Goal: Task Accomplishment & Management: Manage account settings

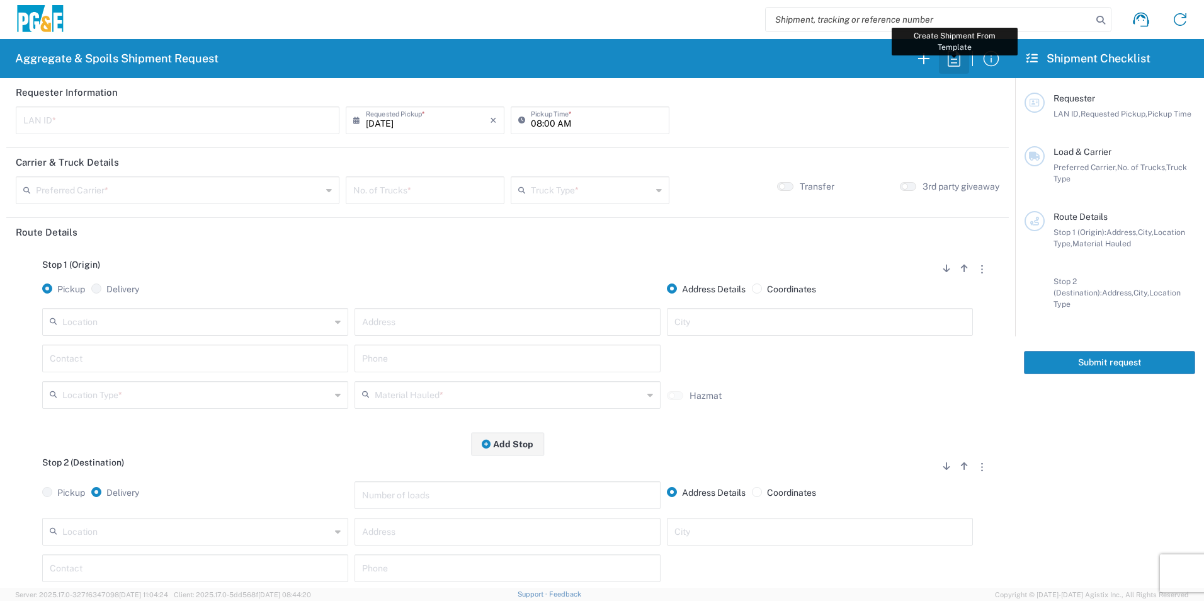
click at [959, 62] on icon "button" at bounding box center [954, 58] width 20 height 20
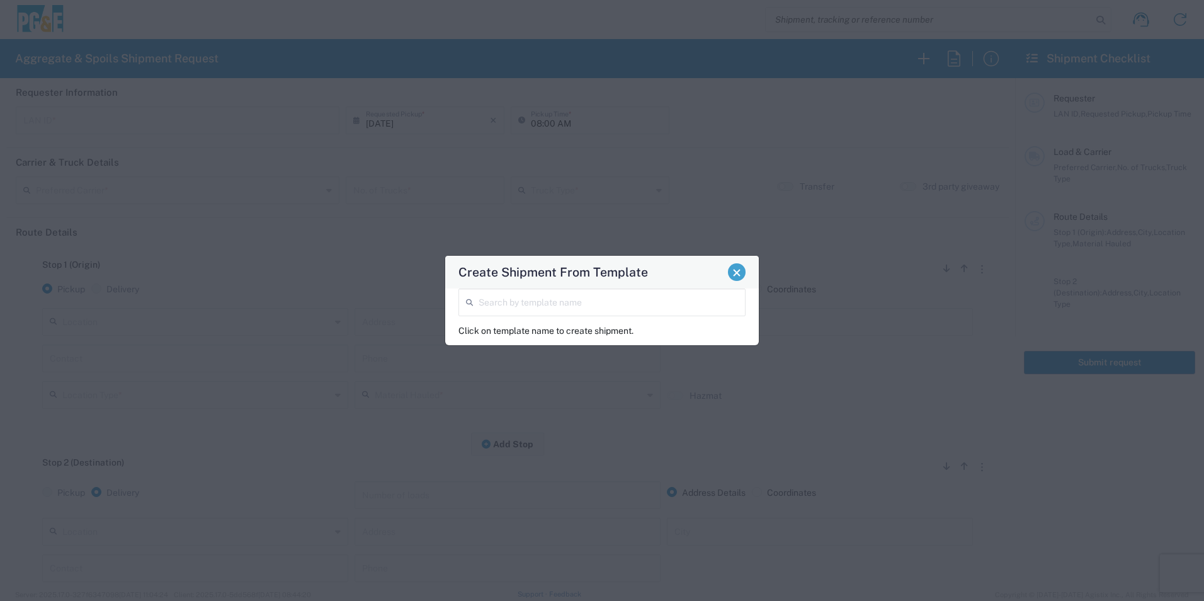
click at [737, 275] on span "Close" at bounding box center [736, 272] width 9 height 9
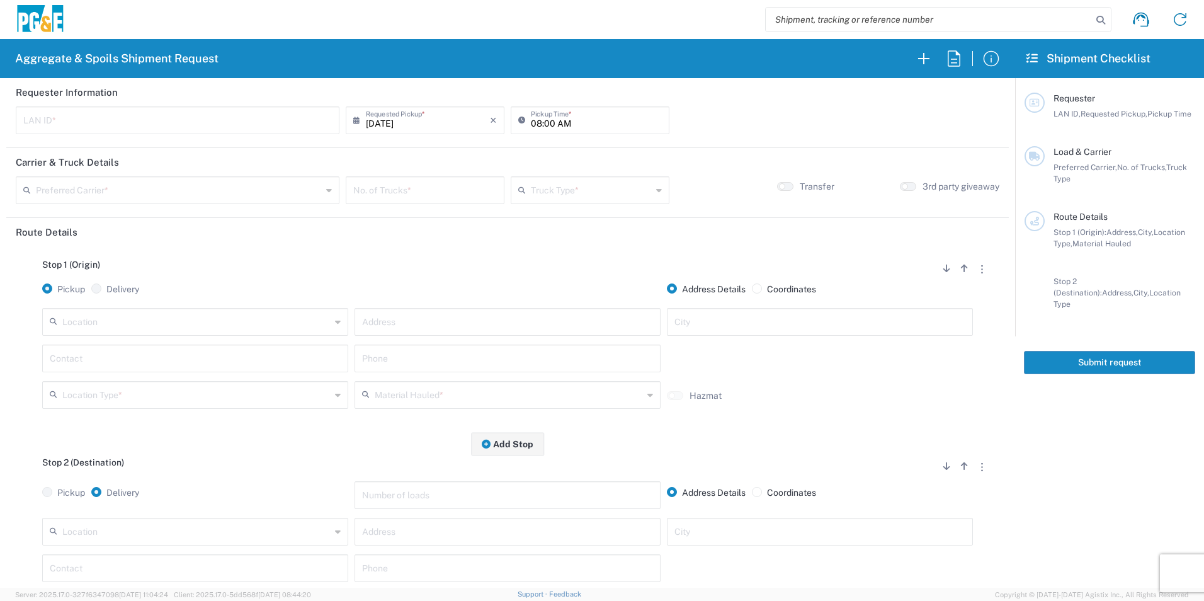
click at [164, 99] on header "Requester Information" at bounding box center [507, 92] width 1002 height 28
click at [163, 112] on input "text" at bounding box center [177, 119] width 309 height 22
type input "MZP9"
click at [533, 123] on input "08:00 AM" at bounding box center [596, 119] width 131 height 22
type input "06:00 AM"
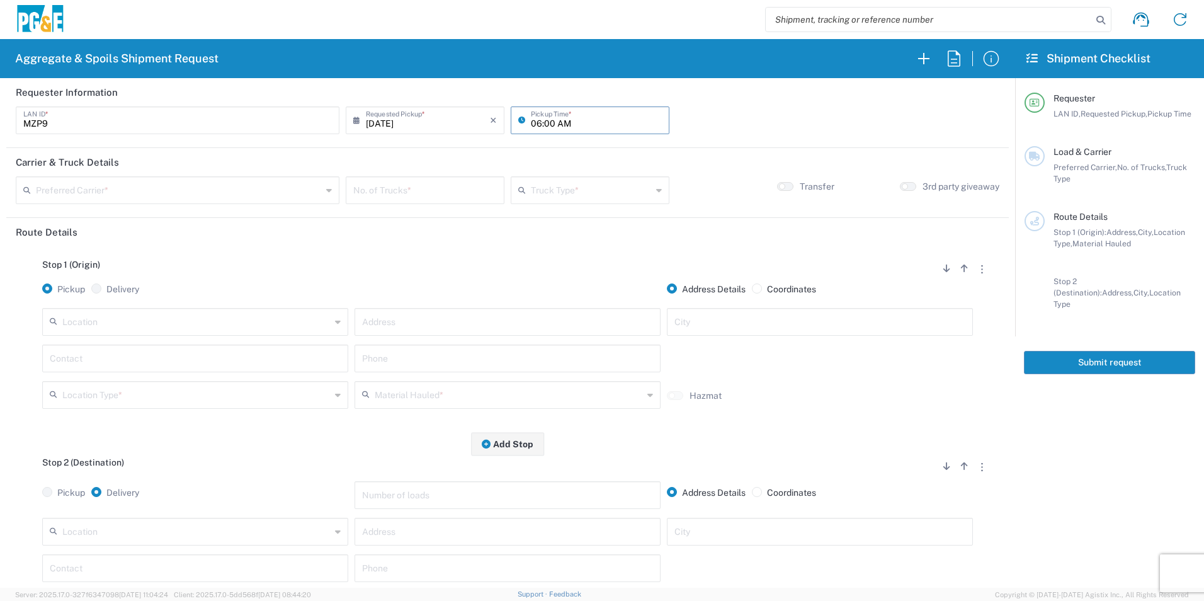
click at [232, 183] on input "text" at bounding box center [179, 189] width 286 height 22
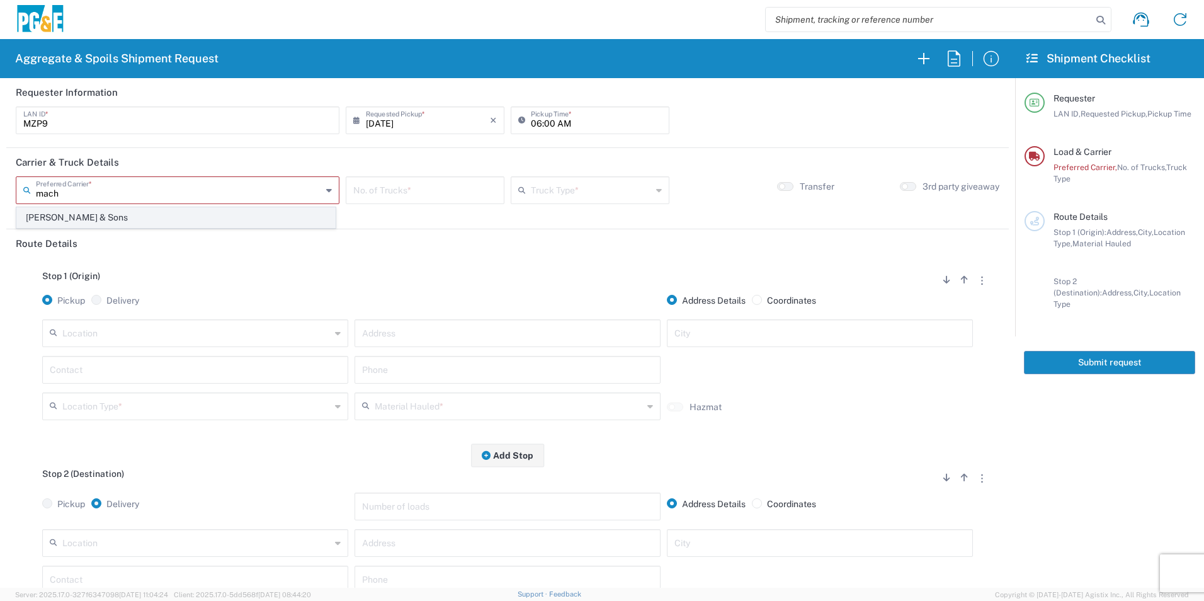
click at [190, 221] on span "[PERSON_NAME] & Sons" at bounding box center [176, 218] width 318 height 20
type input "[PERSON_NAME] & Sons"
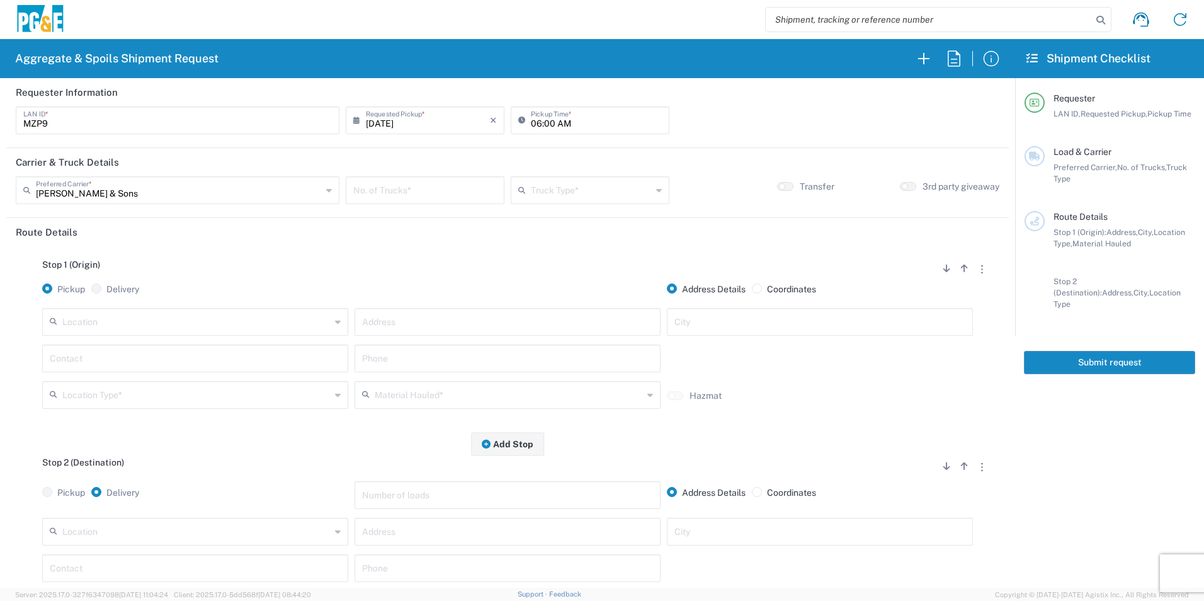
click at [452, 191] on input "number" at bounding box center [425, 189] width 144 height 22
type input "1"
click at [598, 184] on input "text" at bounding box center [591, 189] width 121 height 22
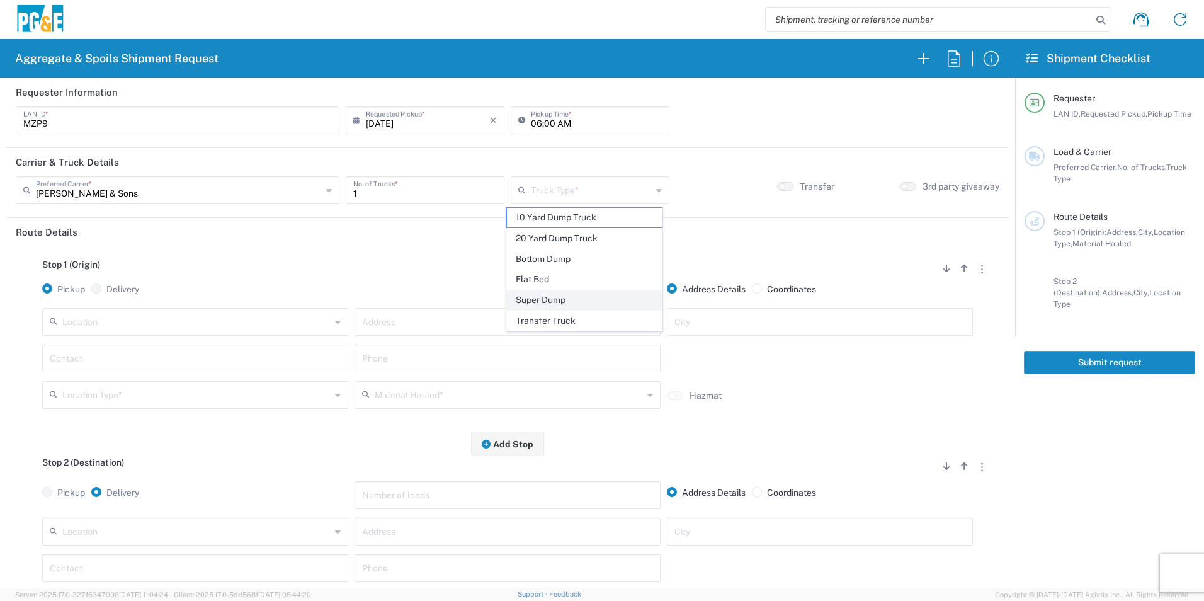
click at [548, 297] on span "Super Dump" at bounding box center [584, 300] width 154 height 20
type input "Super Dump"
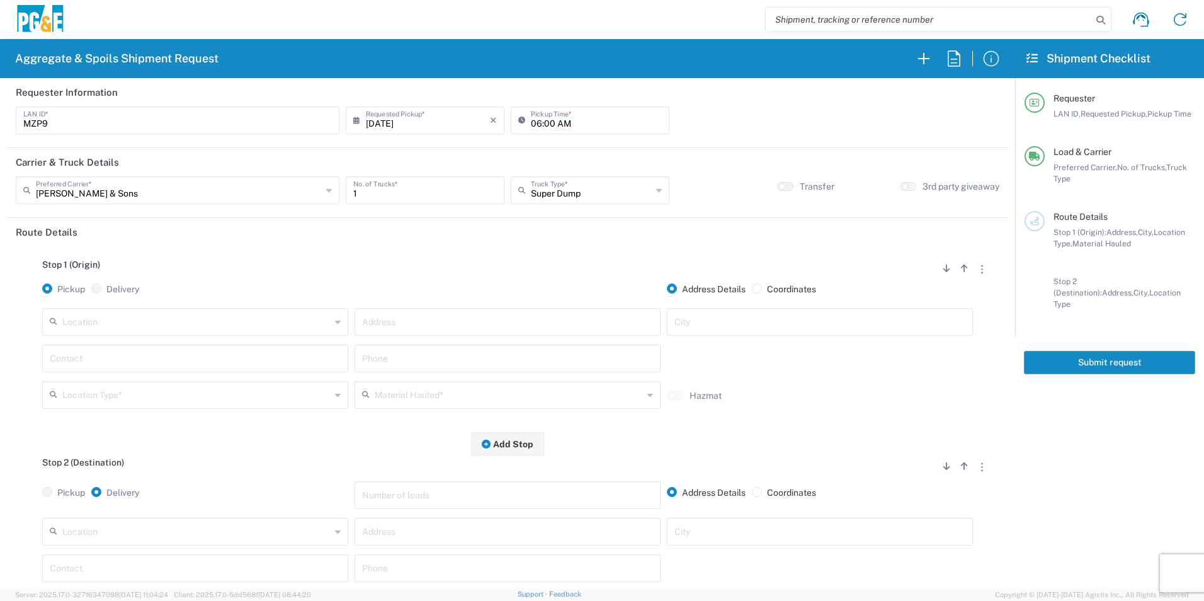
click at [283, 326] on input "text" at bounding box center [196, 321] width 268 height 22
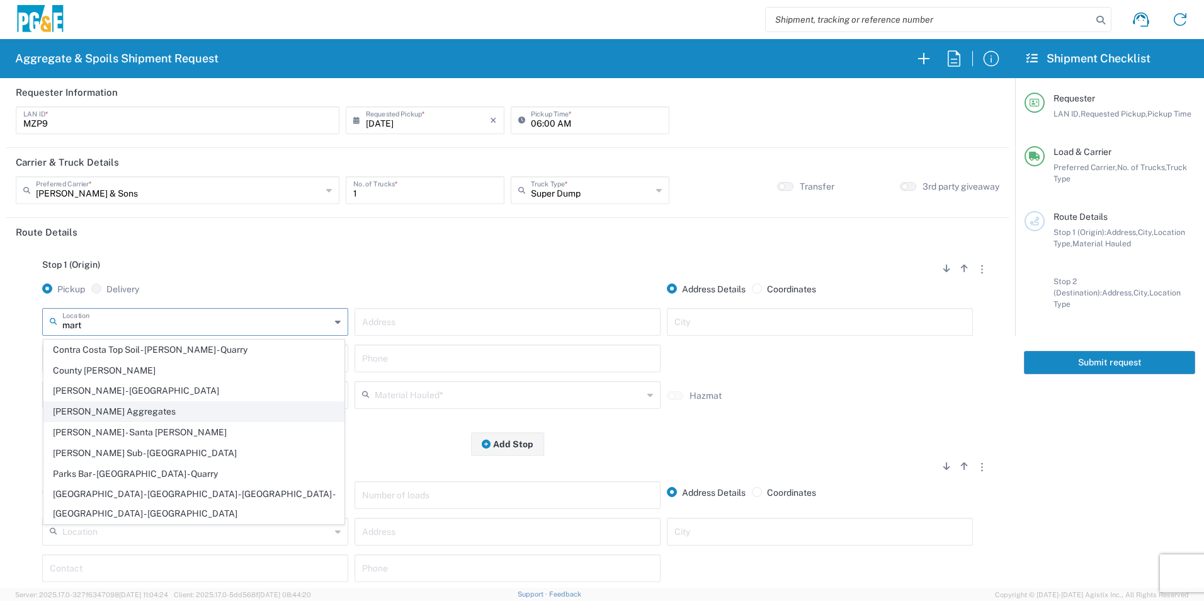
click at [157, 413] on span "[PERSON_NAME] Aggregates" at bounding box center [194, 412] width 300 height 20
type input "[PERSON_NAME] Aggregates"
type input "12523 North, CA-59"
type input "Merced"
type input "Quarry"
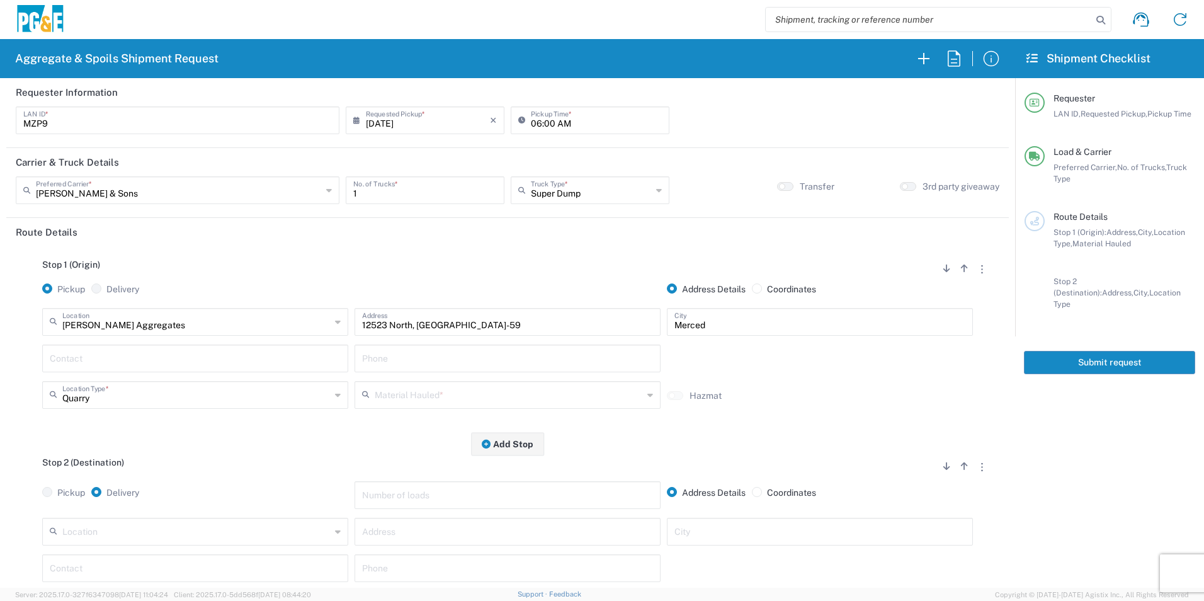
click at [103, 363] on input "text" at bounding box center [195, 357] width 291 height 22
click at [98, 389] on p "Mario Pangelinan, 209-459-2643" at bounding box center [195, 389] width 290 height 16
type input "Mario Pangelinan"
type input "209-459-2643"
click at [446, 392] on input "text" at bounding box center [509, 394] width 268 height 22
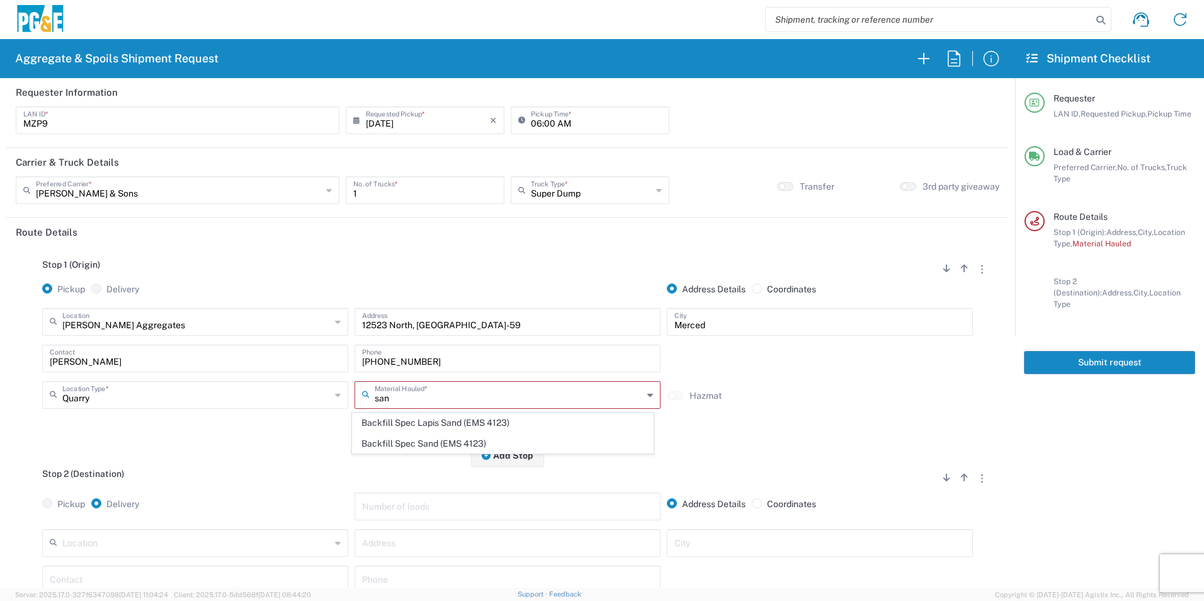
click at [425, 443] on span "Backfill Spec Sand (EMS 4123)" at bounding box center [503, 444] width 300 height 20
type input "Backfill Spec Sand (EMS 4123)"
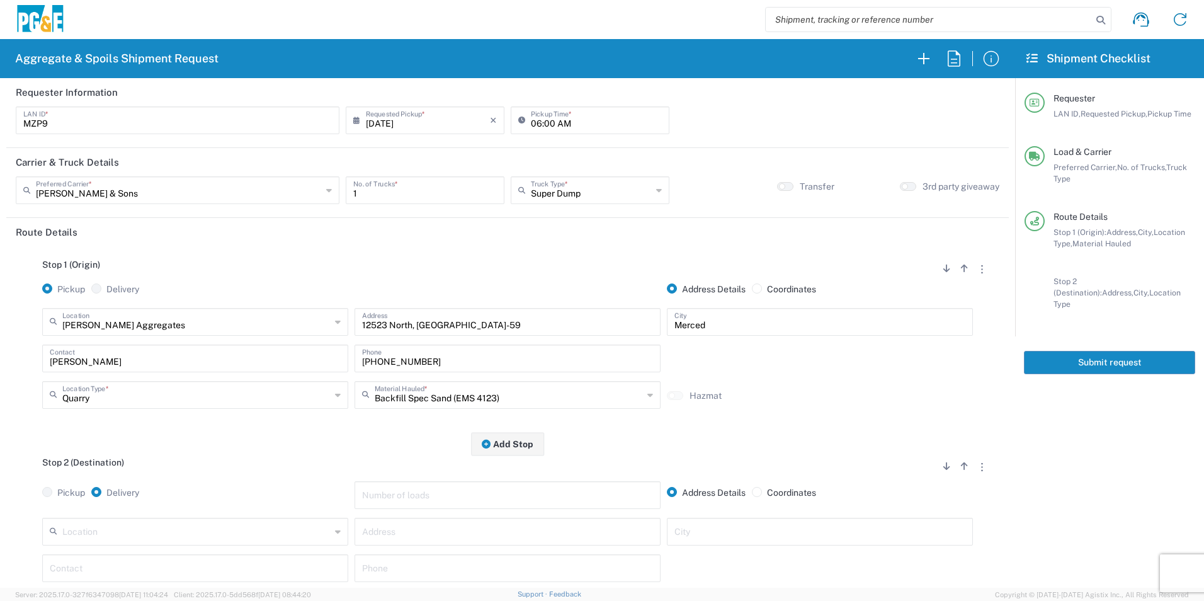
click at [249, 532] on input "text" at bounding box center [196, 530] width 268 height 22
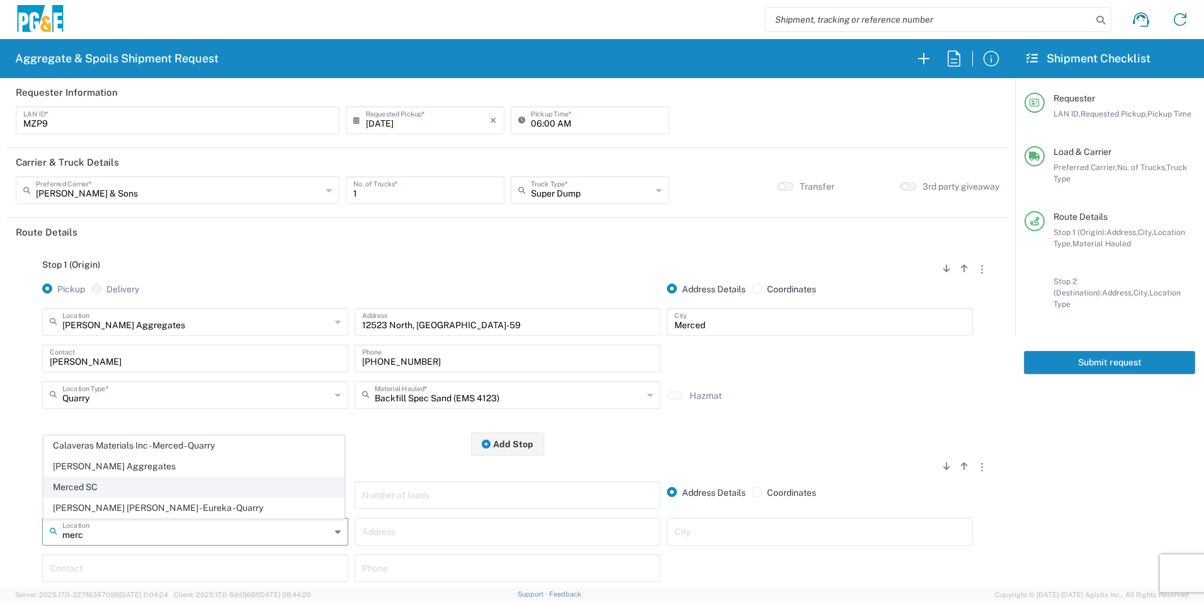
click at [154, 493] on span "Merced SC" at bounding box center [194, 487] width 300 height 20
type input "Merced SC"
type input "4165 E Childs Ave"
type input "Merced"
type input "Business No Loading Dock"
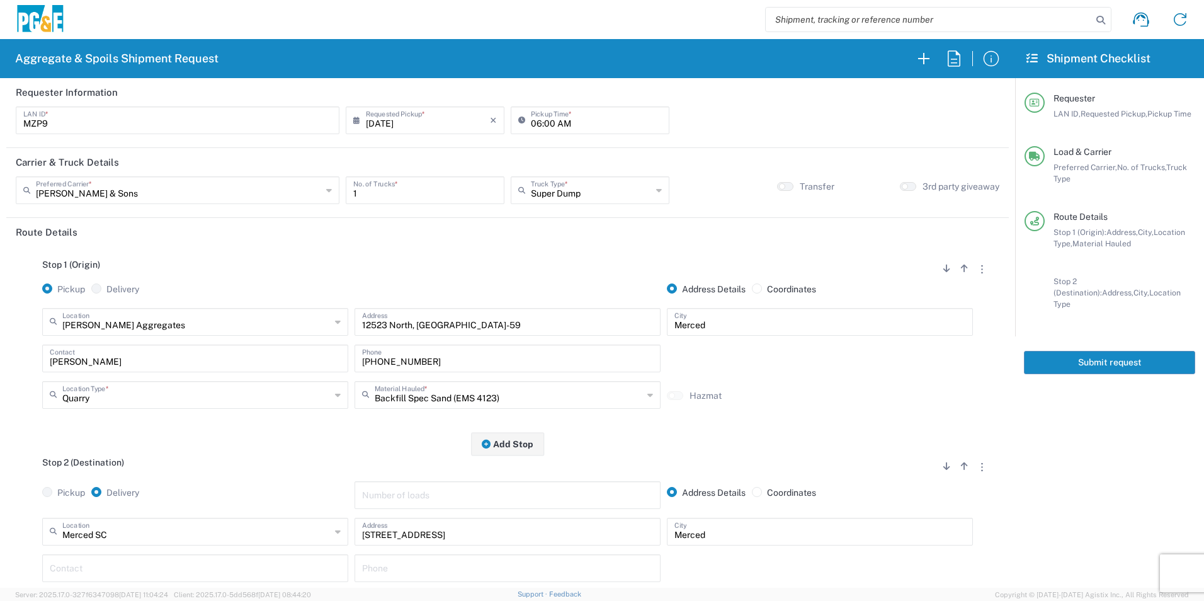
scroll to position [189, 0]
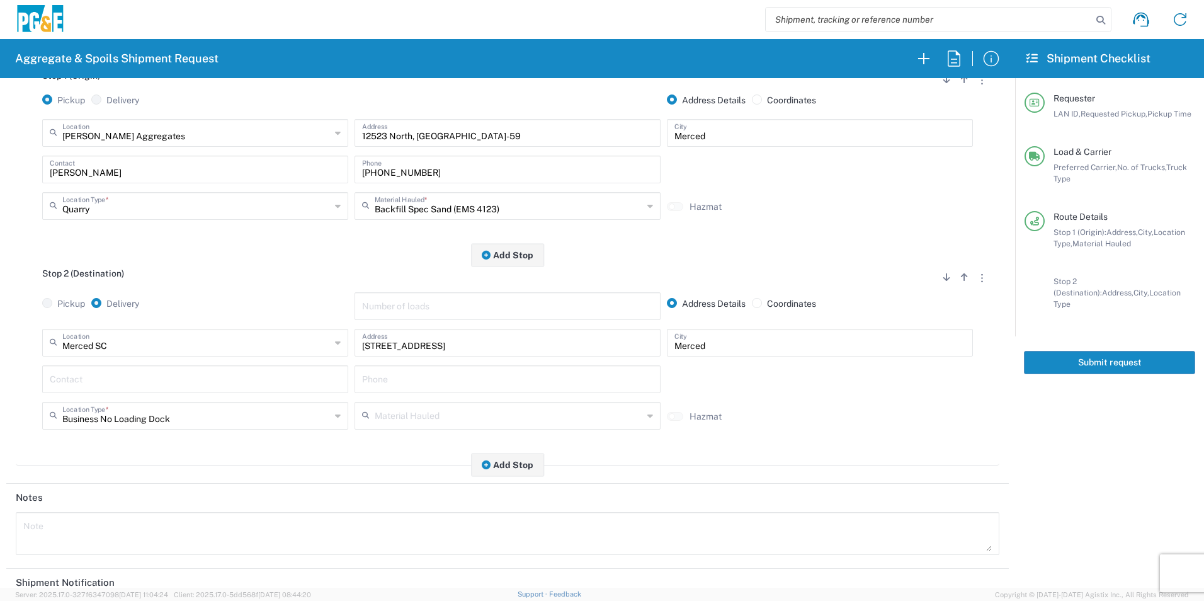
click at [132, 378] on input "text" at bounding box center [195, 378] width 291 height 22
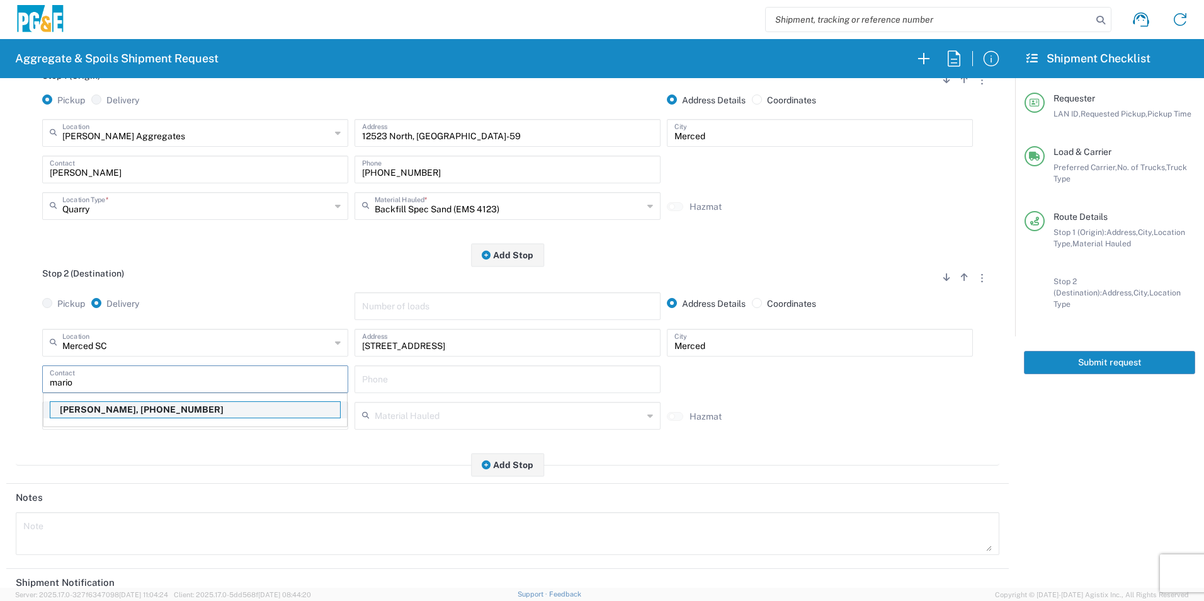
click at [127, 407] on p "Mario Pangelinan, 209-459-2643" at bounding box center [195, 410] width 290 height 16
type input "Mario Pangelinan"
type input "209-459-2643"
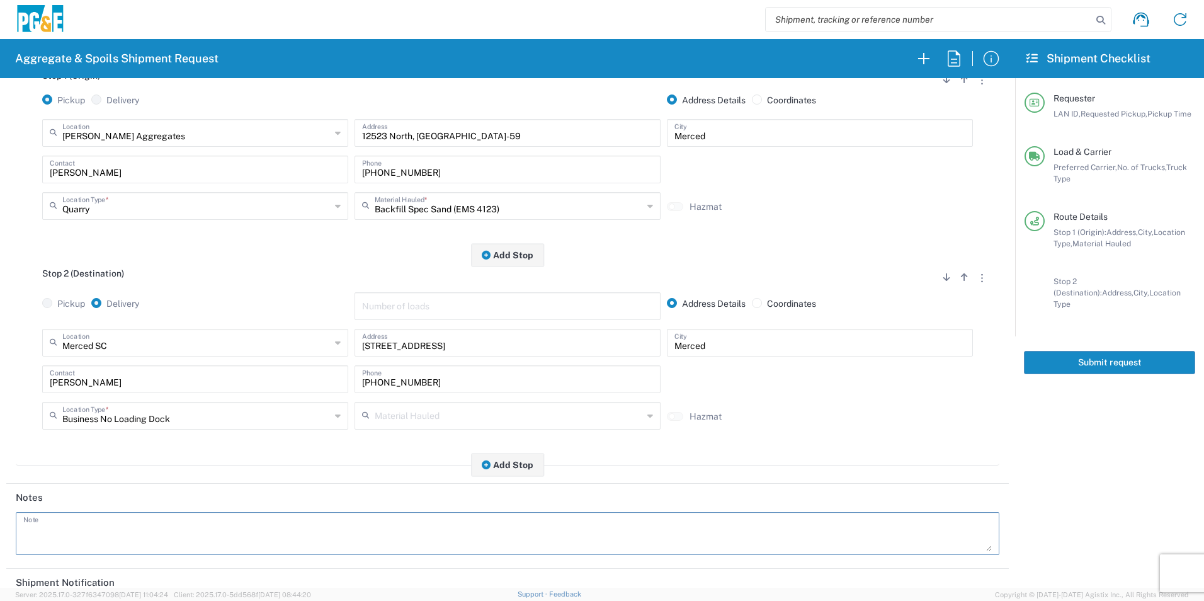
click at [89, 524] on textarea at bounding box center [507, 533] width 968 height 35
drag, startPoint x: 283, startPoint y: 535, endPoint x: 0, endPoint y: 511, distance: 283.8
click at [0, 528] on html "Aggregate & Spoils Shipment Request Requester Information MZP9 LAN ID * 08/20/2…" at bounding box center [602, 300] width 1204 height 601
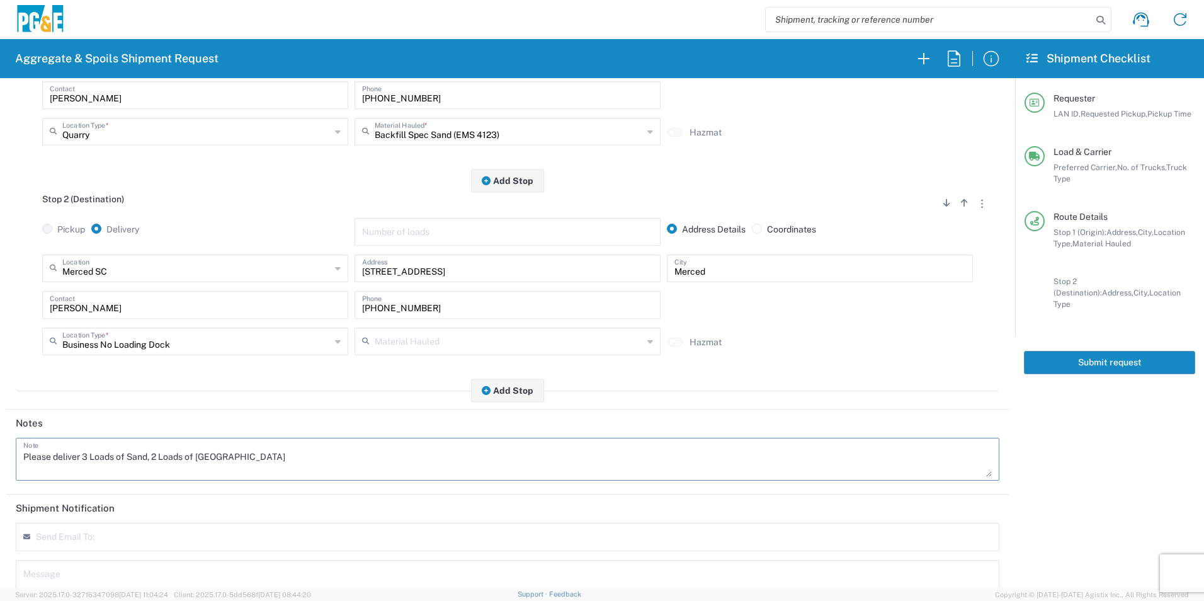
scroll to position [315, 0]
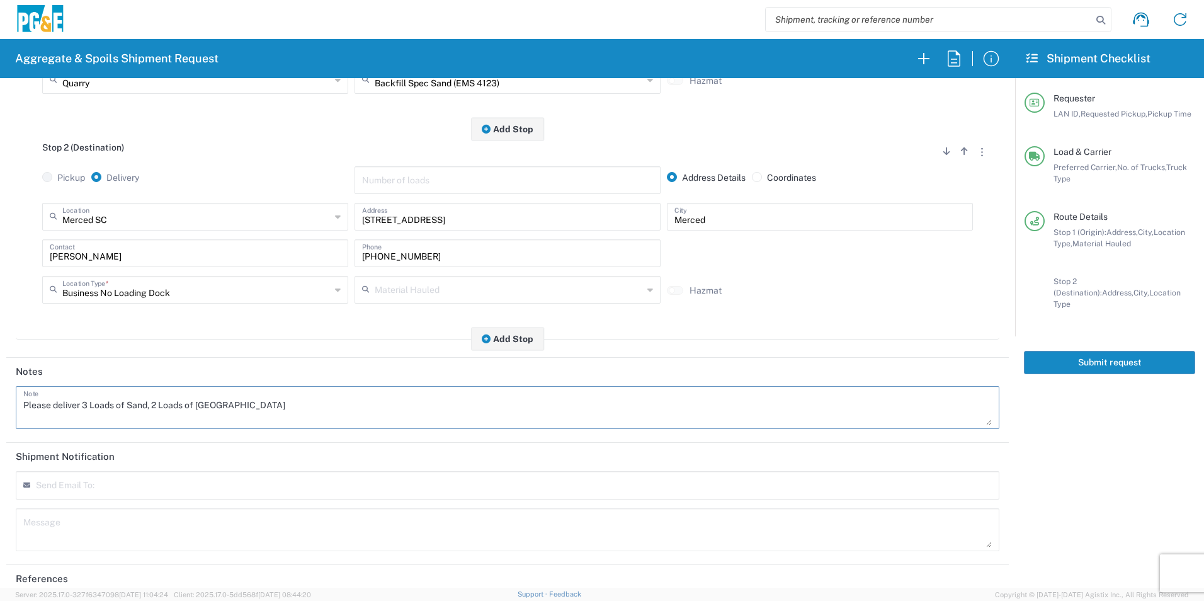
type textarea "Please deliver 3 Loads of Sand, 2 Loads of Base Rock"
click at [83, 529] on textarea at bounding box center [507, 529] width 968 height 35
paste textarea "Please deliver 3 Loads of Sand, 2 Loads of Base Rock"
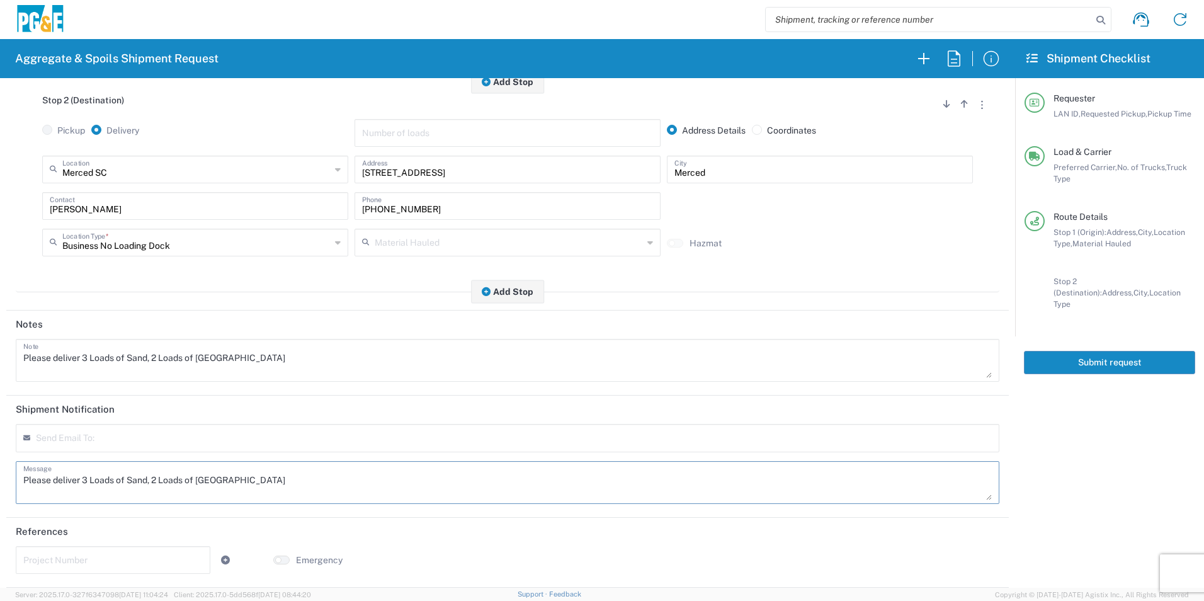
scroll to position [0, 0]
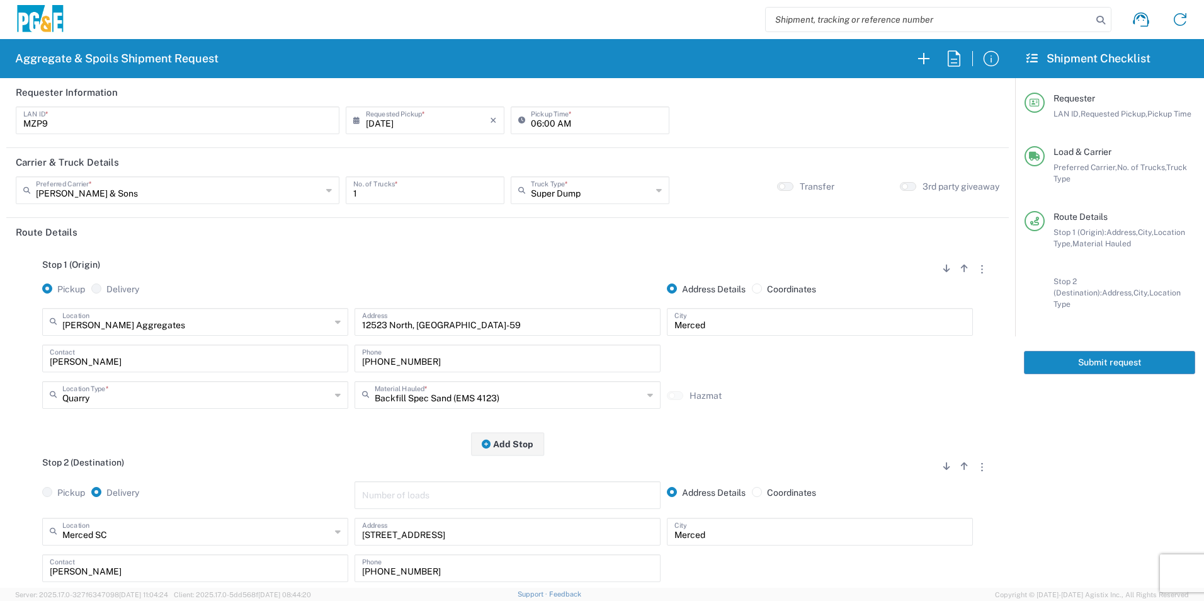
type textarea "Please deliver 3 Loads of Sand, 2 Loads of Base Rock"
click at [1098, 351] on button "Submit request" at bounding box center [1109, 362] width 171 height 23
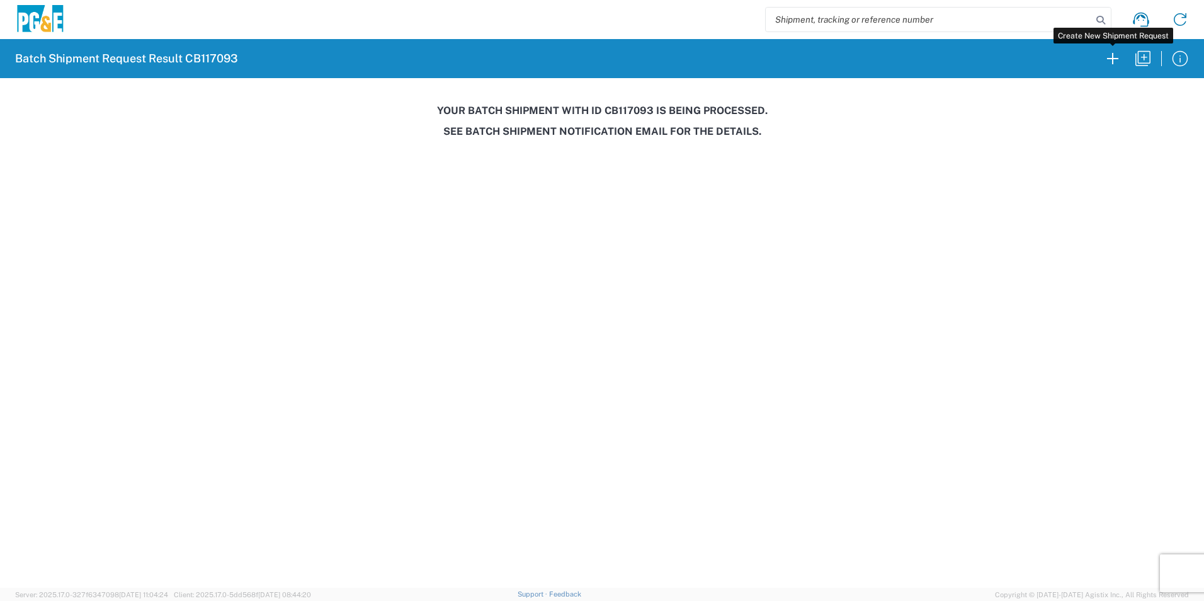
drag, startPoint x: 1117, startPoint y: 62, endPoint x: 941, endPoint y: 139, distance: 191.7
click at [1117, 62] on icon "button" at bounding box center [1112, 58] width 20 height 20
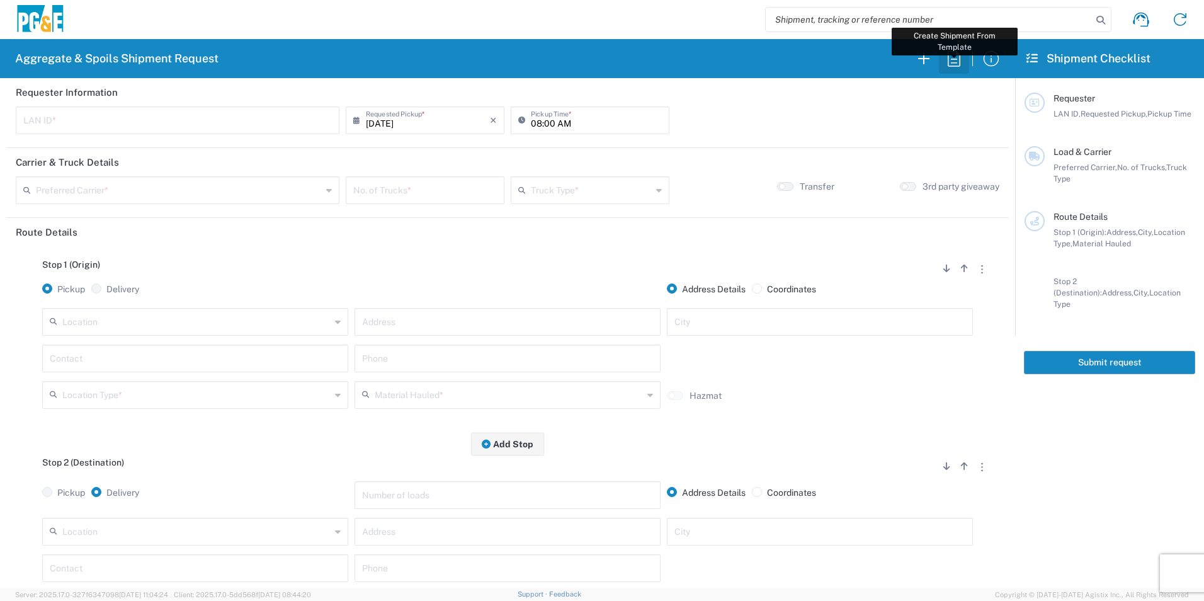
click at [954, 60] on icon "button" at bounding box center [954, 58] width 20 height 20
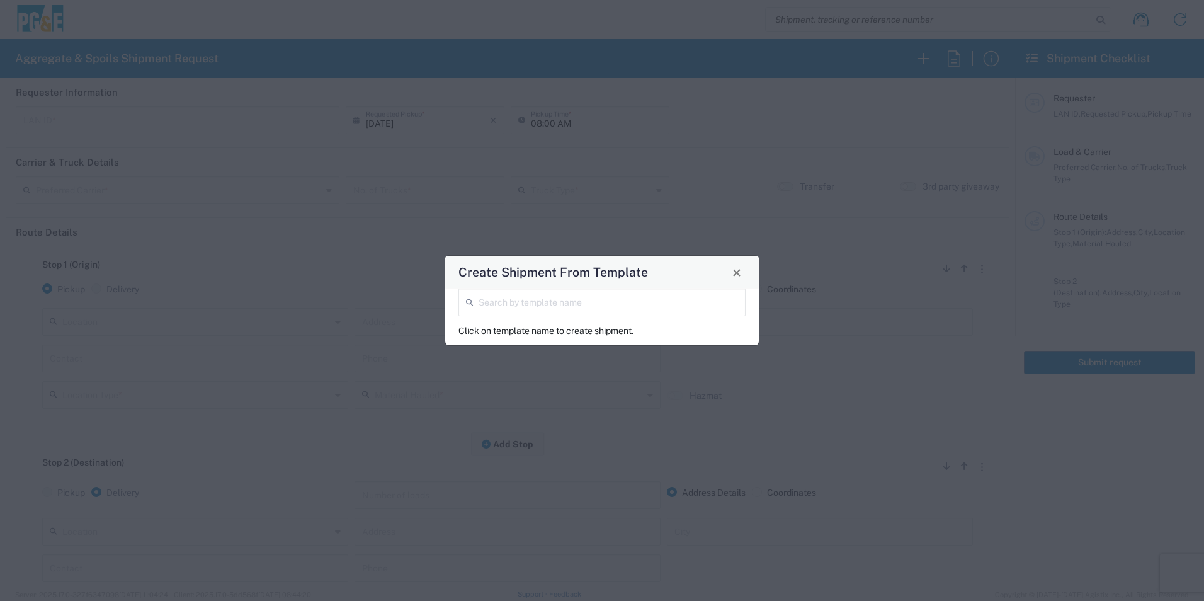
click at [525, 296] on input "search" at bounding box center [608, 301] width 259 height 22
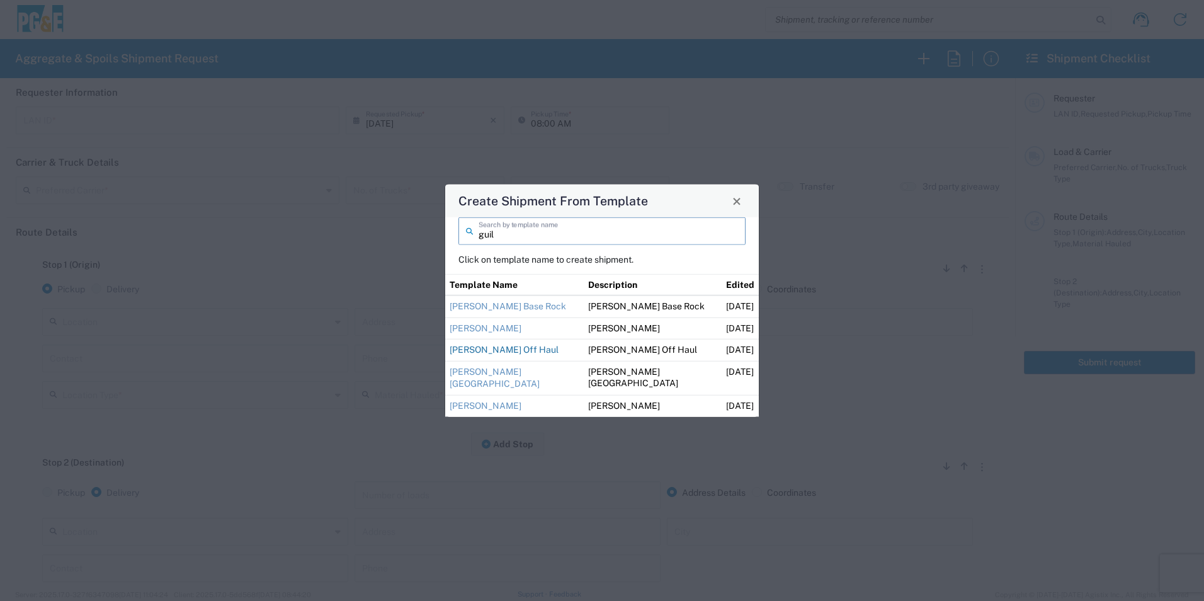
type input "guil"
click at [500, 352] on link "Guillermo Off Haul" at bounding box center [504, 349] width 109 height 10
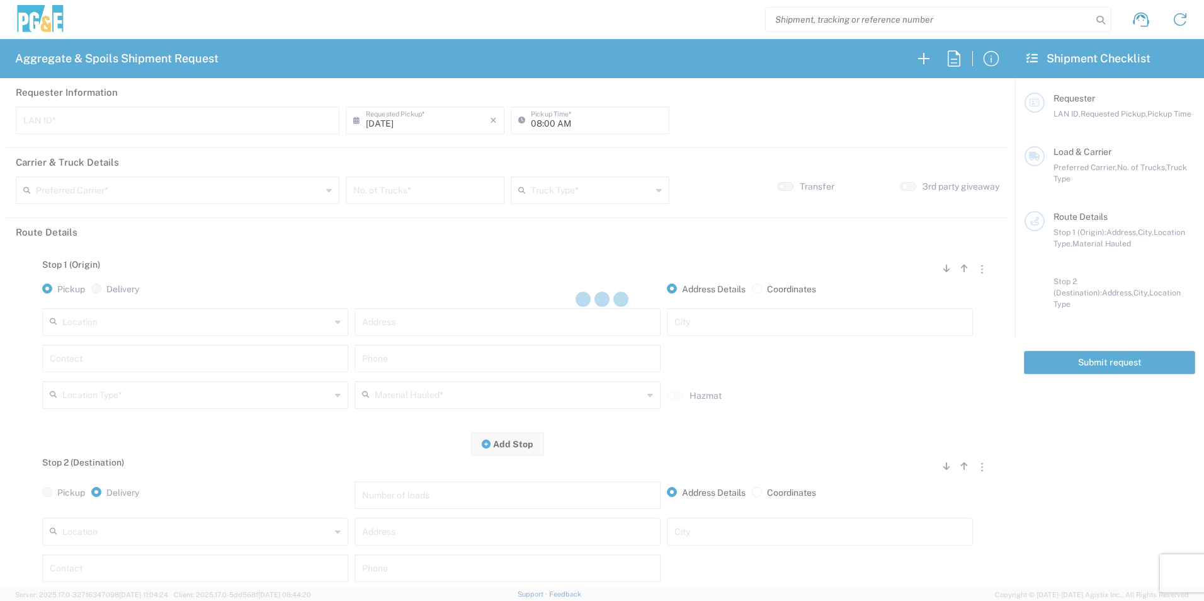
type input "M2DS"
type input "12:00 AM"
type input "[PERSON_NAME] Trucking"
type input "Super Dump"
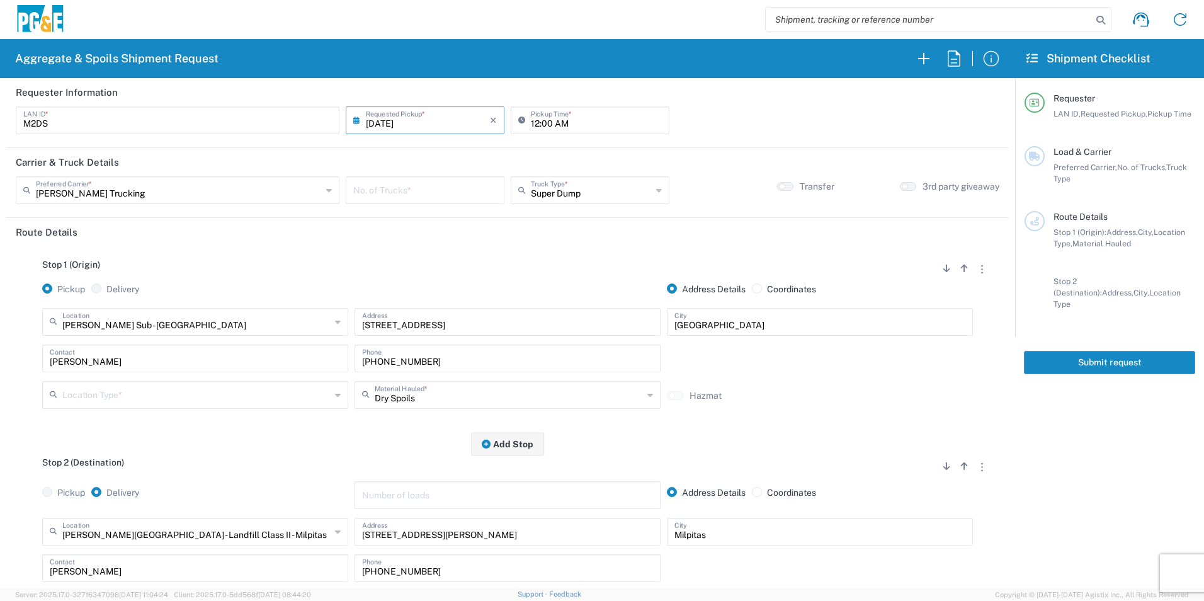
click at [431, 190] on input "number" at bounding box center [425, 189] width 144 height 22
type input "4"
click at [532, 121] on input "12:00 AM" at bounding box center [596, 119] width 131 height 22
click at [545, 123] on input "06:00 AM" at bounding box center [596, 119] width 131 height 22
type input "06:15 AM"
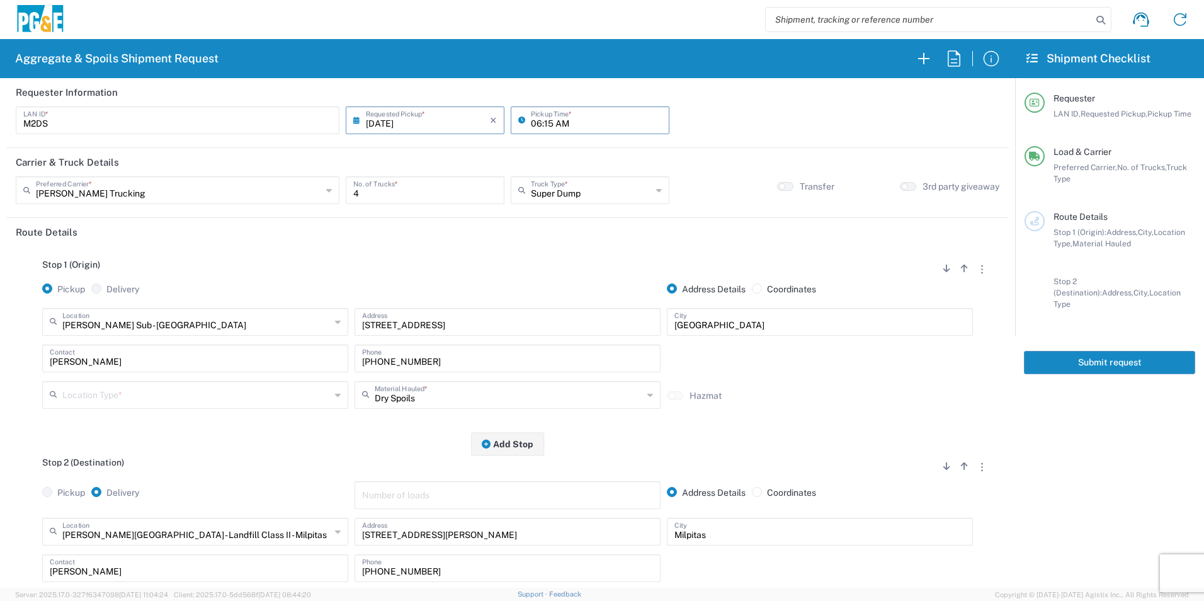
click at [122, 404] on input "text" at bounding box center [196, 394] width 268 height 22
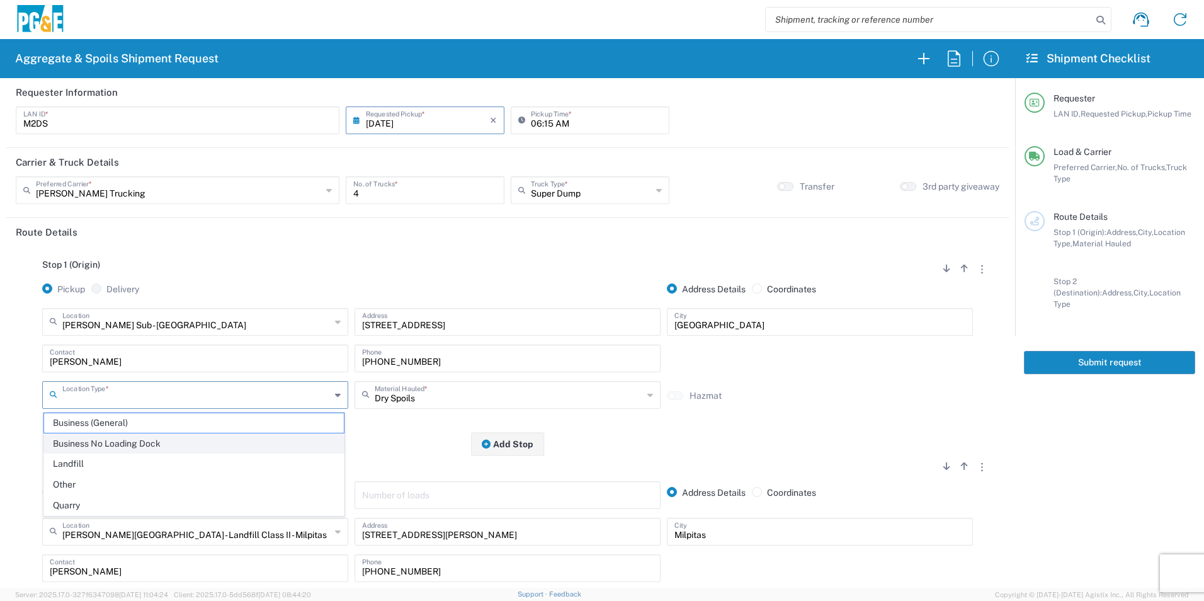
click at [94, 440] on span "Business No Loading Dock" at bounding box center [194, 444] width 300 height 20
type input "Business No Loading Dock"
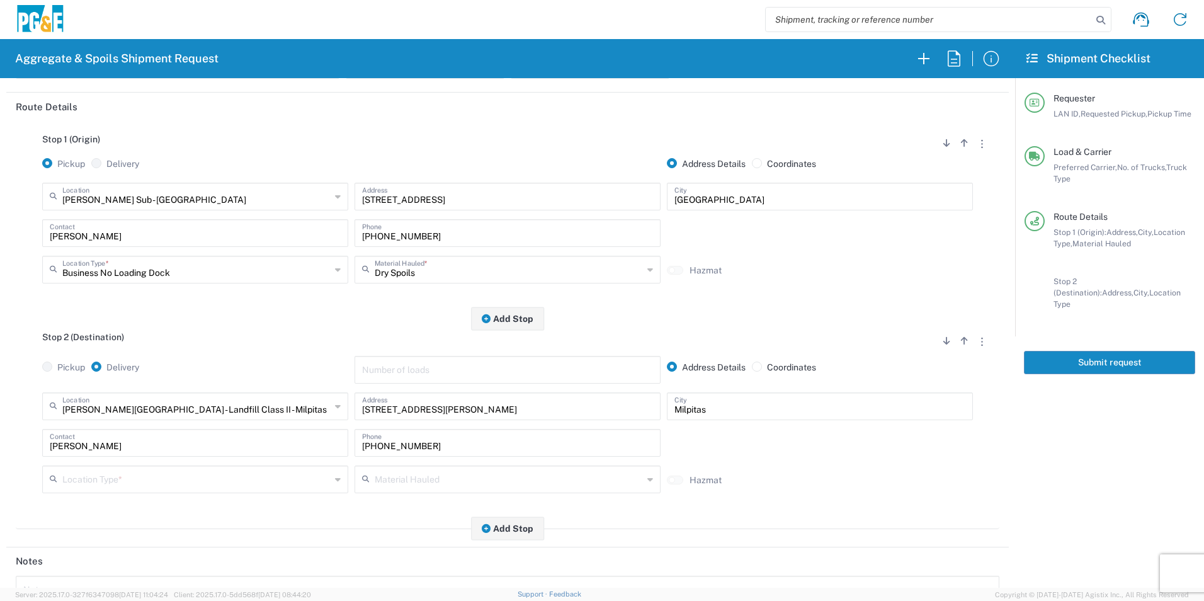
scroll to position [126, 0]
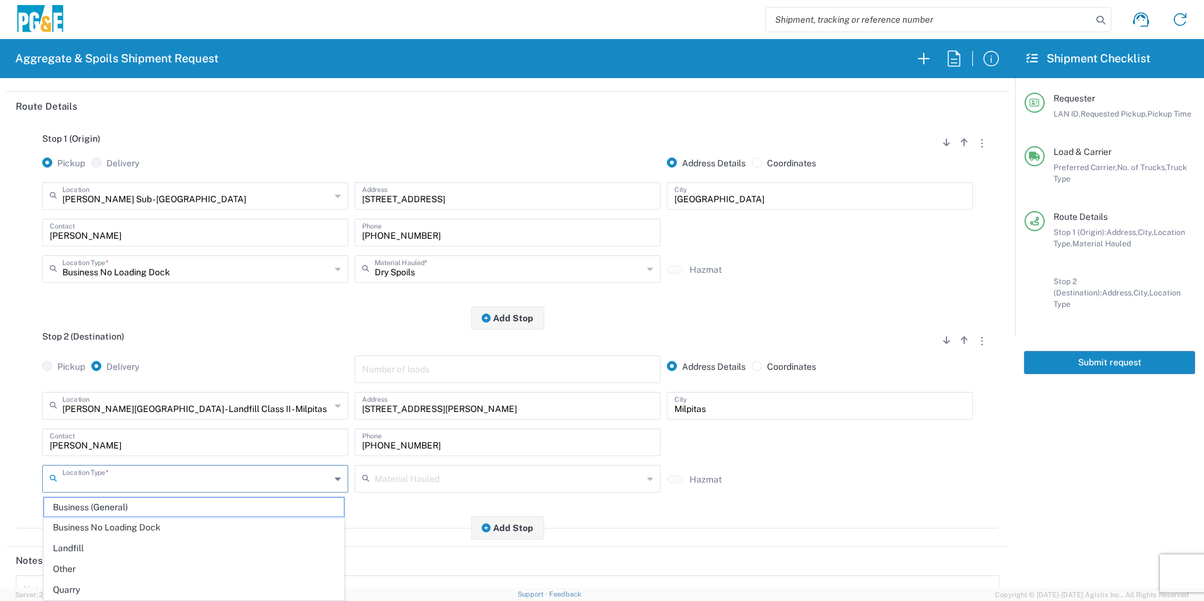
click at [127, 475] on input "text" at bounding box center [196, 478] width 268 height 22
click at [101, 545] on span "Landfill" at bounding box center [194, 548] width 300 height 20
type input "Landfill"
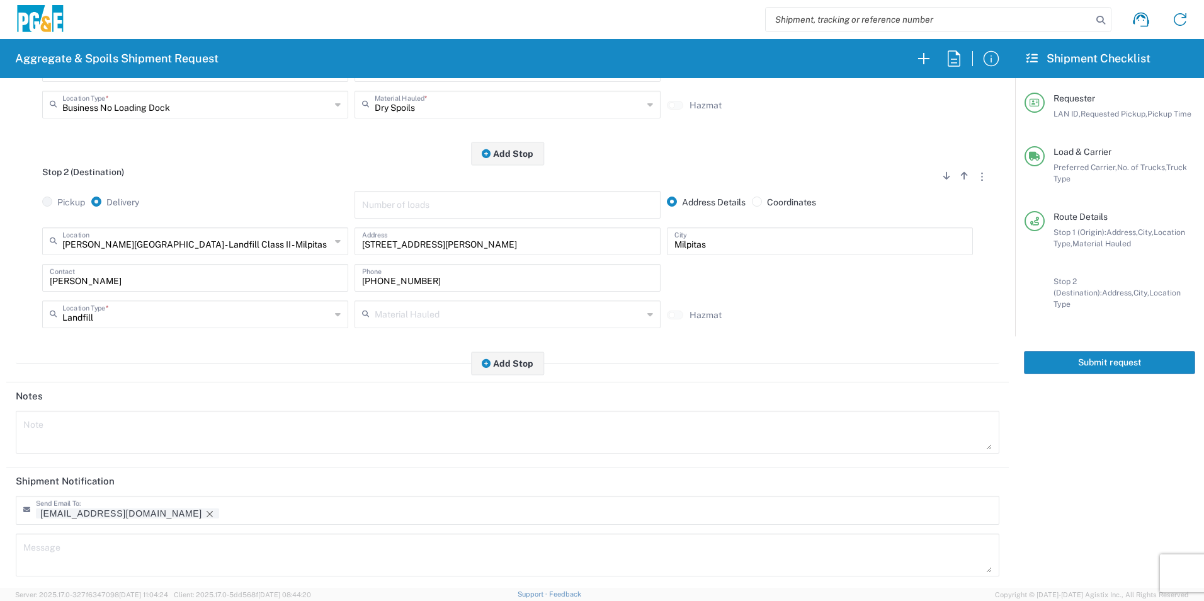
scroll to position [364, 0]
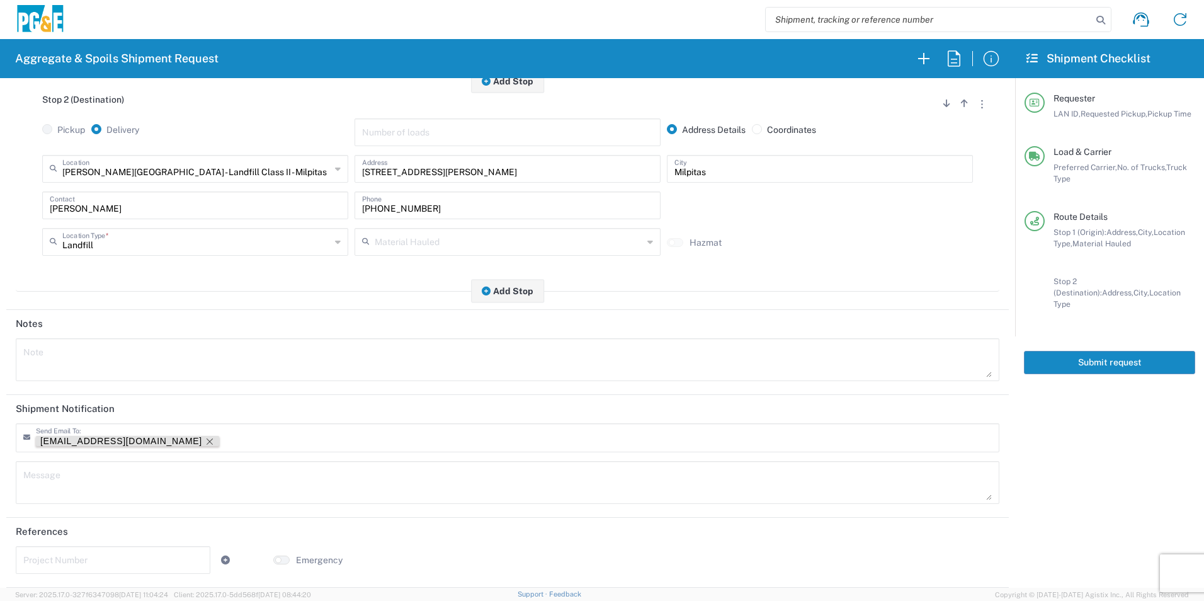
click at [205, 443] on icon "Remove tag" at bounding box center [210, 441] width 10 height 10
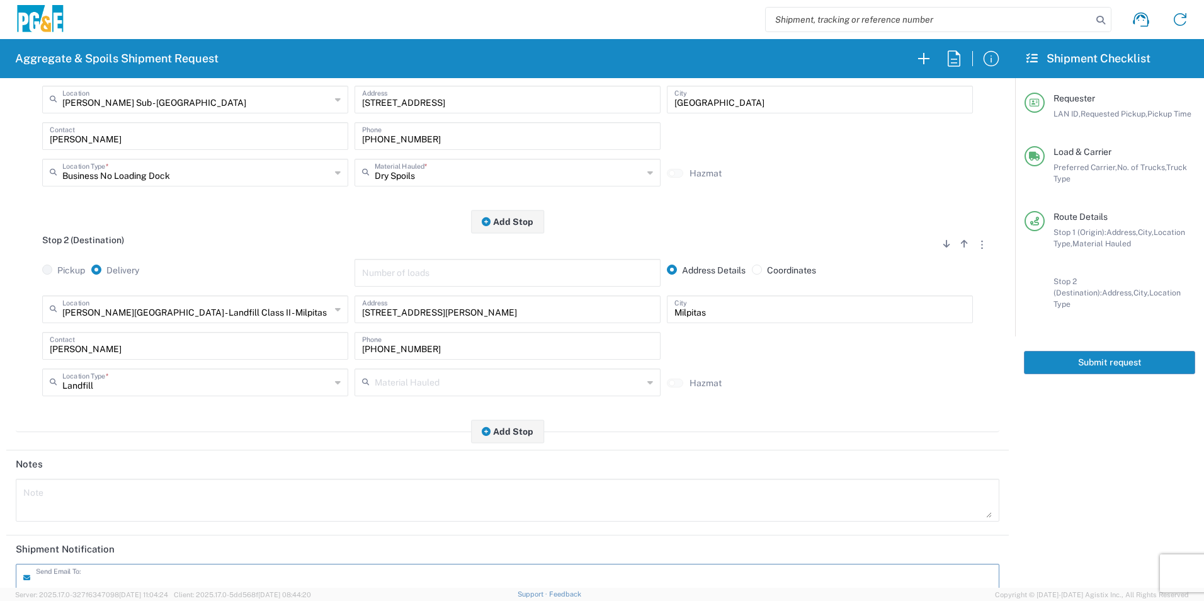
scroll to position [0, 0]
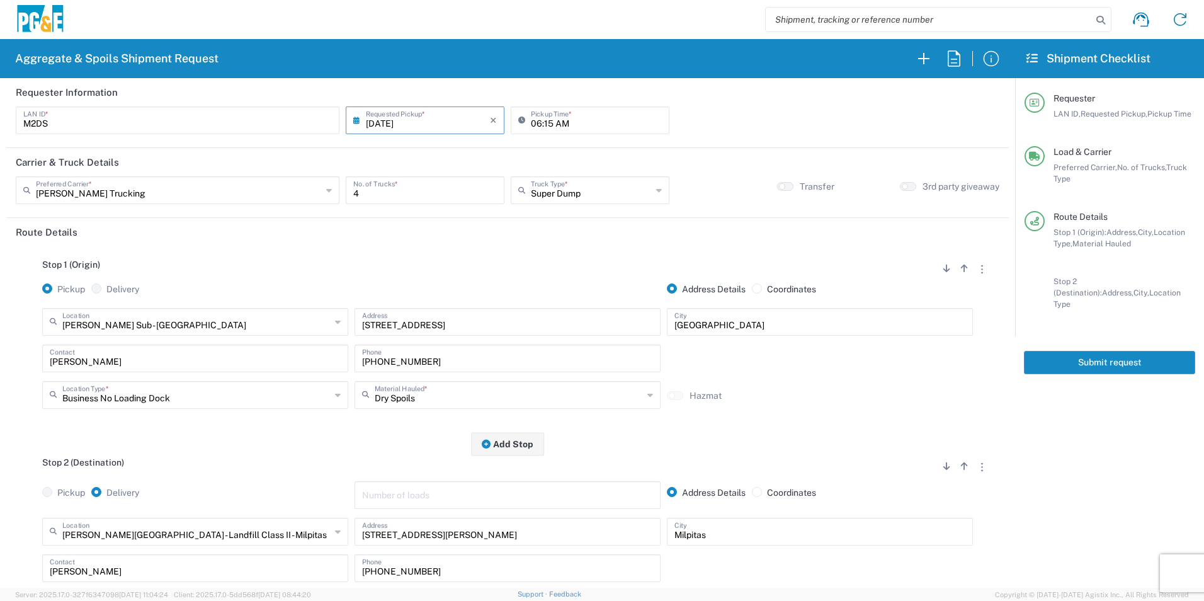
click at [1074, 352] on button "Submit request" at bounding box center [1109, 362] width 171 height 23
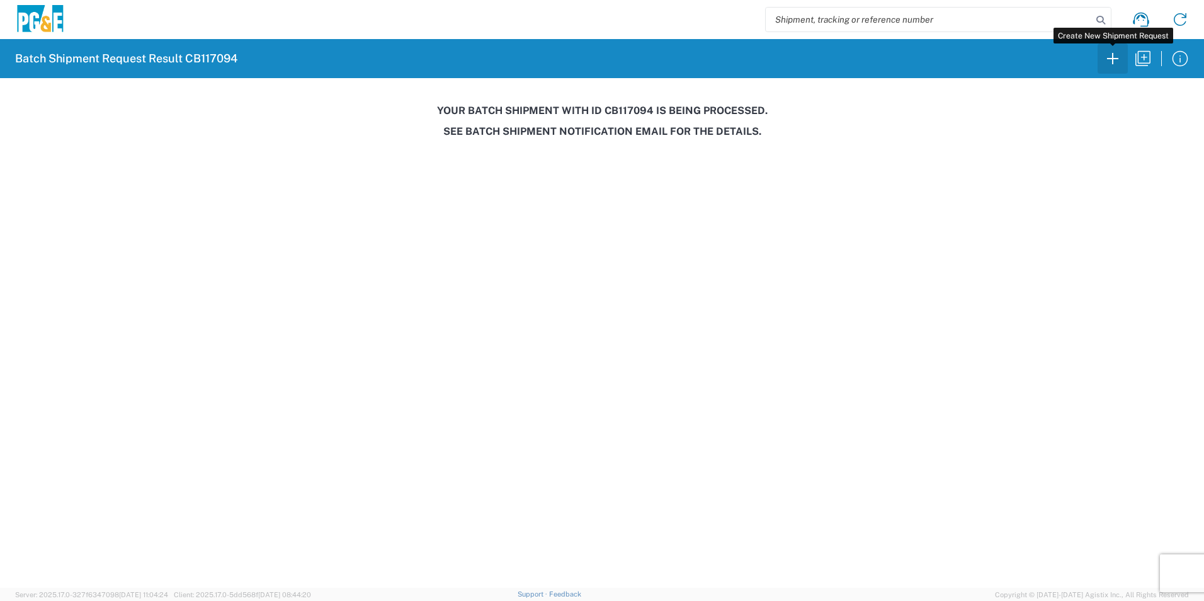
click at [1118, 63] on icon "button" at bounding box center [1112, 58] width 20 height 20
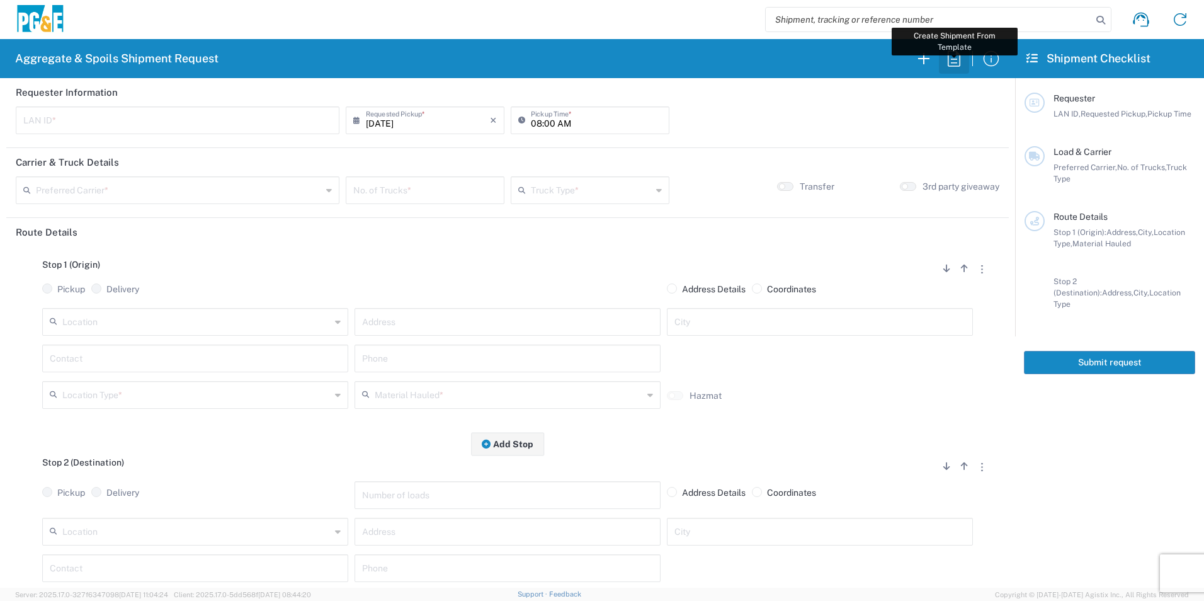
click at [953, 60] on icon "button" at bounding box center [954, 58] width 20 height 20
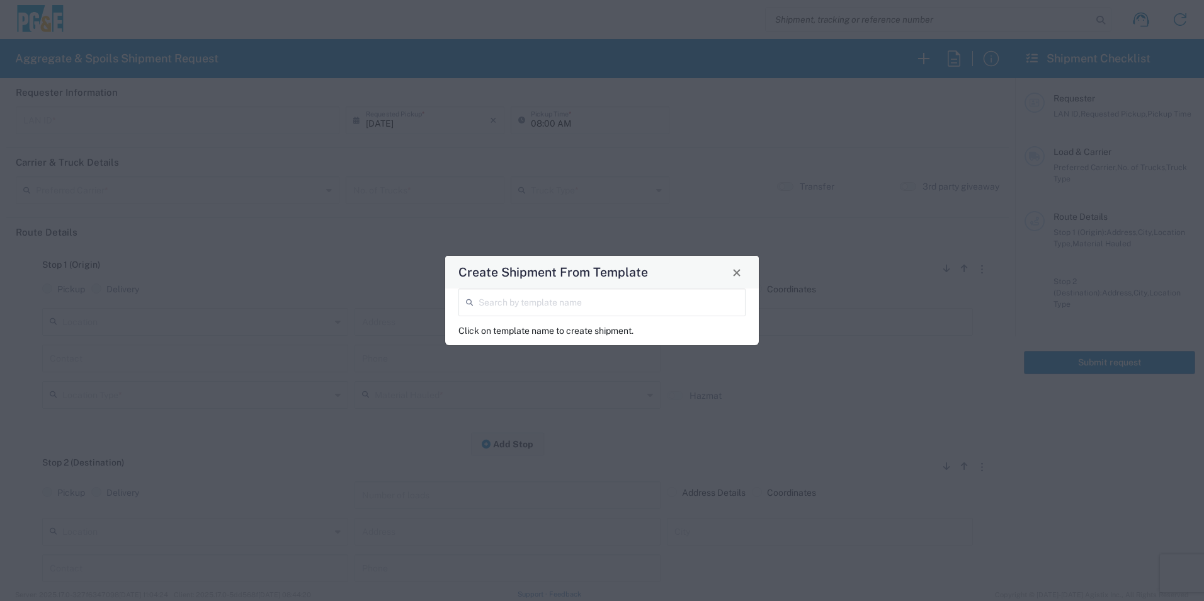
click at [685, 303] on input "search" at bounding box center [608, 301] width 259 height 22
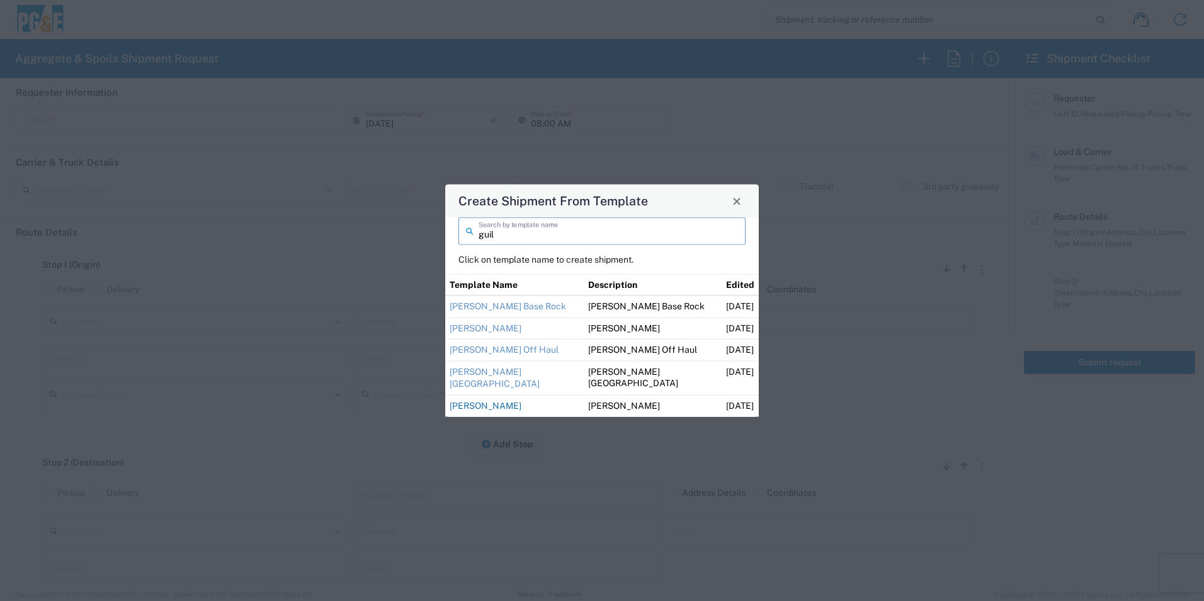
type input "guil"
click at [502, 405] on link "Guillermo Sand" at bounding box center [486, 405] width 72 height 10
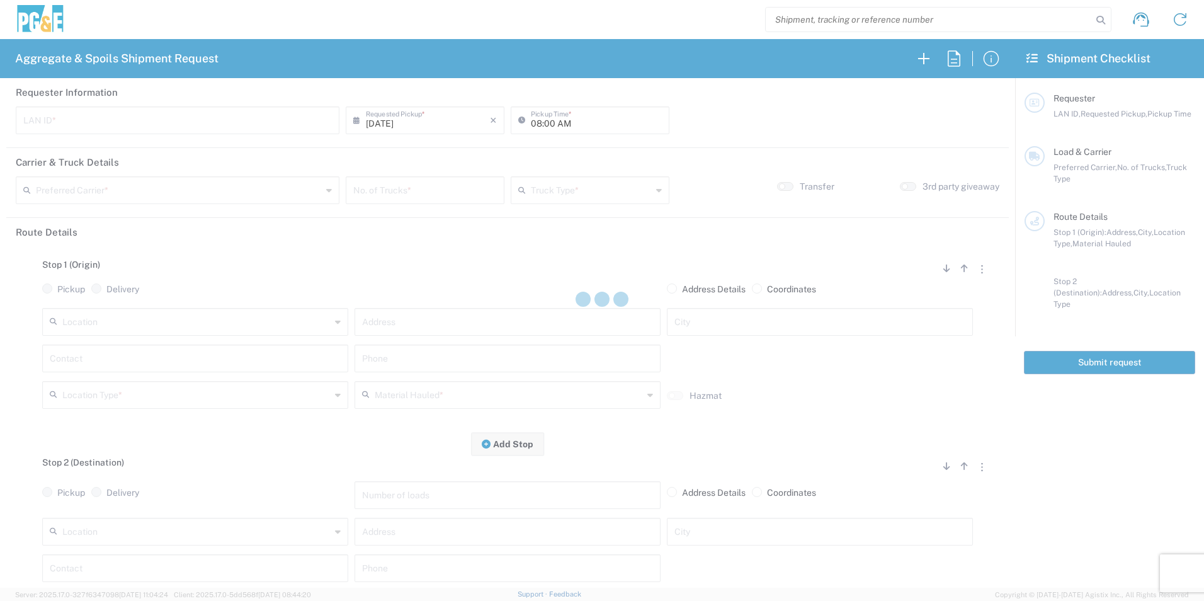
type input "M2DS"
type input "06:00 AM"
type input "[PERSON_NAME] Trucking"
type input "Super Dump"
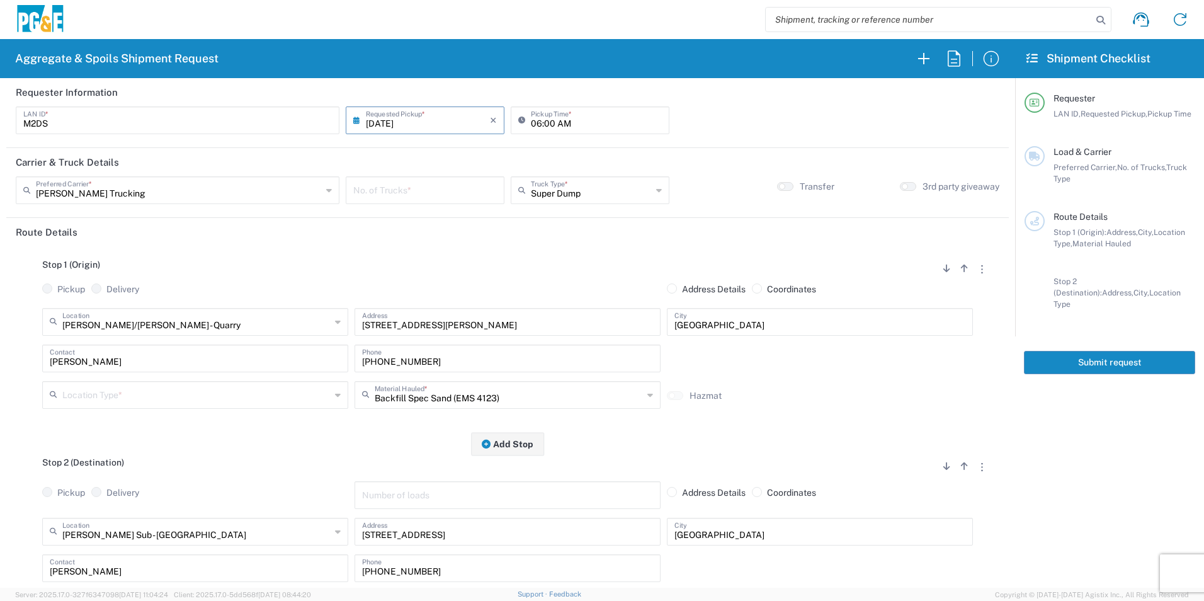
click at [422, 191] on input "number" at bounding box center [425, 189] width 144 height 22
type input "1"
click at [142, 391] on input "text" at bounding box center [196, 394] width 268 height 22
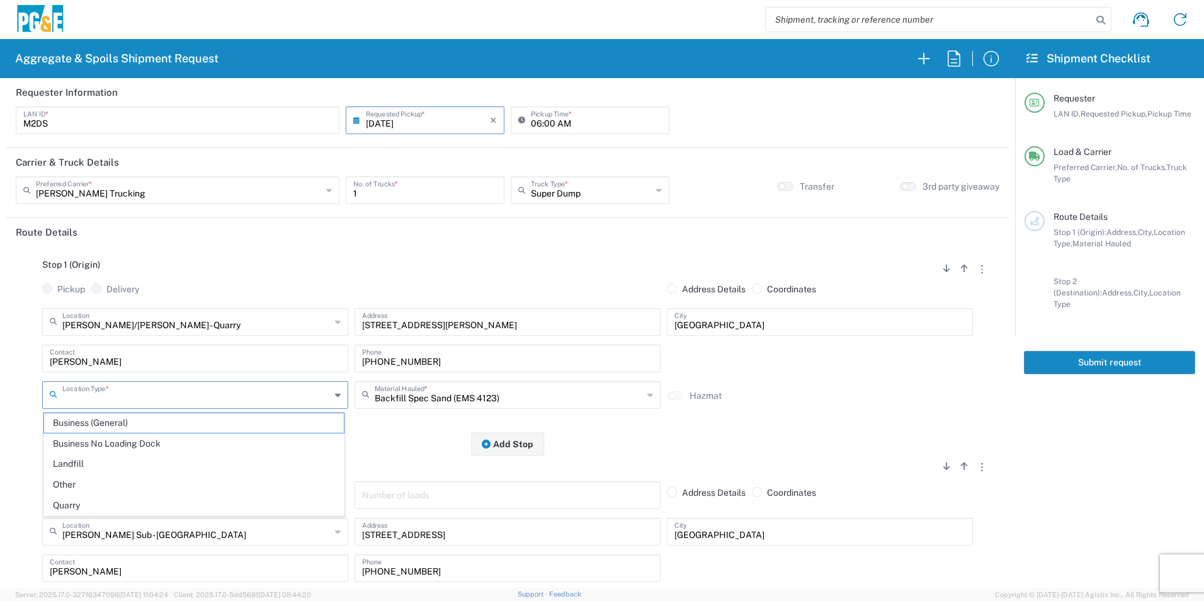
click at [95, 493] on span "Other" at bounding box center [194, 485] width 300 height 20
drag, startPoint x: 102, startPoint y: 399, endPoint x: 98, endPoint y: 433, distance: 34.2
click at [102, 397] on input "Other" at bounding box center [196, 394] width 268 height 22
click at [90, 503] on span "Quarry" at bounding box center [194, 506] width 300 height 20
type input "Quarry"
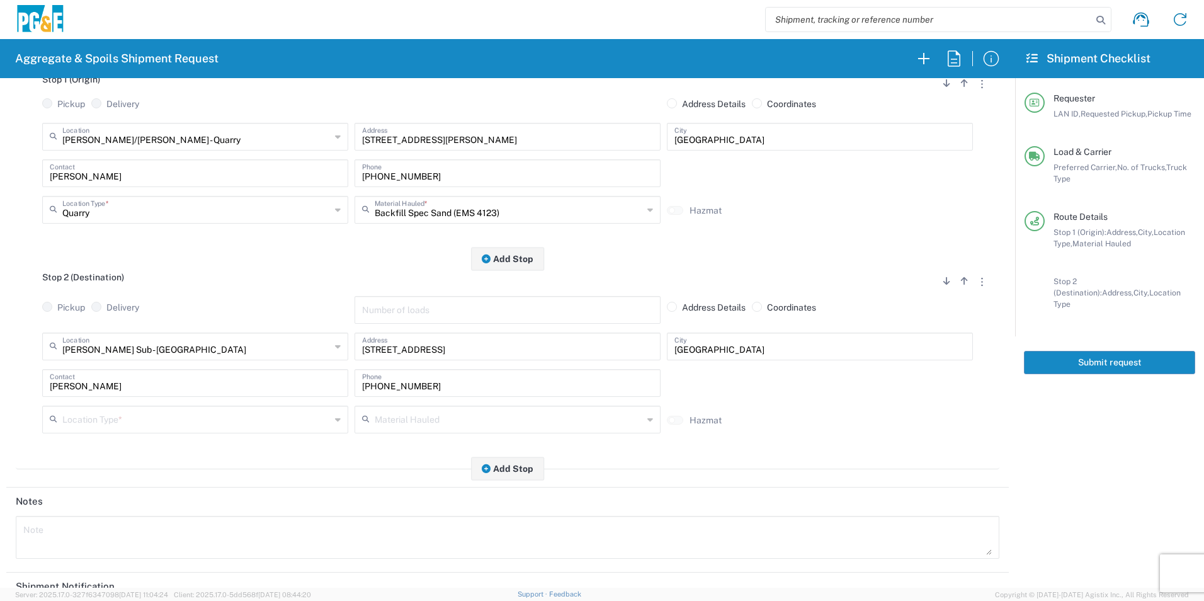
scroll to position [189, 0]
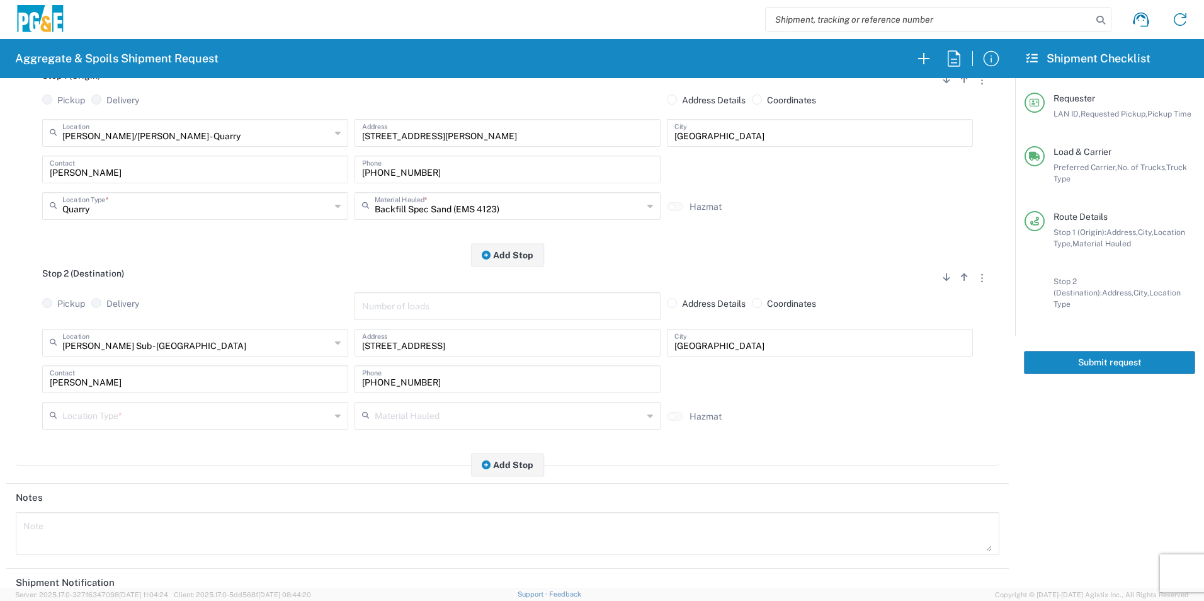
click at [113, 414] on input "text" at bounding box center [196, 415] width 268 height 22
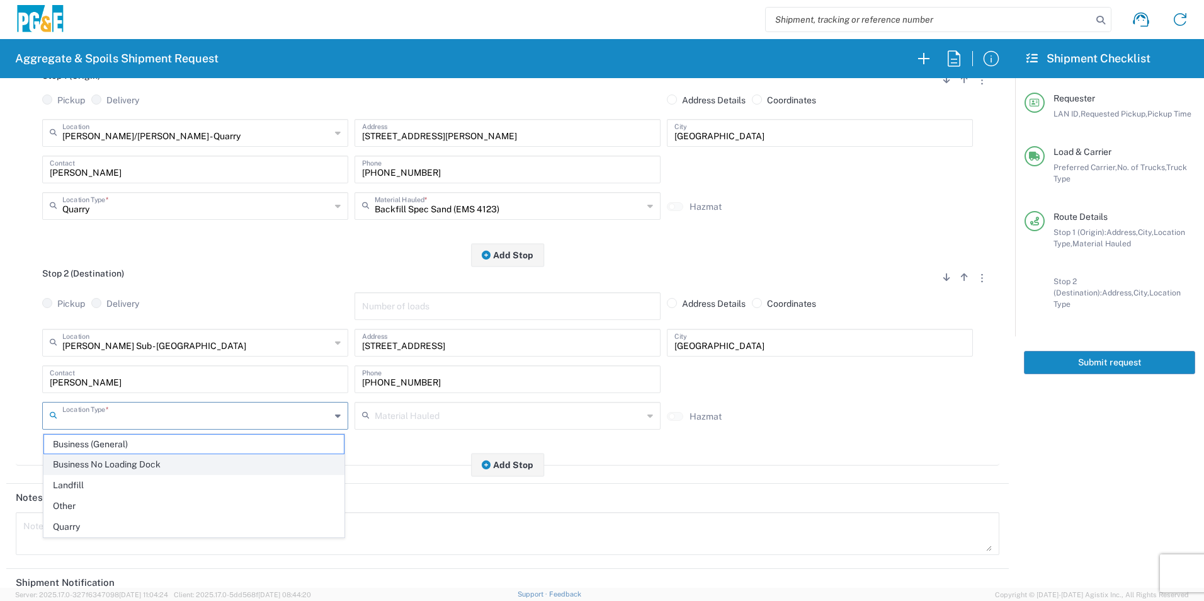
click at [99, 462] on span "Business No Loading Dock" at bounding box center [194, 465] width 300 height 20
type input "Business No Loading Dock"
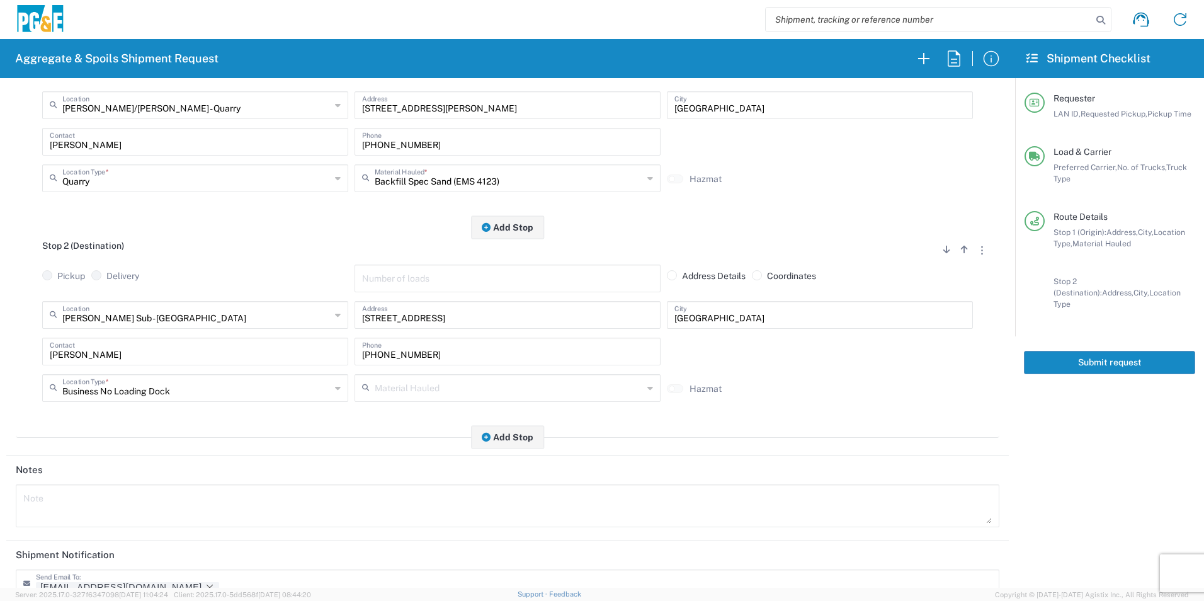
scroll to position [364, 0]
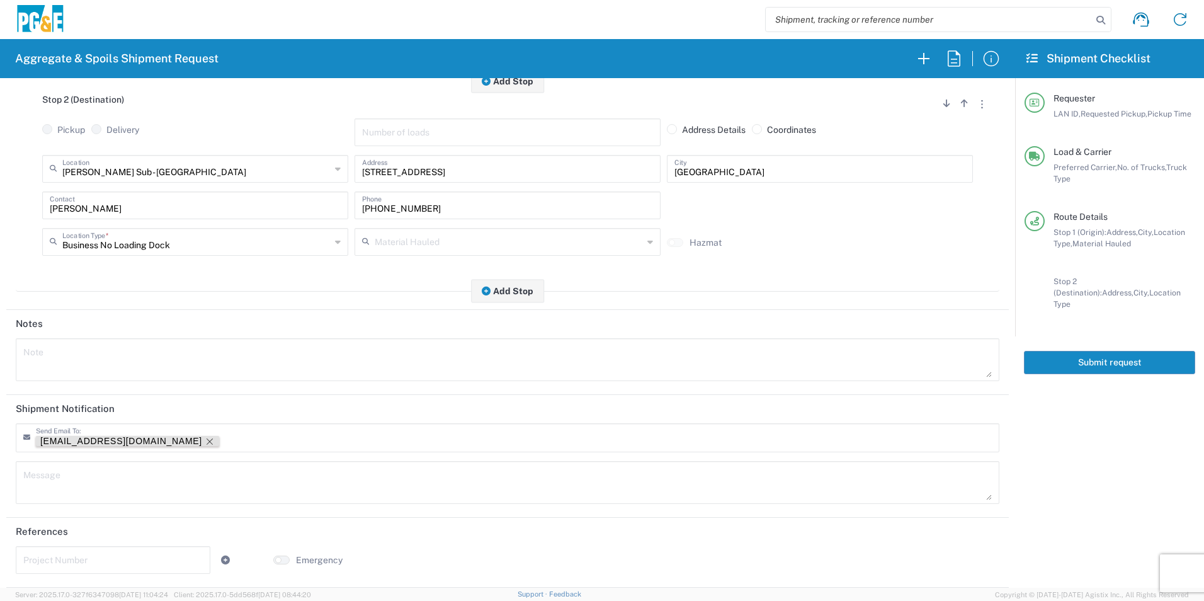
click at [205, 443] on icon "Remove tag" at bounding box center [210, 441] width 10 height 10
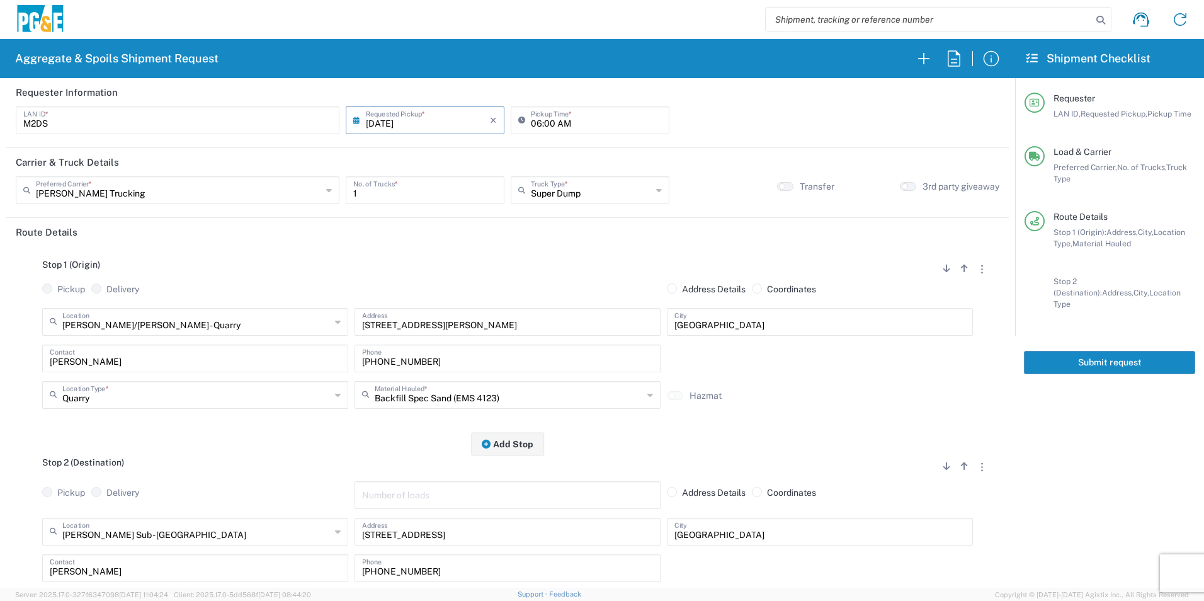
click at [1094, 351] on button "Submit request" at bounding box center [1109, 362] width 171 height 23
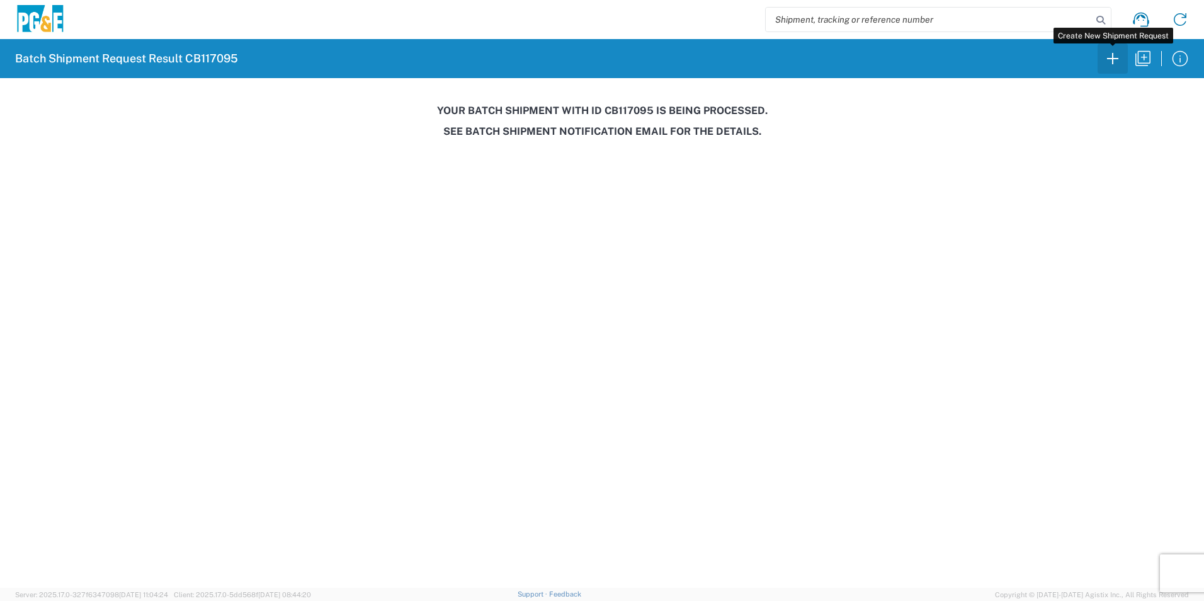
click at [1110, 62] on icon "button" at bounding box center [1112, 58] width 20 height 20
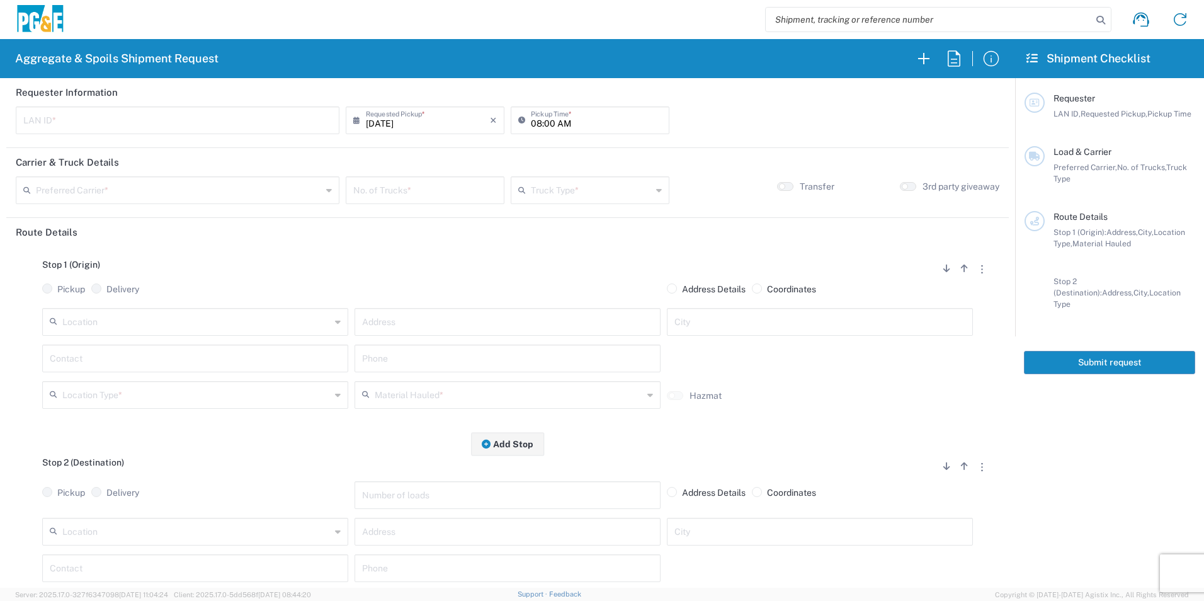
click at [119, 118] on input "text" at bounding box center [177, 119] width 309 height 22
type input "MTDK"
click at [533, 122] on input "08:00 AM" at bounding box center [596, 119] width 131 height 22
click at [545, 123] on input "05:00 AM" at bounding box center [596, 119] width 131 height 22
type input "05:30 AM"
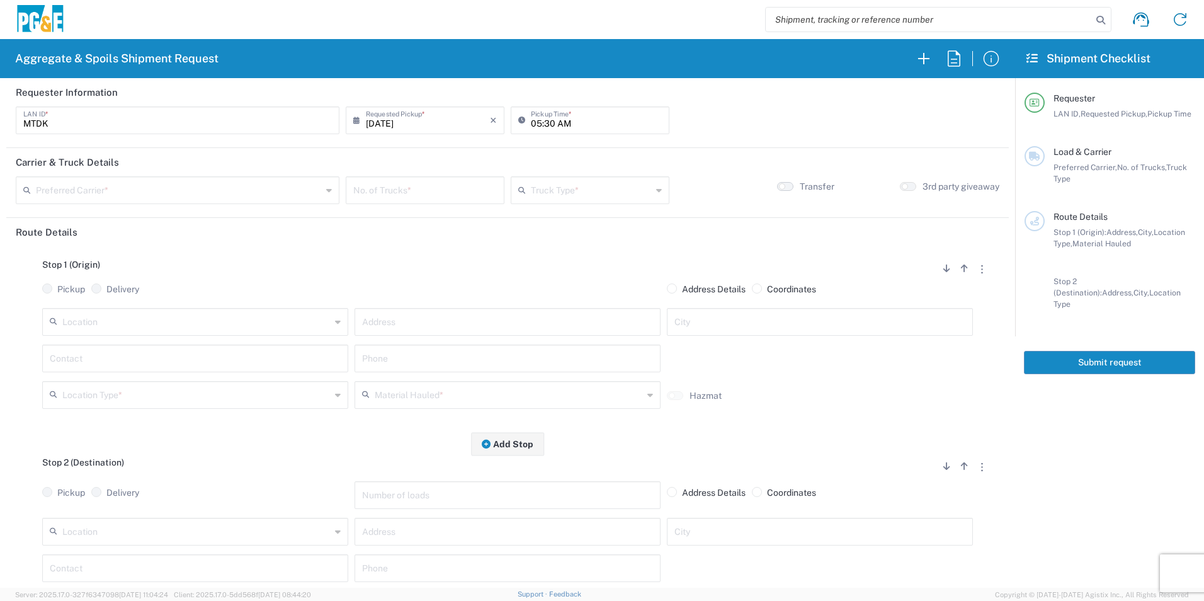
click at [779, 188] on small "button" at bounding box center [782, 186] width 6 height 6
click at [227, 203] on div "Preferred Carrier *" at bounding box center [178, 190] width 324 height 28
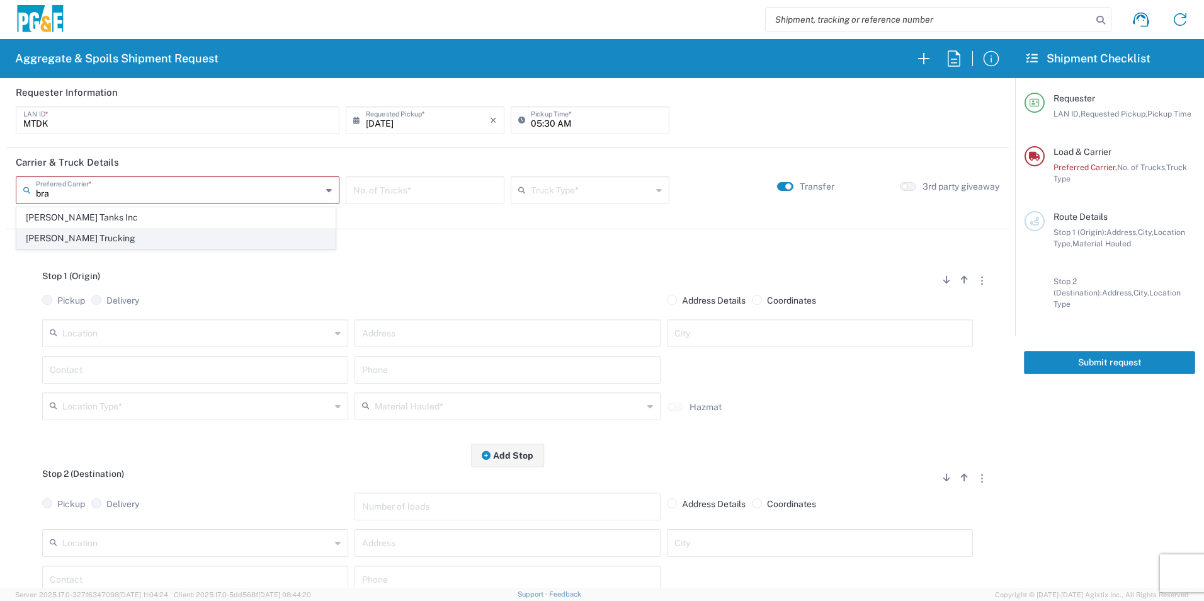
click at [84, 237] on span "[PERSON_NAME] Trucking" at bounding box center [176, 239] width 318 height 20
type input "[PERSON_NAME] Trucking"
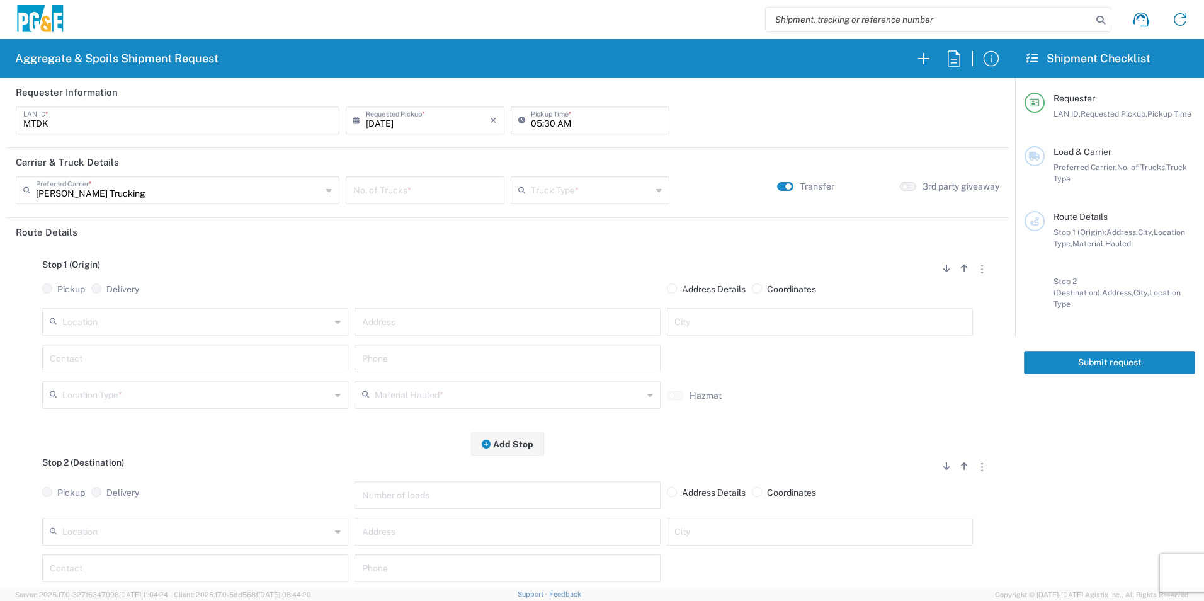
click at [421, 184] on input "number" at bounding box center [425, 189] width 144 height 22
type input "3"
click at [555, 186] on input "text" at bounding box center [591, 189] width 121 height 22
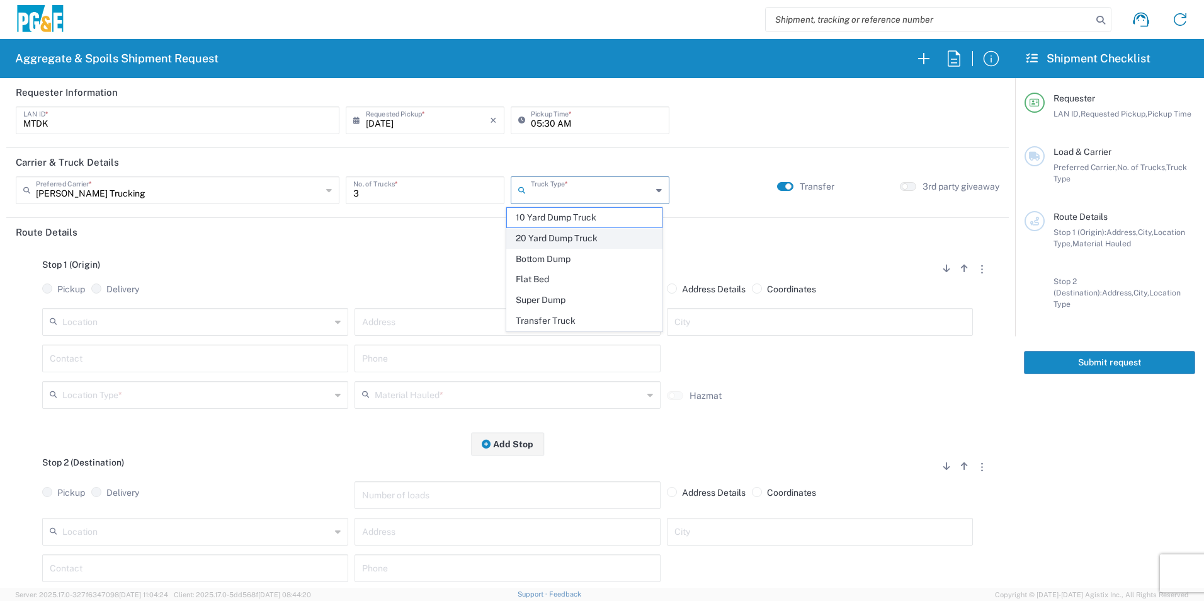
click at [549, 242] on span "20 Yard Dump Truck" at bounding box center [584, 239] width 154 height 20
type input "20 Yard Dump Truck"
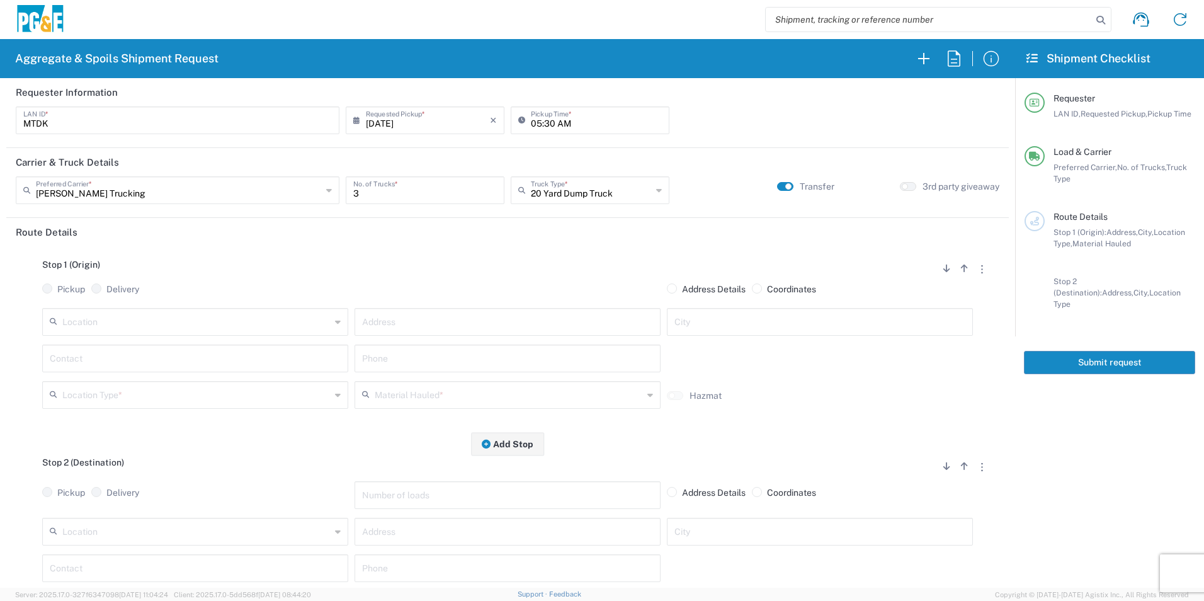
click at [291, 319] on input "text" at bounding box center [196, 321] width 268 height 22
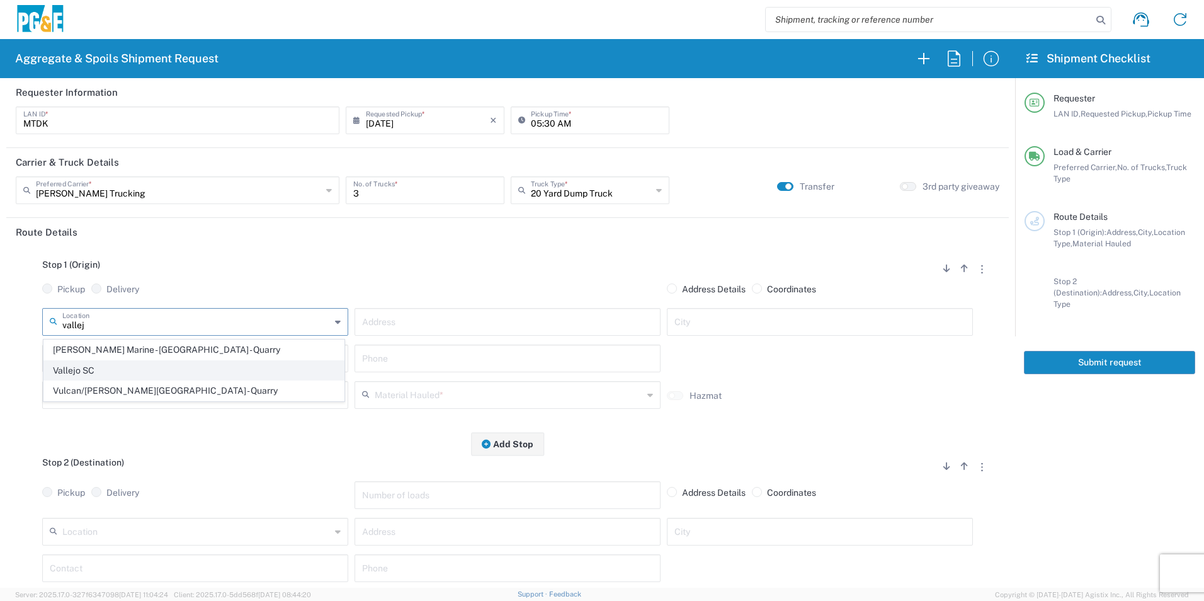
click at [213, 365] on span "Vallejo SC" at bounding box center [194, 371] width 300 height 20
type input "Vallejo SC"
type input "303 Carlson St"
type input "Vallejo"
type input "Business No Loading Dock"
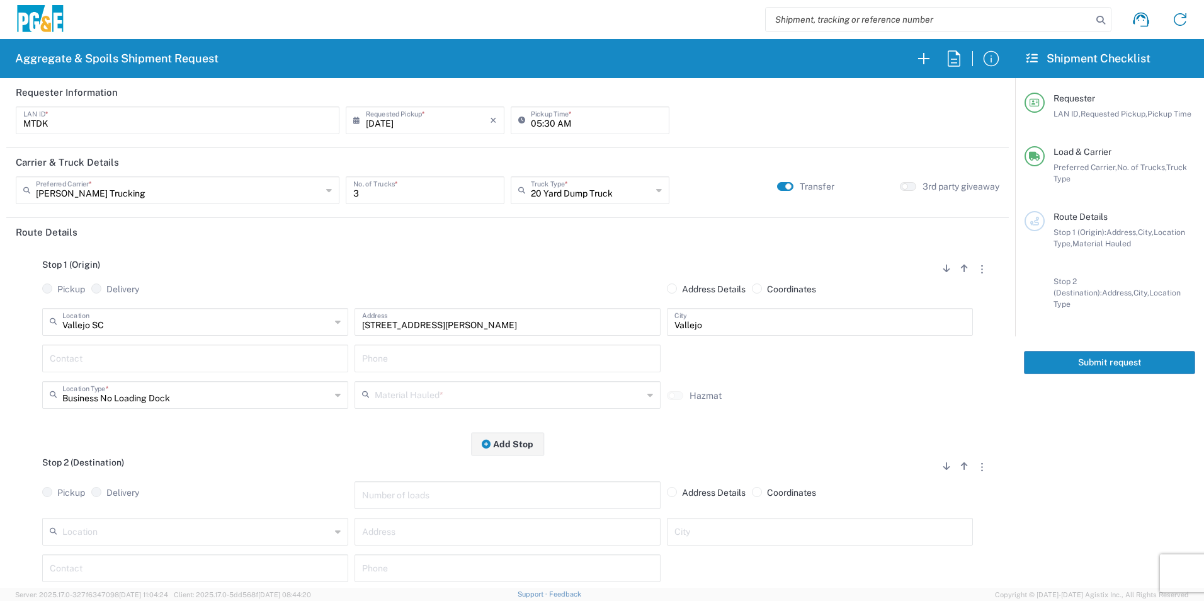
click at [159, 368] on input "text" at bounding box center [195, 357] width 291 height 22
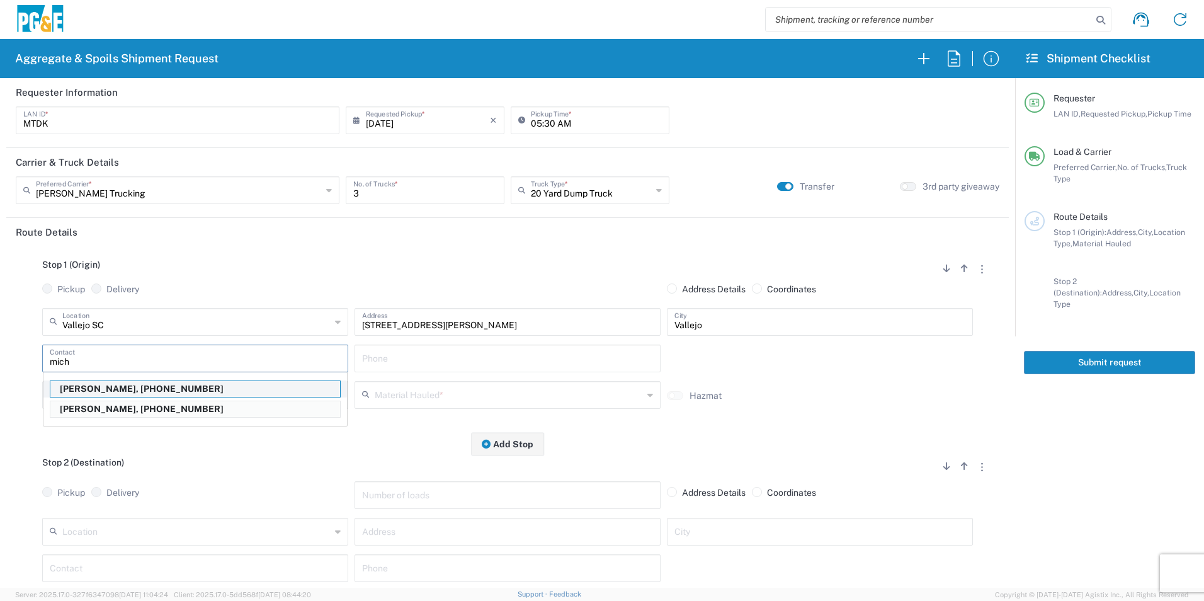
click at [130, 390] on p "Michael Dorton, 707-315-7722" at bounding box center [195, 389] width 290 height 16
type input "Michael Dorton"
type input "707-315-7722"
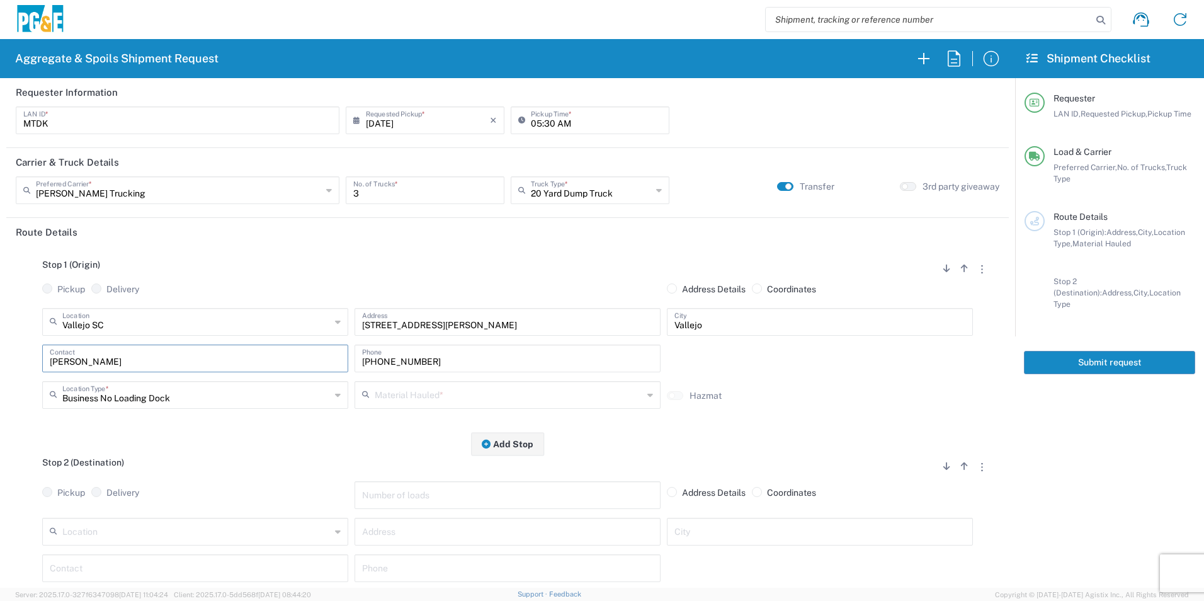
click at [449, 395] on input "text" at bounding box center [509, 394] width 268 height 22
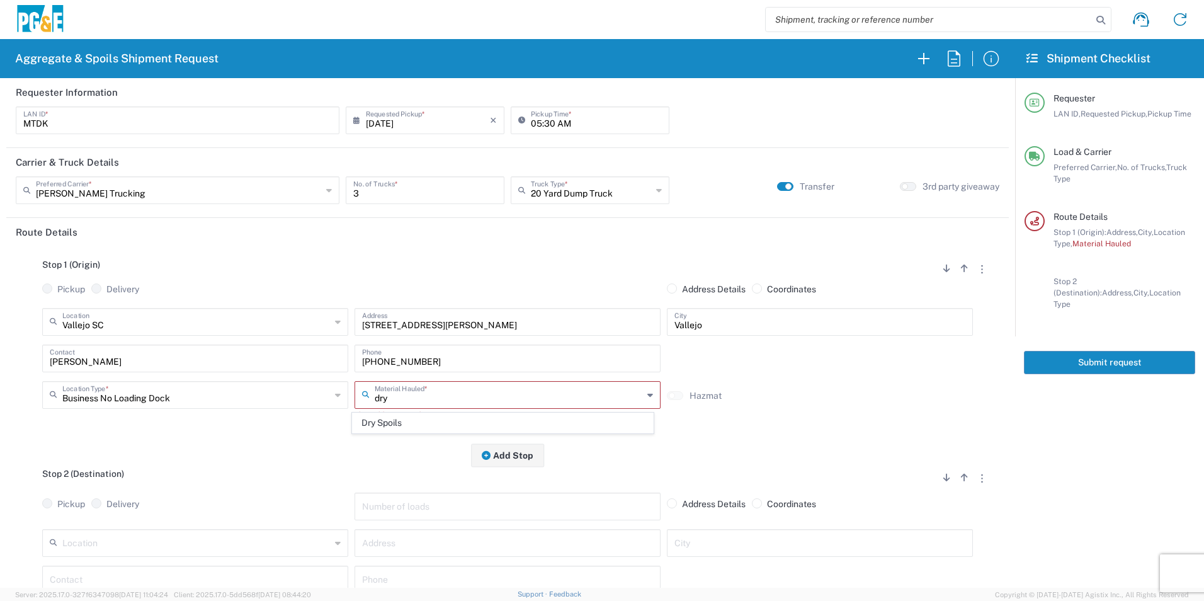
click at [439, 422] on span "Dry Spoils" at bounding box center [503, 423] width 300 height 20
type input "Dry Spoils"
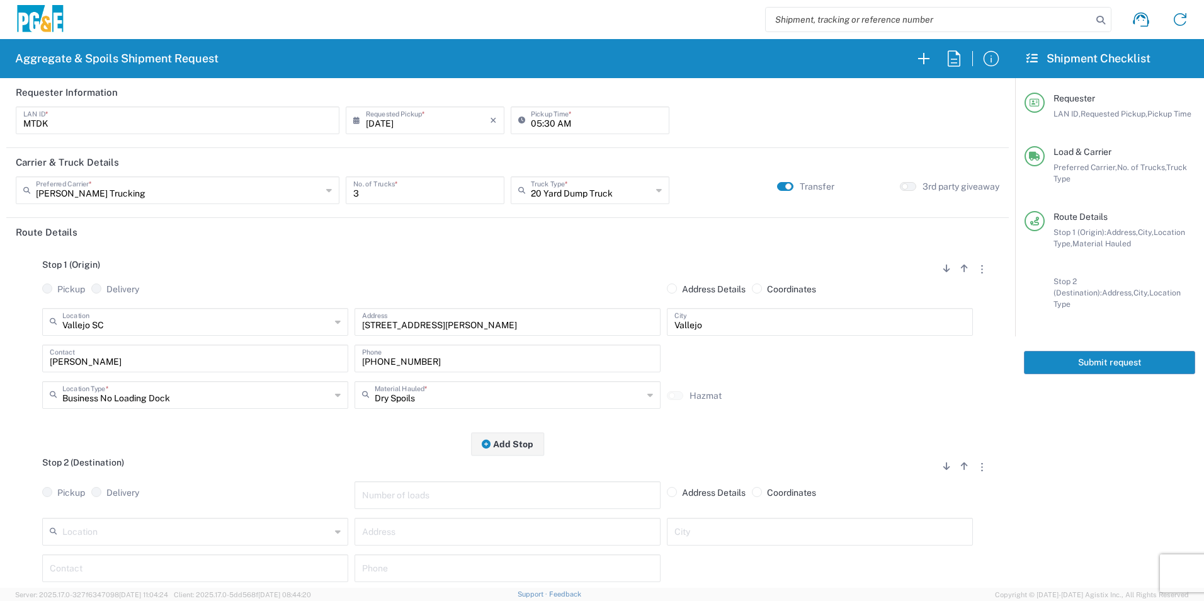
click at [164, 531] on input "text" at bounding box center [196, 530] width 268 height 22
drag, startPoint x: 106, startPoint y: 488, endPoint x: 124, endPoint y: 482, distance: 19.3
click at [106, 487] on span "American Canyon" at bounding box center [194, 487] width 300 height 20
type input "American Canyon"
type input "500 Boone Dr"
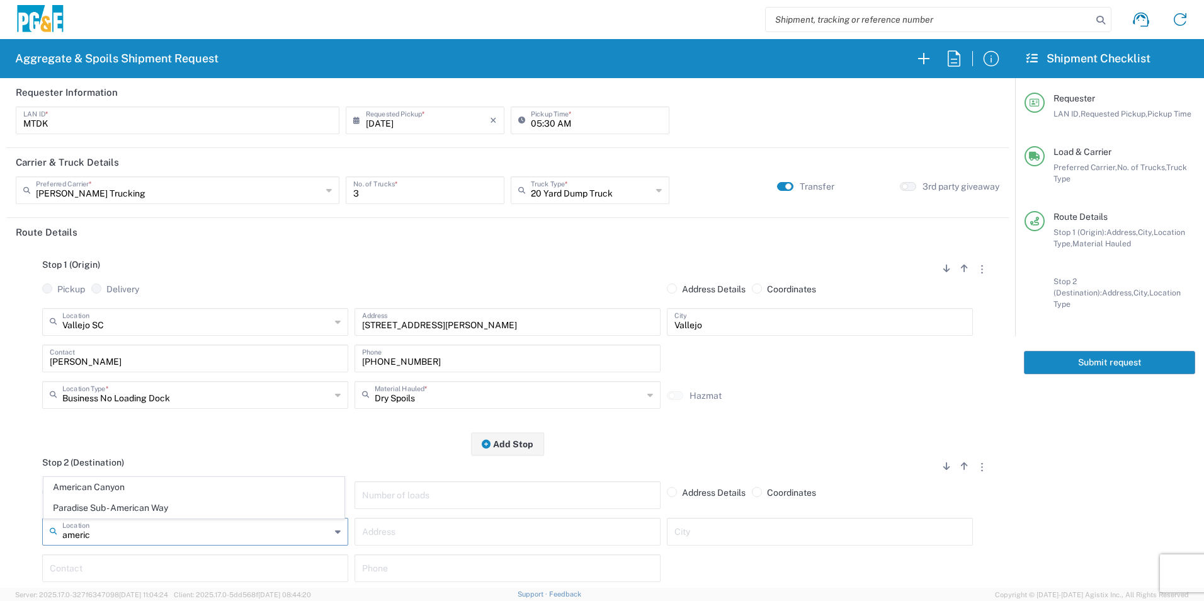
type input "American Canyon"
type input "Business No Loading Dock"
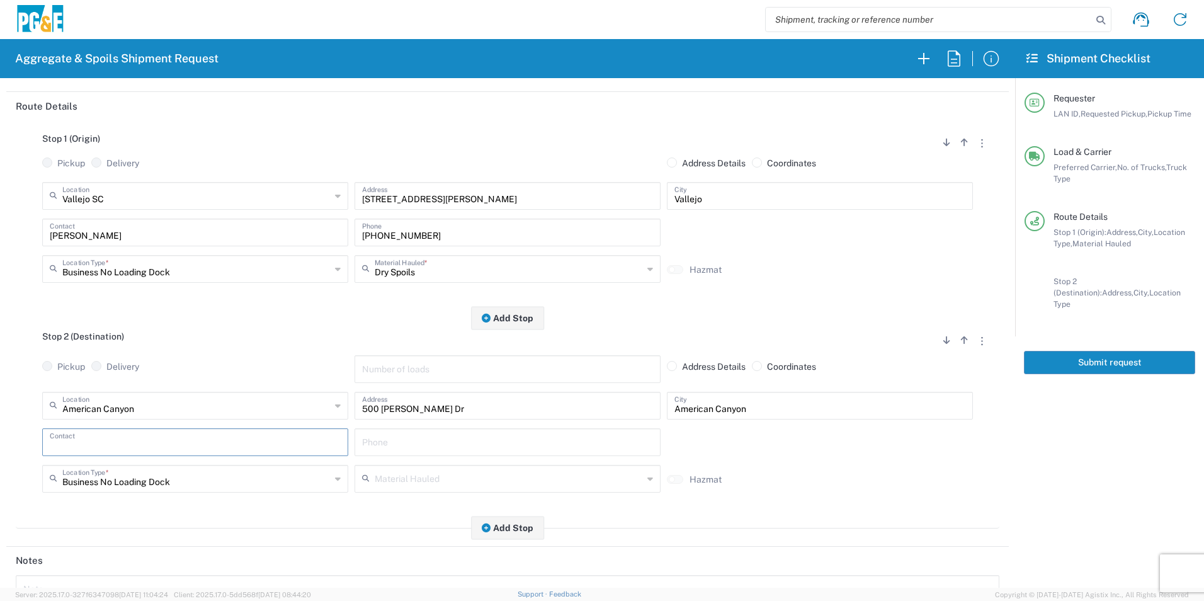
click at [88, 443] on input "text" at bounding box center [195, 441] width 291 height 22
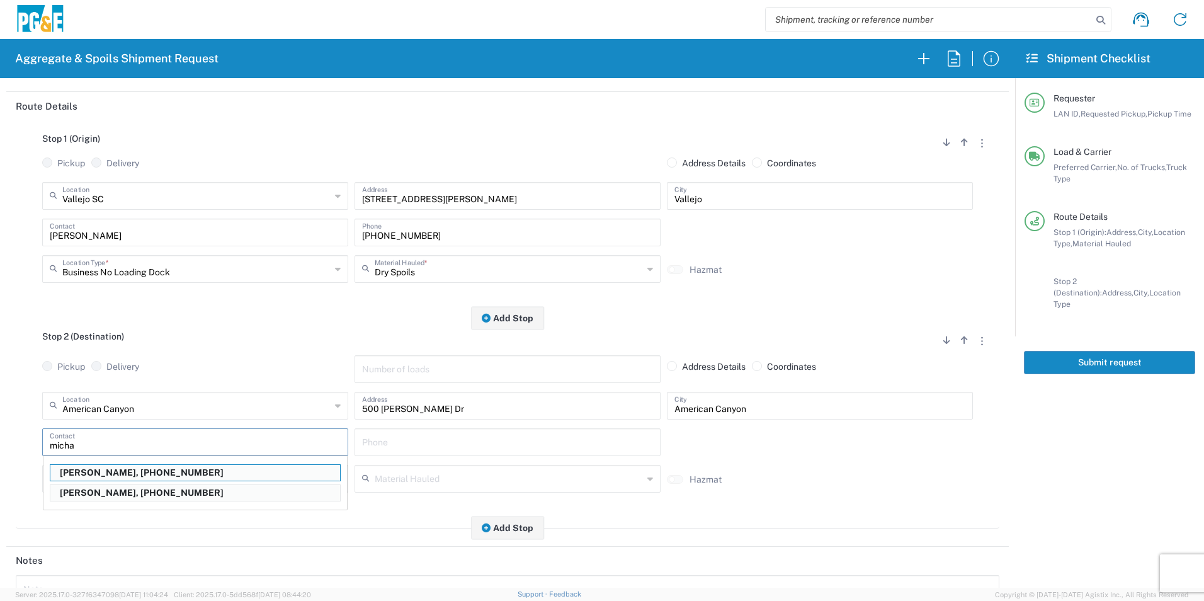
drag, startPoint x: 128, startPoint y: 471, endPoint x: 320, endPoint y: 461, distance: 192.3
click at [128, 471] on p "Michael Dorton, 707-315-7722" at bounding box center [195, 473] width 290 height 16
type input "Michael Dorton"
type input "707-315-7722"
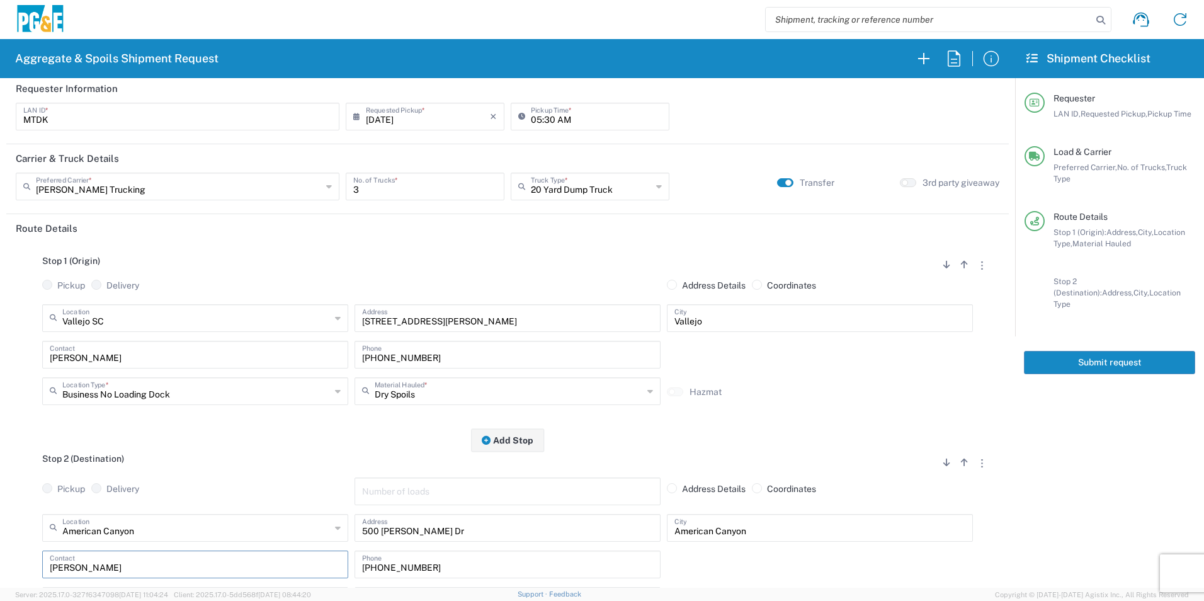
scroll to position [0, 0]
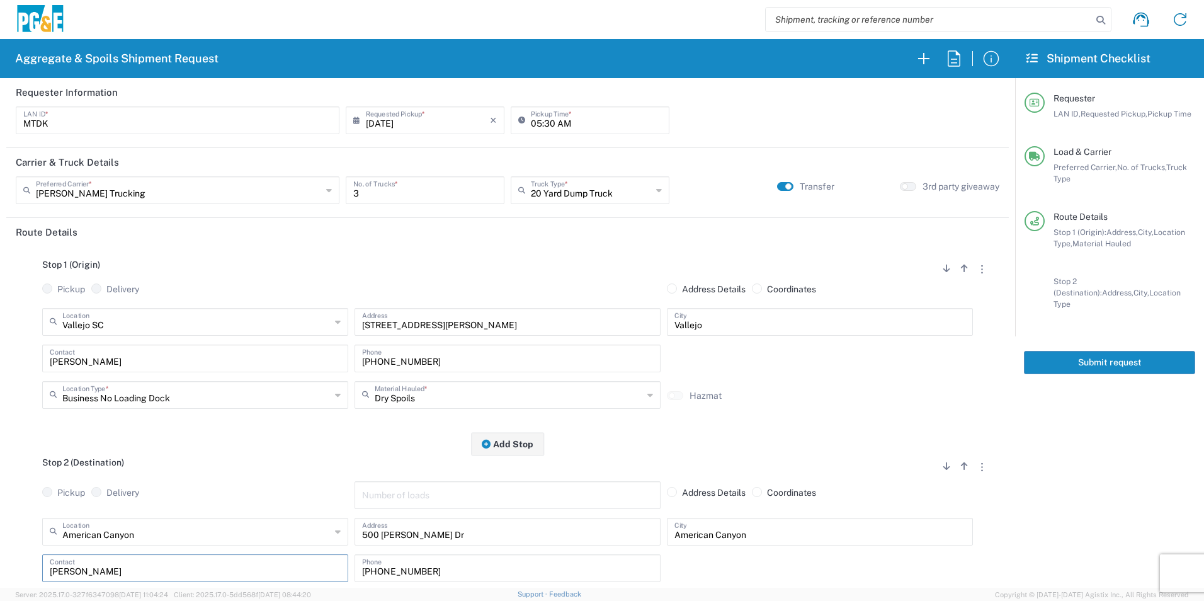
click at [1042, 351] on button "Submit request" at bounding box center [1109, 362] width 171 height 23
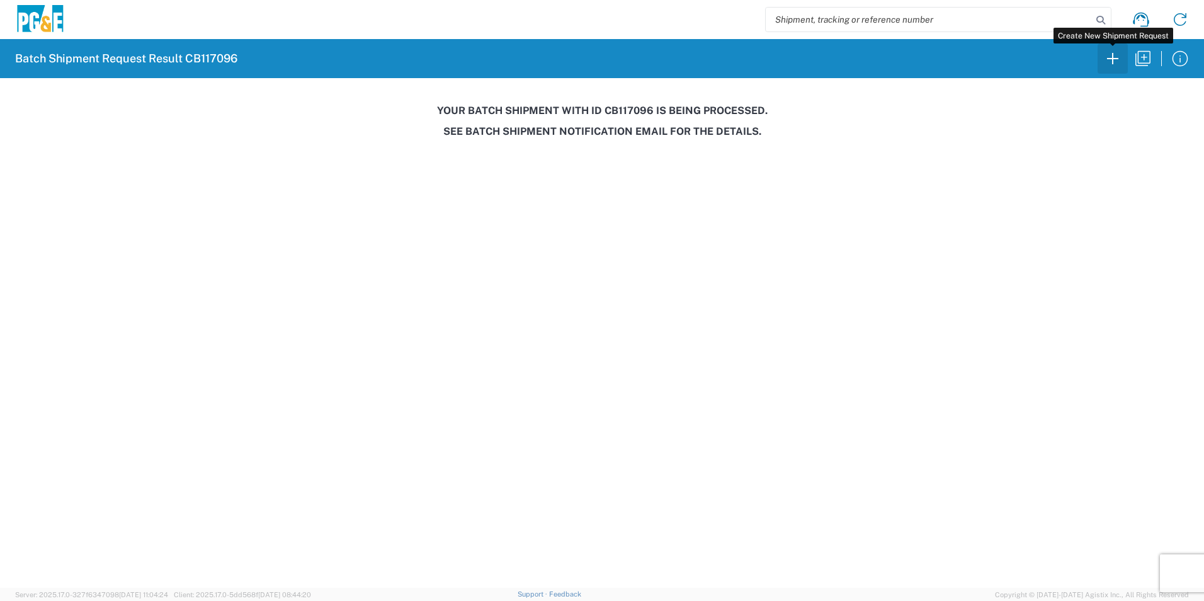
click at [1109, 60] on icon "button" at bounding box center [1112, 58] width 20 height 20
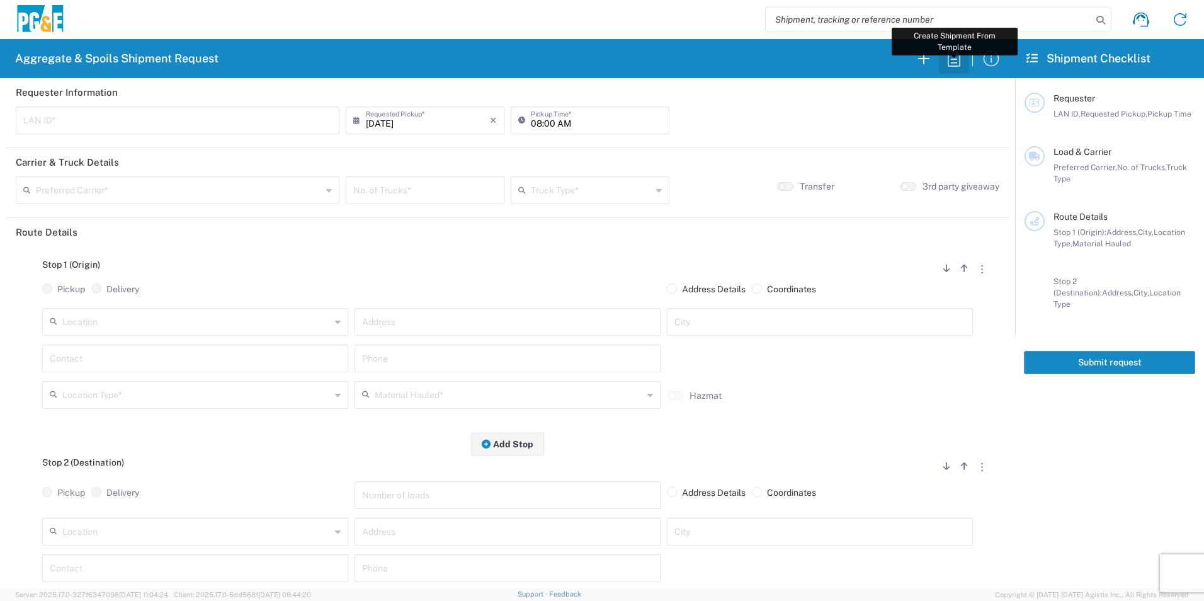
click at [955, 58] on icon "button" at bounding box center [954, 58] width 20 height 20
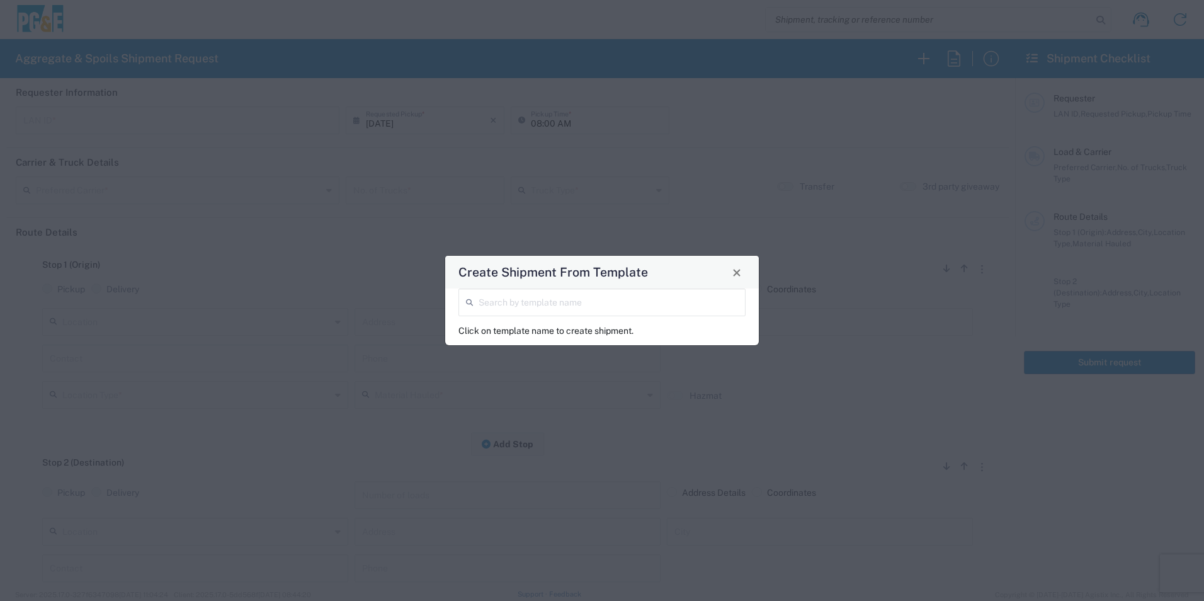
click at [676, 298] on input "search" at bounding box center [608, 301] width 259 height 22
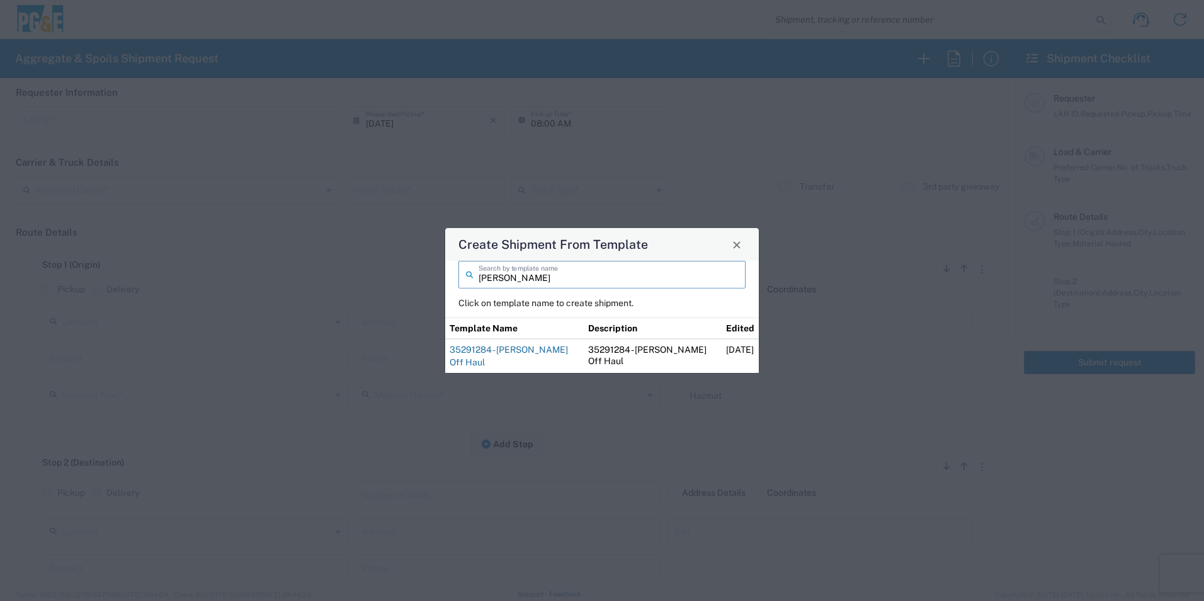
type input "blake"
click at [516, 355] on link "35291284 - Blake Off Haul" at bounding box center [509, 355] width 118 height 23
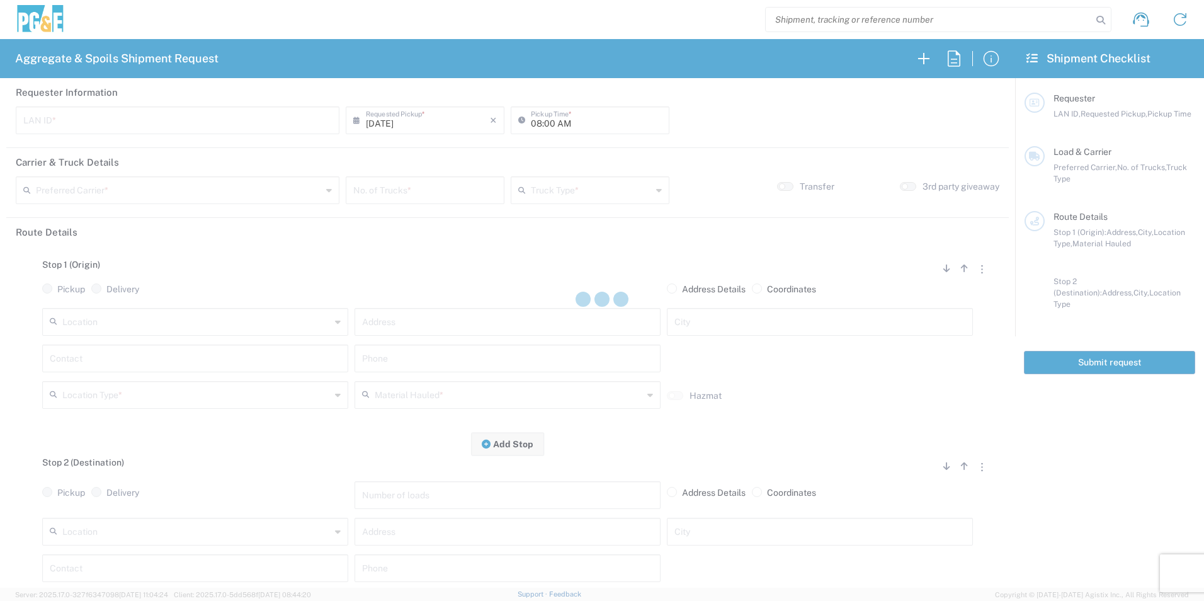
type input "MBLA"
type input "09:00 AM"
type input "North Coast Trucking"
type input "Super Dump"
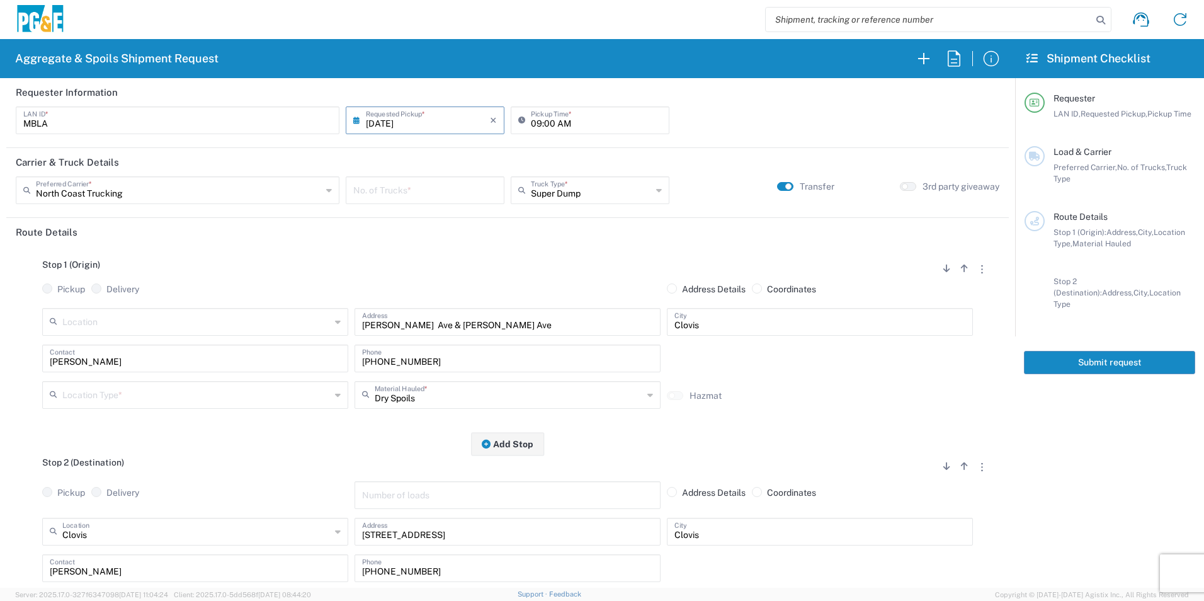
click at [387, 194] on input "number" at bounding box center [425, 189] width 144 height 22
type input "1"
click at [108, 402] on input "text" at bounding box center [196, 394] width 268 height 22
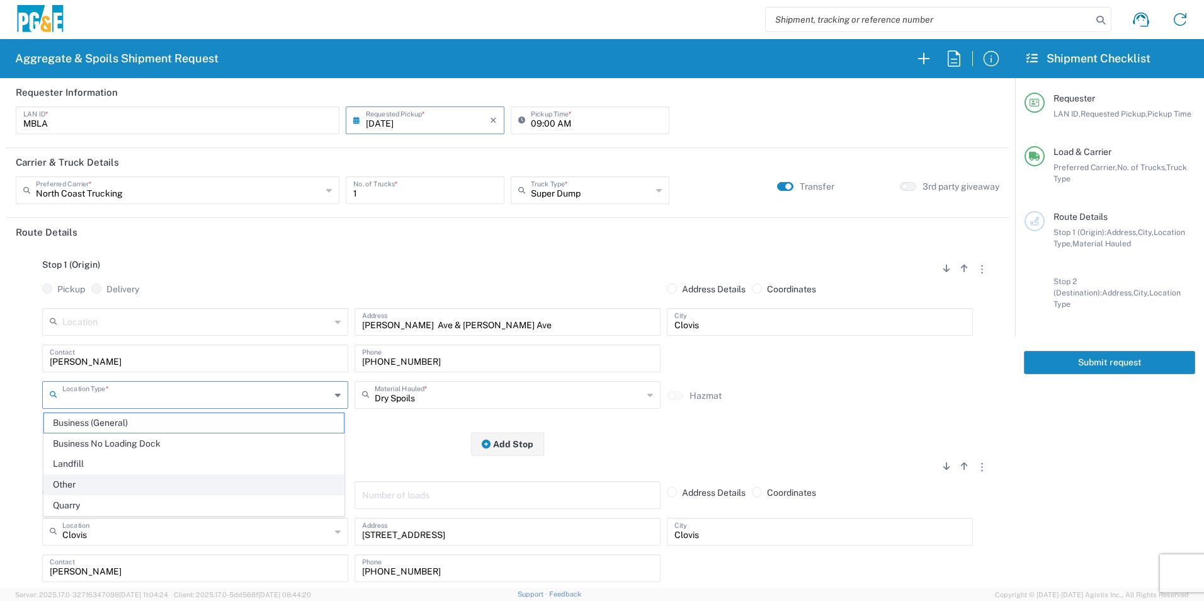
click at [82, 480] on span "Other" at bounding box center [194, 485] width 300 height 20
type input "Other"
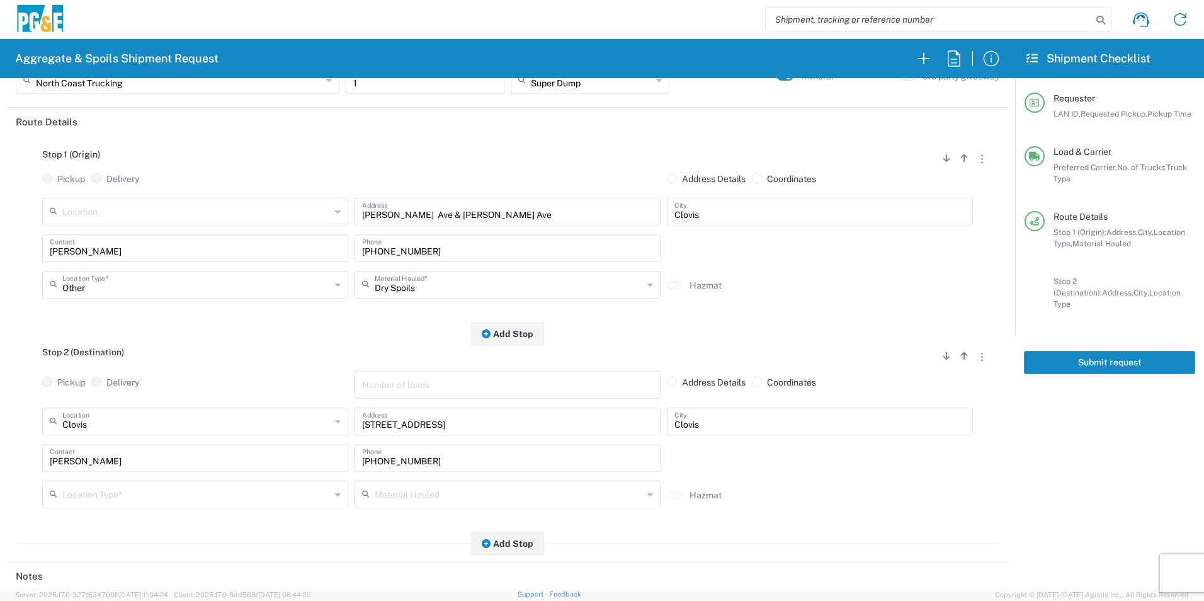
scroll to position [126, 0]
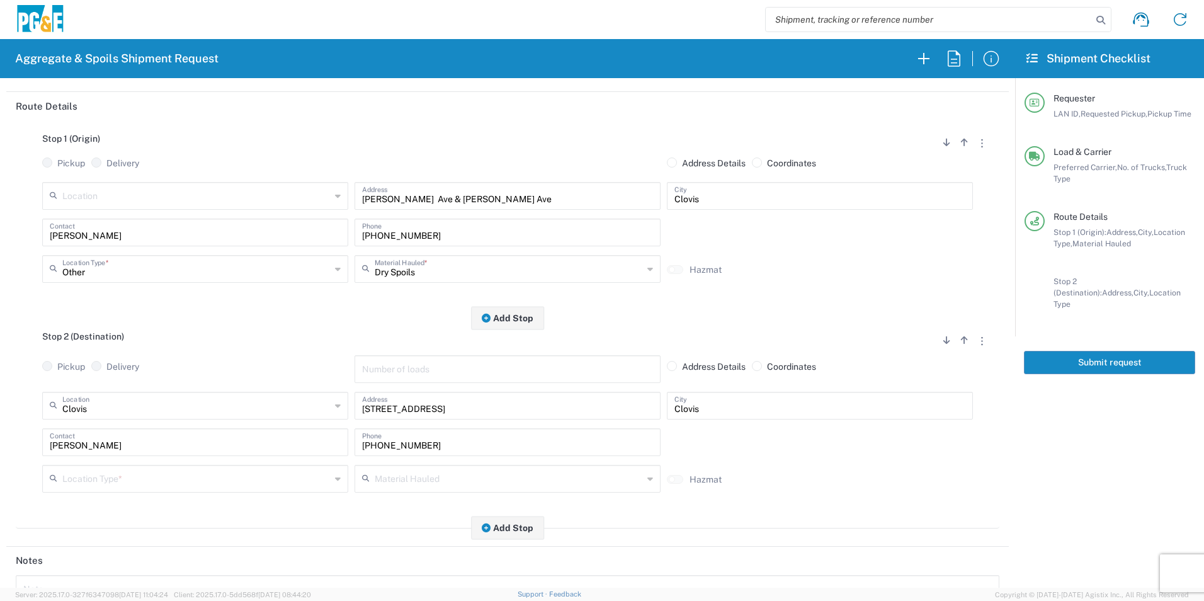
click at [87, 483] on input "text" at bounding box center [196, 478] width 268 height 22
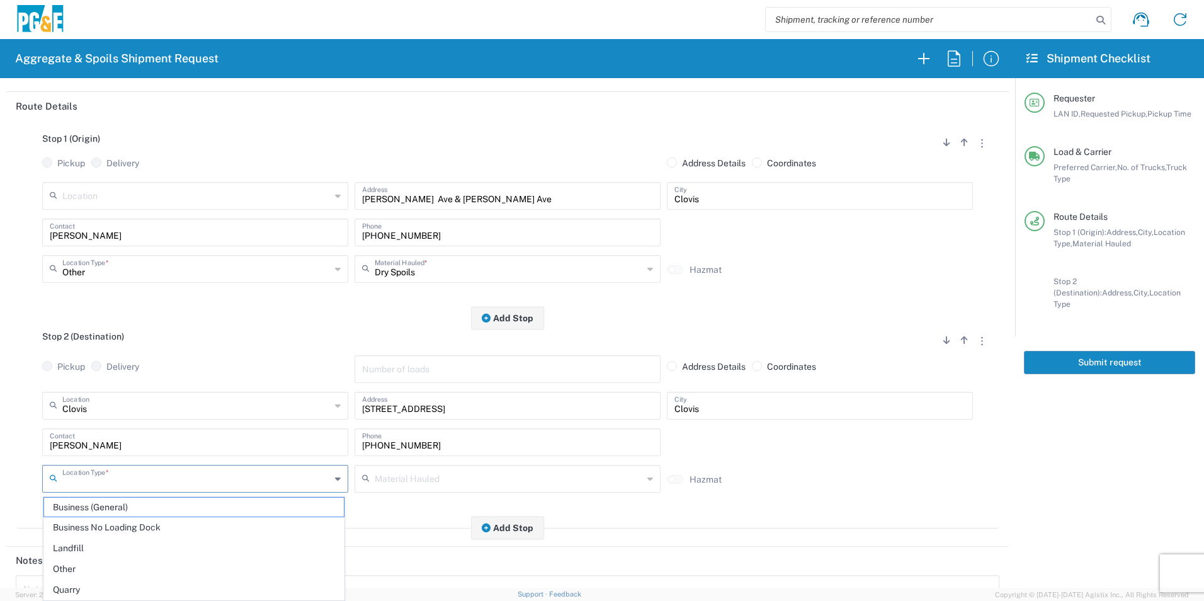
click at [82, 524] on span "Business No Loading Dock" at bounding box center [194, 528] width 300 height 20
type input "Business No Loading Dock"
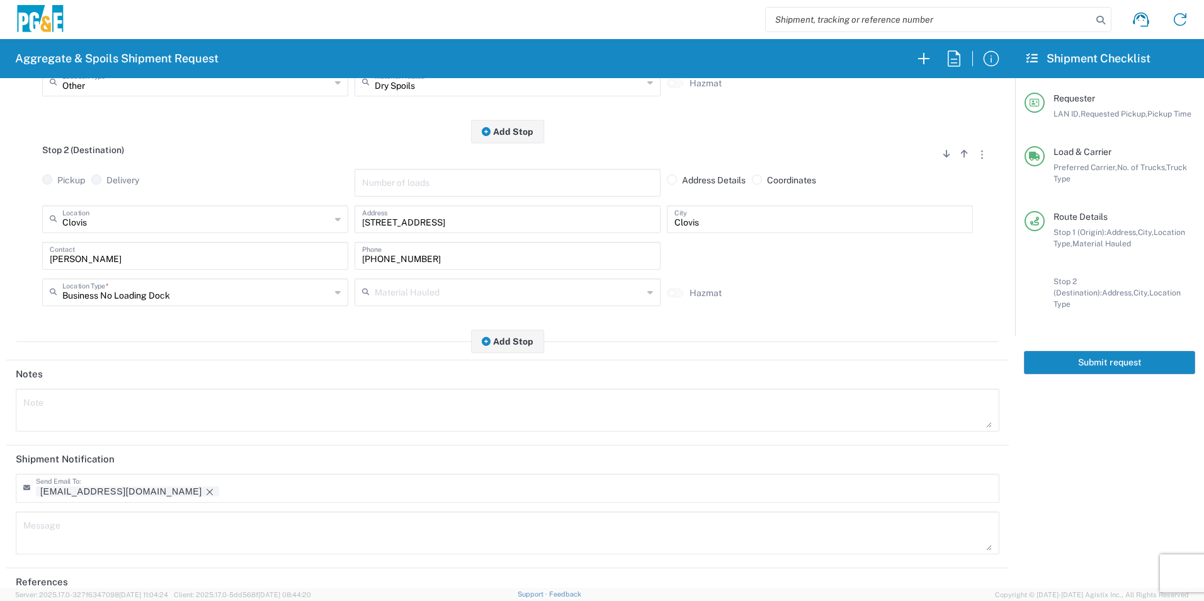
scroll to position [315, 0]
click at [207, 488] on icon "Remove tag" at bounding box center [210, 489] width 6 height 6
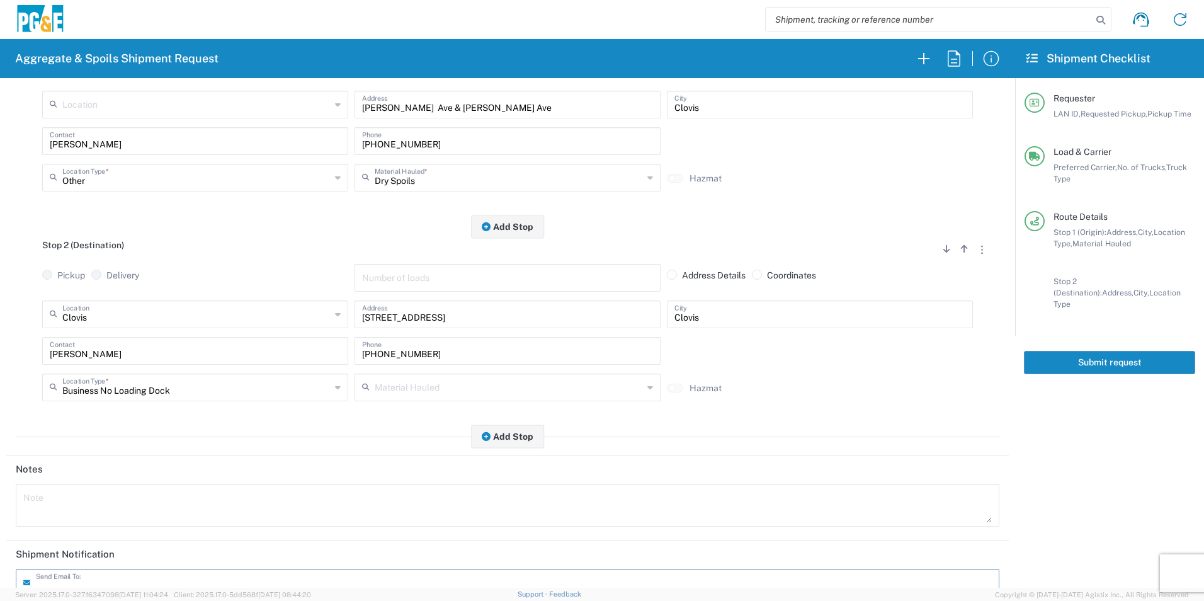
scroll to position [0, 0]
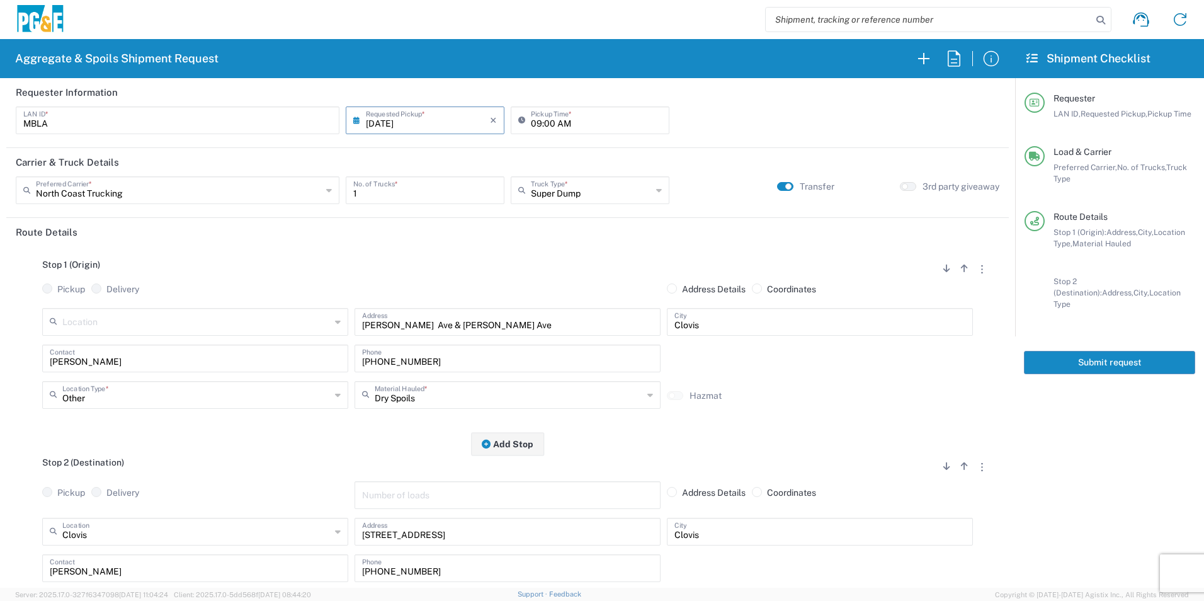
click at [1071, 351] on button "Submit request" at bounding box center [1109, 362] width 171 height 23
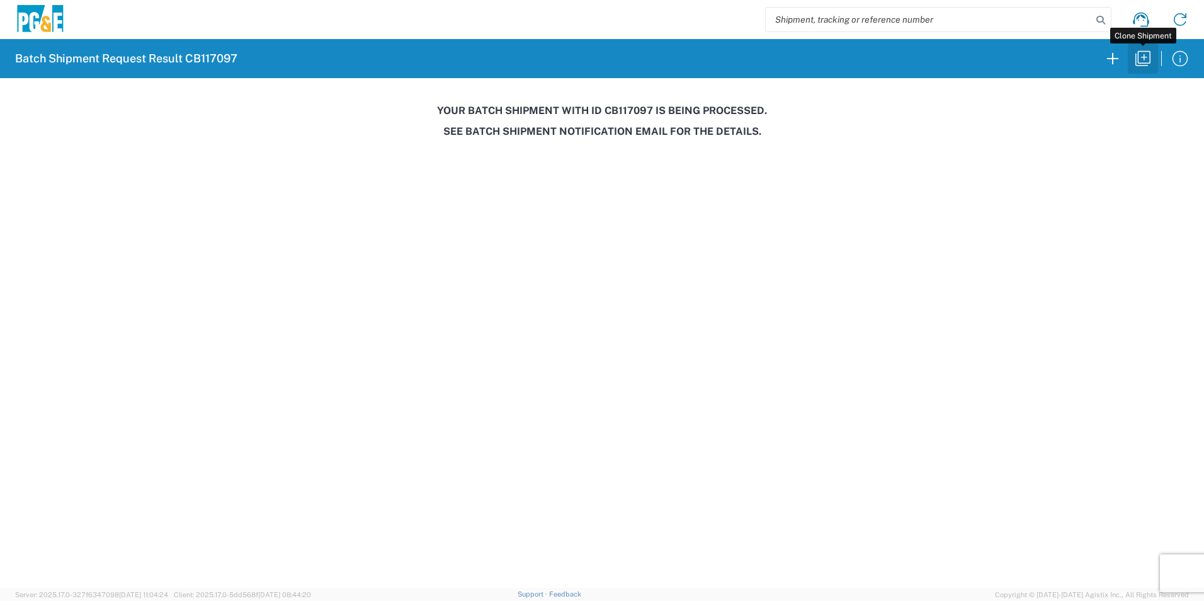
click at [1145, 62] on icon "button" at bounding box center [1143, 58] width 20 height 20
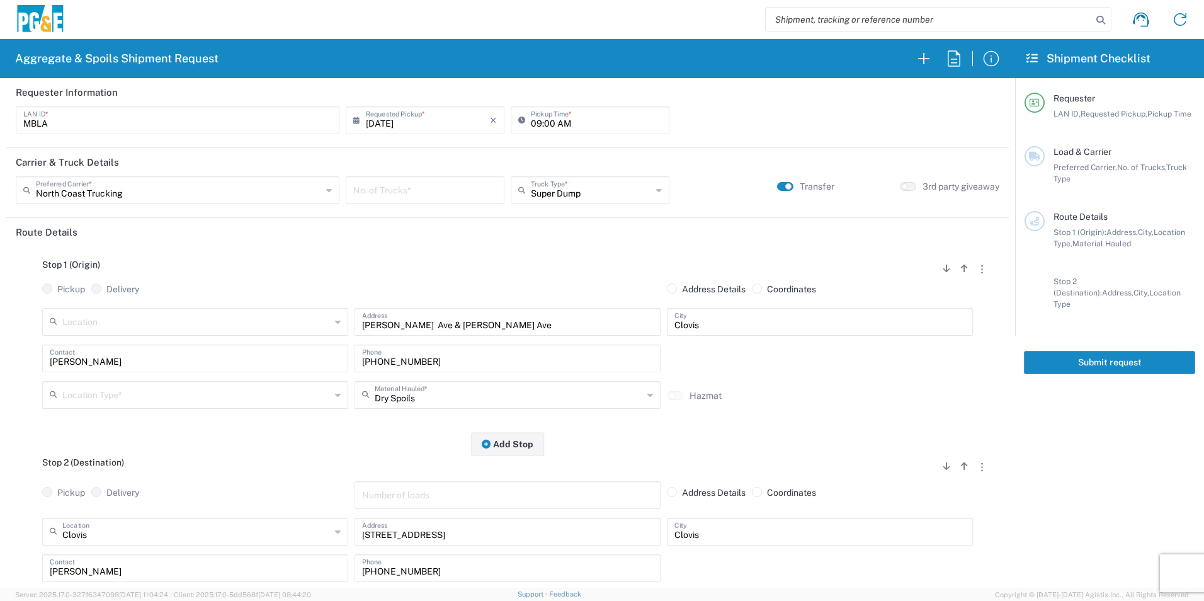
click at [393, 128] on input "08/20/2025" at bounding box center [428, 119] width 124 height 22
click at [443, 238] on span "21" at bounding box center [442, 234] width 18 height 18
type input "08/21/2025"
click at [413, 193] on input "number" at bounding box center [425, 189] width 144 height 22
type input "1"
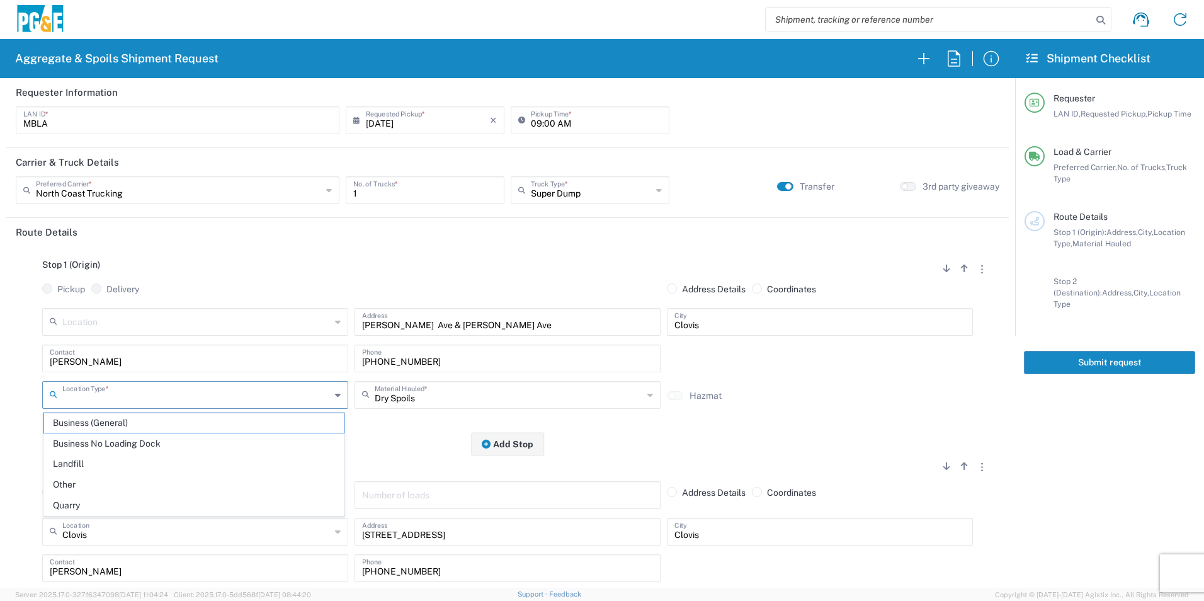
click at [97, 389] on input "text" at bounding box center [196, 394] width 268 height 22
click at [102, 484] on span "Other" at bounding box center [194, 485] width 300 height 20
type input "Other"
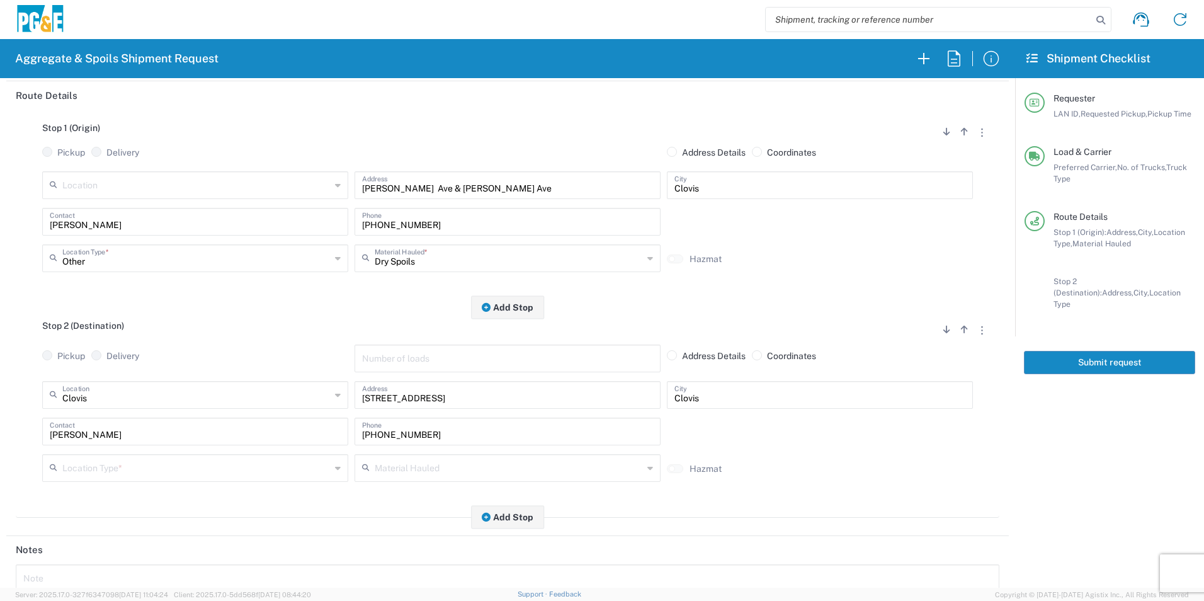
scroll to position [189, 0]
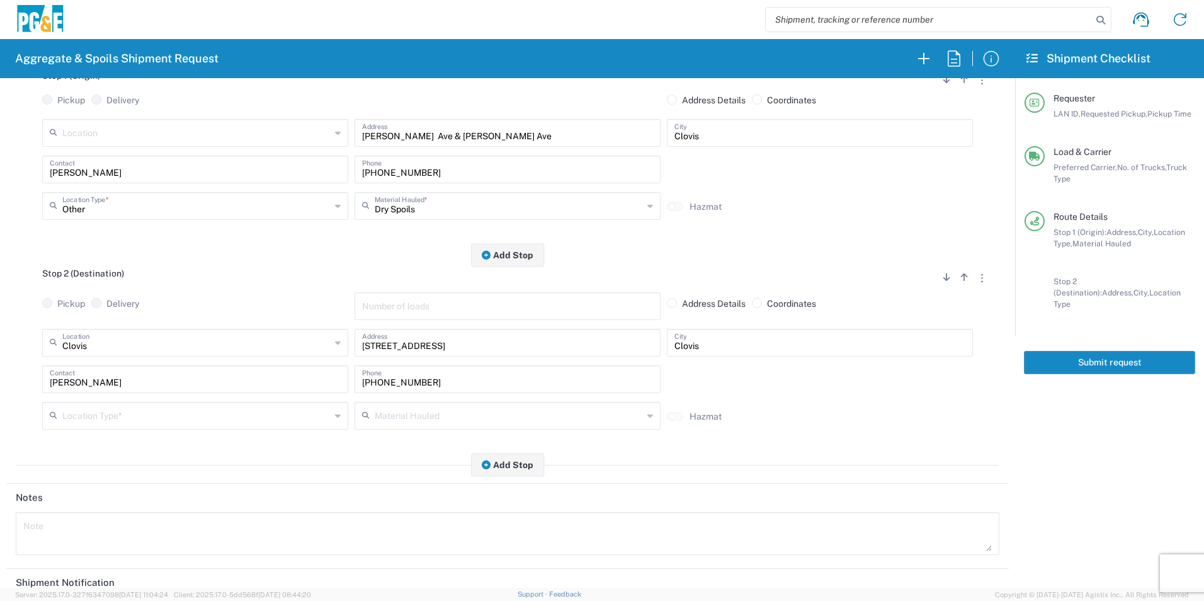
click at [105, 410] on input "text" at bounding box center [196, 415] width 268 height 22
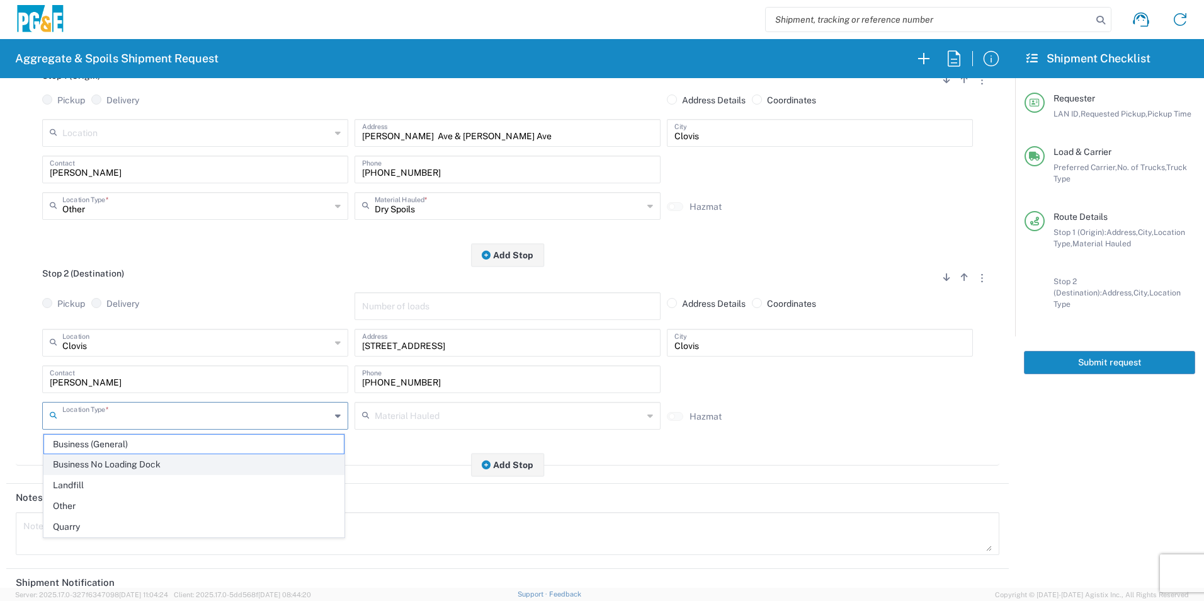
click at [94, 467] on span "Business No Loading Dock" at bounding box center [194, 465] width 300 height 20
type input "Business No Loading Dock"
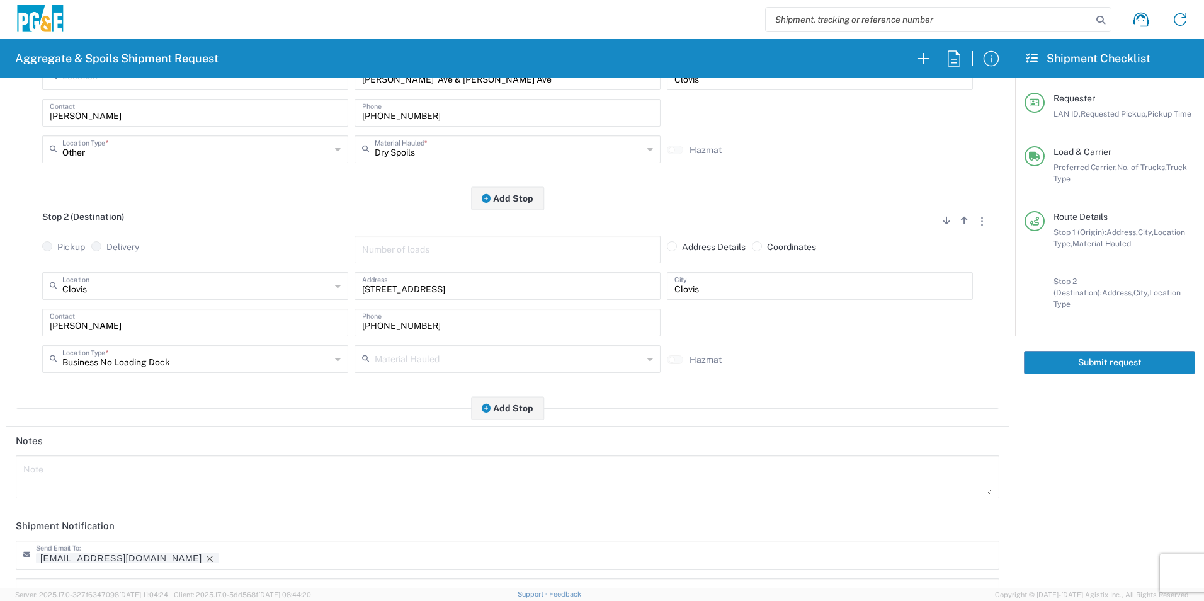
scroll to position [364, 0]
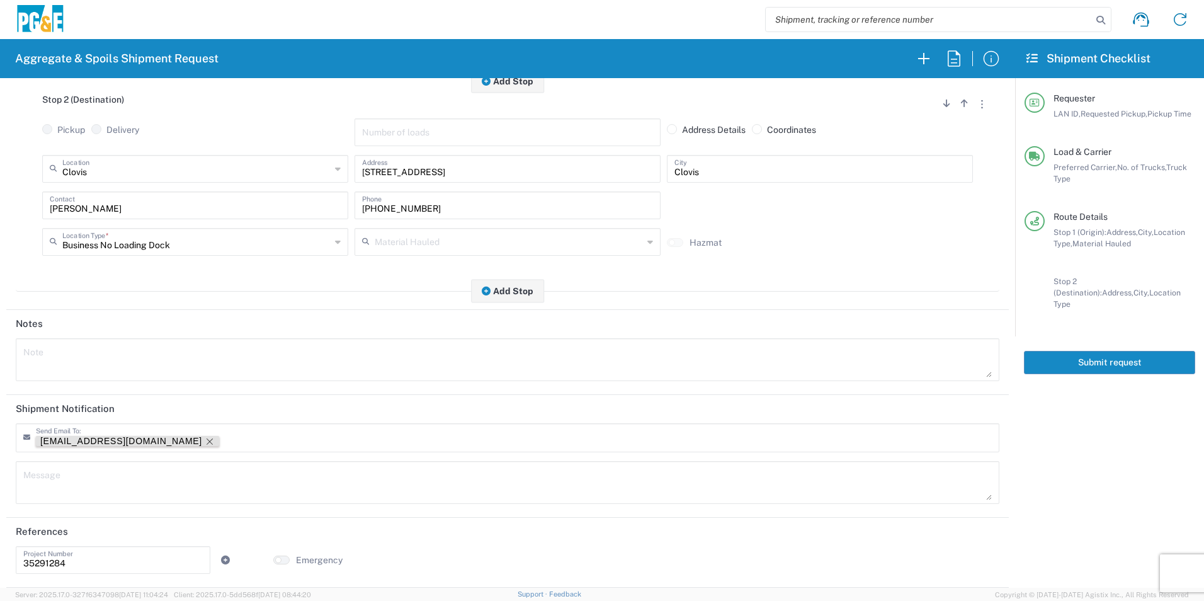
click at [207, 441] on icon "Remove tag" at bounding box center [210, 441] width 6 height 6
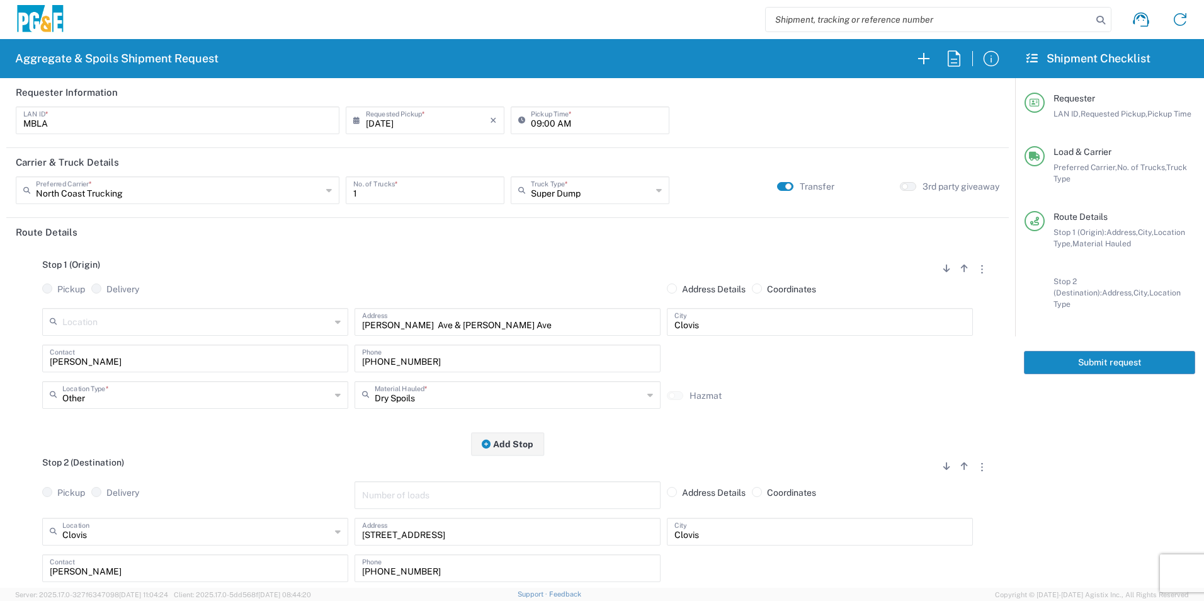
click at [1117, 351] on button "Submit request" at bounding box center [1109, 362] width 171 height 23
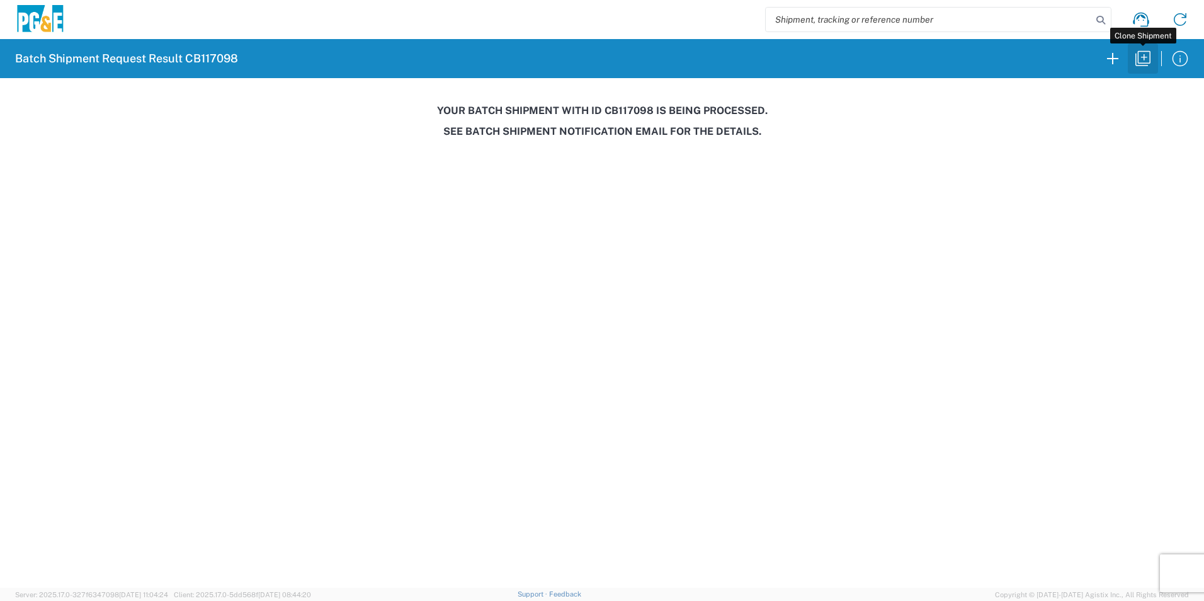
click at [1138, 60] on icon "button" at bounding box center [1142, 58] width 15 height 15
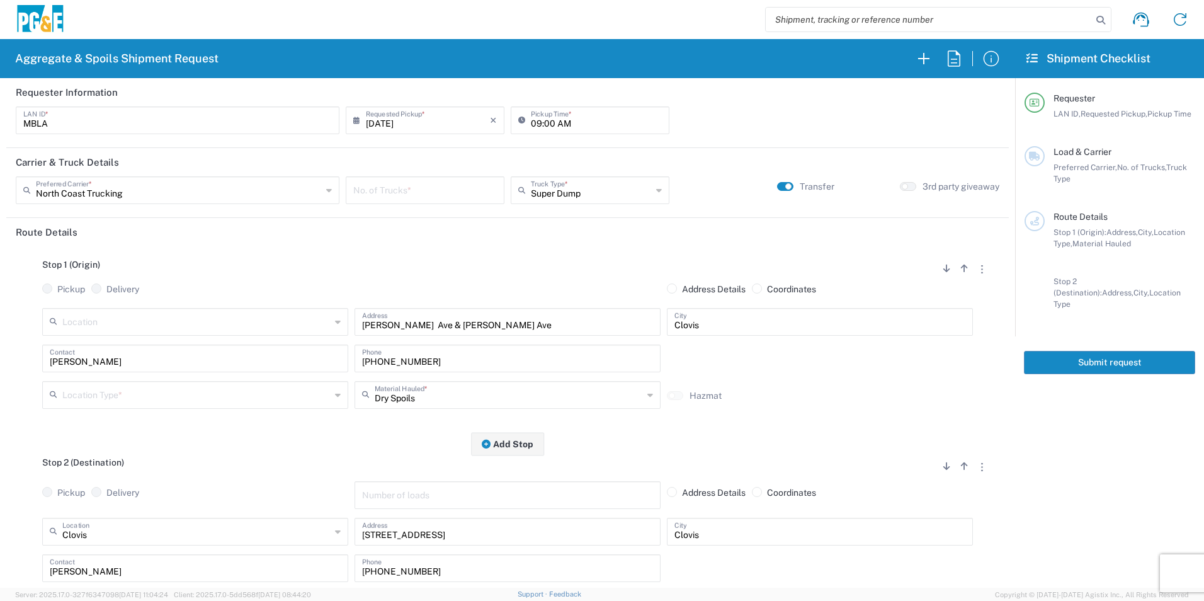
click at [394, 126] on input "08/20/2025" at bounding box center [428, 119] width 124 height 22
click at [458, 234] on span "22" at bounding box center [460, 234] width 18 height 18
type input "08/22/2025"
click at [419, 194] on input "number" at bounding box center [425, 189] width 144 height 22
type input "1"
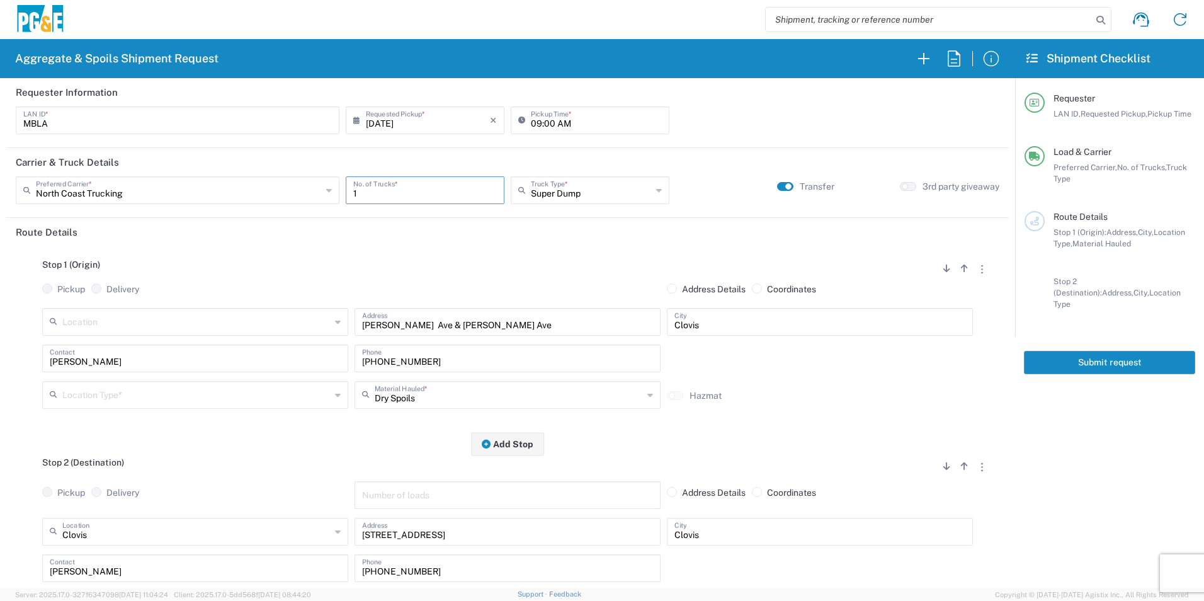
click at [186, 395] on input "text" at bounding box center [196, 394] width 268 height 22
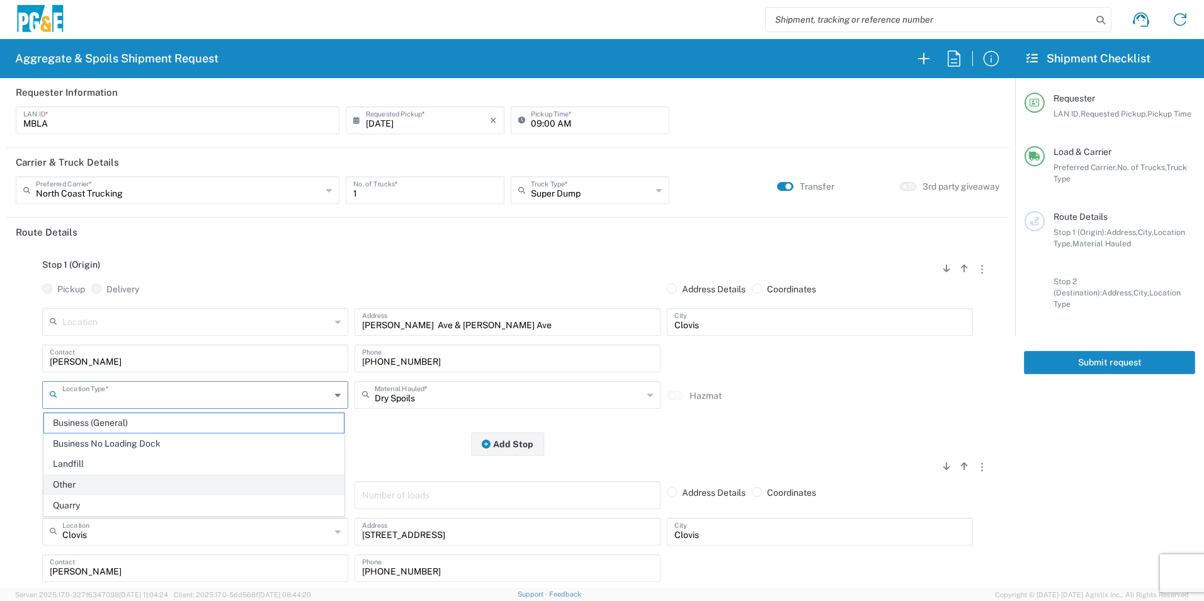
click at [107, 488] on span "Other" at bounding box center [194, 485] width 300 height 20
type input "Other"
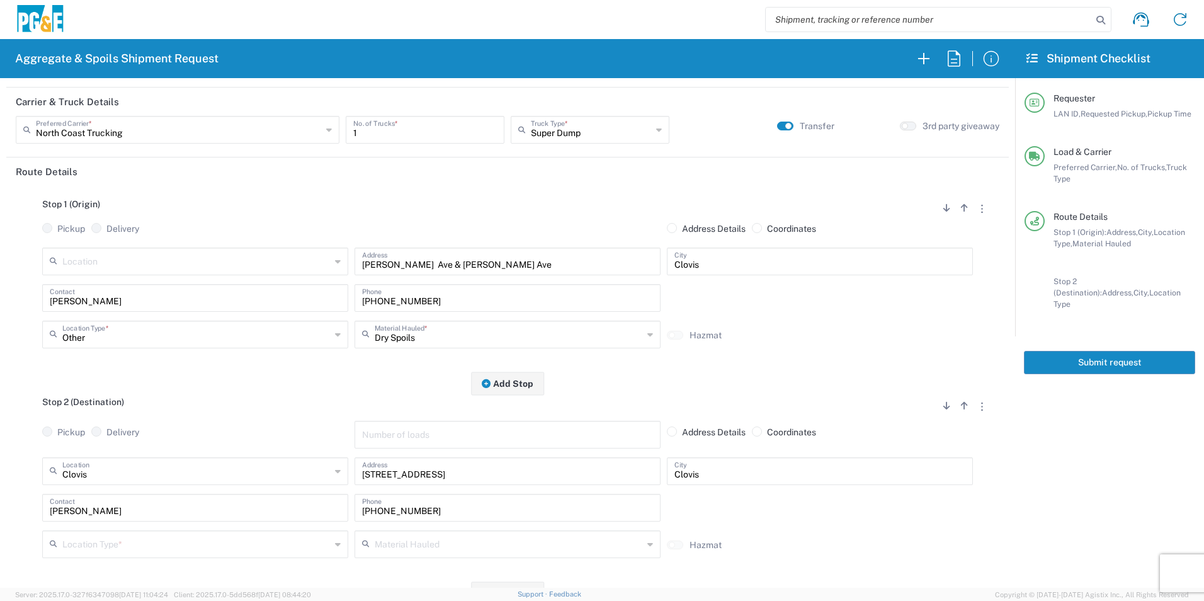
scroll to position [126, 0]
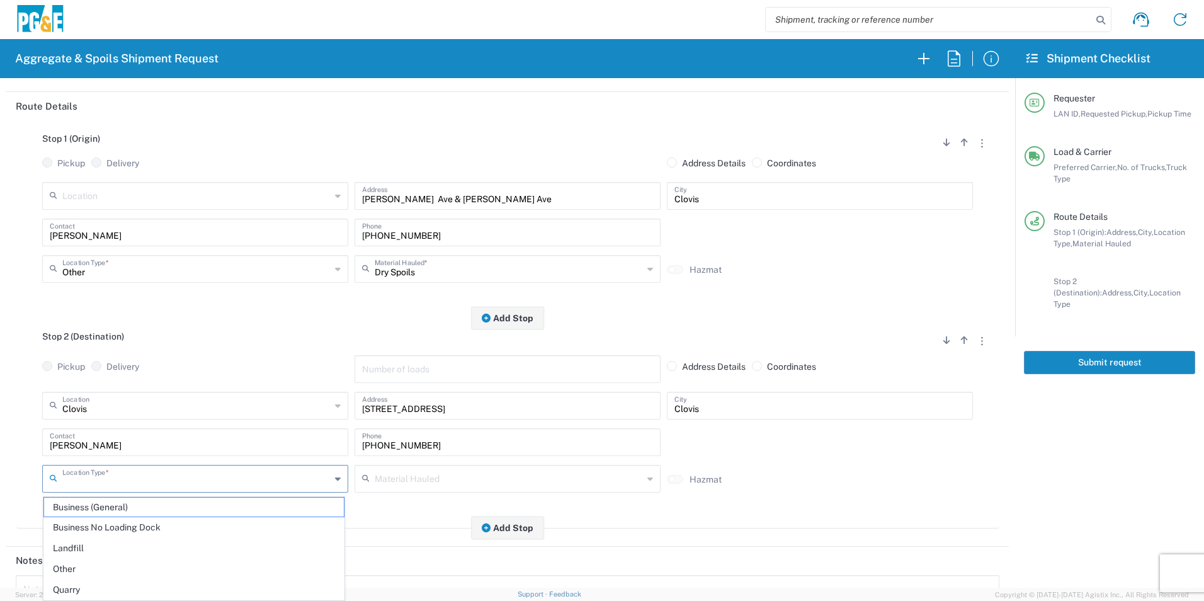
click at [116, 477] on input "text" at bounding box center [196, 478] width 268 height 22
click at [91, 526] on span "Business No Loading Dock" at bounding box center [194, 528] width 300 height 20
type input "Business No Loading Dock"
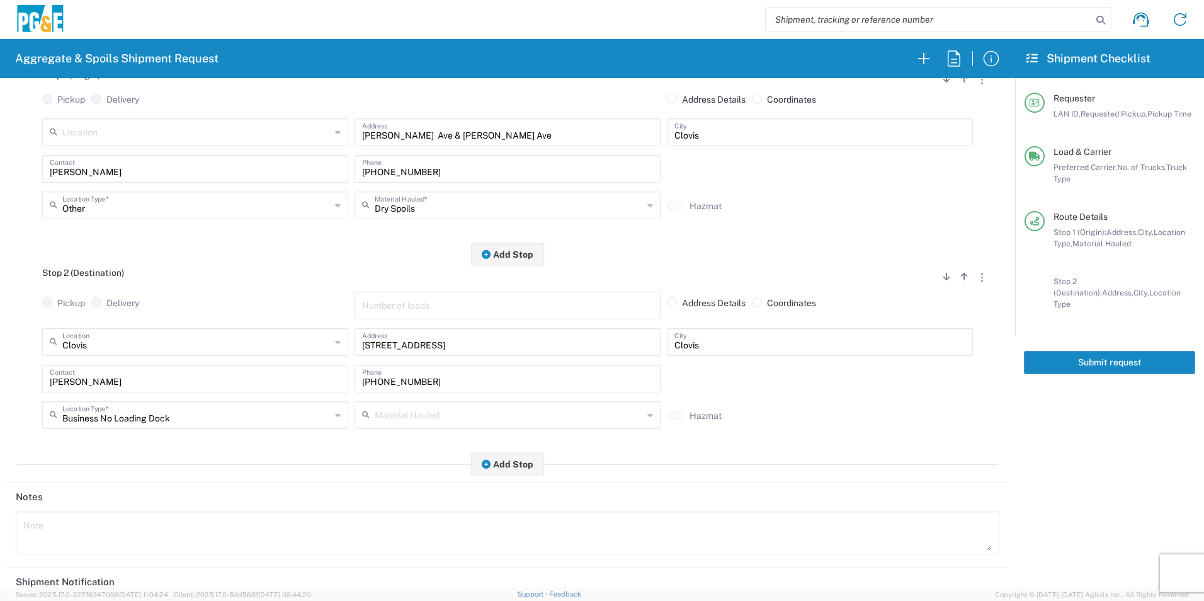
scroll to position [364, 0]
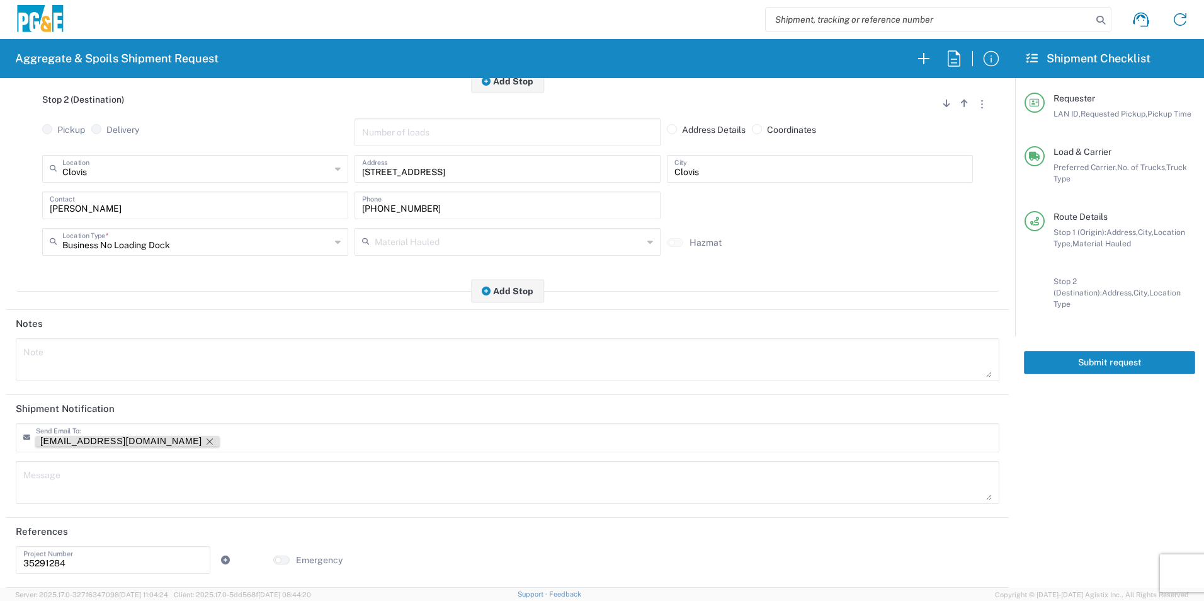
click at [207, 439] on icon "Remove tag" at bounding box center [210, 441] width 6 height 6
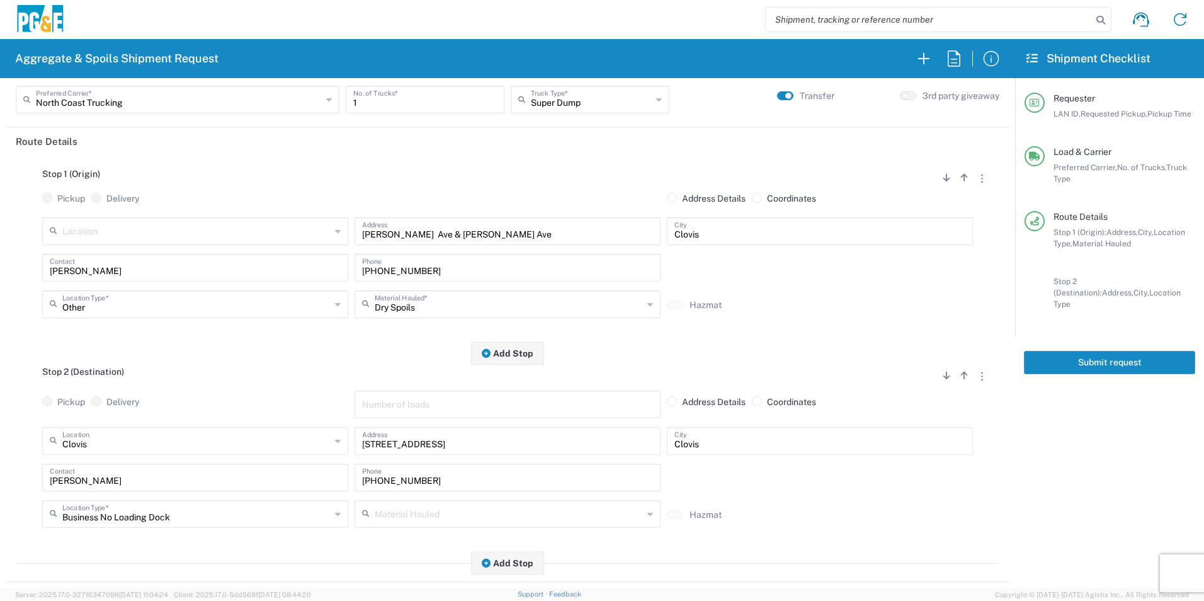
scroll to position [0, 0]
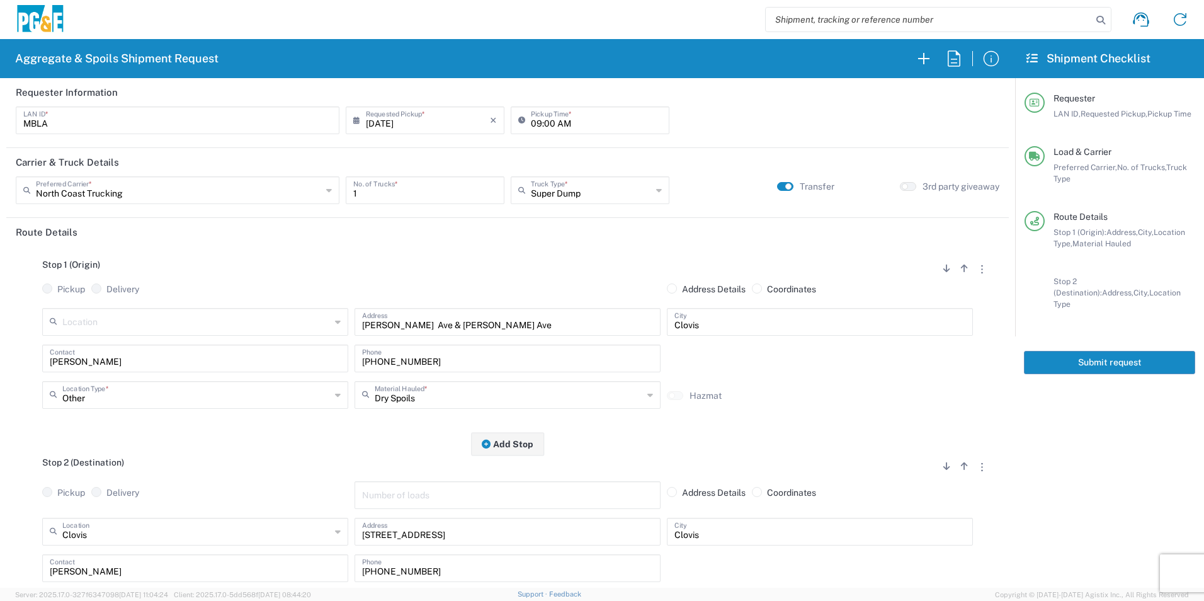
drag, startPoint x: 1062, startPoint y: 348, endPoint x: 1070, endPoint y: 353, distance: 9.4
click at [1063, 351] on button "Submit request" at bounding box center [1109, 362] width 171 height 23
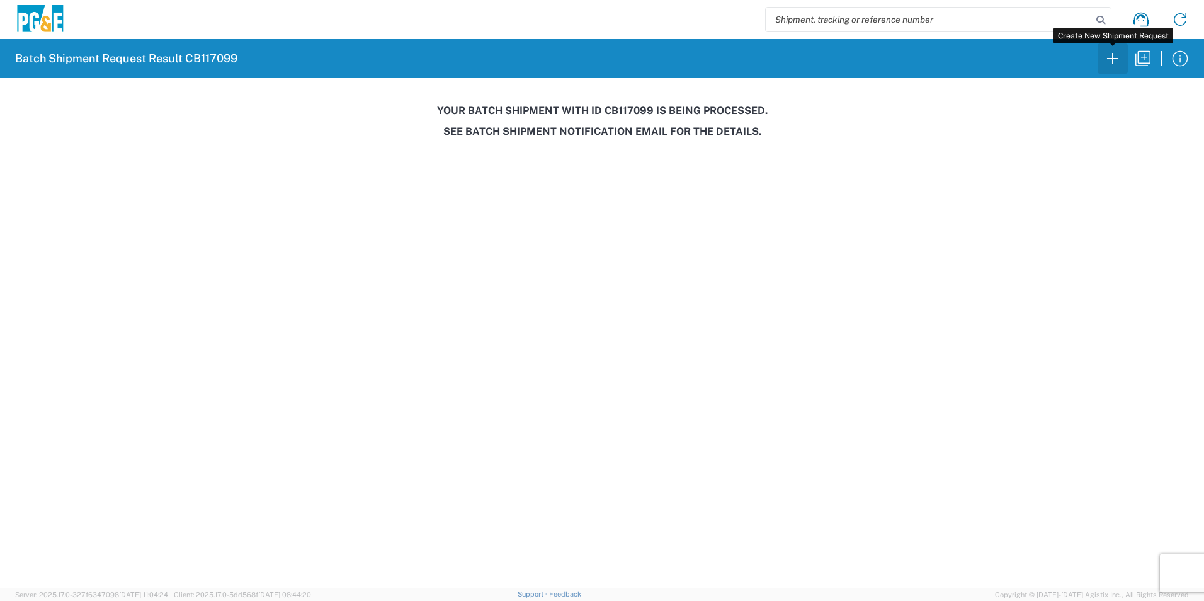
click at [1113, 61] on icon "button" at bounding box center [1112, 58] width 11 height 11
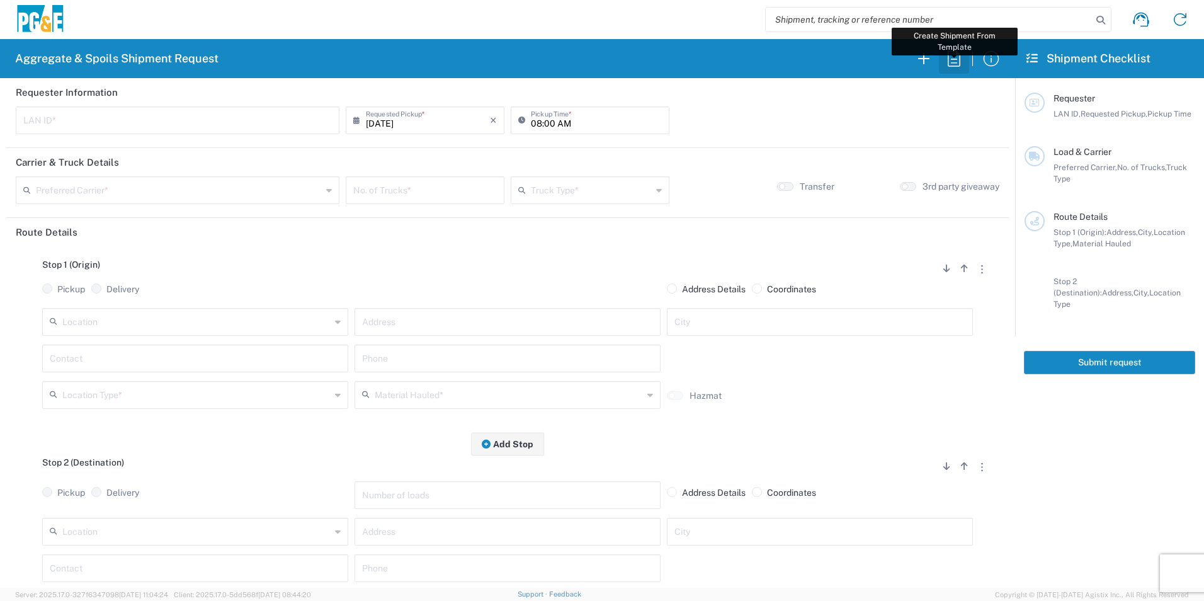
click at [953, 55] on icon "button" at bounding box center [954, 58] width 20 height 20
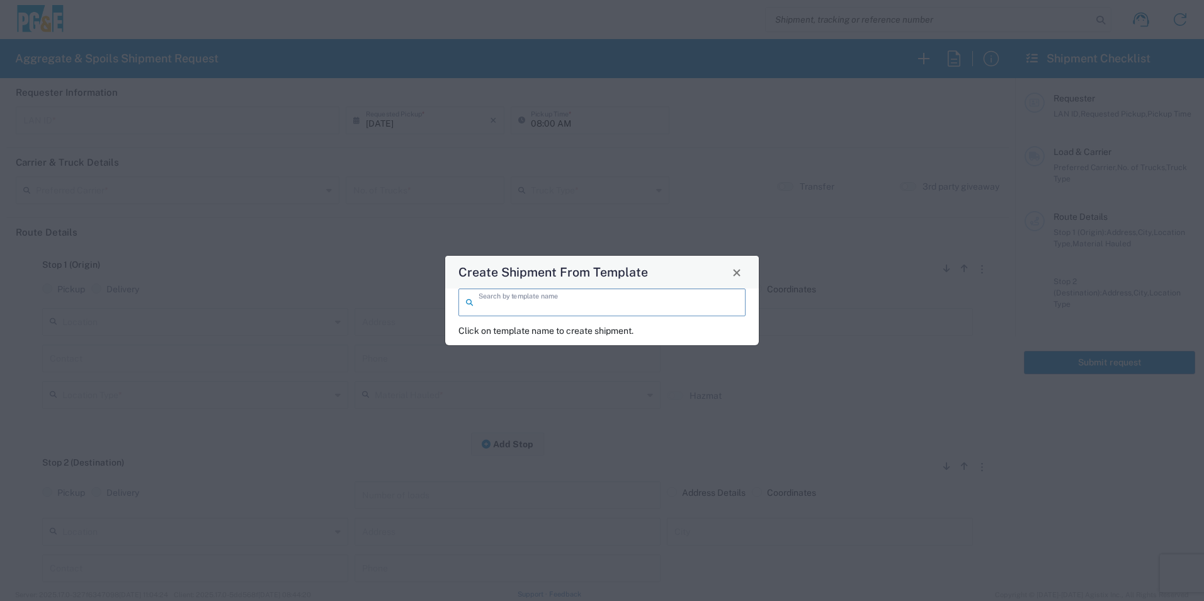
click at [654, 297] on input "search" at bounding box center [608, 301] width 259 height 22
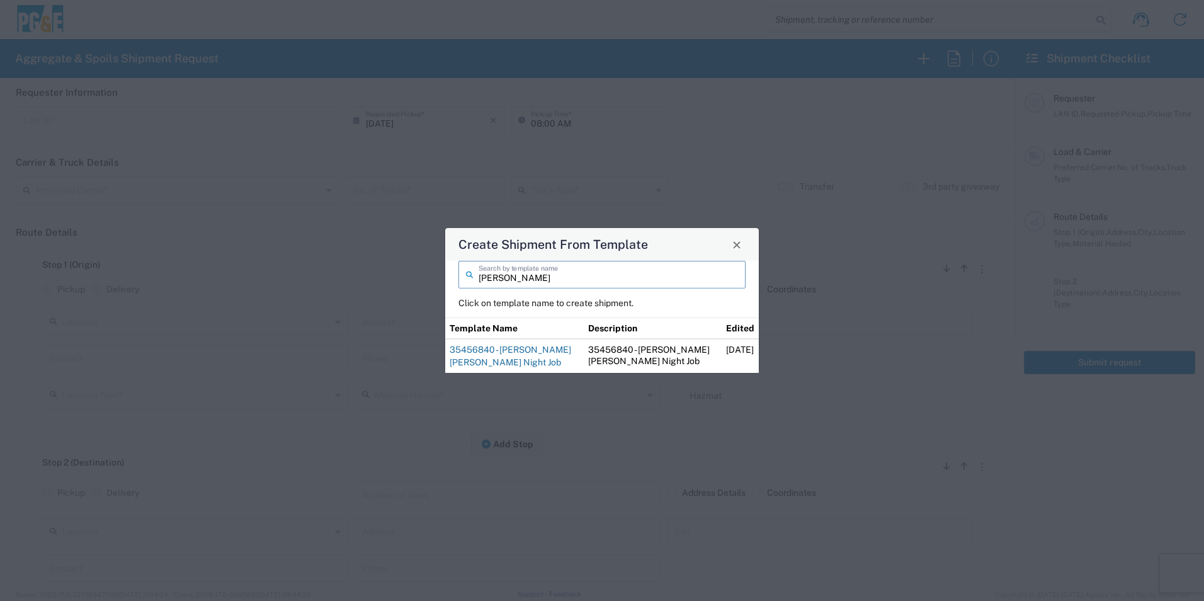
type input "jim"
click at [474, 353] on link "35456840 - Jim San Rafael Night Job" at bounding box center [511, 355] width 122 height 23
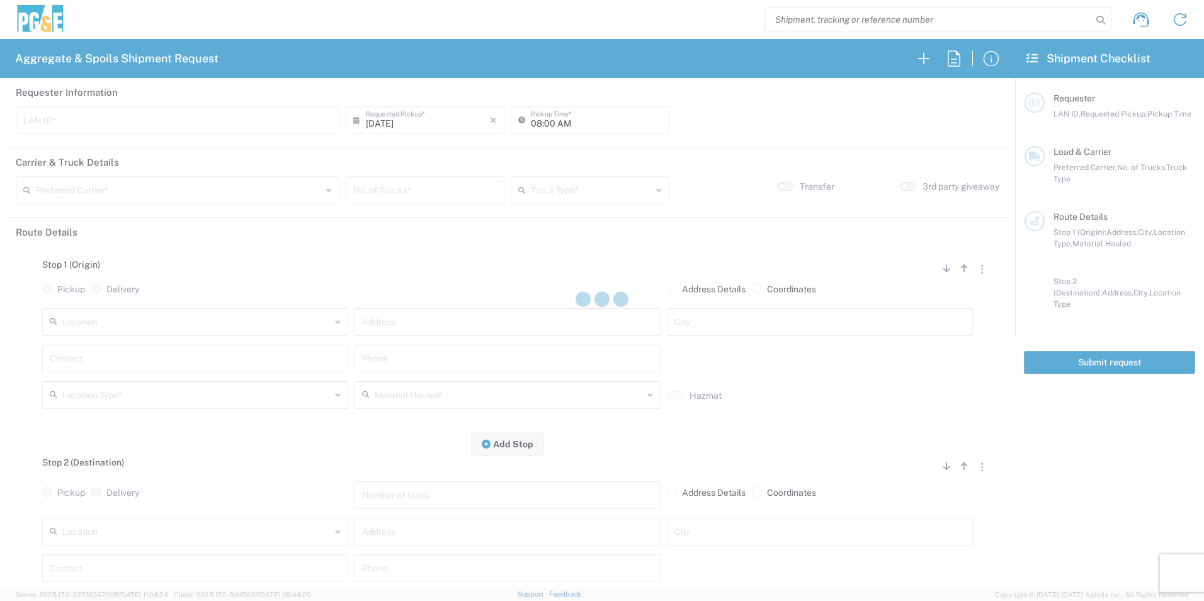
type input "CUSC"
type input "09:00 PM"
type input "[PERSON_NAME] Trucking"
type input "Super Dump"
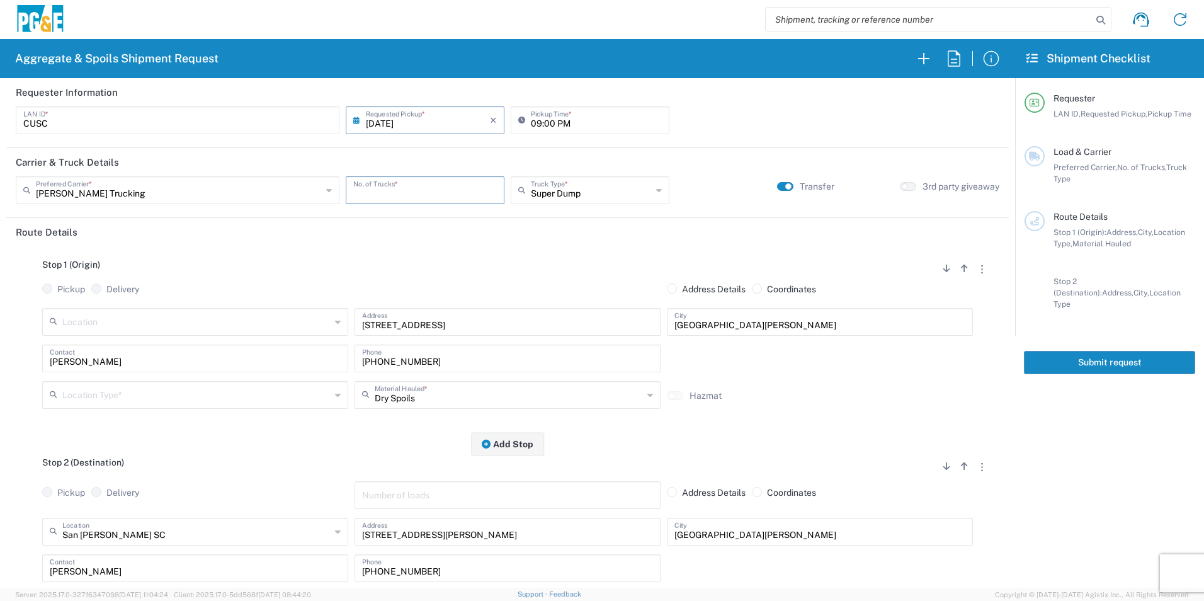
click at [397, 190] on input "number" at bounding box center [425, 189] width 144 height 22
type input "2"
click at [104, 392] on input "text" at bounding box center [196, 394] width 268 height 22
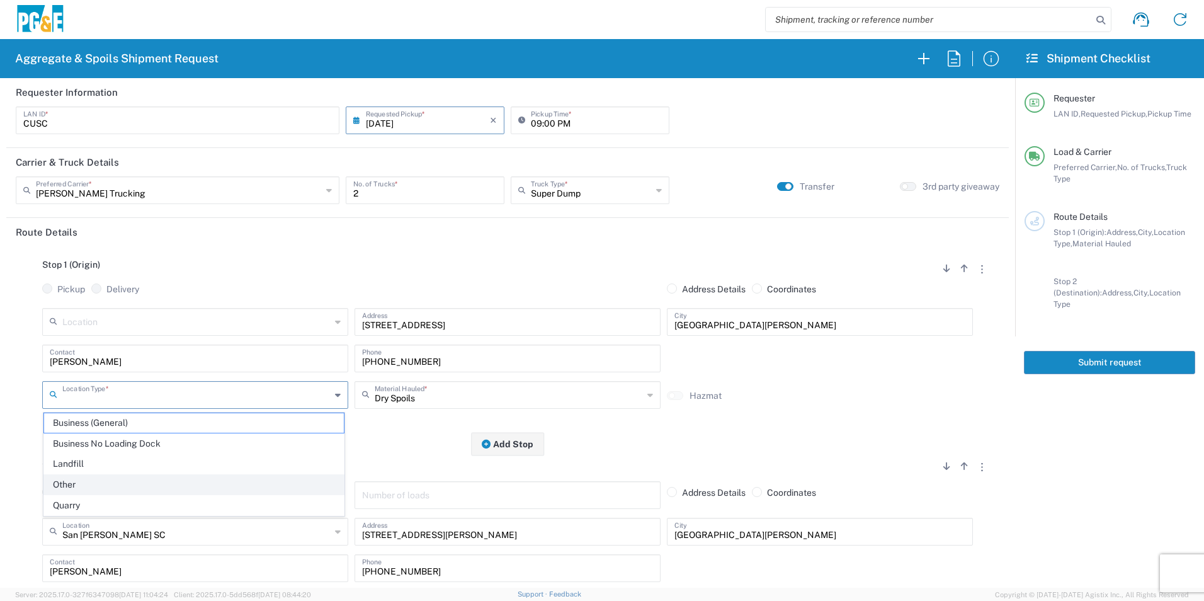
click at [87, 478] on span "Other" at bounding box center [194, 485] width 300 height 20
type input "Other"
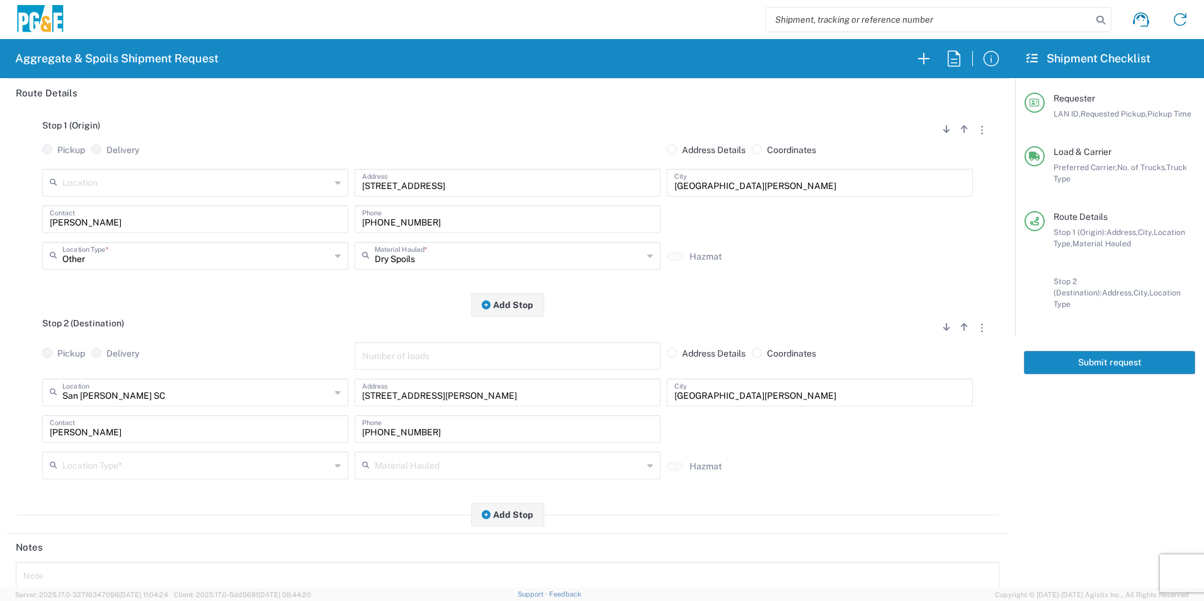
scroll to position [189, 0]
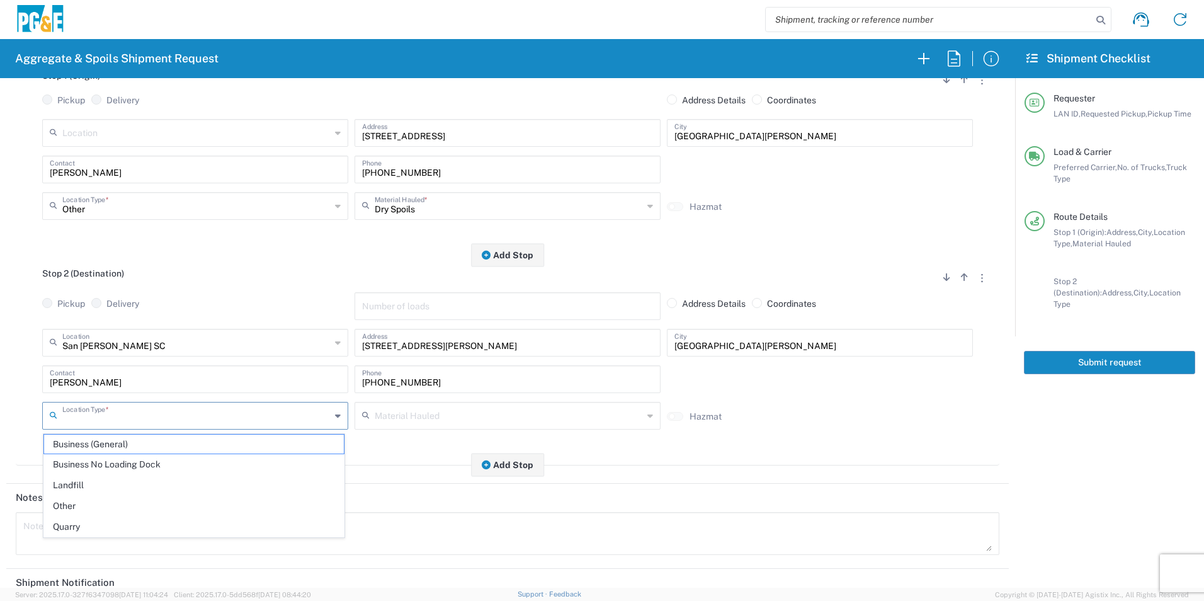
click at [91, 407] on input "text" at bounding box center [196, 415] width 268 height 22
click at [87, 462] on span "Business No Loading Dock" at bounding box center [194, 465] width 300 height 20
type input "Business No Loading Dock"
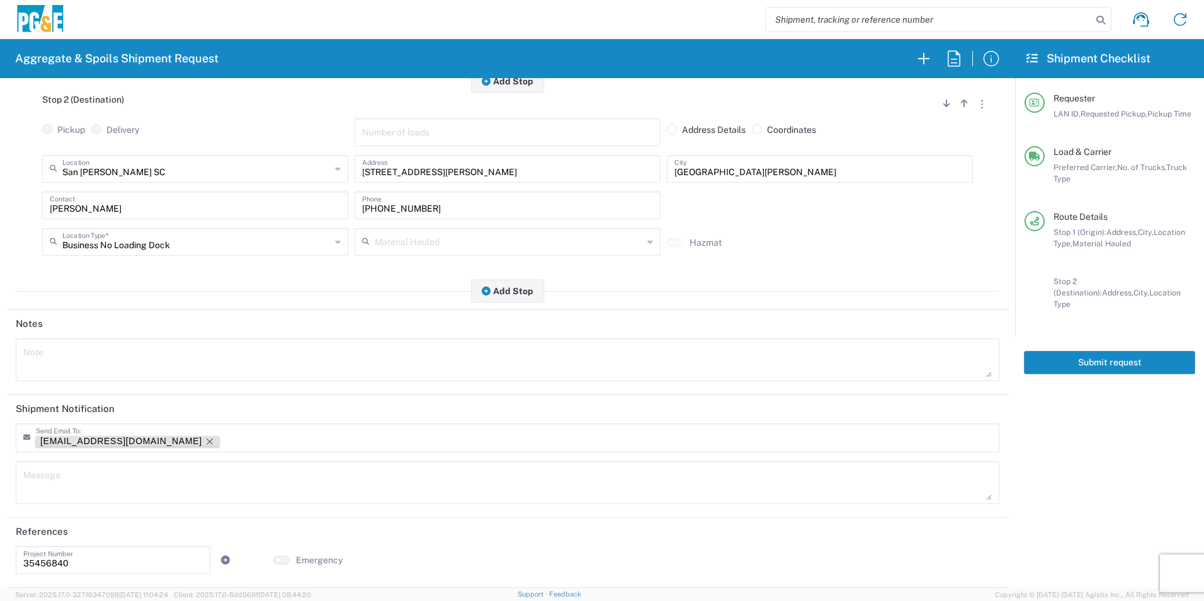
click at [205, 441] on icon "Remove tag" at bounding box center [210, 441] width 10 height 10
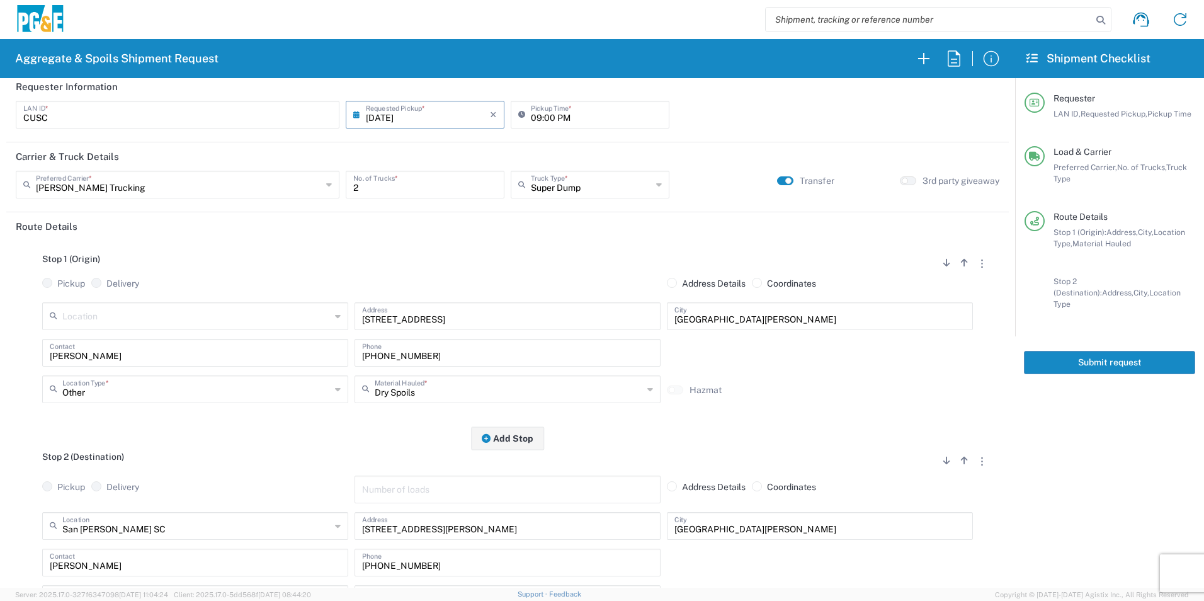
scroll to position [0, 0]
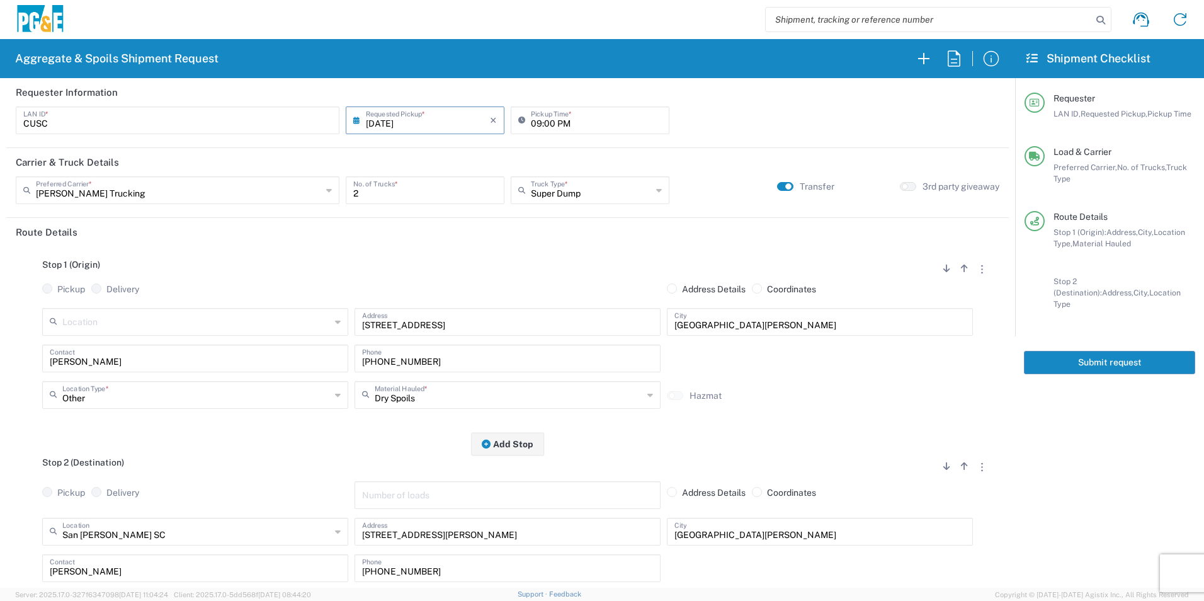
click at [1154, 353] on button "Submit request" at bounding box center [1109, 362] width 171 height 23
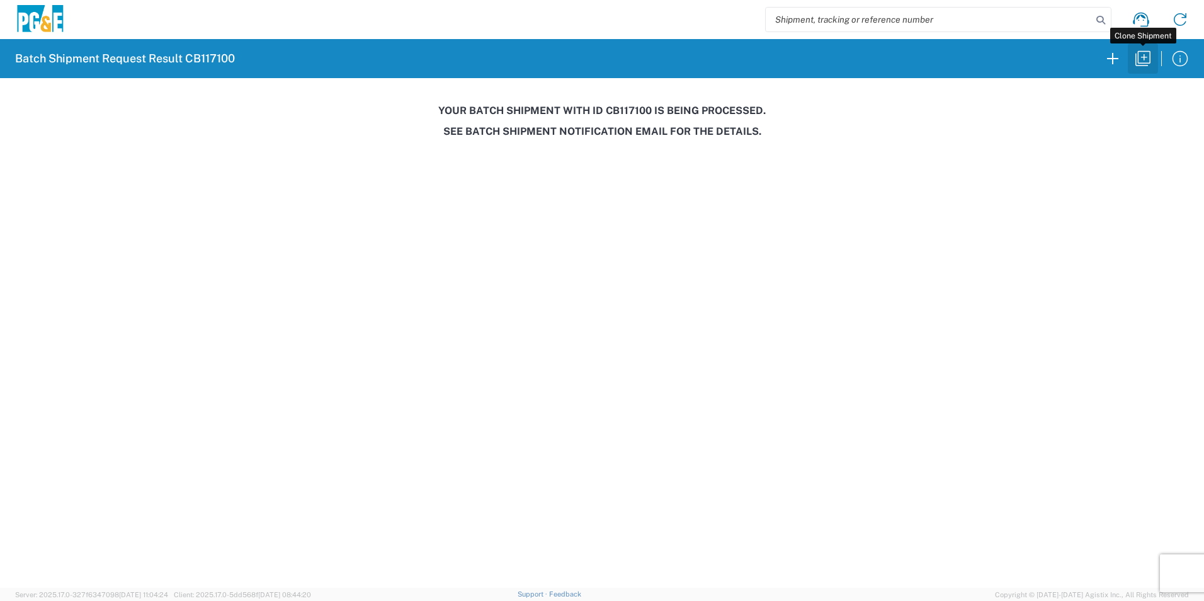
click at [1146, 59] on icon "button" at bounding box center [1143, 58] width 20 height 20
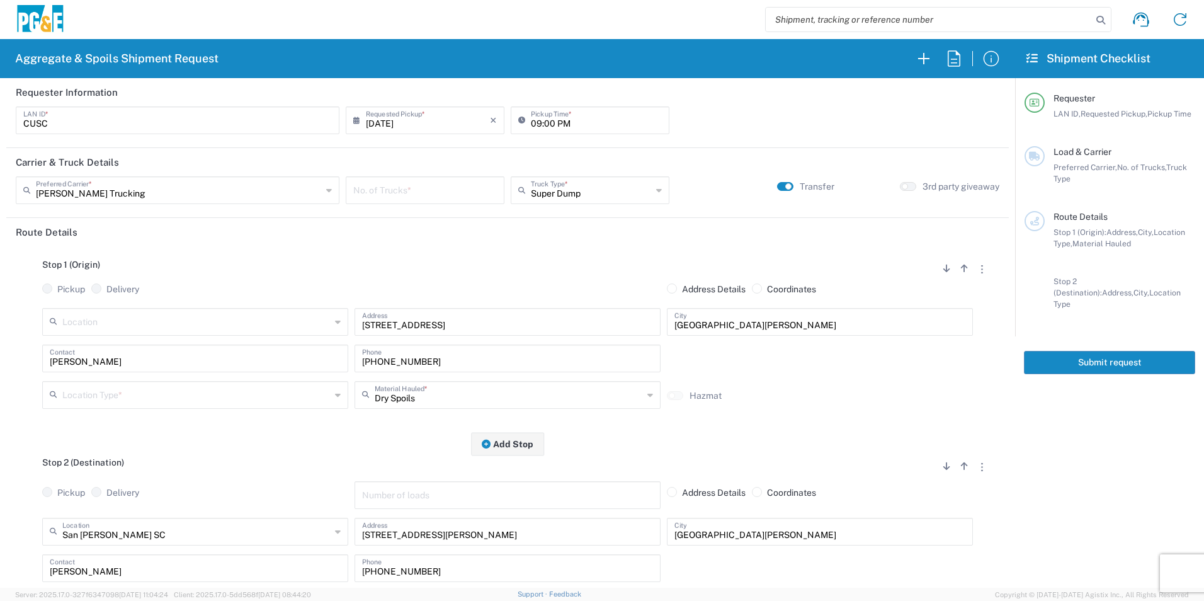
drag, startPoint x: 386, startPoint y: 118, endPoint x: 395, endPoint y: 128, distance: 13.9
click at [385, 118] on input "08/20/2025" at bounding box center [428, 119] width 124 height 22
drag, startPoint x: 445, startPoint y: 239, endPoint x: 445, endPoint y: 230, distance: 9.4
click at [445, 239] on span "21" at bounding box center [442, 234] width 18 height 18
type input "08/21/2025"
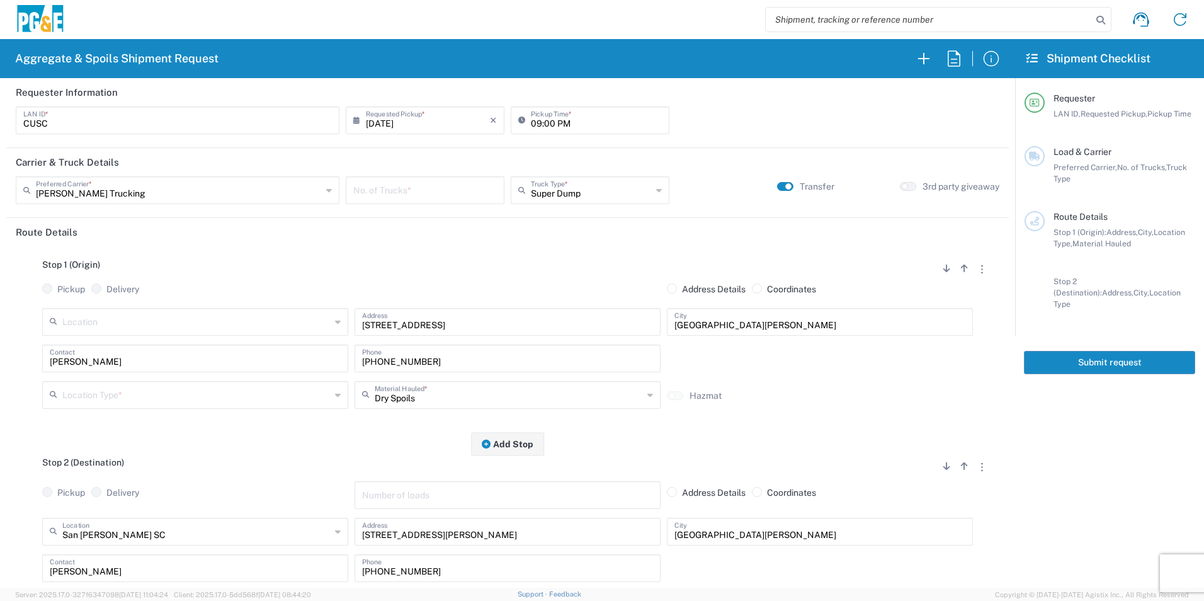
click at [400, 190] on input "number" at bounding box center [425, 189] width 144 height 22
type input "2"
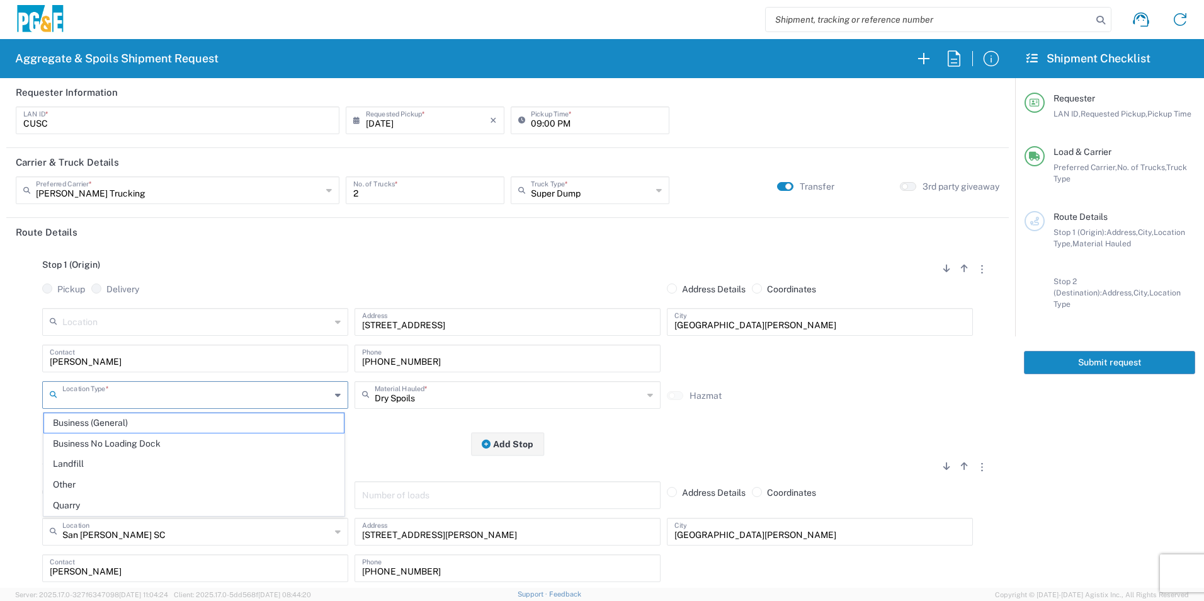
click at [166, 397] on input "text" at bounding box center [196, 394] width 268 height 22
click at [118, 483] on span "Other" at bounding box center [194, 485] width 300 height 20
type input "Other"
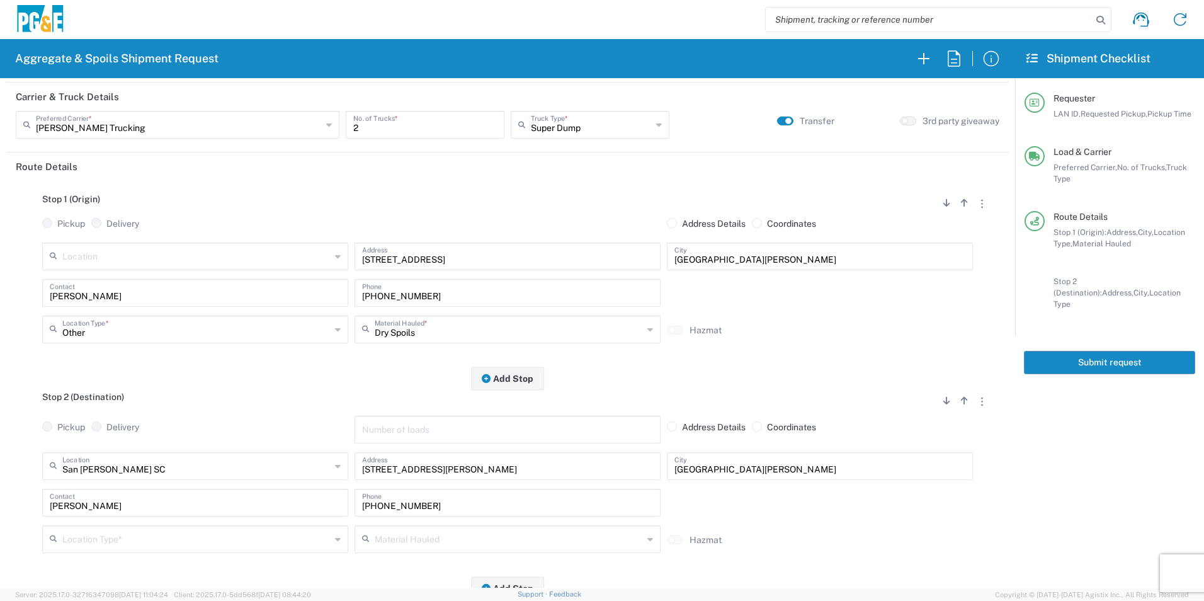
scroll to position [126, 0]
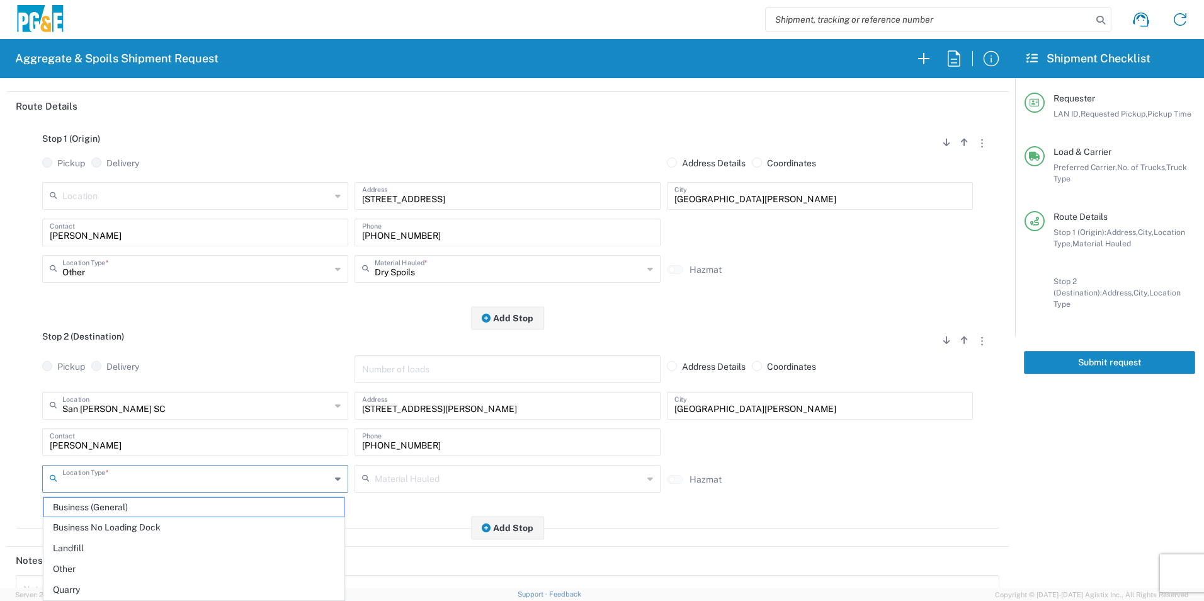
click at [95, 479] on input "text" at bounding box center [196, 478] width 268 height 22
click at [125, 523] on span "Business No Loading Dock" at bounding box center [194, 528] width 300 height 20
type input "Business No Loading Dock"
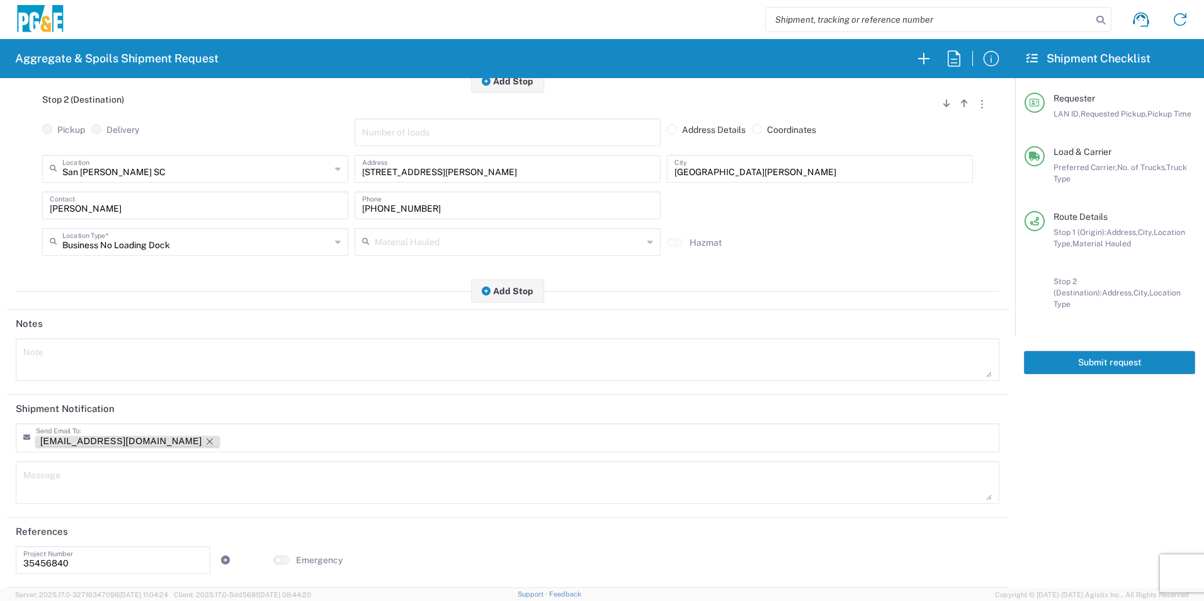
click at [205, 439] on icon "Remove tag" at bounding box center [210, 441] width 10 height 10
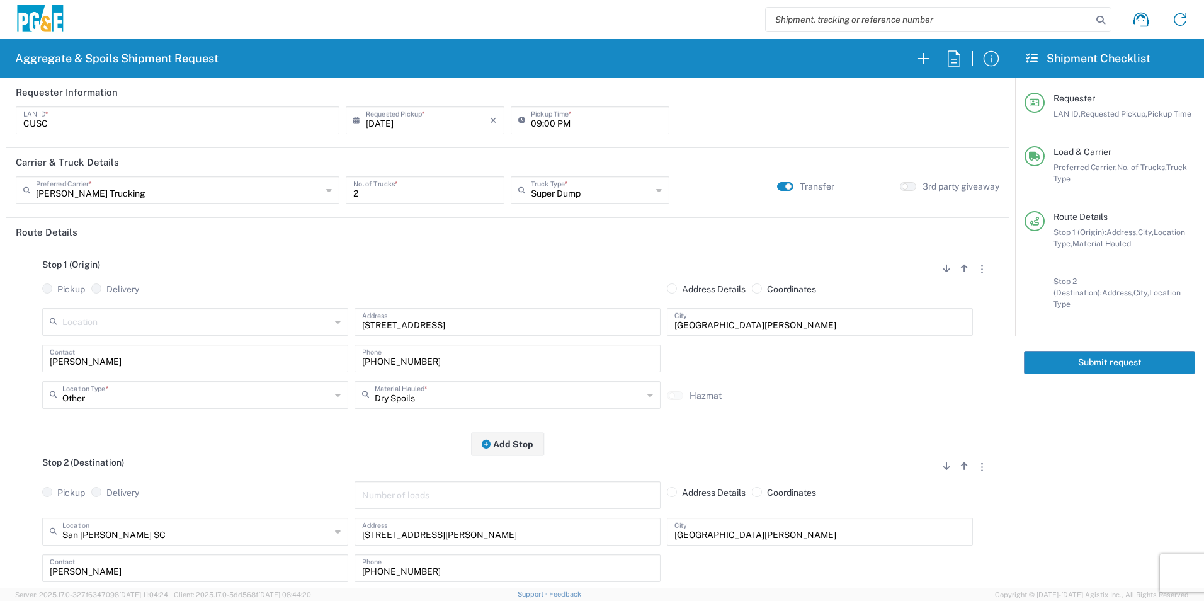
click at [1151, 351] on button "Submit request" at bounding box center [1109, 362] width 171 height 23
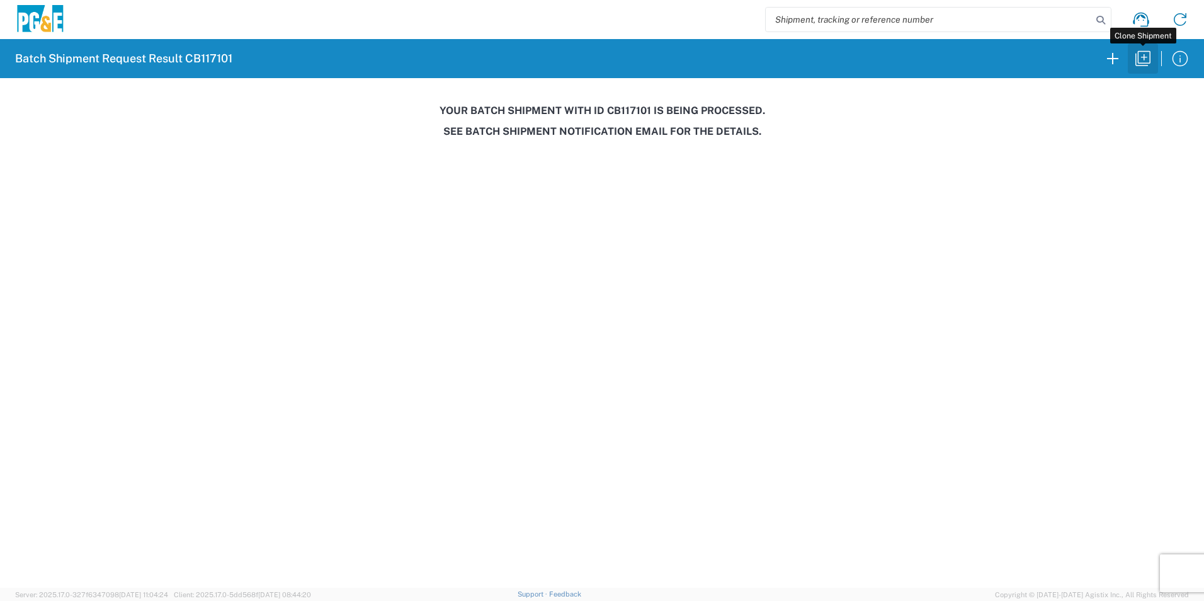
click at [1145, 59] on icon "button" at bounding box center [1143, 58] width 20 height 20
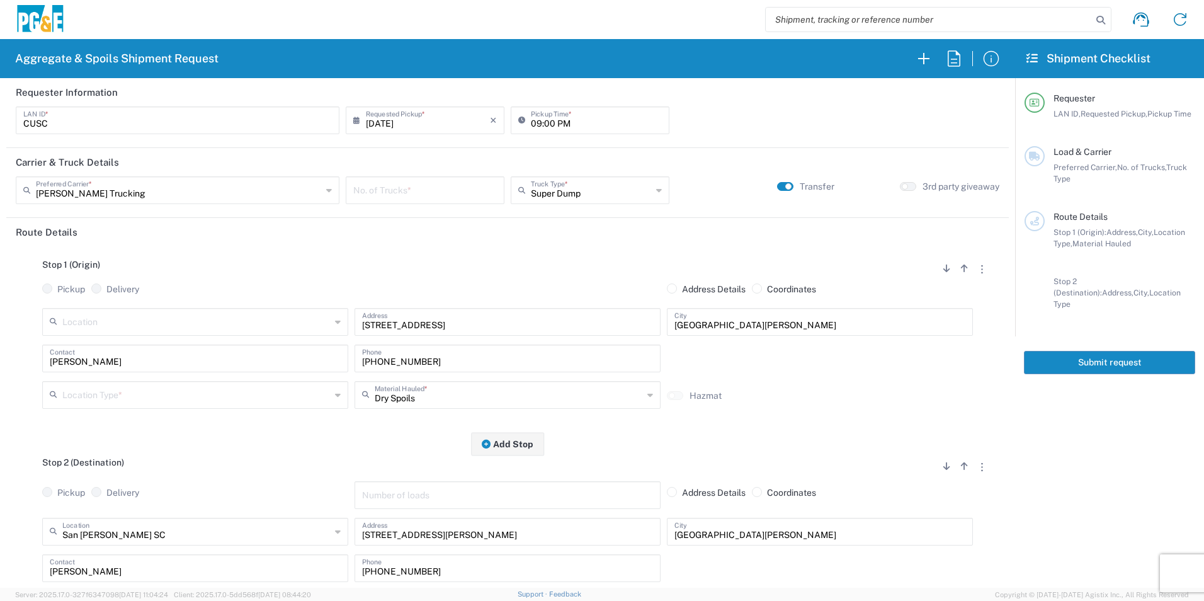
click at [385, 121] on input "08/20/2025" at bounding box center [428, 119] width 124 height 22
click at [460, 236] on span "22" at bounding box center [460, 234] width 18 height 18
type input "08/22/2025"
click at [423, 186] on input "number" at bounding box center [425, 189] width 144 height 22
type input "2"
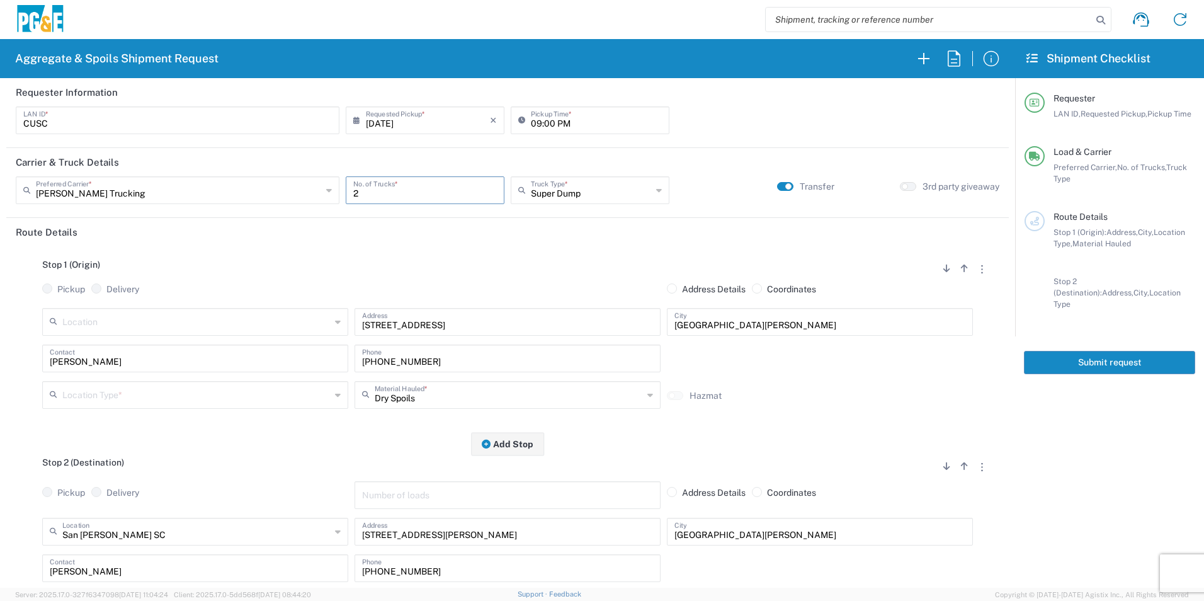
click at [123, 399] on input "text" at bounding box center [196, 394] width 268 height 22
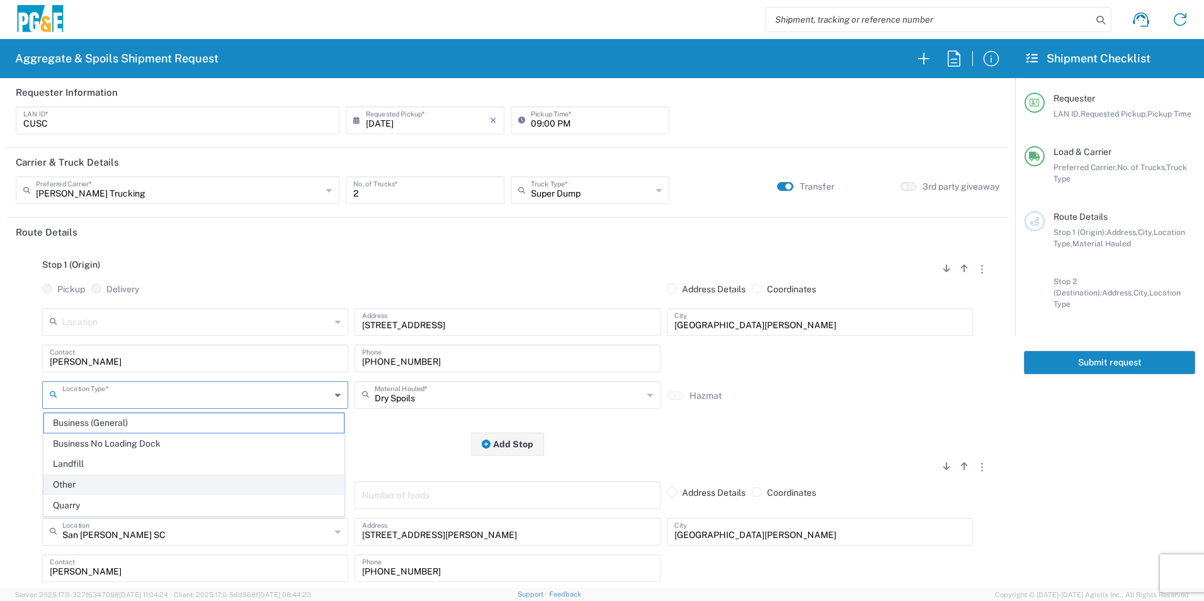
click at [79, 480] on span "Other" at bounding box center [194, 485] width 300 height 20
type input "Other"
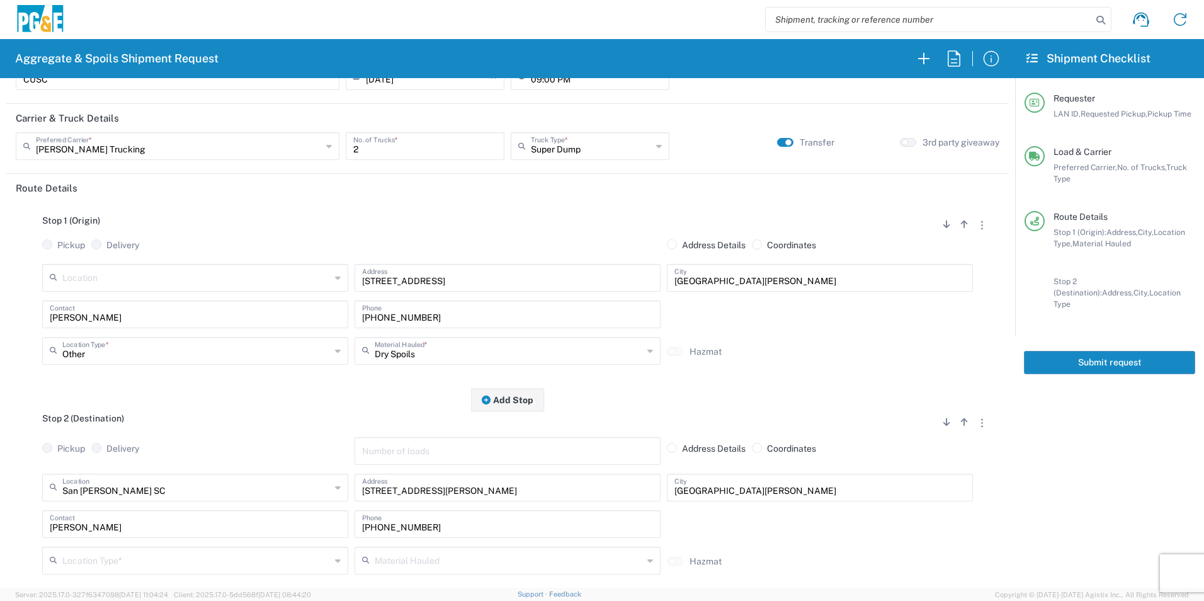
scroll to position [252, 0]
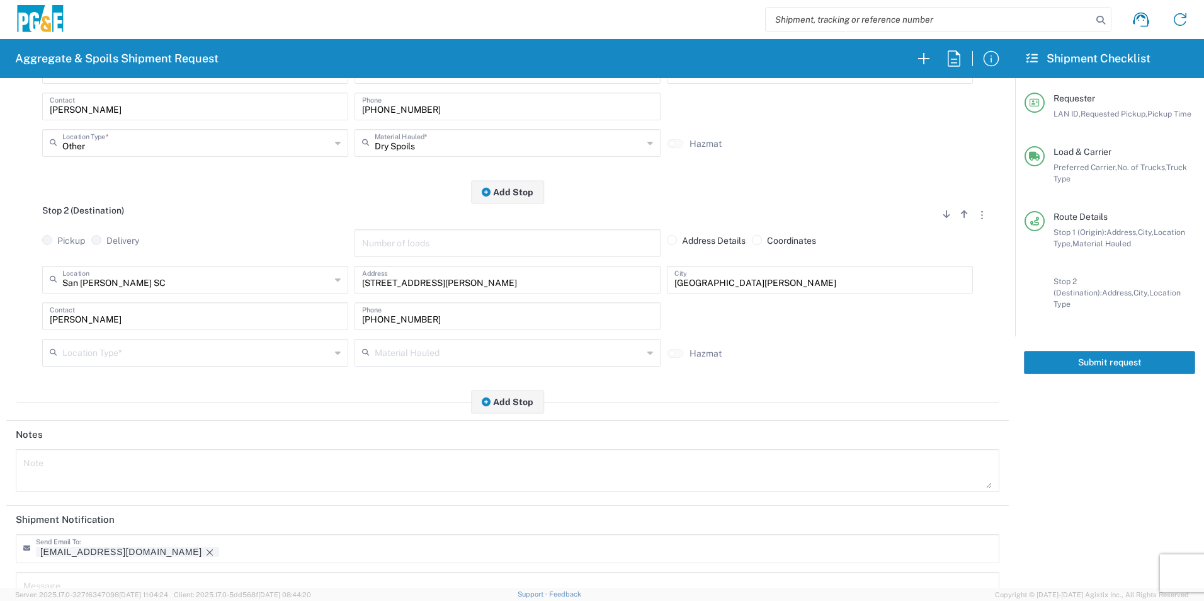
click at [122, 351] on input "text" at bounding box center [196, 352] width 268 height 22
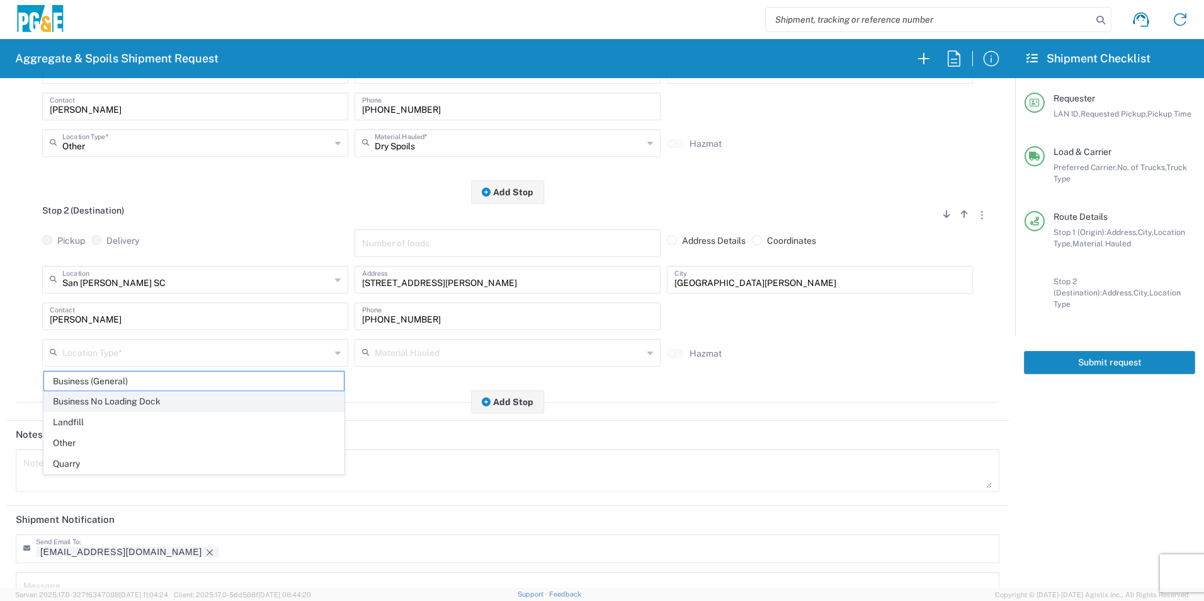
click at [122, 400] on span "Business No Loading Dock" at bounding box center [194, 402] width 300 height 20
type input "Business No Loading Dock"
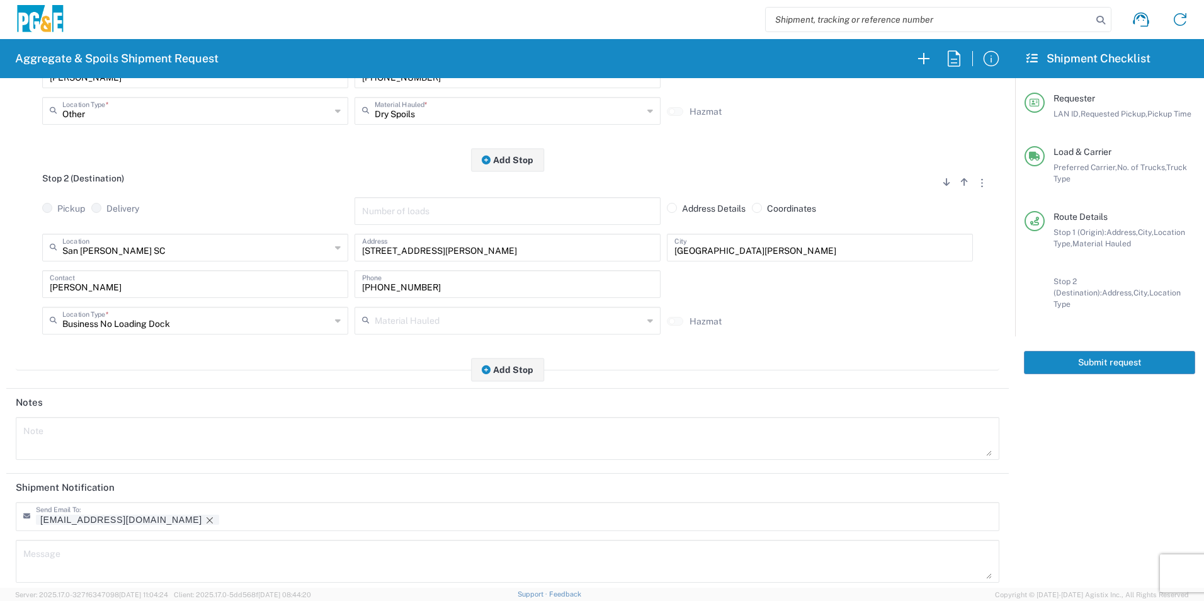
scroll to position [315, 0]
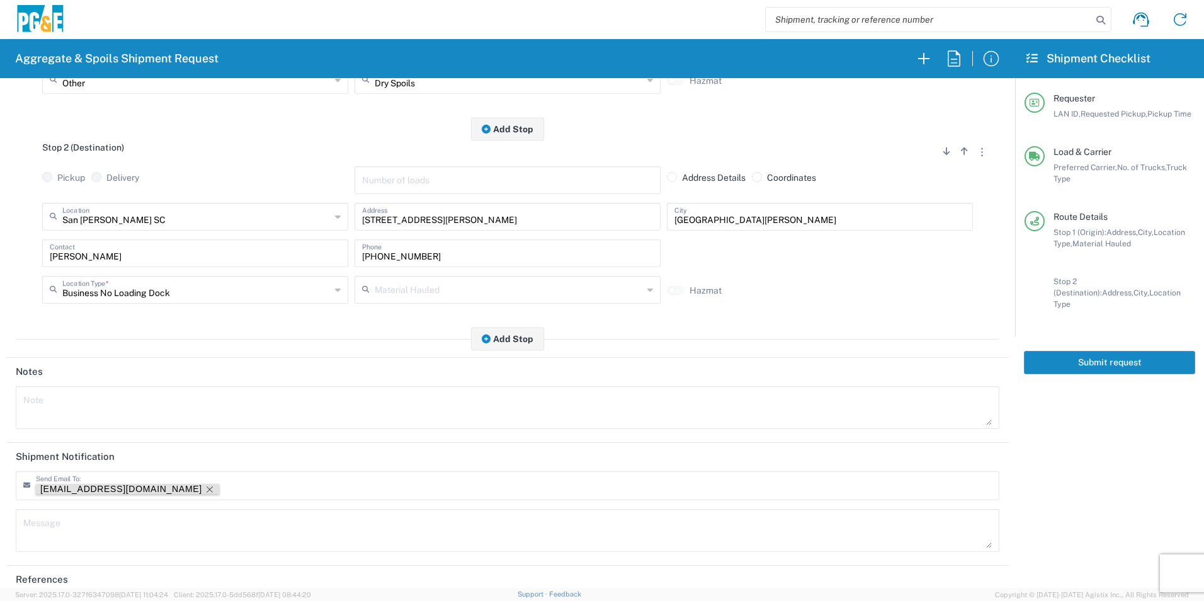
click at [205, 491] on icon "Remove tag" at bounding box center [210, 489] width 10 height 10
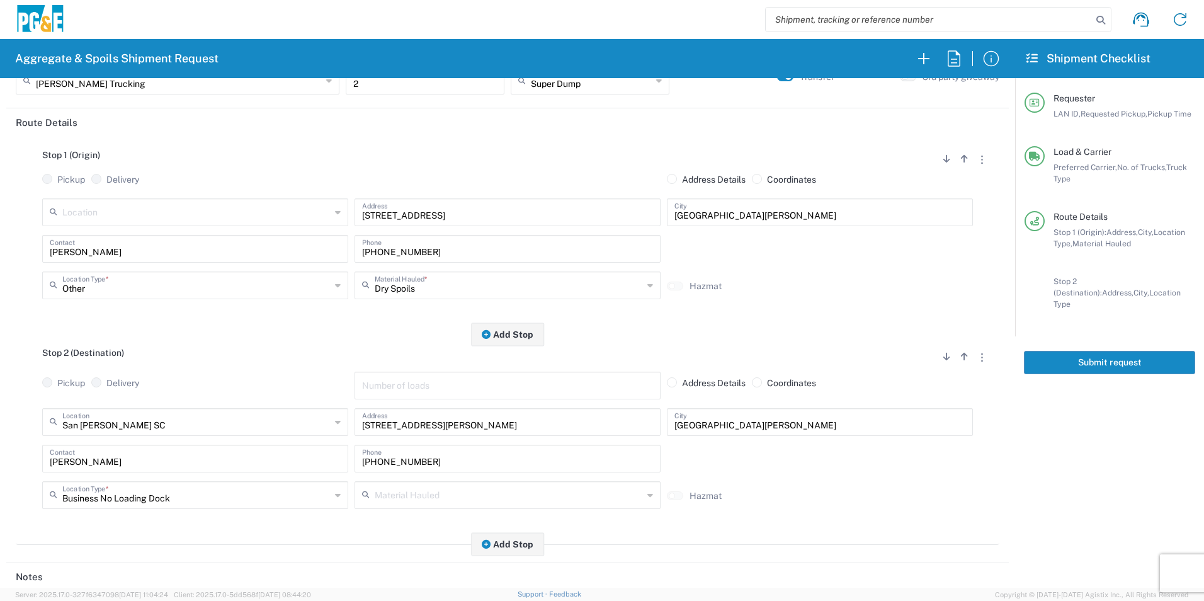
scroll to position [0, 0]
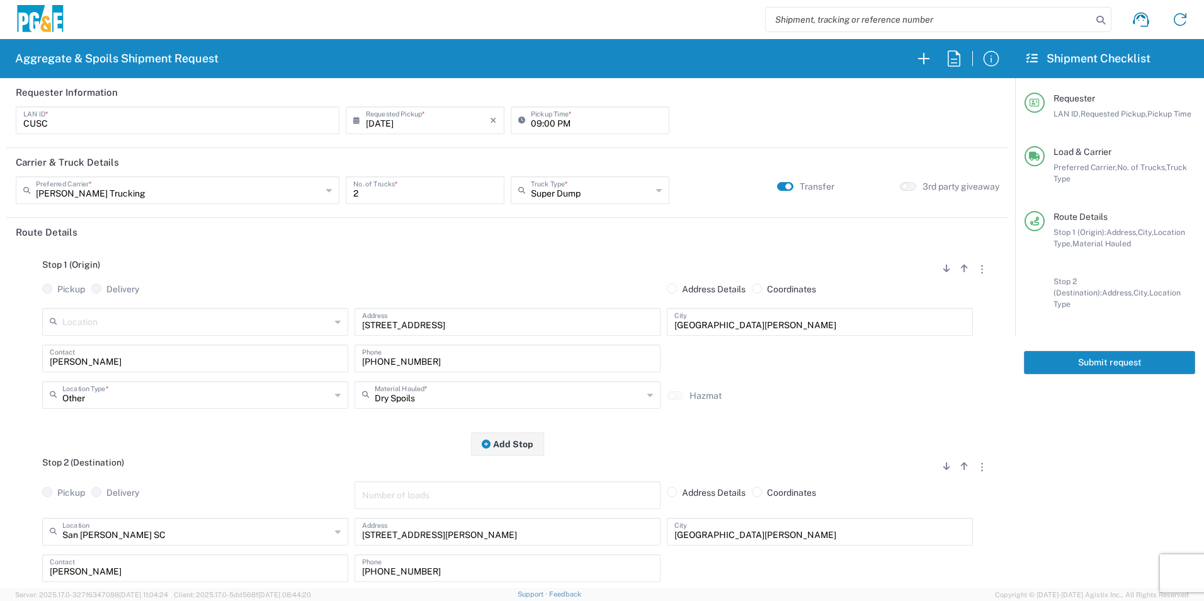
click at [1082, 357] on button "Submit request" at bounding box center [1109, 362] width 171 height 23
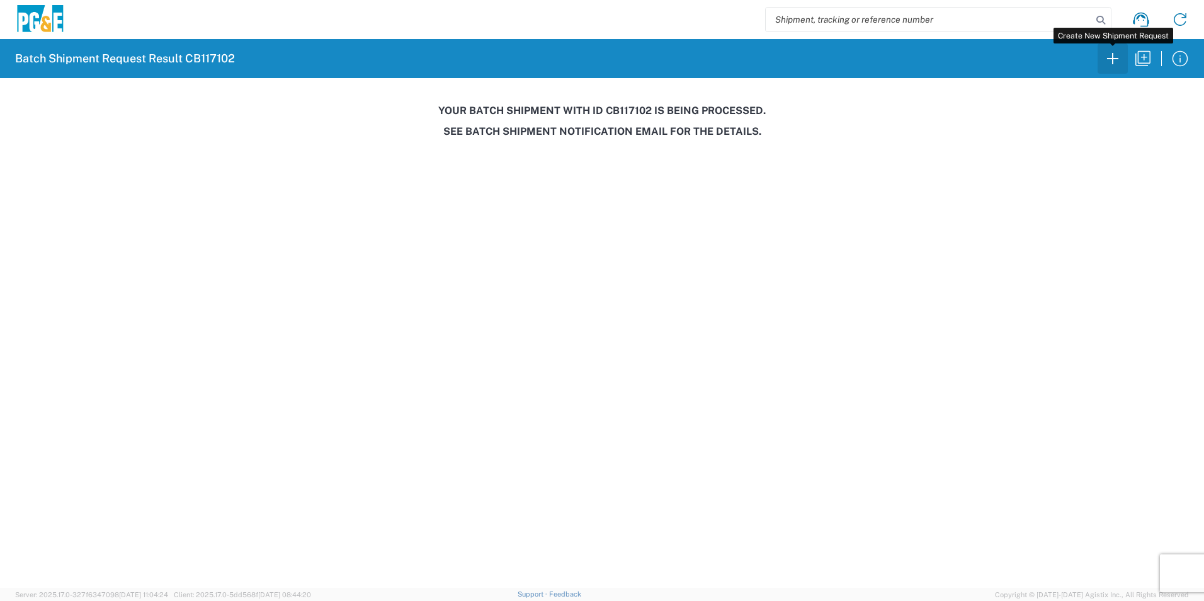
click at [1117, 61] on icon "button" at bounding box center [1112, 58] width 20 height 20
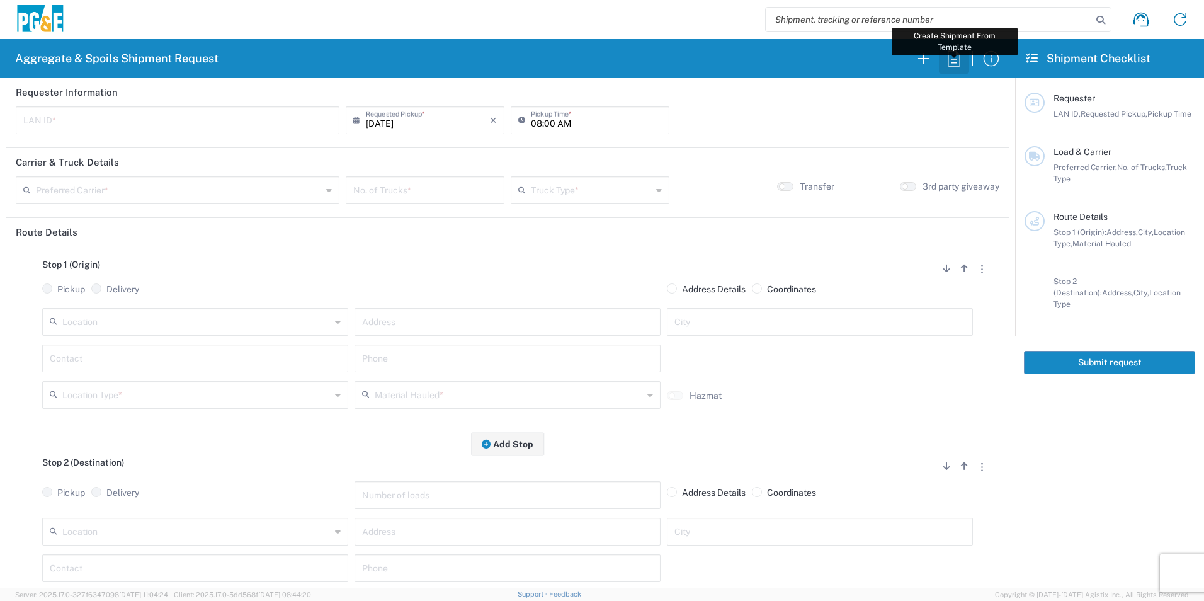
click at [958, 59] on icon "button" at bounding box center [954, 58] width 20 height 20
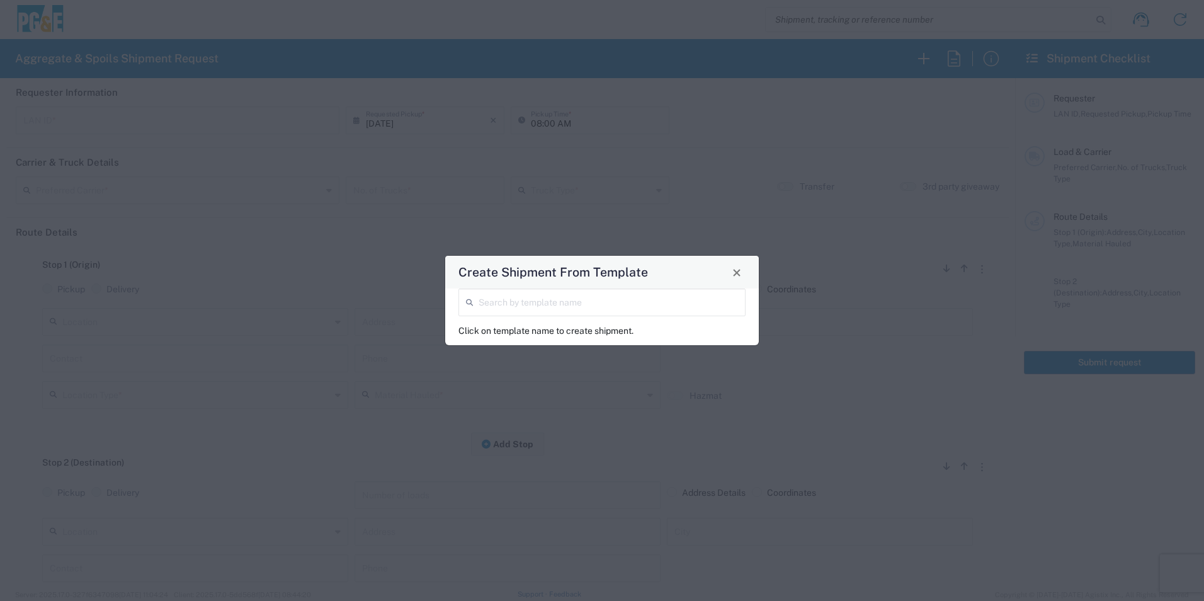
click at [588, 305] on input "search" at bounding box center [608, 301] width 259 height 22
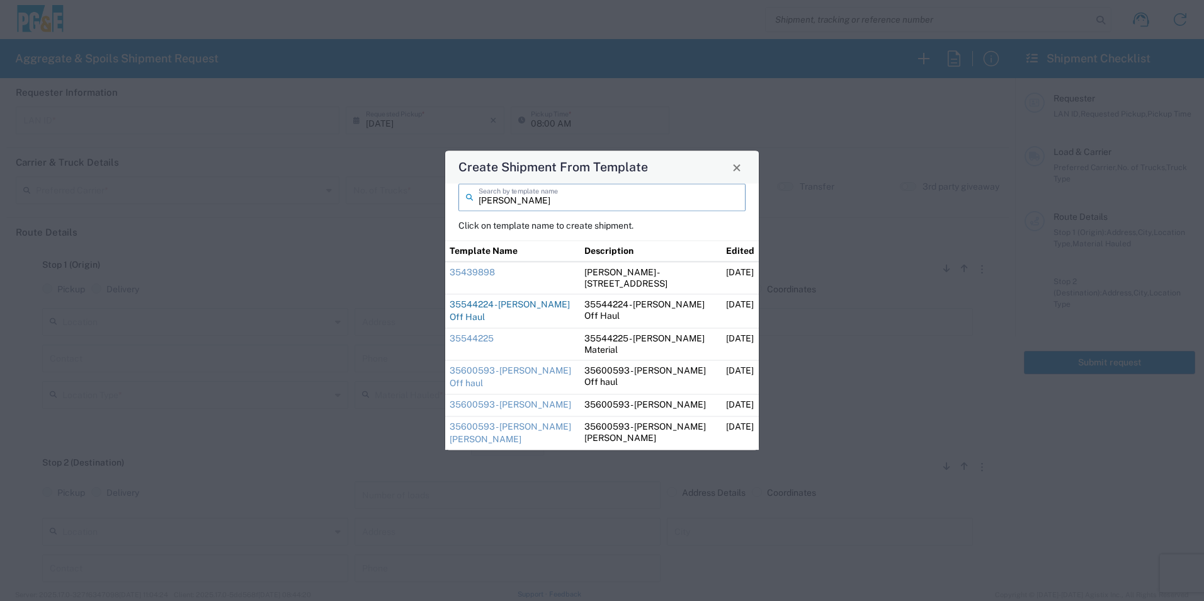
type input "dave"
click at [509, 302] on link "35544224 - Dave Keswick Off Haul" at bounding box center [510, 310] width 120 height 23
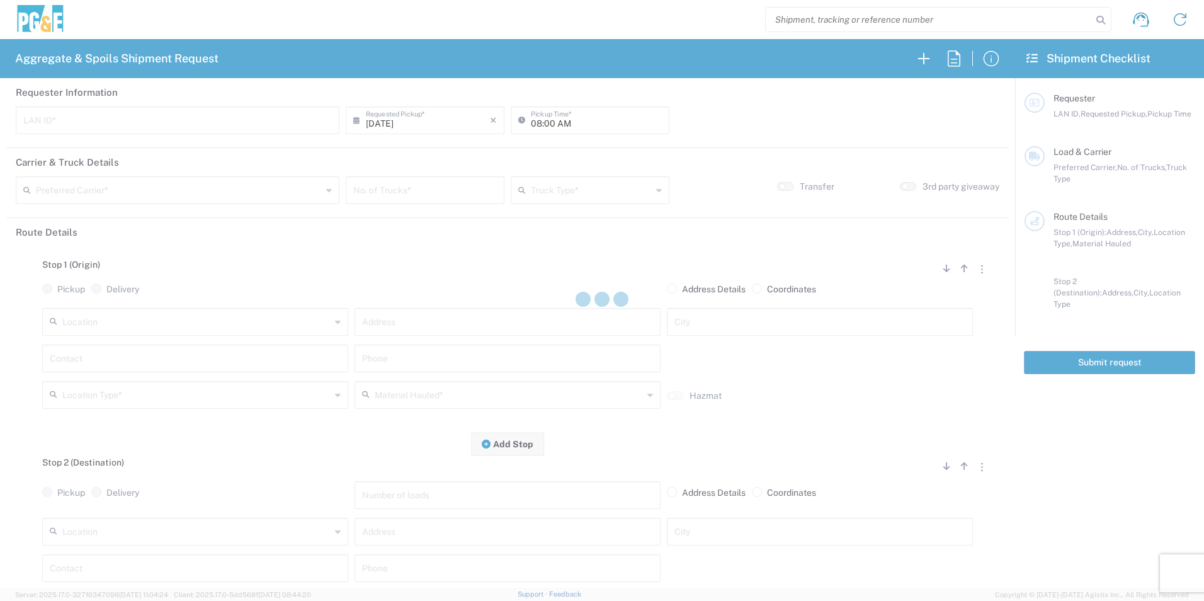
type input "DGMP"
type input "04:15 AM"
type input "[PERSON_NAME] & Sons Trucking, Inc"
type input "Super Dump"
type textarea "Report to the jobsite empty at 8:00am"
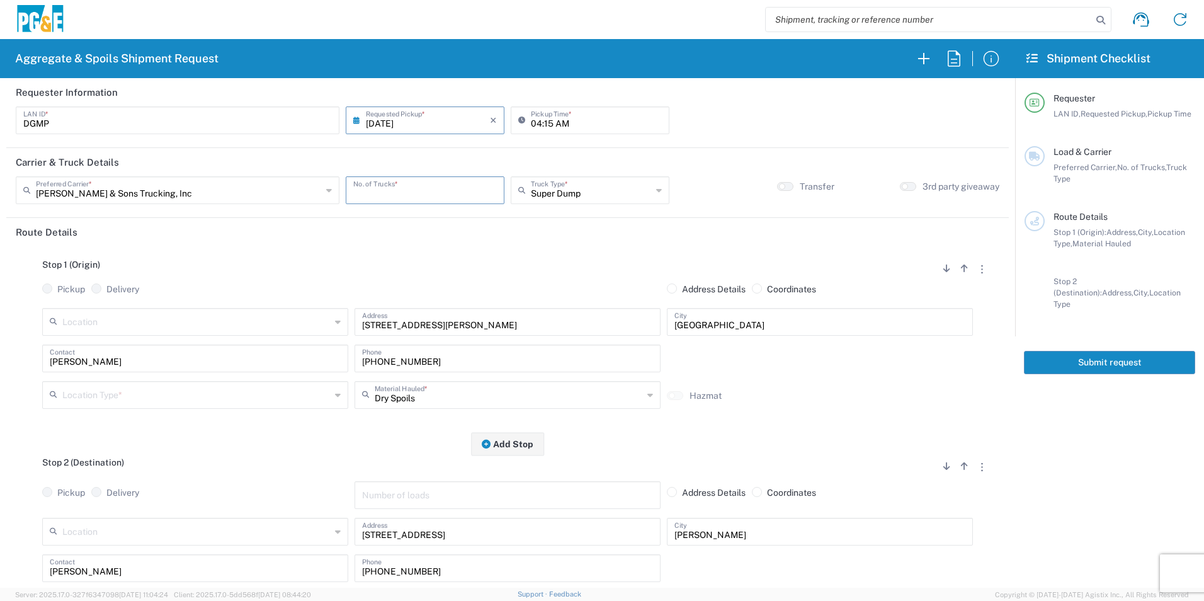
click at [380, 193] on input "number" at bounding box center [425, 189] width 144 height 22
type input "6"
click at [91, 402] on input "text" at bounding box center [196, 394] width 268 height 22
click at [72, 487] on span "Other" at bounding box center [194, 485] width 300 height 20
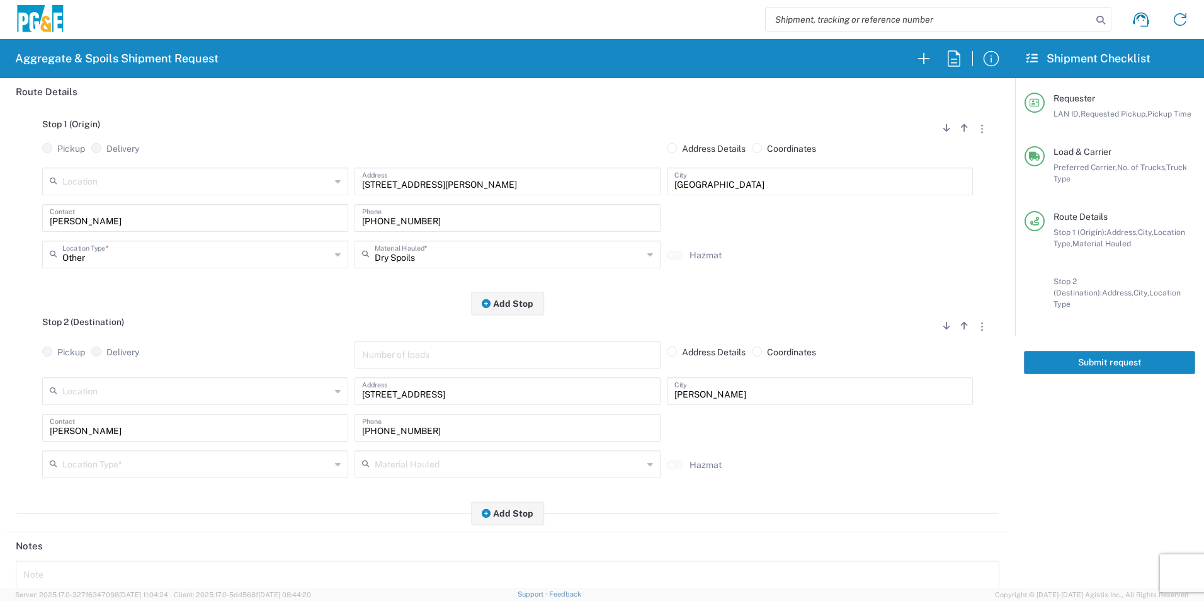
scroll to position [189, 0]
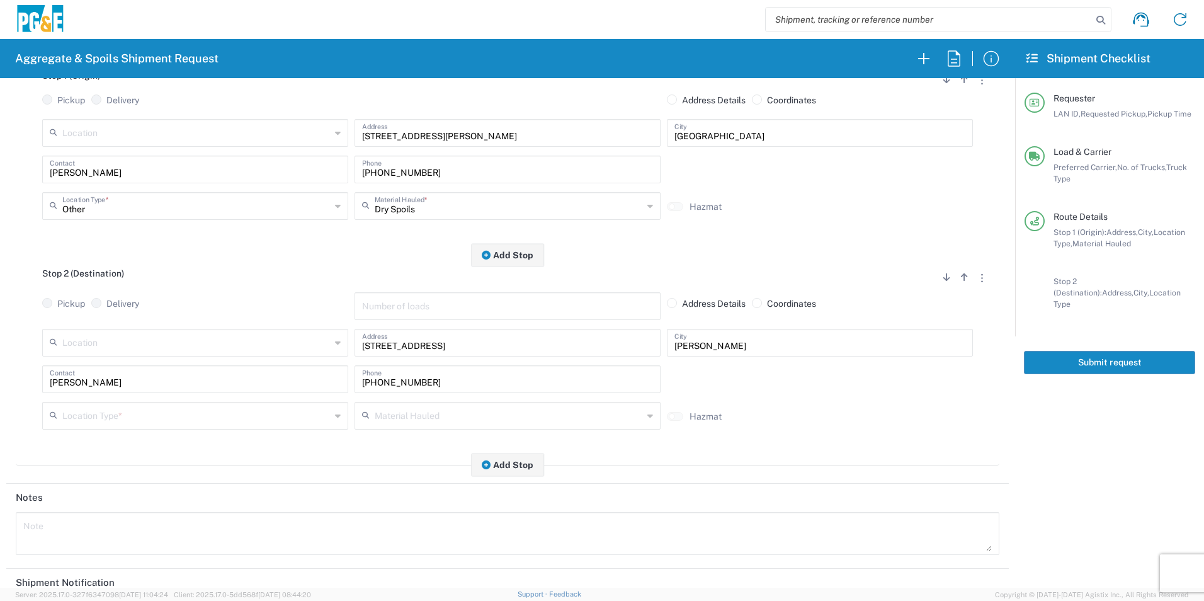
click at [124, 209] on input "Other" at bounding box center [196, 205] width 268 height 22
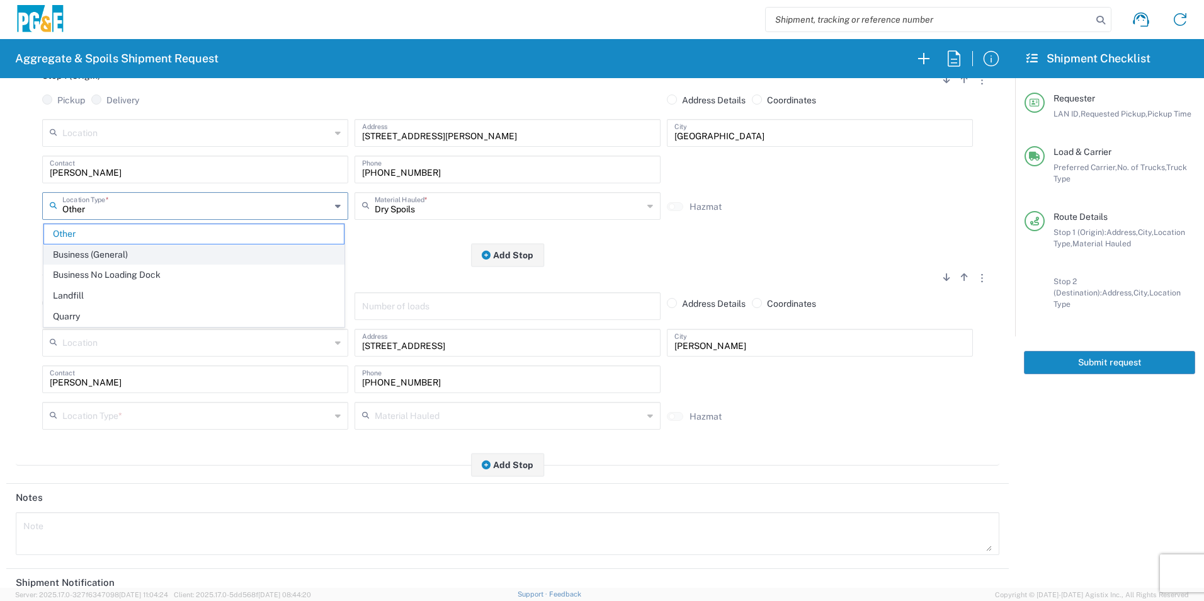
click at [125, 254] on span "Business (General)" at bounding box center [194, 255] width 300 height 20
type input "Business (General)"
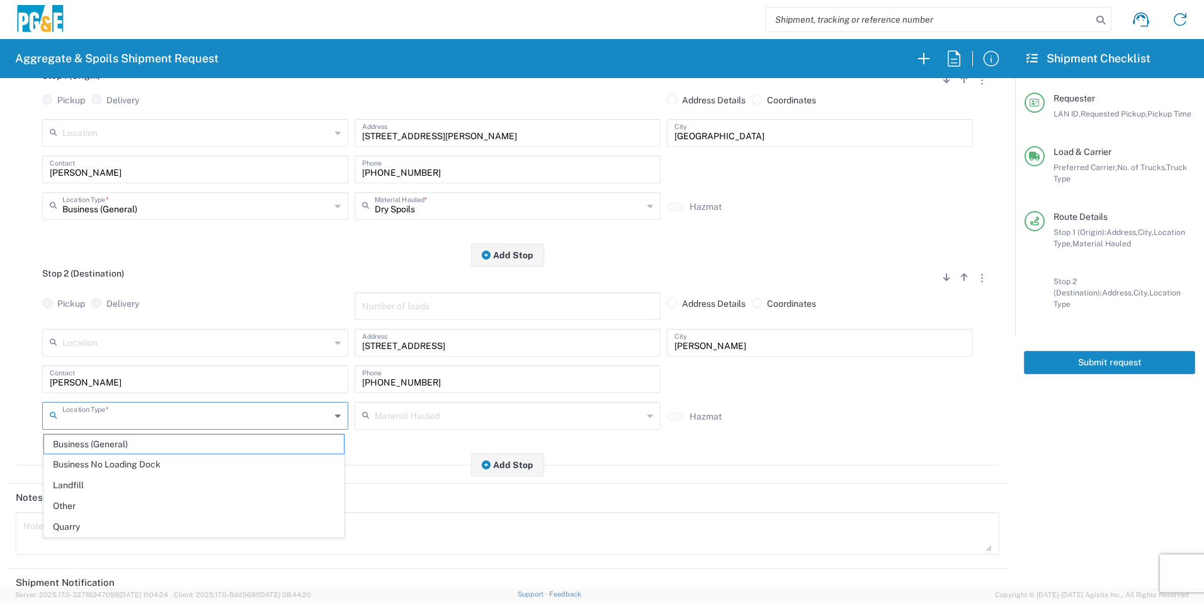
click at [123, 420] on input "text" at bounding box center [196, 415] width 268 height 22
click at [93, 504] on span "Other" at bounding box center [194, 506] width 300 height 20
type input "Other"
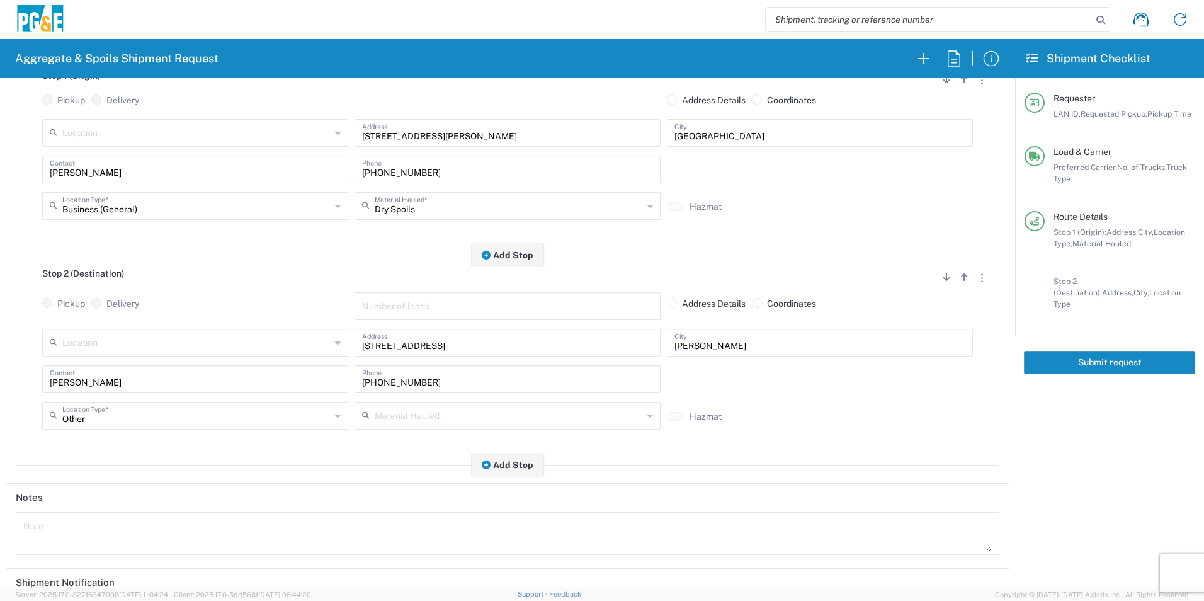
scroll to position [364, 0]
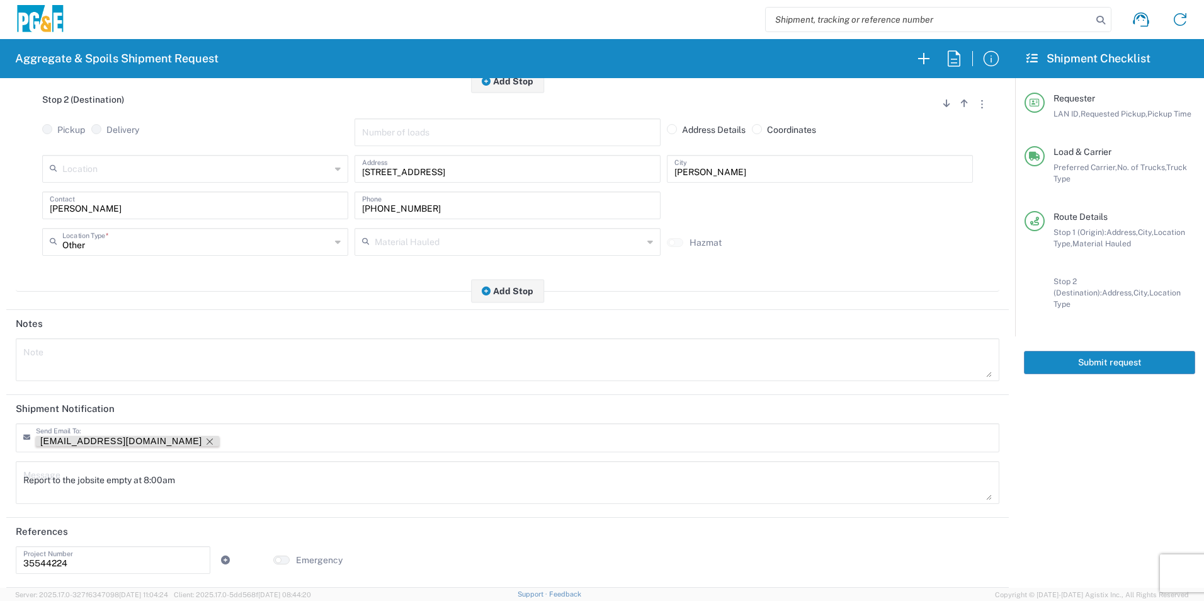
click at [205, 442] on icon "Remove tag" at bounding box center [210, 441] width 10 height 10
drag, startPoint x: 209, startPoint y: 482, endPoint x: -3, endPoint y: 490, distance: 211.7
click at [0, 490] on html "Aggregate & Spoils Shipment Request Requester Information DGMP LAN ID * 08/20/2…" at bounding box center [602, 300] width 1204 height 601
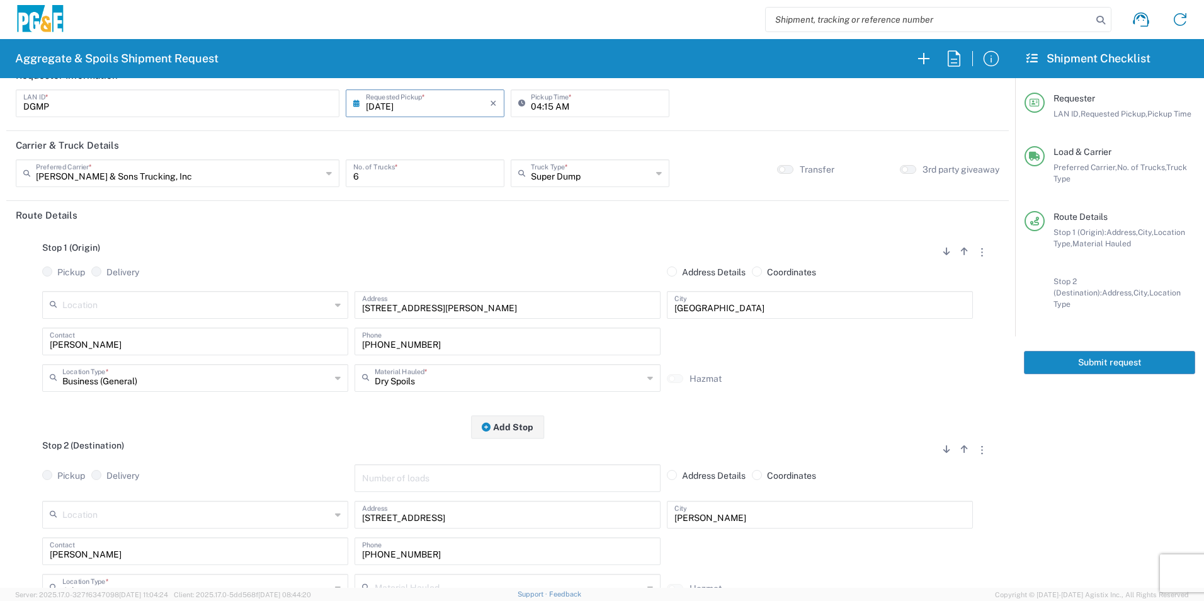
scroll to position [0, 0]
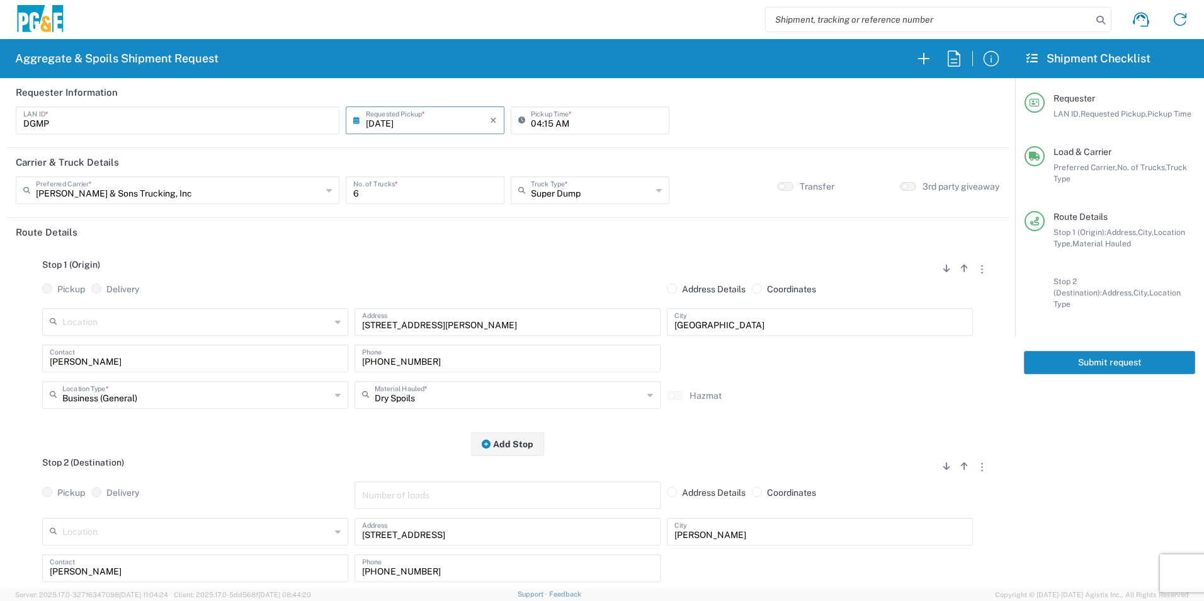
click at [1090, 351] on button "Submit request" at bounding box center [1109, 362] width 171 height 23
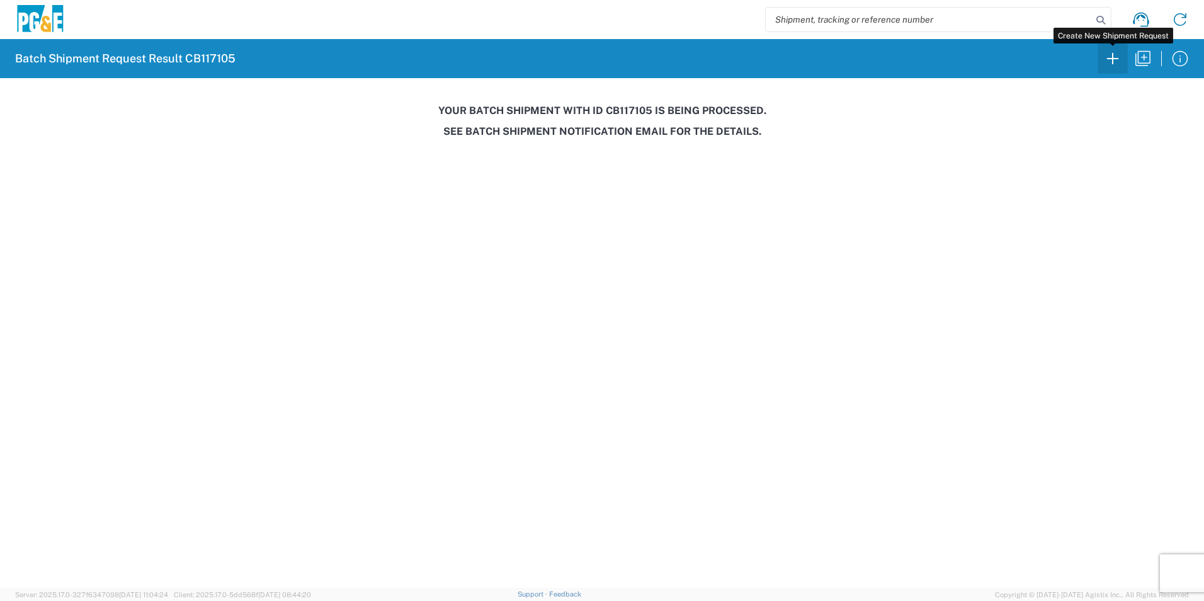
click at [1112, 60] on icon "button" at bounding box center [1112, 58] width 20 height 20
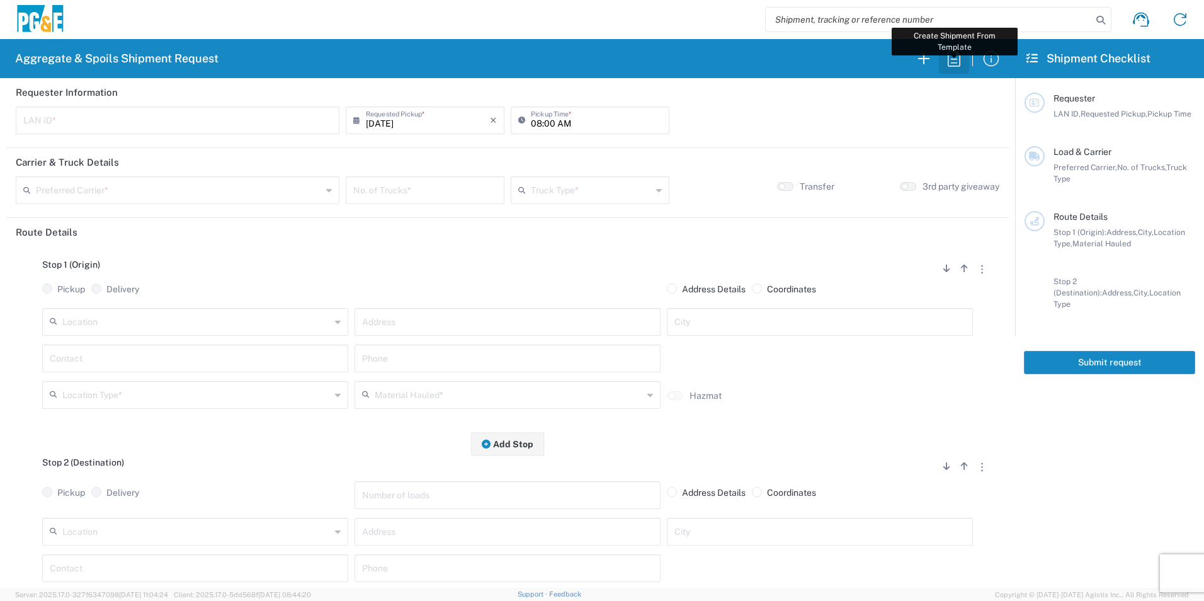
click at [953, 59] on icon "button" at bounding box center [954, 58] width 20 height 20
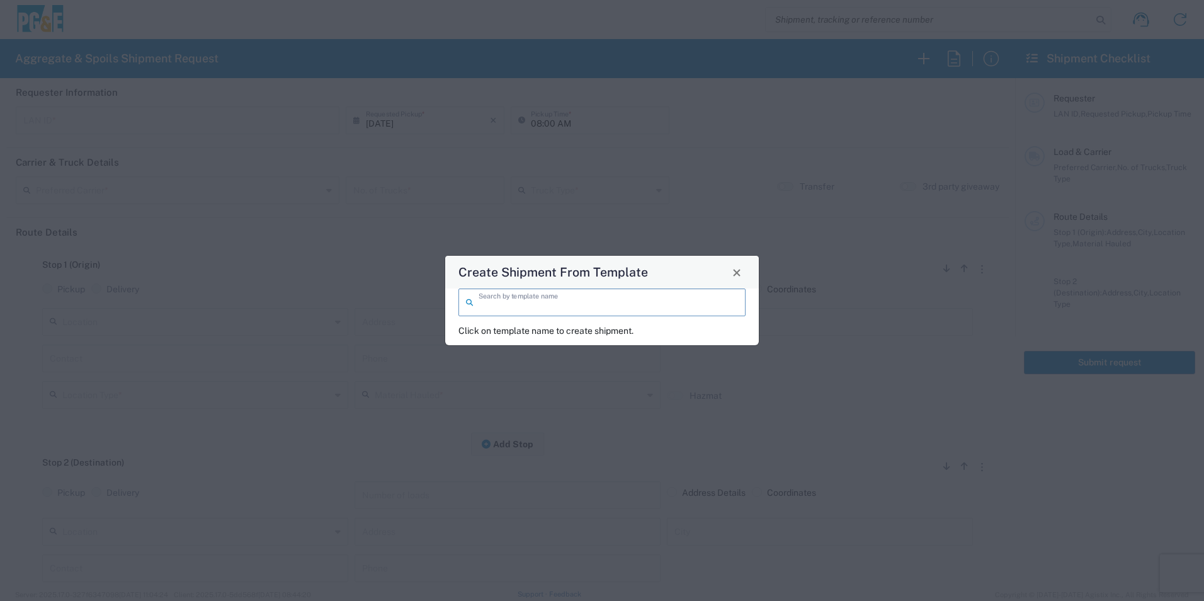
click at [654, 298] on input "search" at bounding box center [608, 301] width 259 height 22
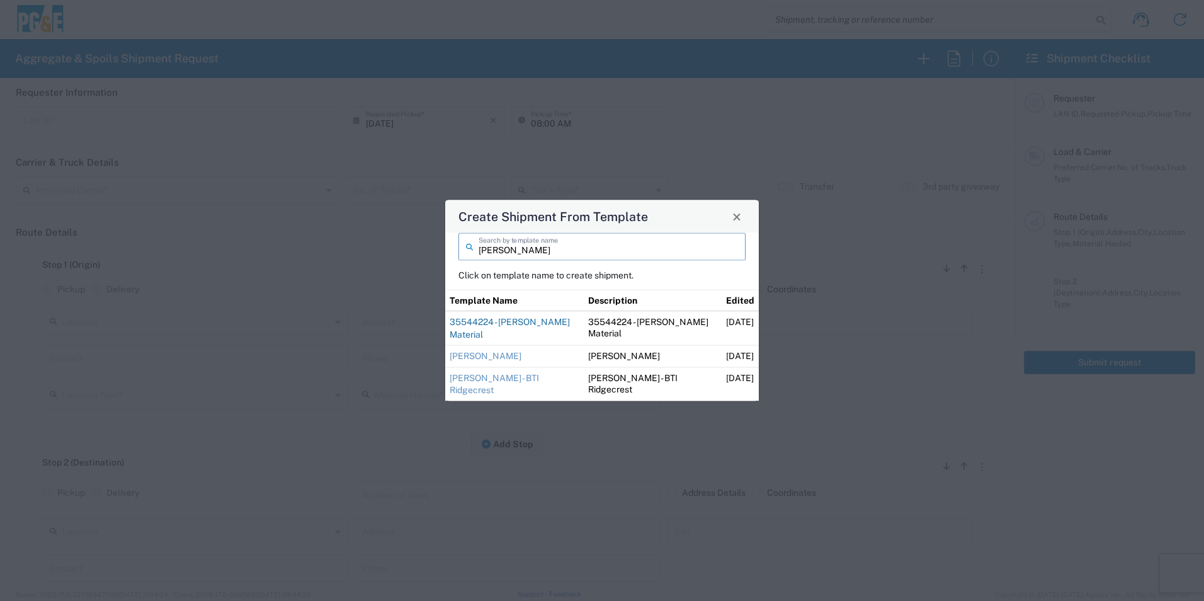
type input "tim"
click at [531, 325] on link "35544224 - Tim Keswick Material" at bounding box center [510, 328] width 120 height 23
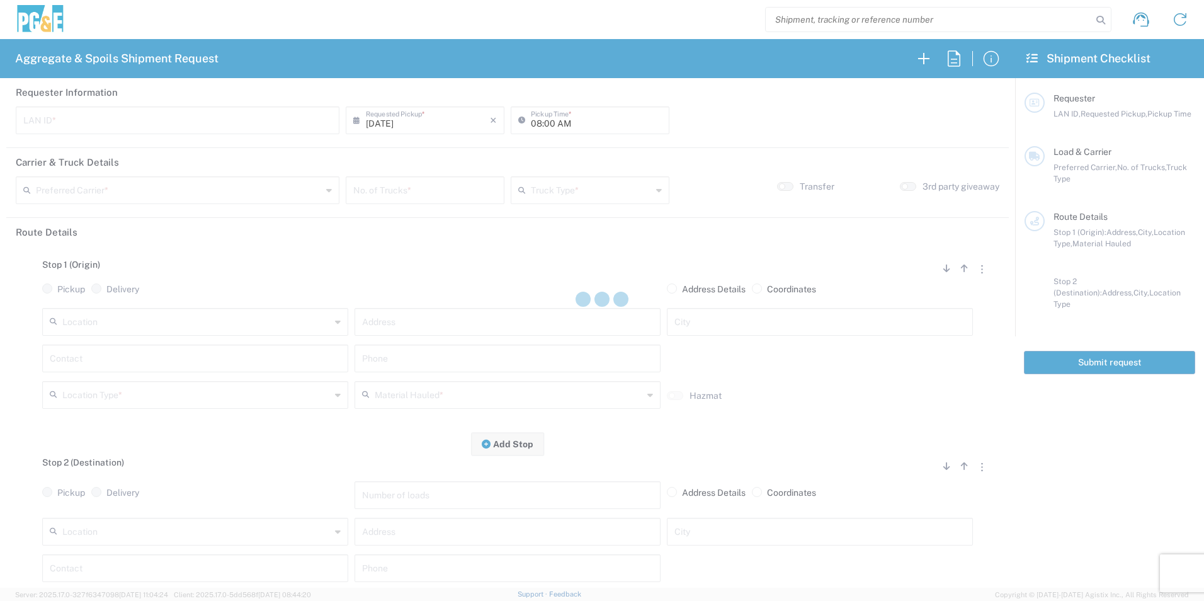
type input "T4M5"
type input "04:15 AM"
type input "[PERSON_NAME] & Sons Trucking, Inc"
type input "20 Yard Dump Truck"
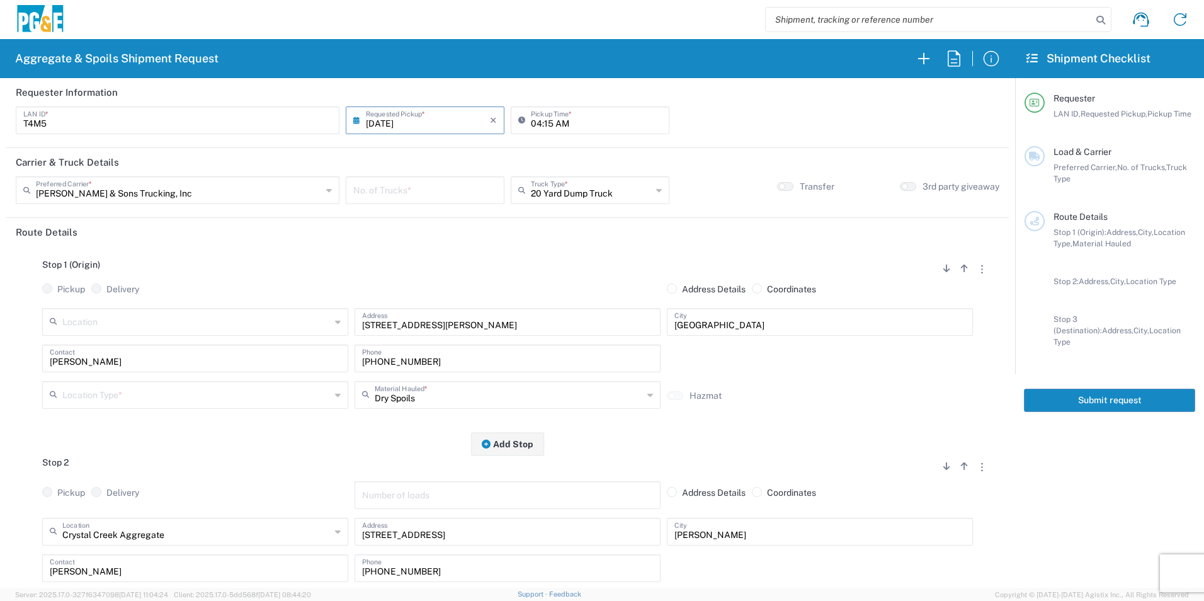
click at [433, 188] on input "number" at bounding box center [425, 189] width 144 height 22
type input "1"
click at [110, 390] on input "text" at bounding box center [196, 394] width 268 height 22
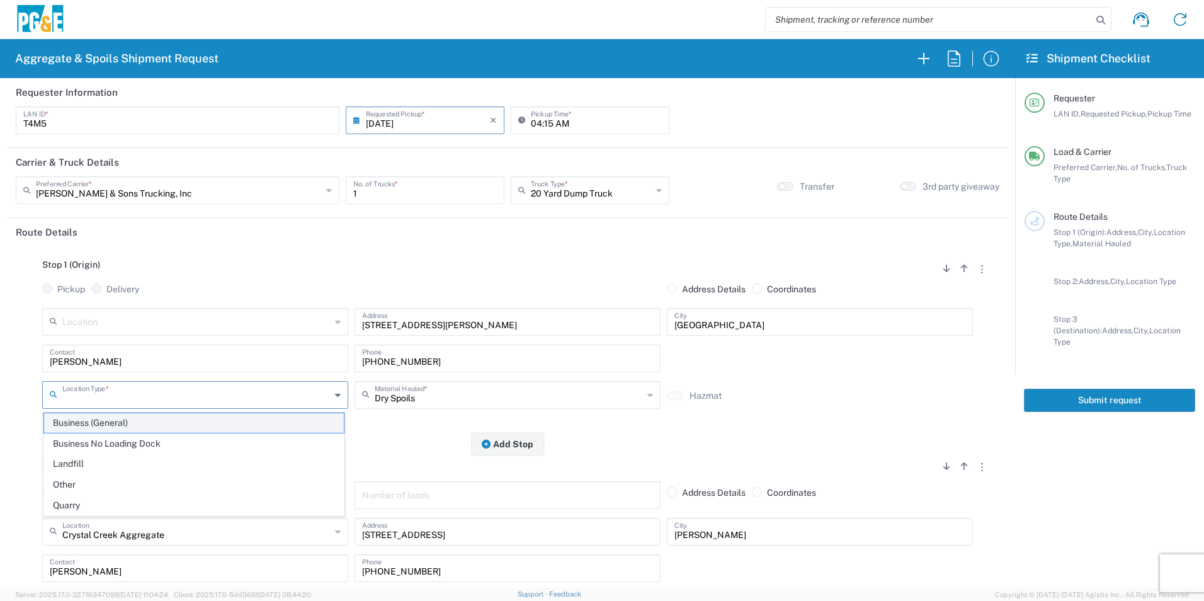
click at [106, 419] on span "Business (General)" at bounding box center [194, 423] width 300 height 20
type input "Business (General)"
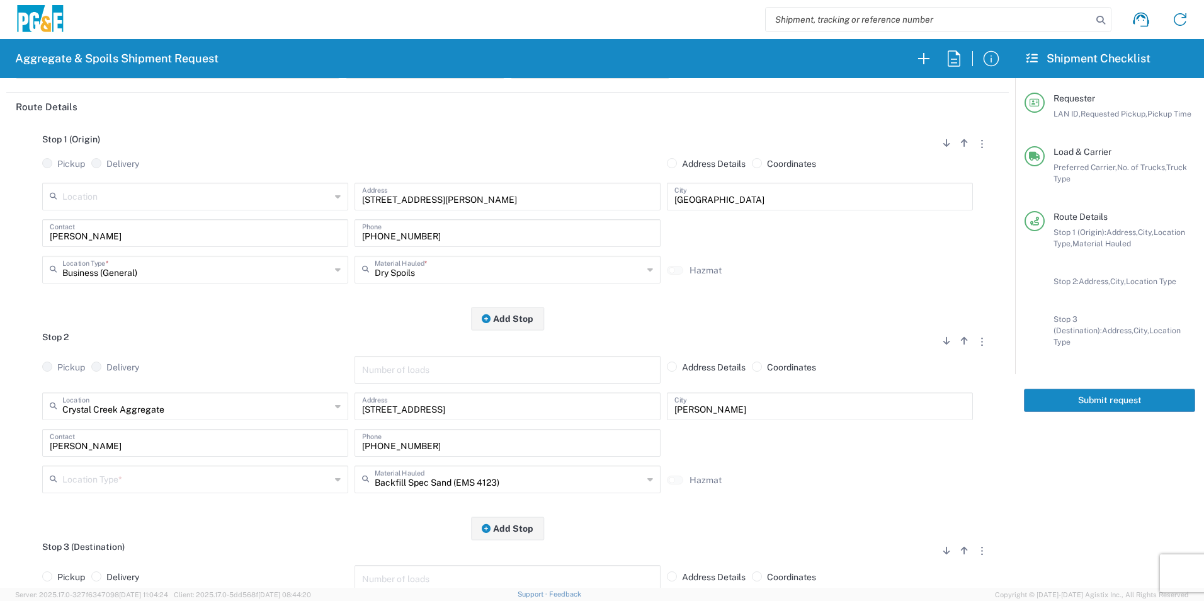
scroll to position [126, 0]
click at [64, 474] on input "text" at bounding box center [196, 478] width 268 height 22
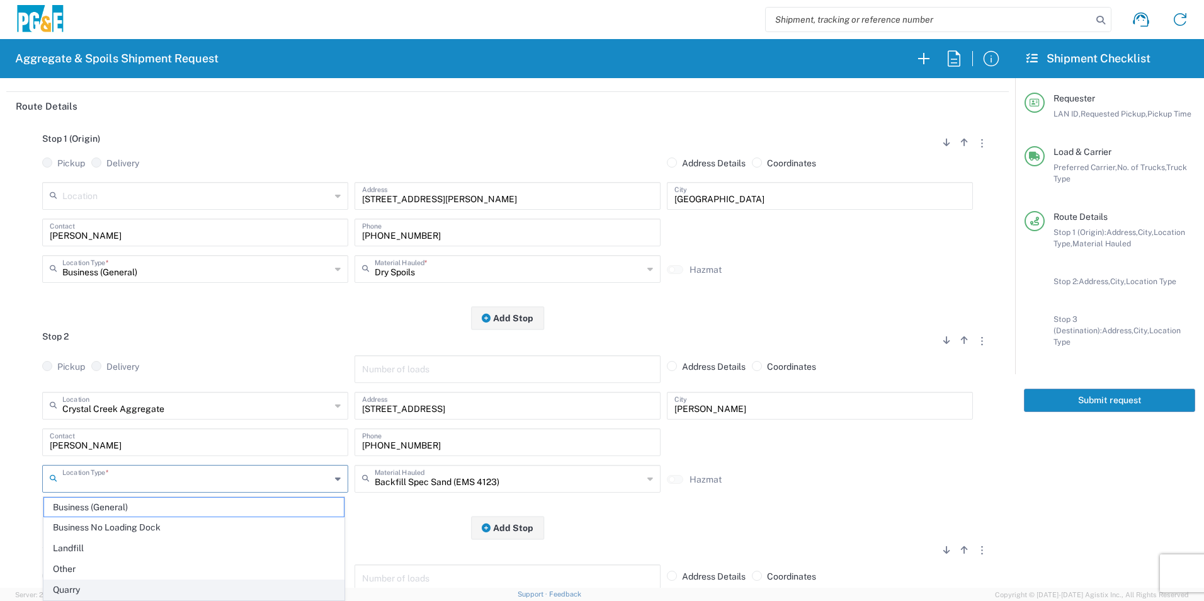
click at [68, 587] on span "Quarry" at bounding box center [194, 590] width 300 height 20
type input "Quarry"
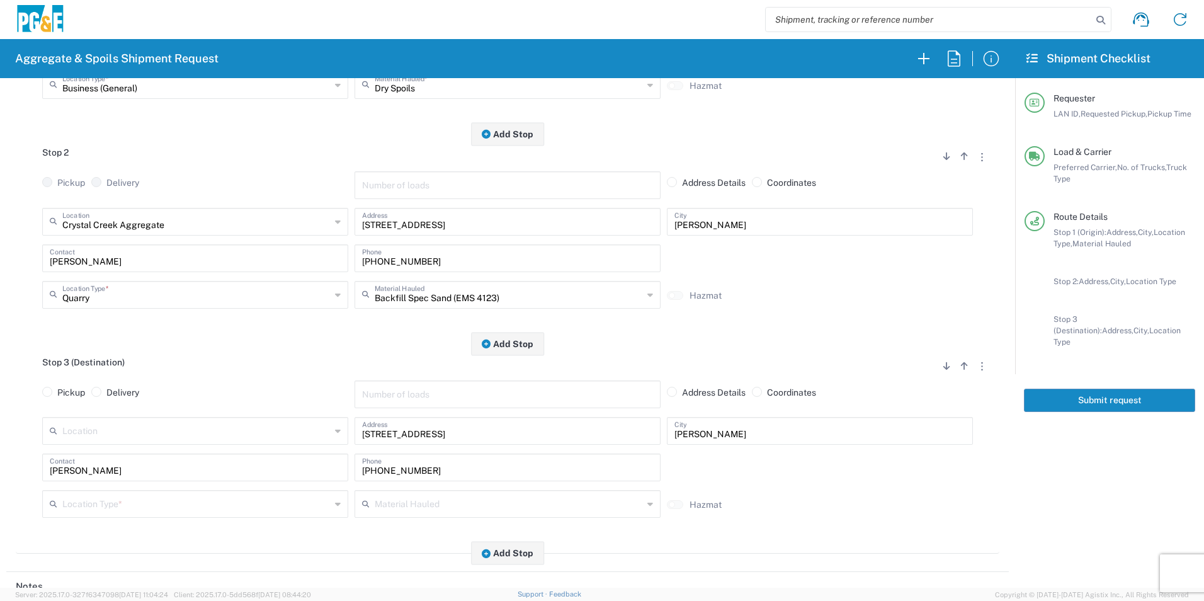
scroll to position [315, 0]
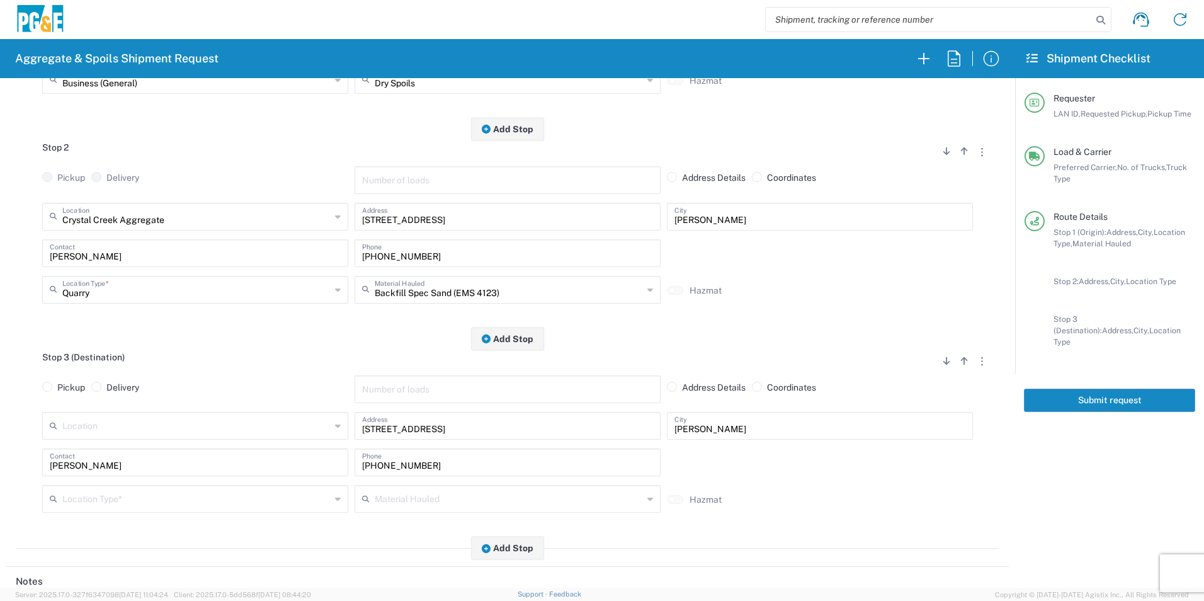
click at [105, 502] on input "text" at bounding box center [196, 498] width 268 height 22
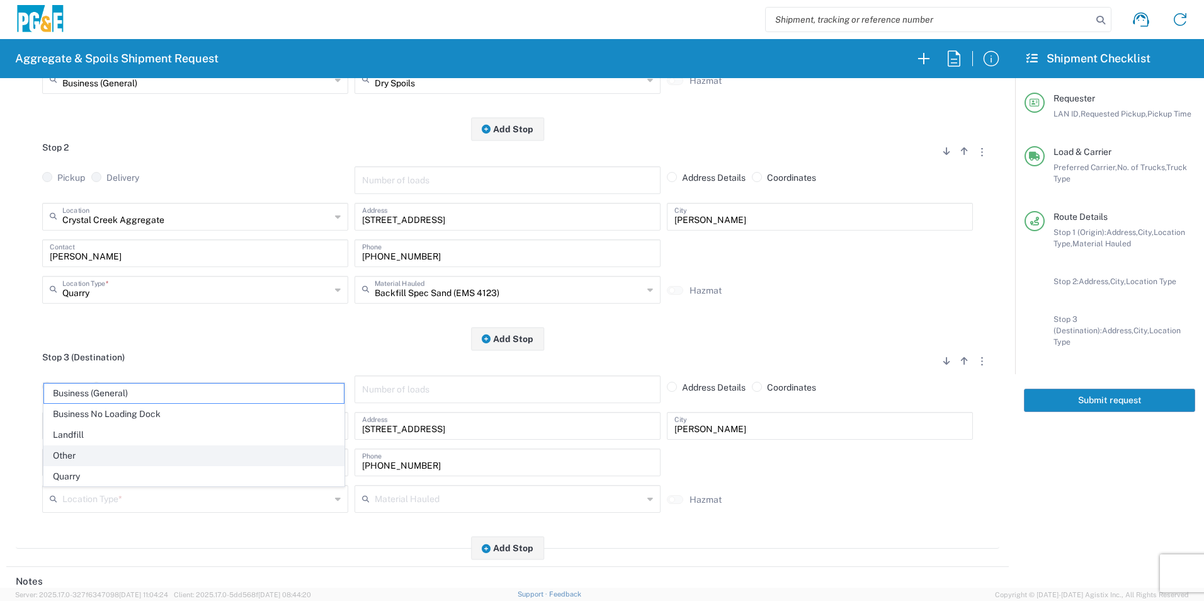
click at [96, 454] on span "Other" at bounding box center [194, 456] width 300 height 20
type input "Other"
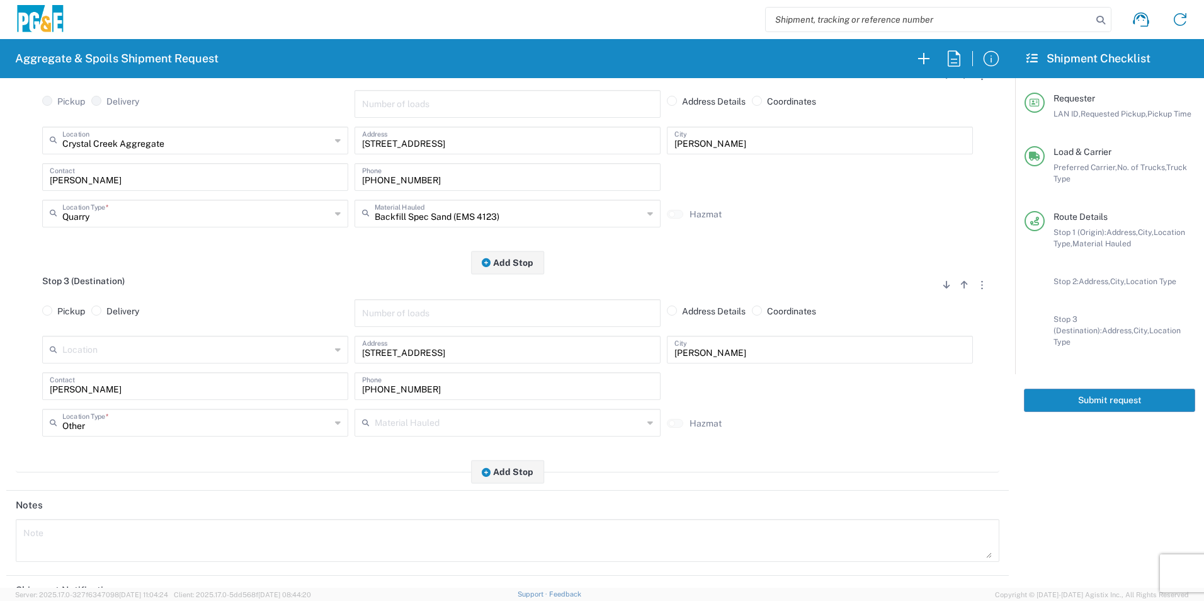
scroll to position [574, 0]
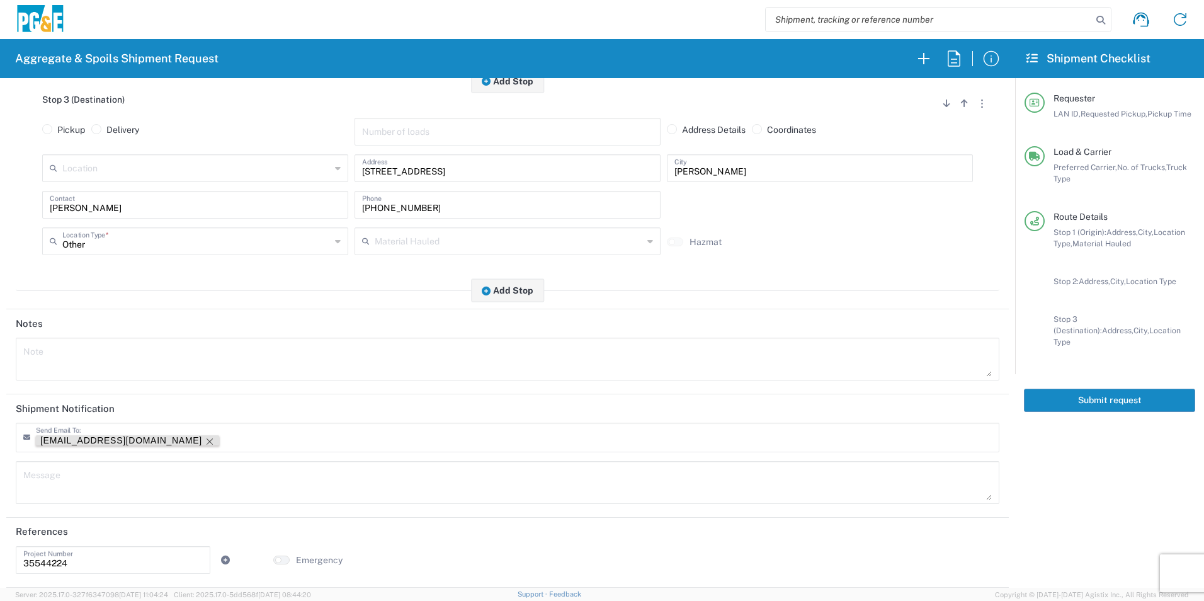
click at [205, 440] on icon "Remove tag" at bounding box center [210, 441] width 10 height 10
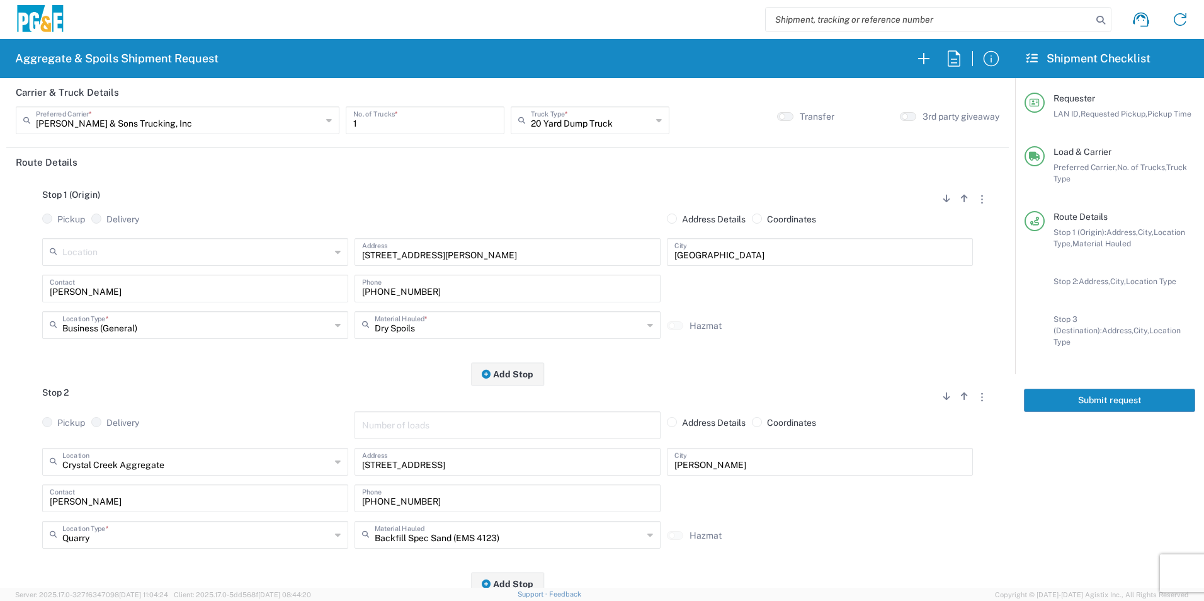
scroll to position [0, 0]
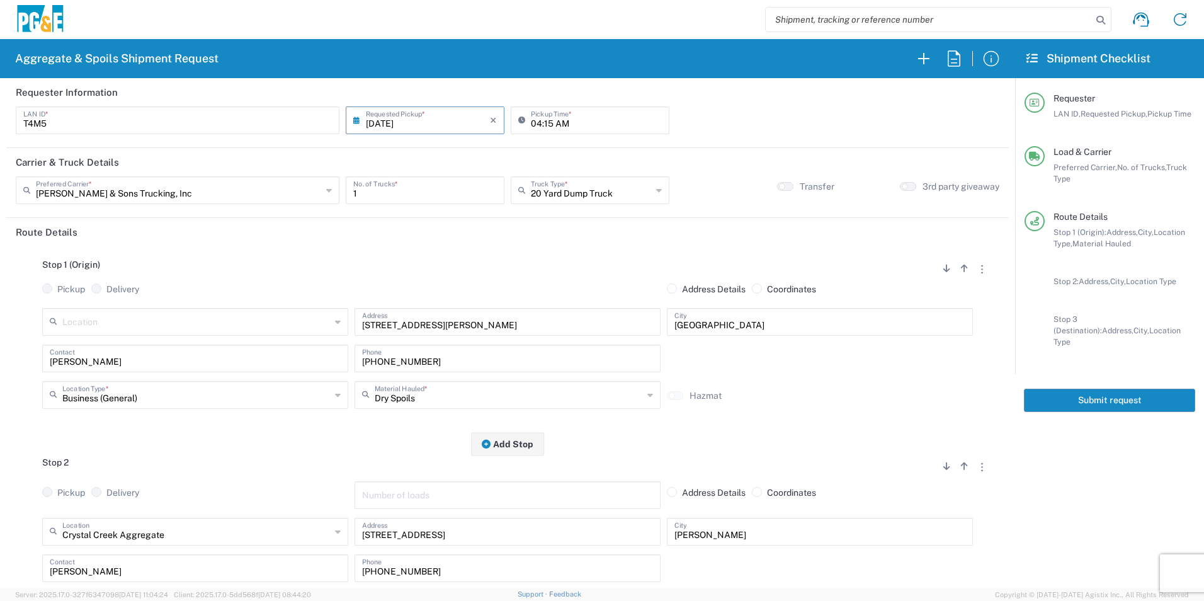
click at [1065, 388] on button "Submit request" at bounding box center [1109, 399] width 171 height 23
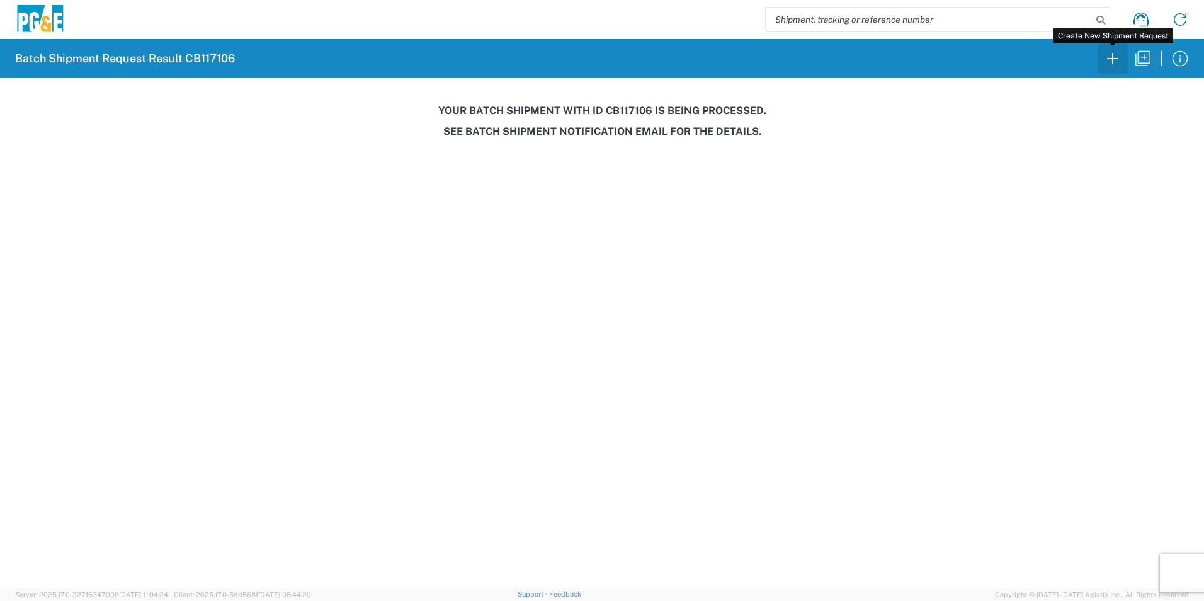
click at [1112, 57] on icon "button" at bounding box center [1112, 58] width 20 height 20
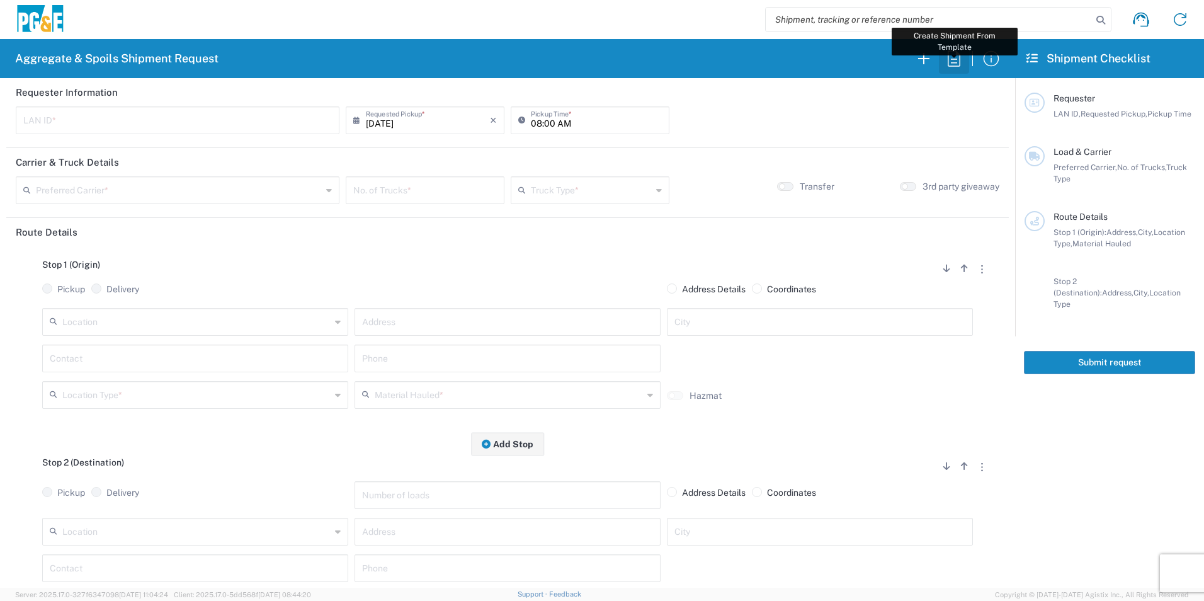
click at [957, 62] on icon "button" at bounding box center [954, 58] width 20 height 20
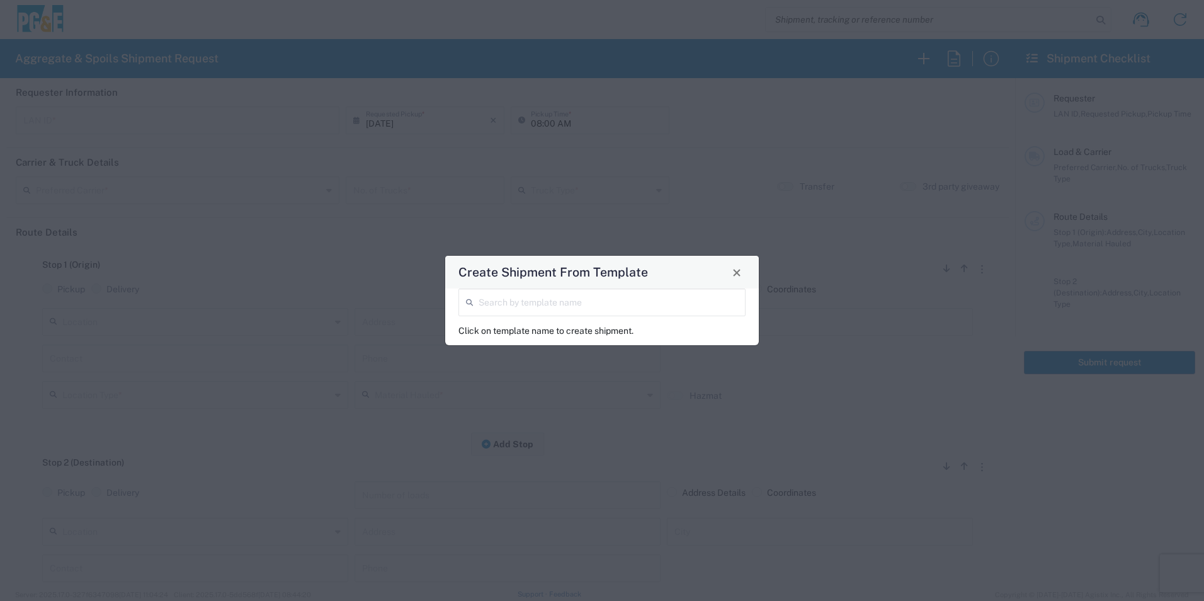
click at [689, 295] on input "search" at bounding box center [608, 301] width 259 height 22
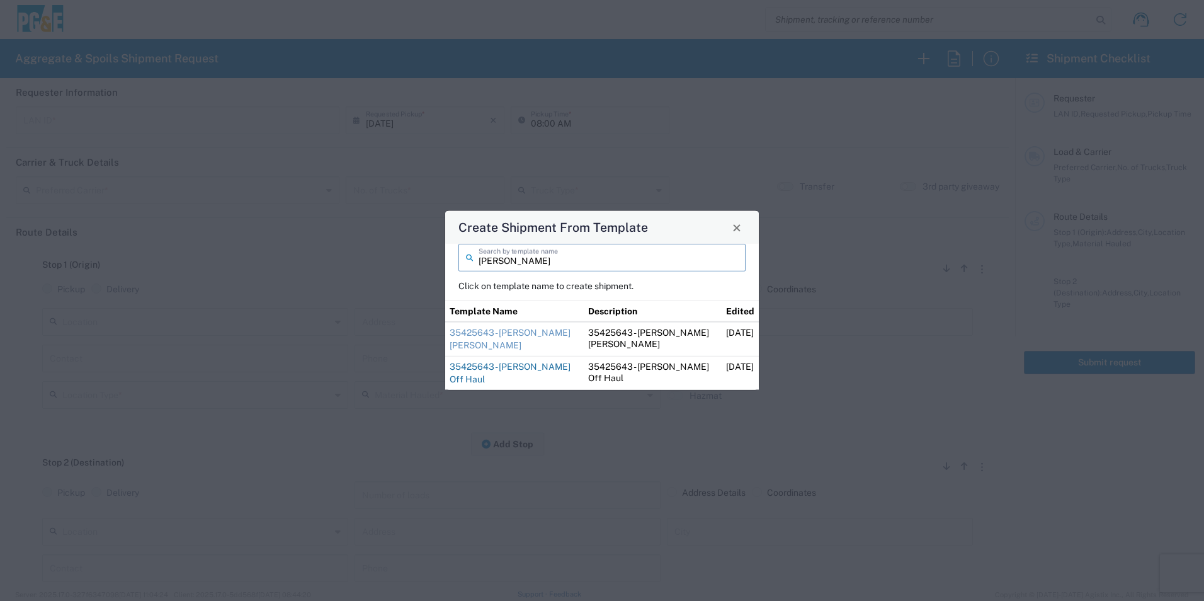
type input "sean"
click at [517, 363] on link "35425643 - Sean Angwin Off Haul" at bounding box center [510, 372] width 121 height 23
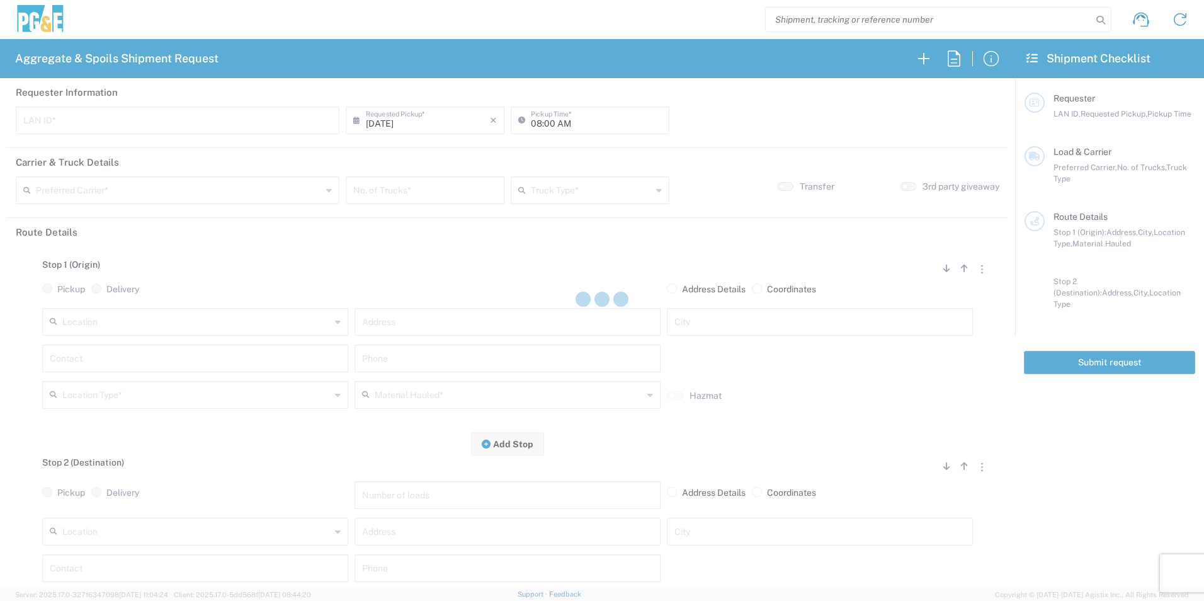
type input "CSGA"
type input "07:00 AM"
type input "[PERSON_NAME] Trucking"
type input "10 Yard Dump Truck"
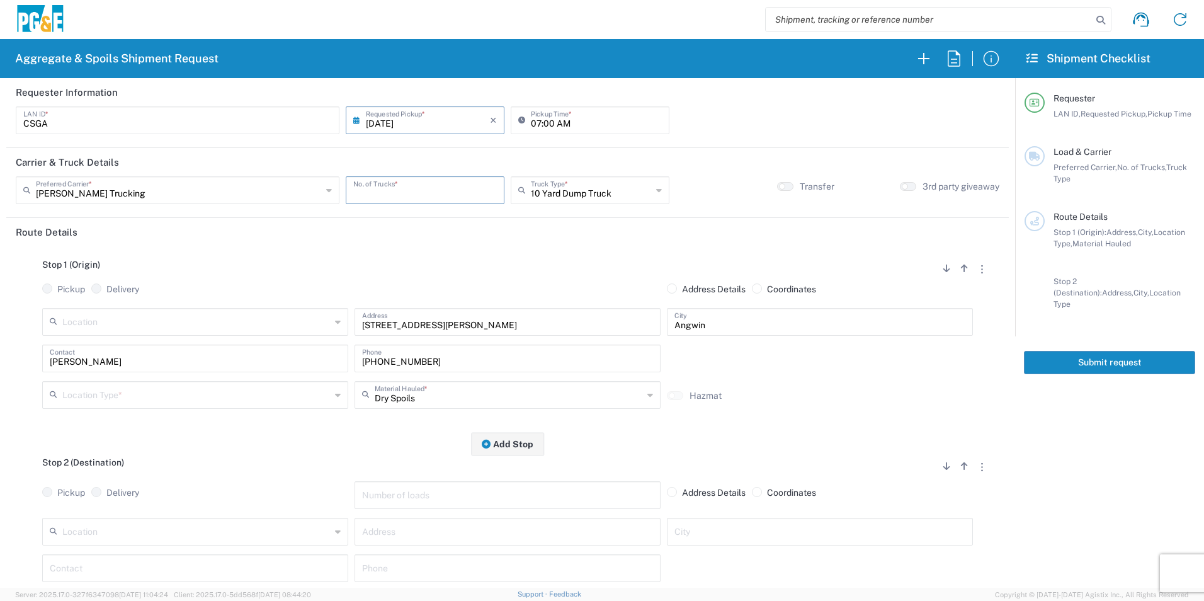
click at [444, 188] on input "number" at bounding box center [425, 189] width 144 height 22
type input "3"
click at [148, 399] on input "text" at bounding box center [196, 394] width 268 height 22
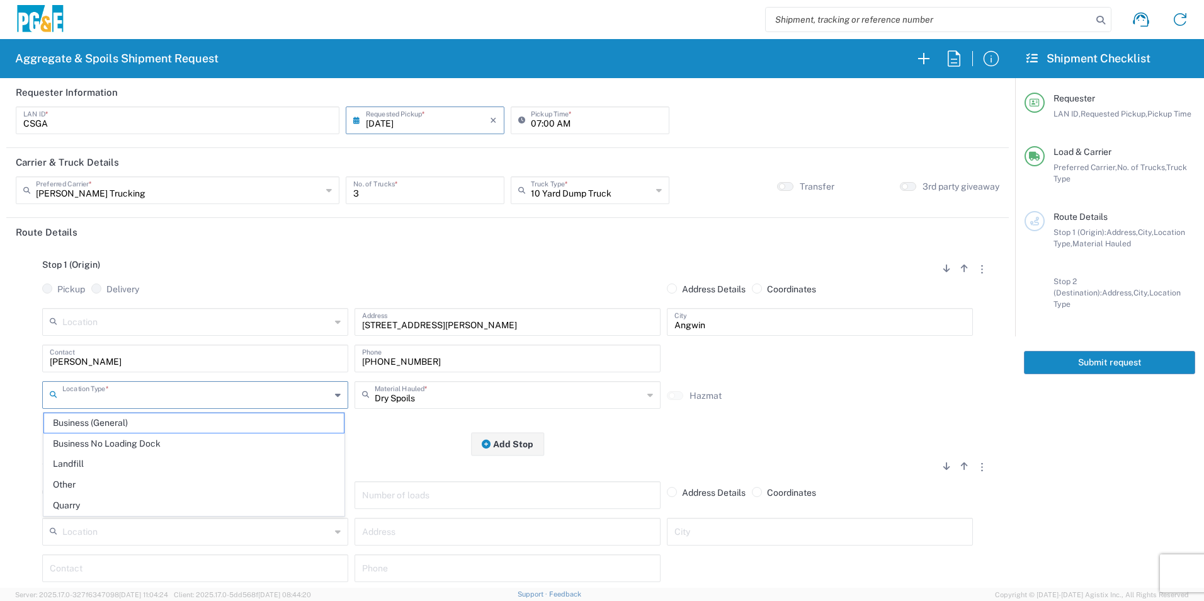
click at [82, 485] on span "Other" at bounding box center [194, 485] width 300 height 20
type input "Other"
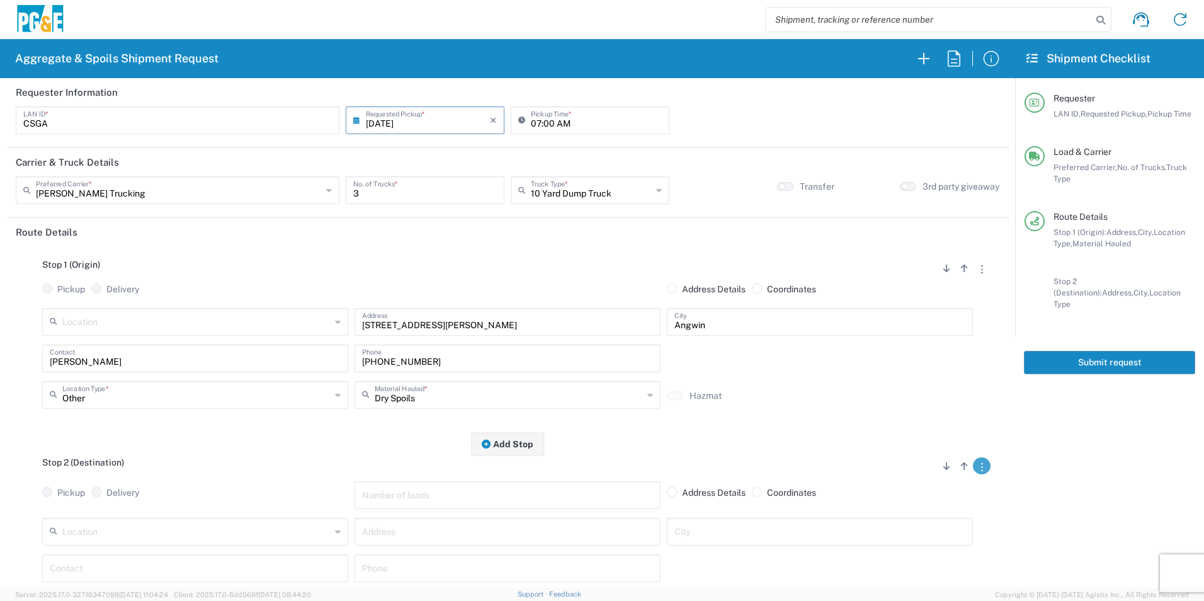
click at [973, 465] on button "button" at bounding box center [982, 465] width 18 height 17
click at [907, 542] on link "Remove Stop" at bounding box center [921, 544] width 67 height 10
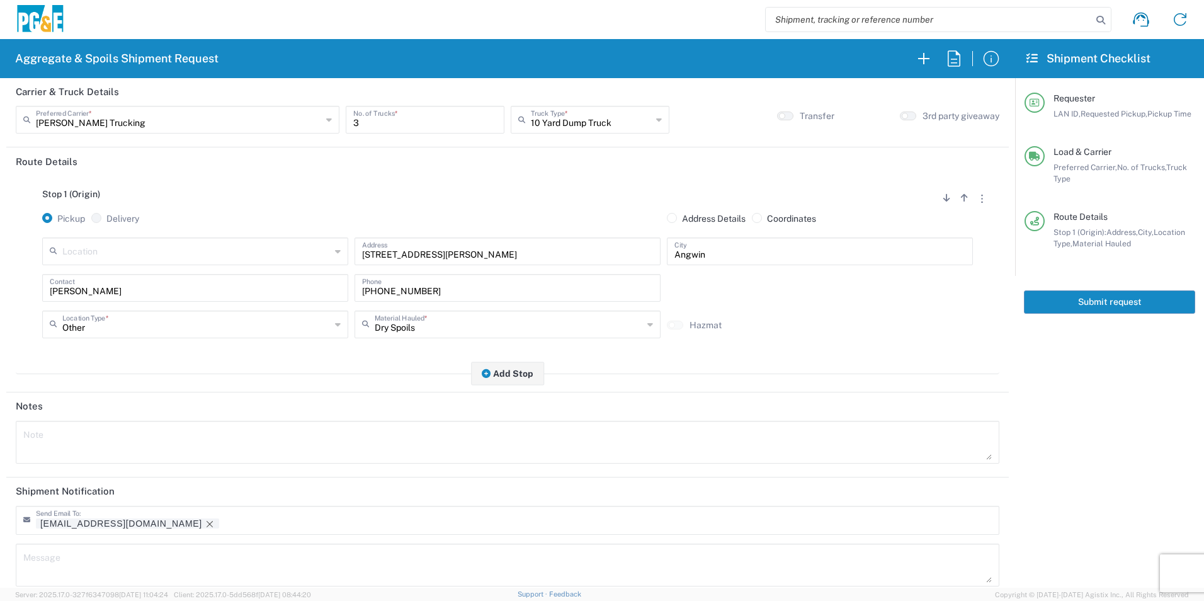
scroll to position [154, 0]
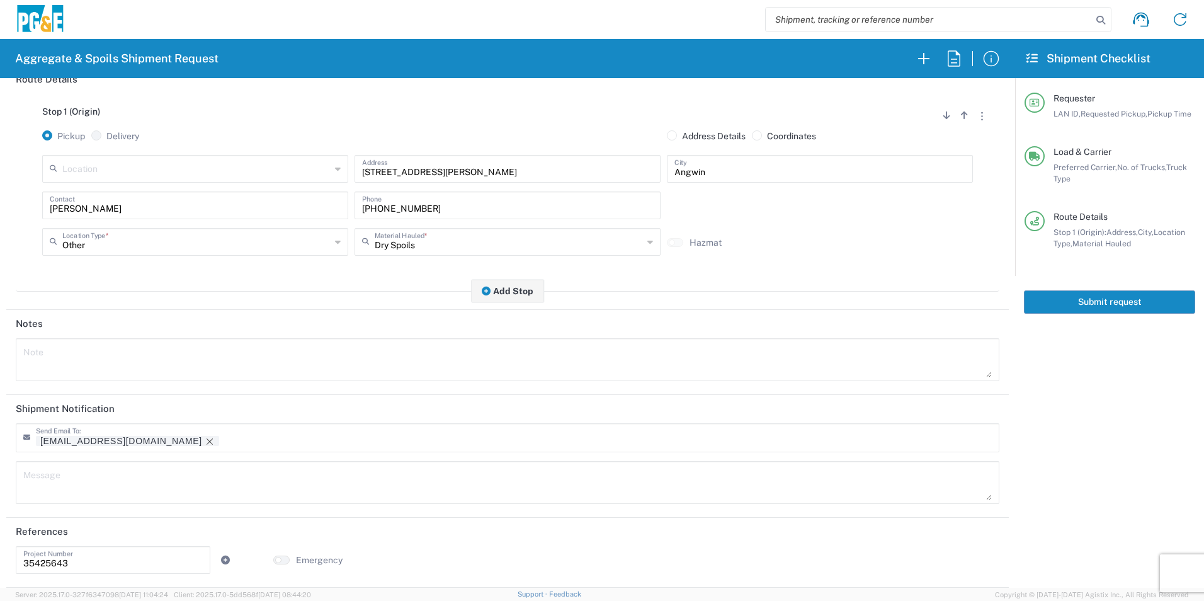
drag, startPoint x: 114, startPoint y: 438, endPoint x: 172, endPoint y: 433, distance: 58.1
click at [205, 437] on icon "Remove tag" at bounding box center [210, 441] width 10 height 10
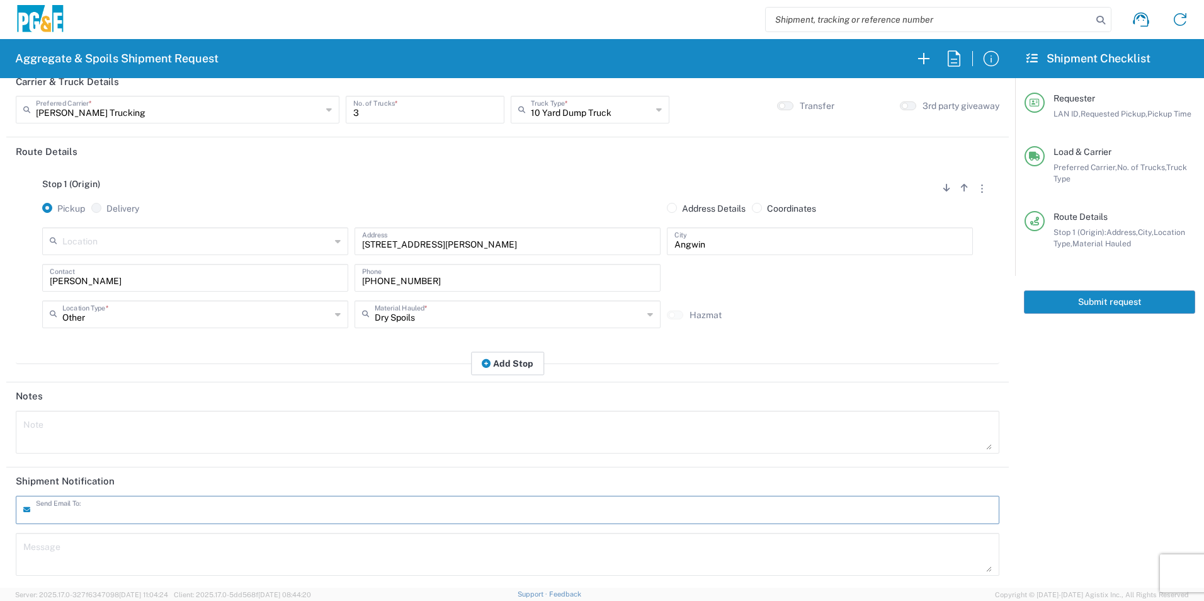
scroll to position [0, 0]
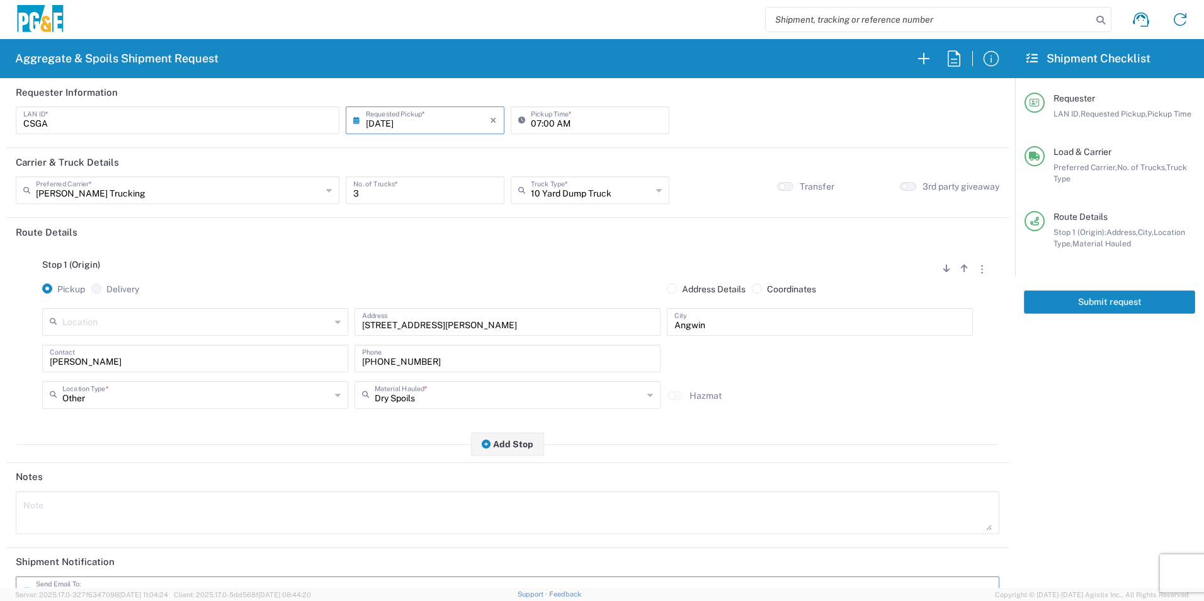
drag, startPoint x: 1070, startPoint y: 302, endPoint x: 1171, endPoint y: 334, distance: 105.5
click at [1071, 302] on button "Submit request" at bounding box center [1109, 301] width 171 height 23
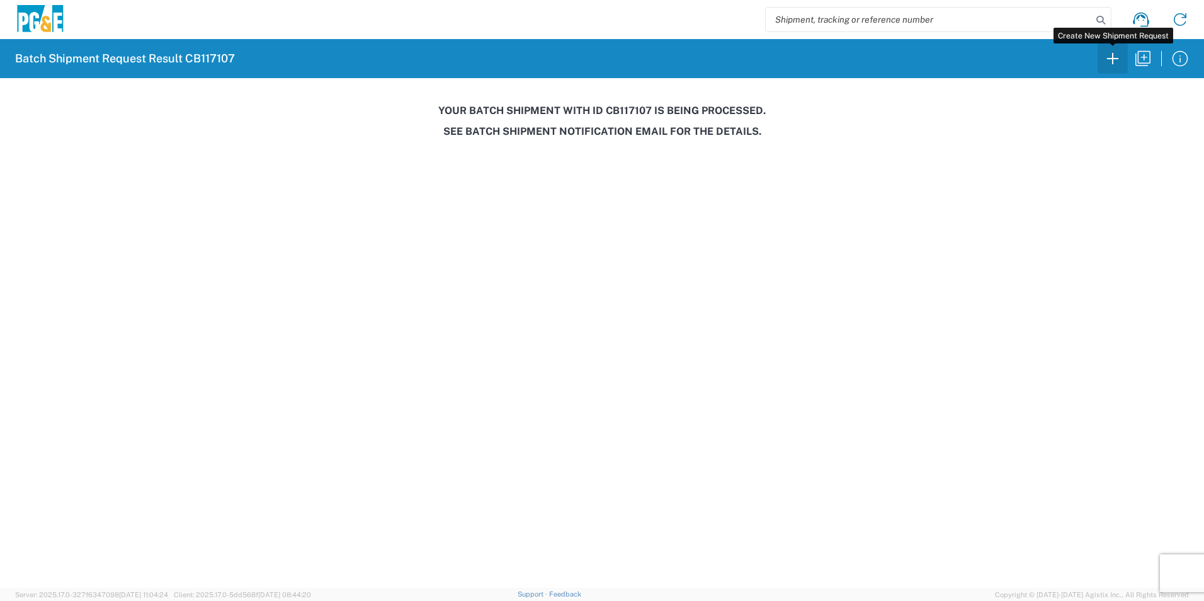
click at [1114, 57] on icon "button" at bounding box center [1112, 58] width 20 height 20
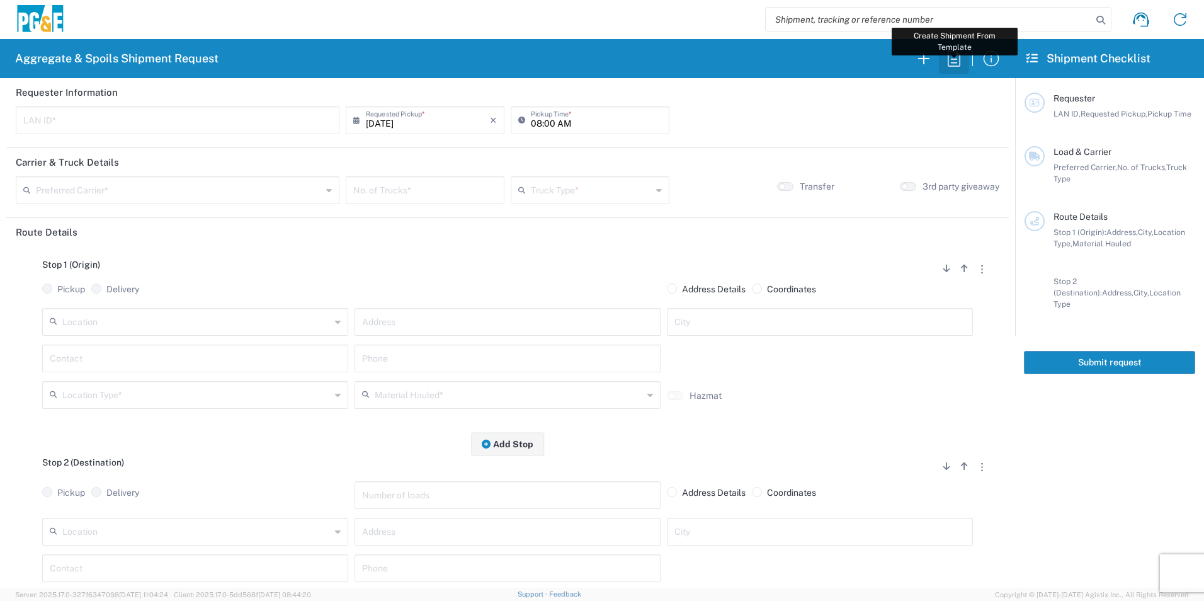
click at [952, 62] on icon "button" at bounding box center [954, 58] width 20 height 20
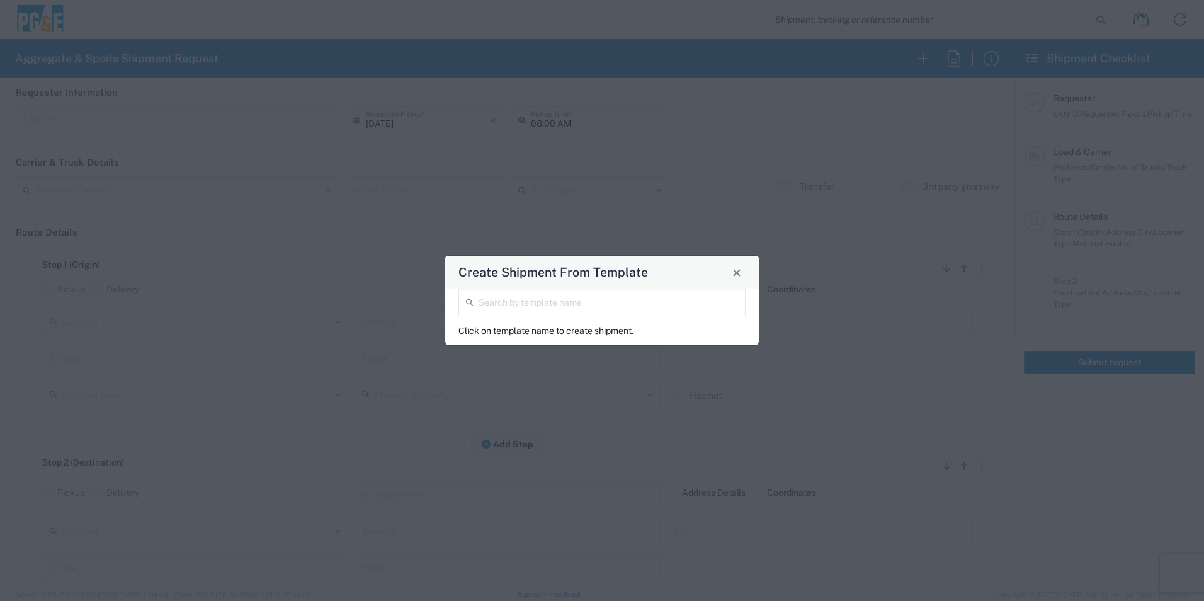
click at [589, 307] on input "search" at bounding box center [608, 301] width 259 height 22
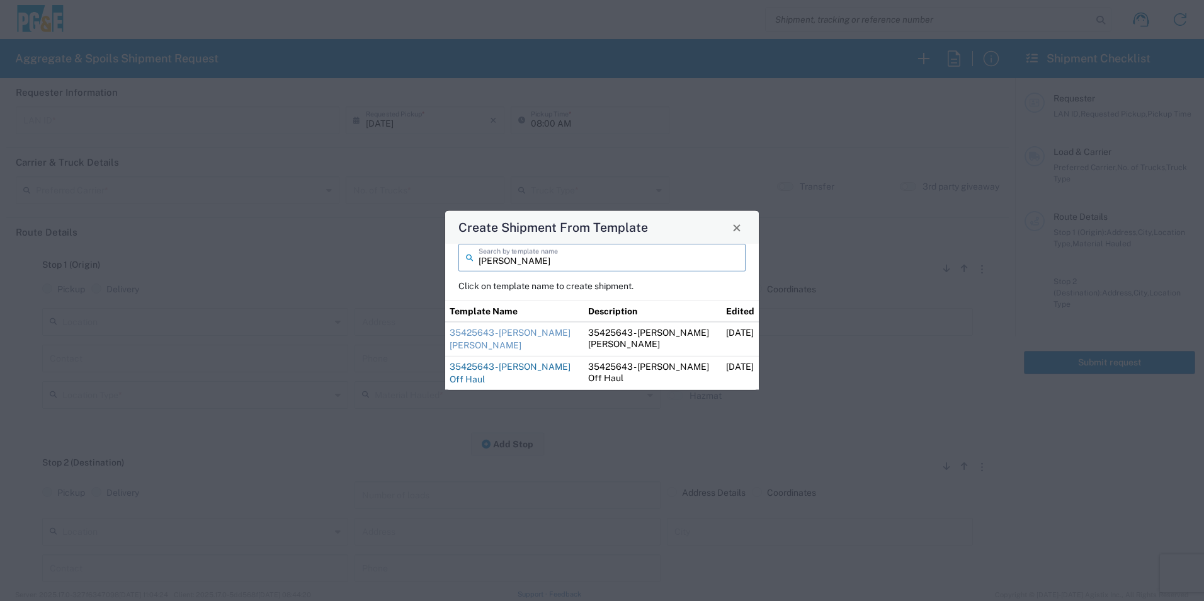
type input "sean"
drag, startPoint x: 519, startPoint y: 368, endPoint x: 622, endPoint y: 361, distance: 102.9
click at [519, 368] on link "35425643 - Sean Angwin Off Haul" at bounding box center [510, 372] width 121 height 23
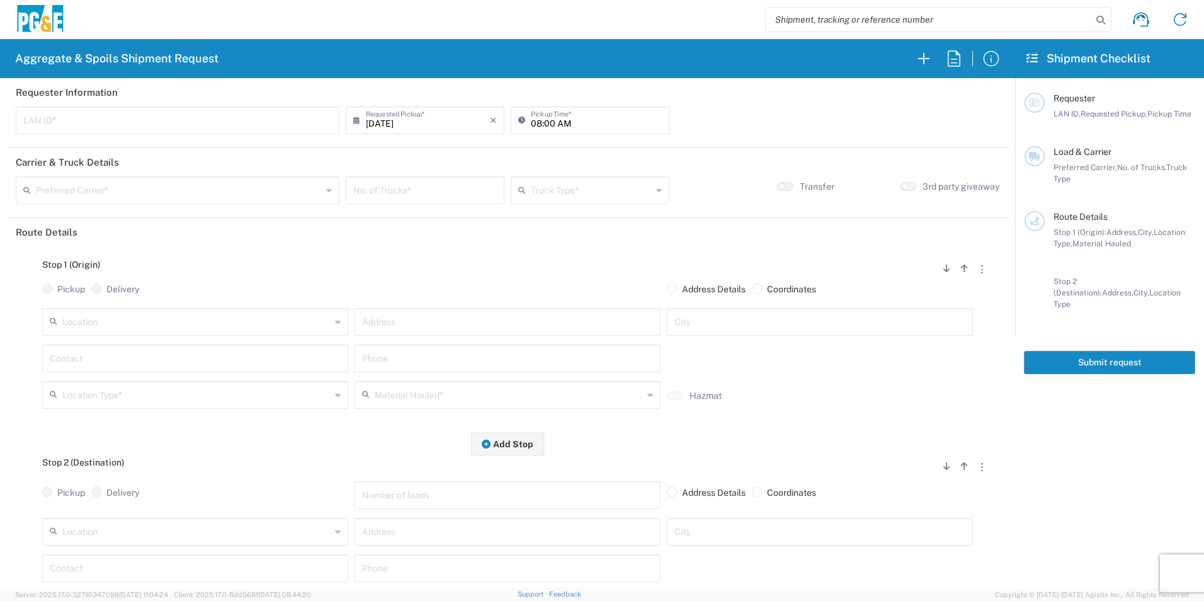
type input "CSGA"
type input "07:00 AM"
type input "[PERSON_NAME] Trucking"
type input "10 Yard Dump Truck"
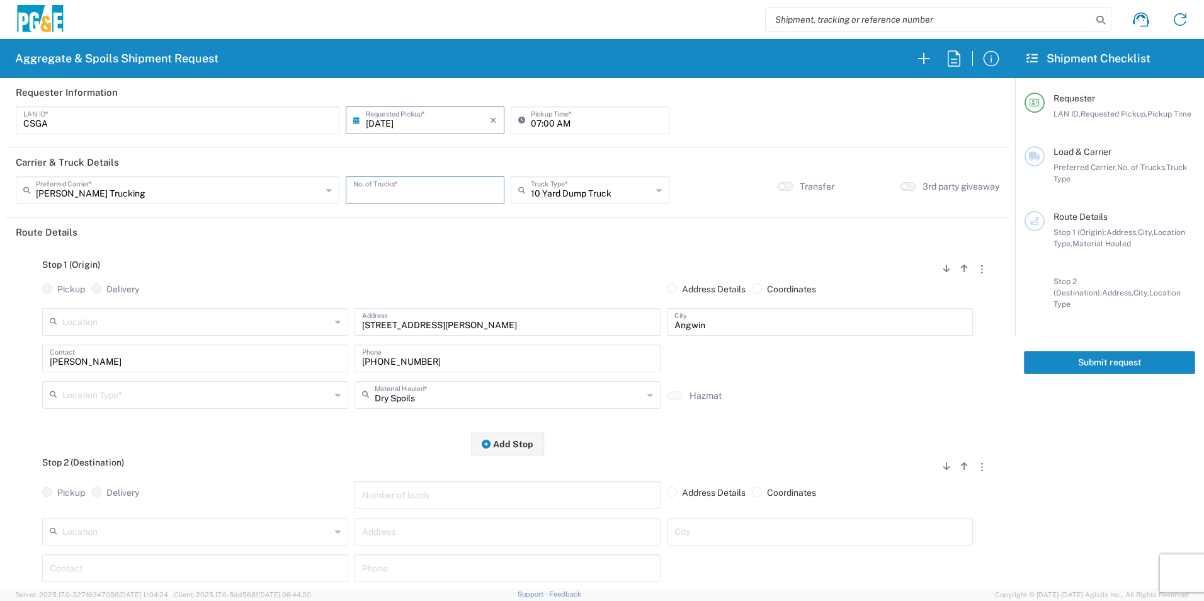
click at [476, 180] on input "number" at bounding box center [425, 189] width 144 height 22
type input "5"
click at [506, 447] on button "Add Stop" at bounding box center [507, 443] width 73 height 23
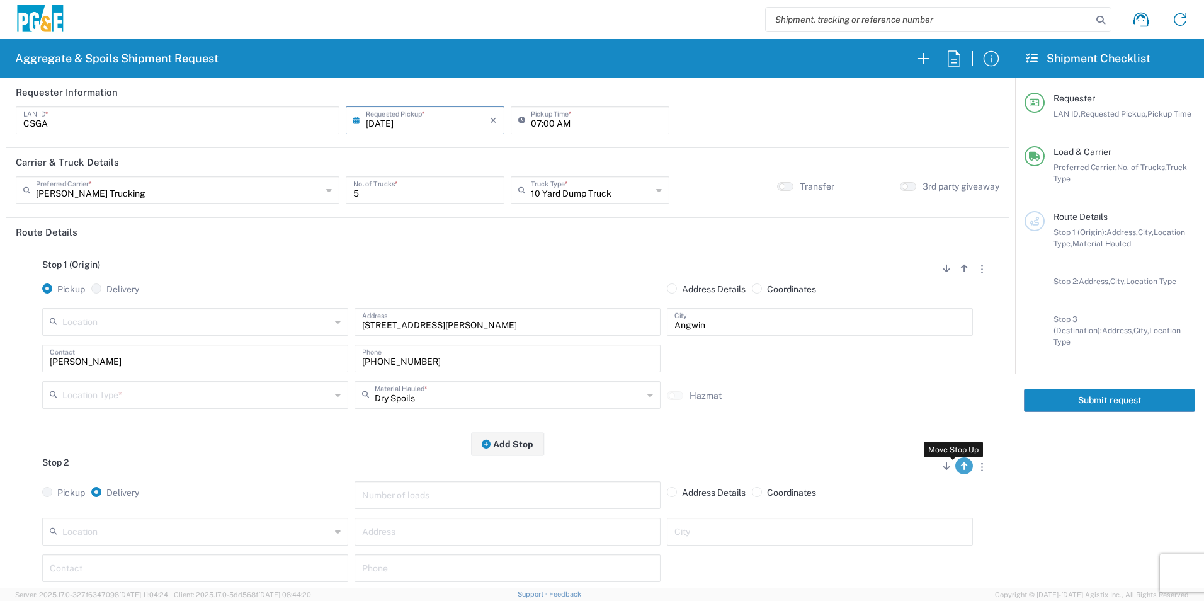
click at [959, 468] on button "button" at bounding box center [964, 465] width 18 height 17
radio input "false"
radio input "true"
radio input "false"
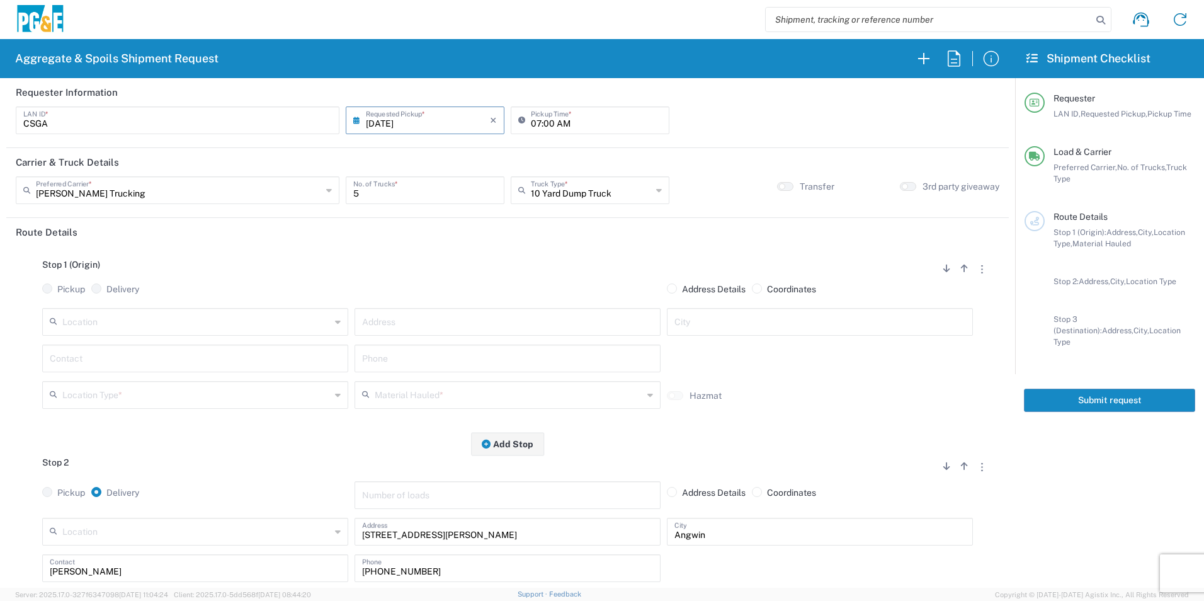
click at [201, 327] on input "text" at bounding box center [196, 321] width 268 height 22
click at [120, 353] on span "[PERSON_NAME] Quarry" at bounding box center [194, 350] width 300 height 20
type input "[PERSON_NAME] Quarry"
type input "4611 Porter Creek Rd"
type input "Santa [PERSON_NAME]"
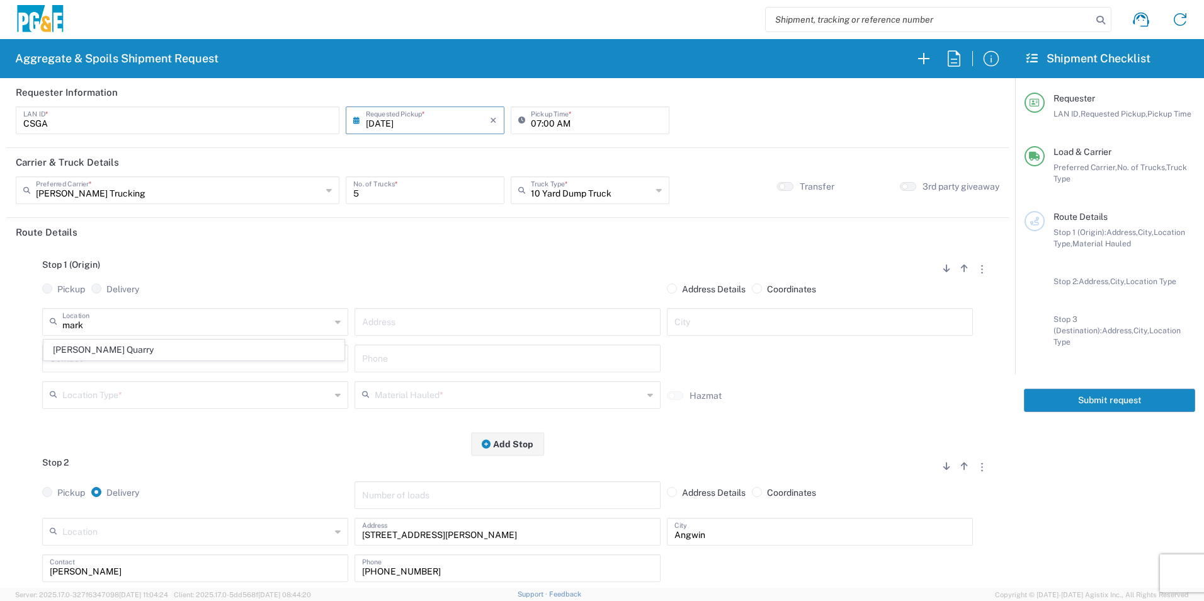
type input "Quarry"
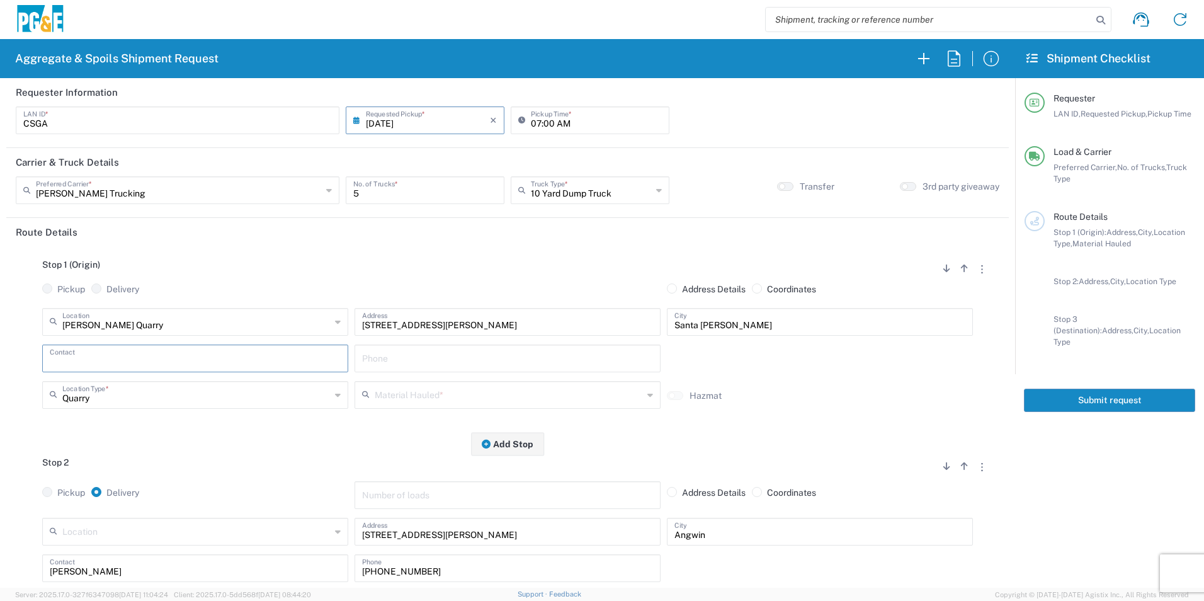
click at [100, 365] on input "text" at bounding box center [195, 357] width 291 height 22
type input "Sean"
drag, startPoint x: 448, startPoint y: 576, endPoint x: 239, endPoint y: 565, distance: 209.3
click at [245, 569] on div "Sean Contact 916-588-0988 Phone" at bounding box center [507, 572] width 937 height 37
click at [413, 357] on input "text" at bounding box center [507, 357] width 291 height 22
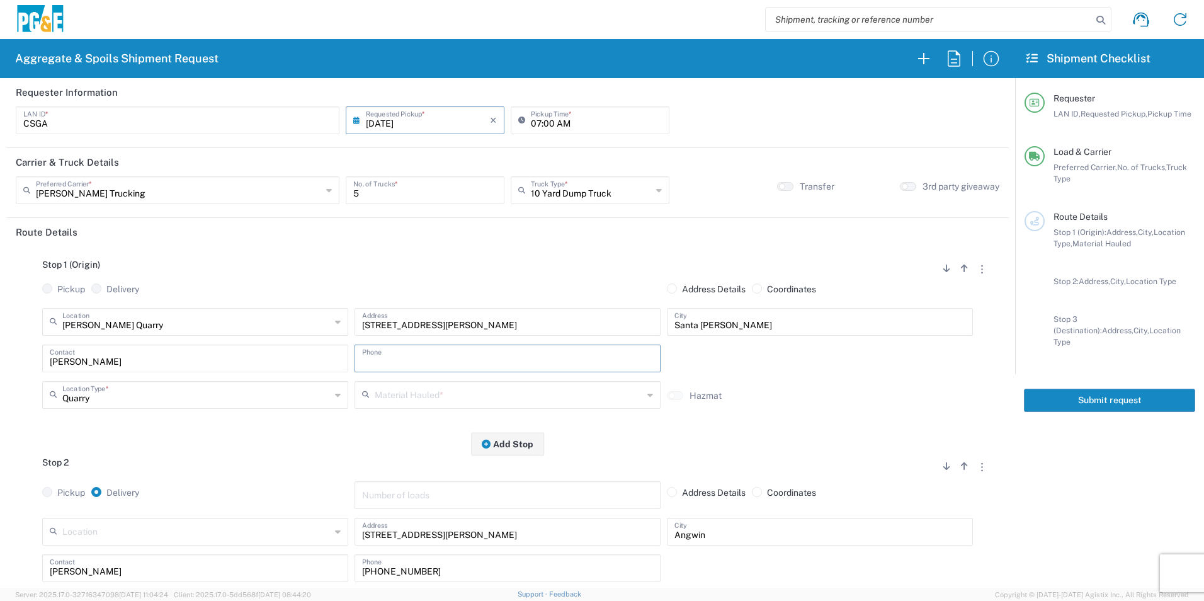
paste input "916-588-0988"
type input "916-588-0988"
click at [430, 397] on input "text" at bounding box center [509, 394] width 268 height 22
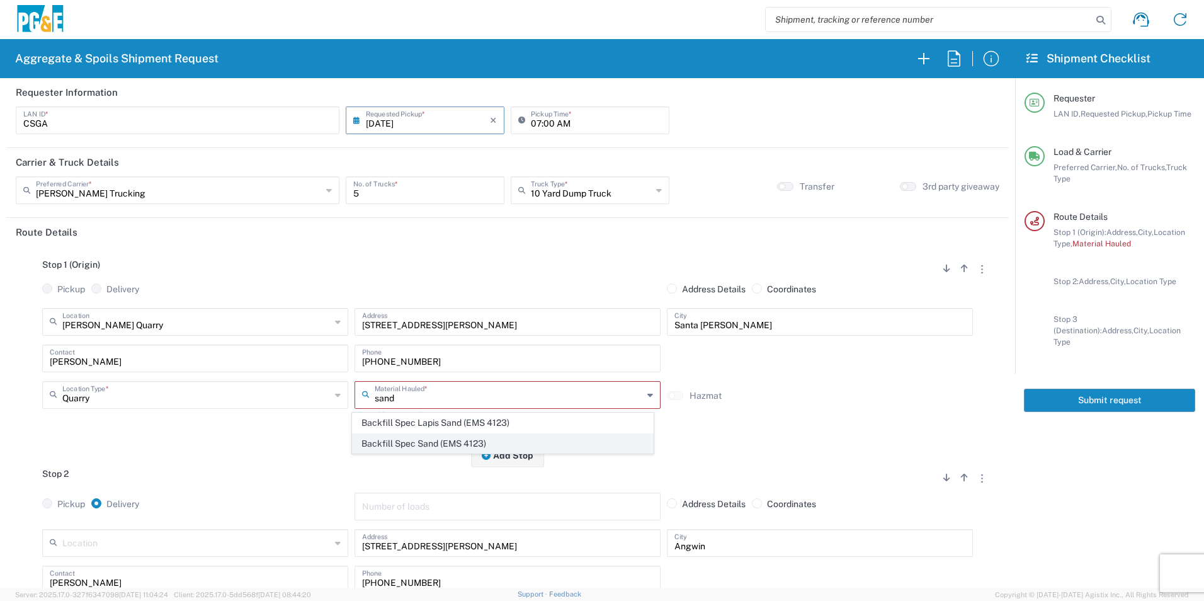
click at [472, 438] on span "Backfill Spec Sand (EMS 4123)" at bounding box center [503, 444] width 300 height 20
type input "Backfill Spec Sand (EMS 4123)"
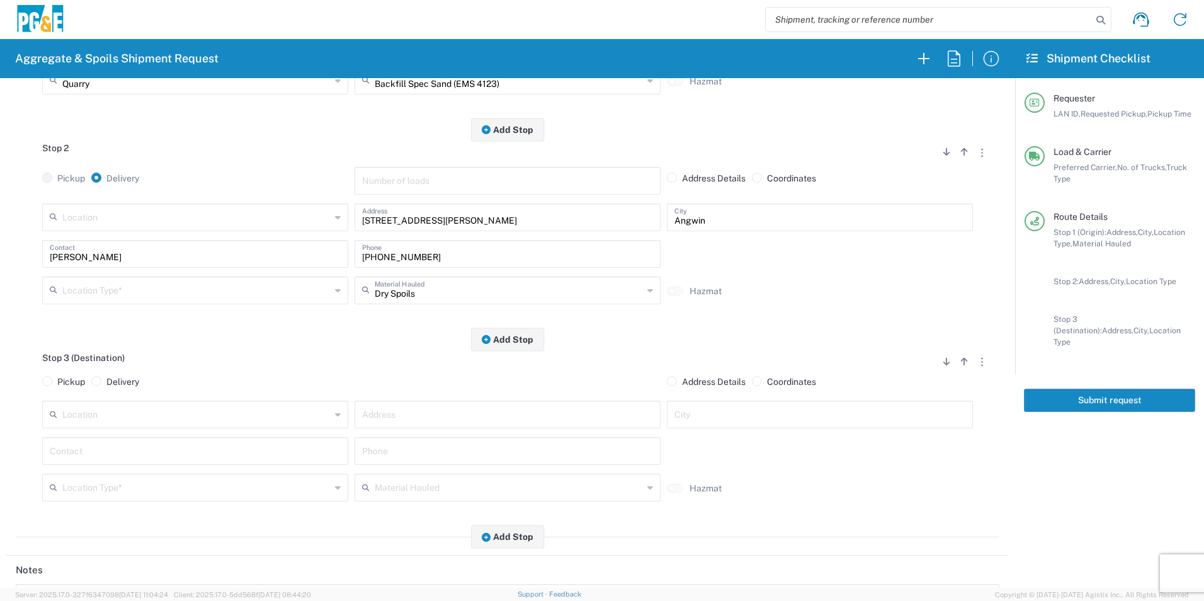
scroll to position [315, 0]
click at [94, 286] on input "text" at bounding box center [196, 289] width 268 height 22
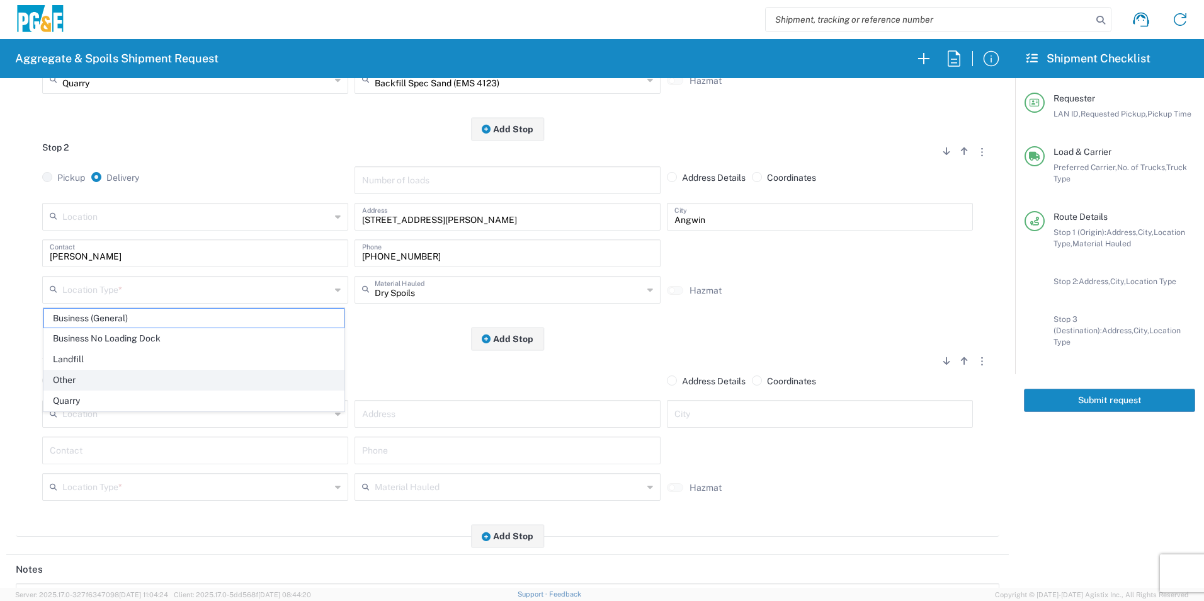
drag, startPoint x: 79, startPoint y: 374, endPoint x: 148, endPoint y: 387, distance: 69.9
click at [79, 374] on span "Other" at bounding box center [194, 380] width 300 height 20
type input "Other"
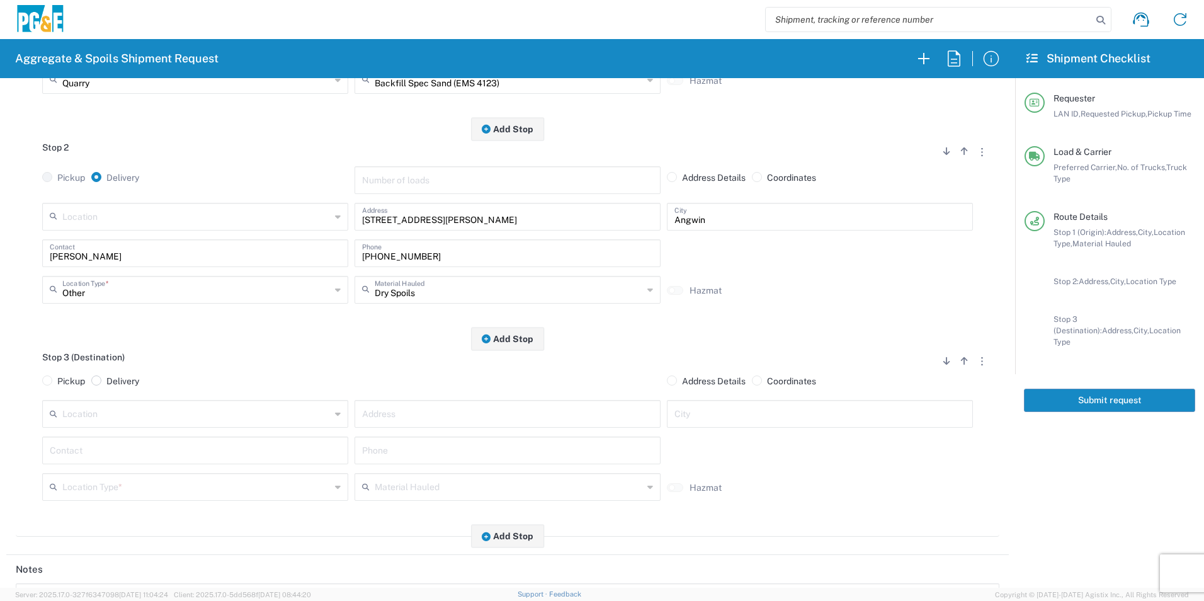
click at [93, 381] on span at bounding box center [96, 380] width 10 height 10
click at [106, 381] on input "Delivery" at bounding box center [110, 379] width 8 height 8
radio input "true"
radio input "false"
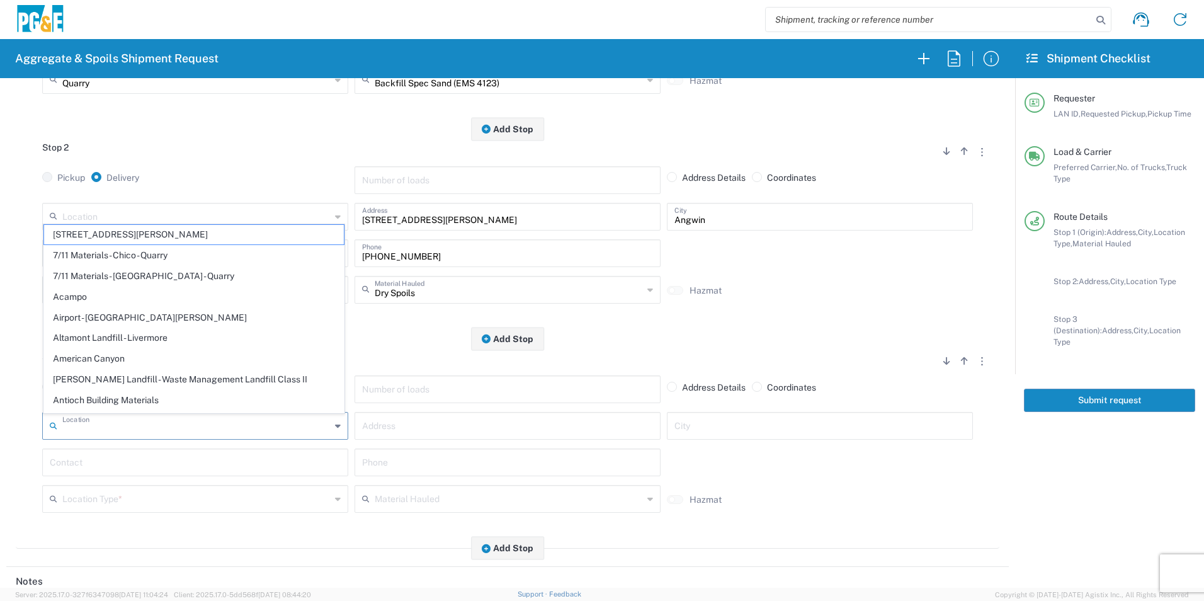
click at [85, 424] on input "text" at bounding box center [196, 425] width 268 height 22
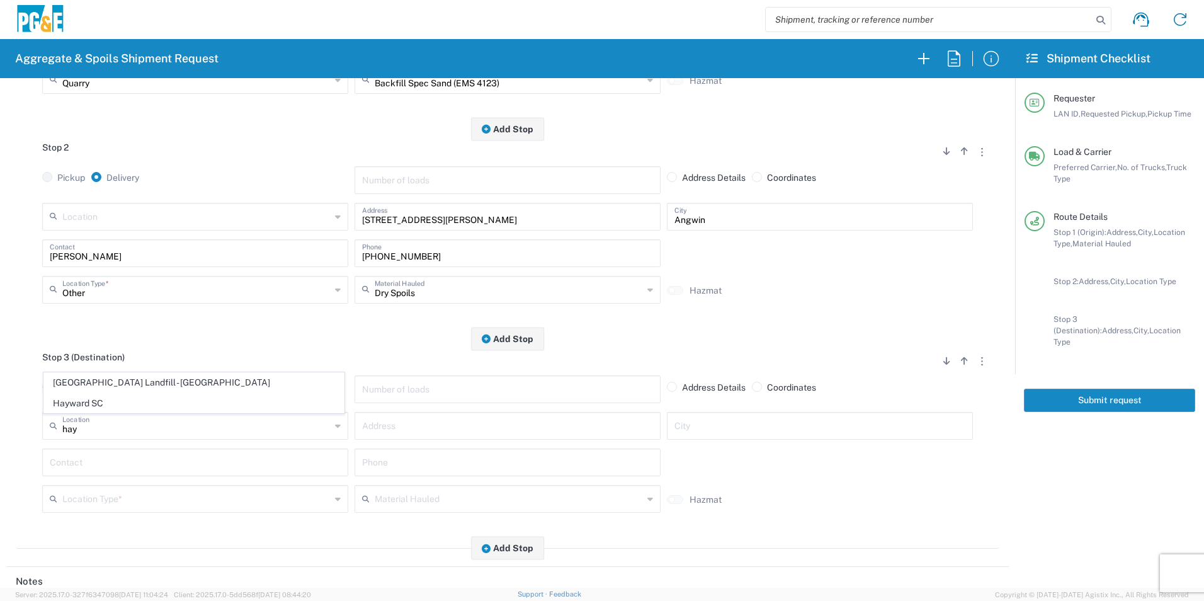
click at [103, 382] on span "[GEOGRAPHIC_DATA] Landfill - [GEOGRAPHIC_DATA]" at bounding box center [194, 383] width 300 height 20
type input "[GEOGRAPHIC_DATA] Landfill - [GEOGRAPHIC_DATA]"
type input "6426 Hay Rd"
type input "[GEOGRAPHIC_DATA]"
type input "Landfill"
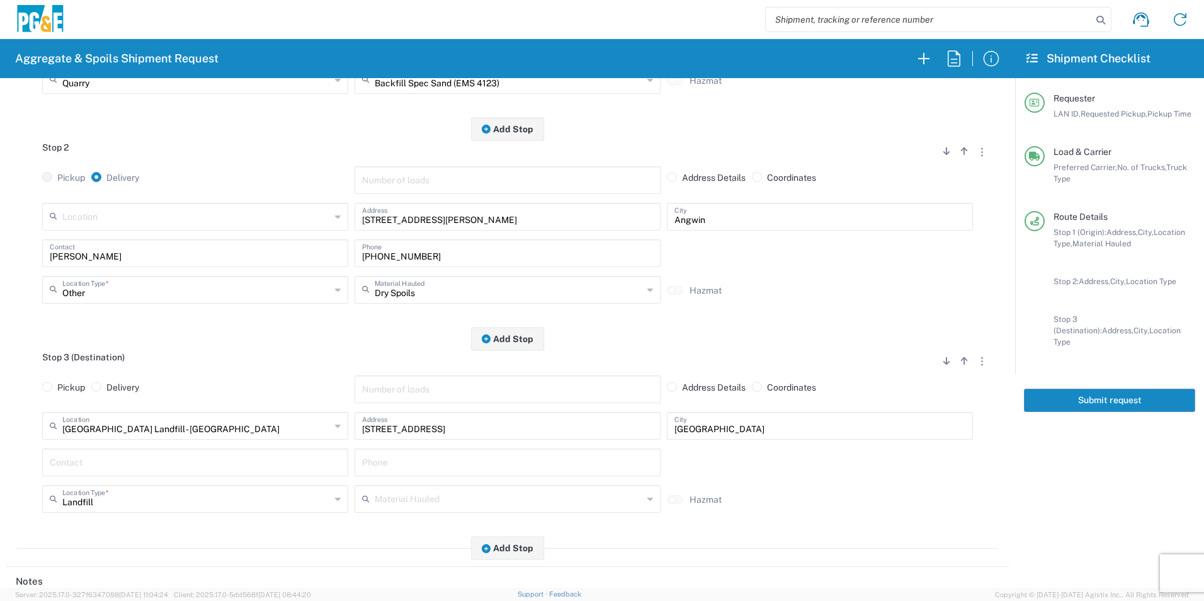
click at [79, 263] on input "text" at bounding box center [195, 252] width 291 height 22
type input "Sean"
drag, startPoint x: 415, startPoint y: 258, endPoint x: 116, endPoint y: 230, distance: 299.8
click at [182, 250] on div "Sean Contact 916-588-0988 Phone" at bounding box center [507, 257] width 937 height 37
click at [435, 263] on input "text" at bounding box center [507, 252] width 291 height 22
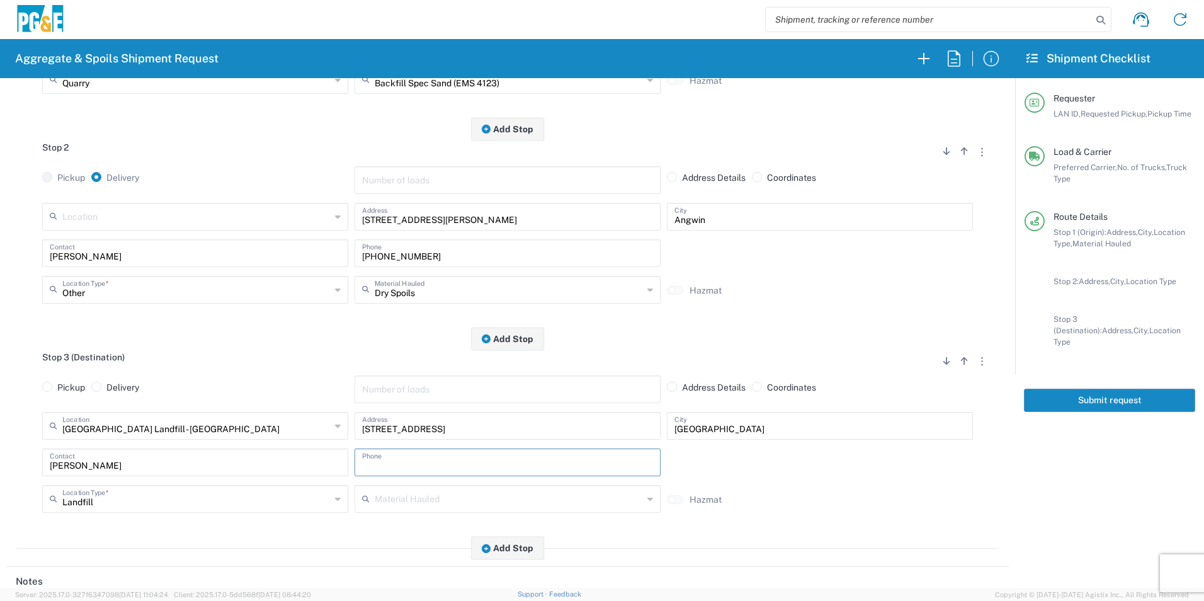
paste input "916-588-0988"
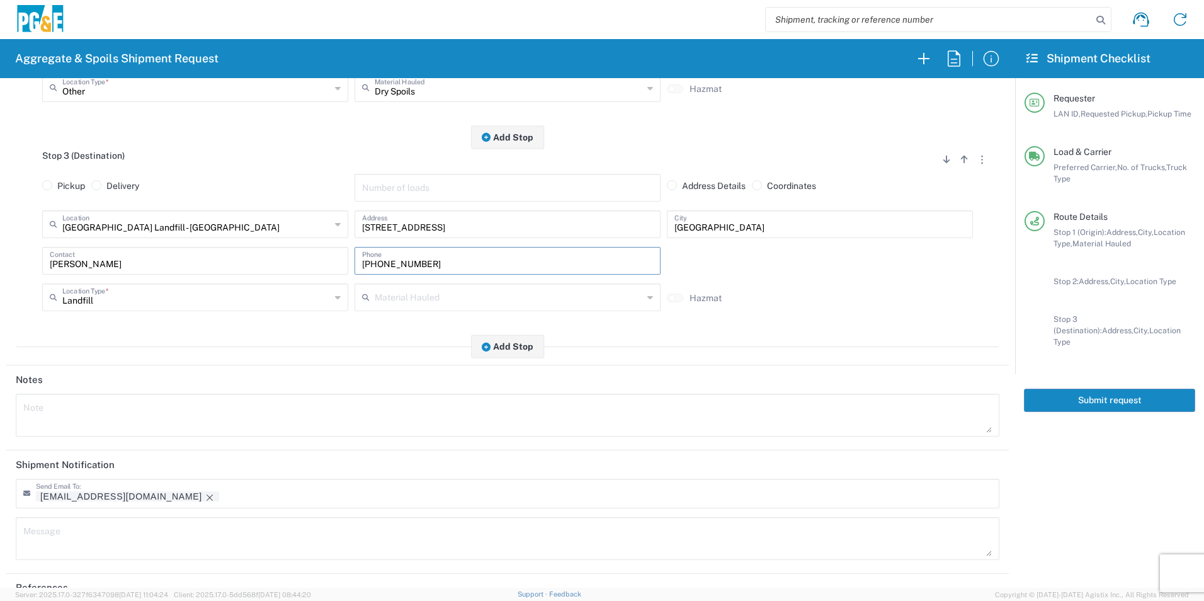
scroll to position [574, 0]
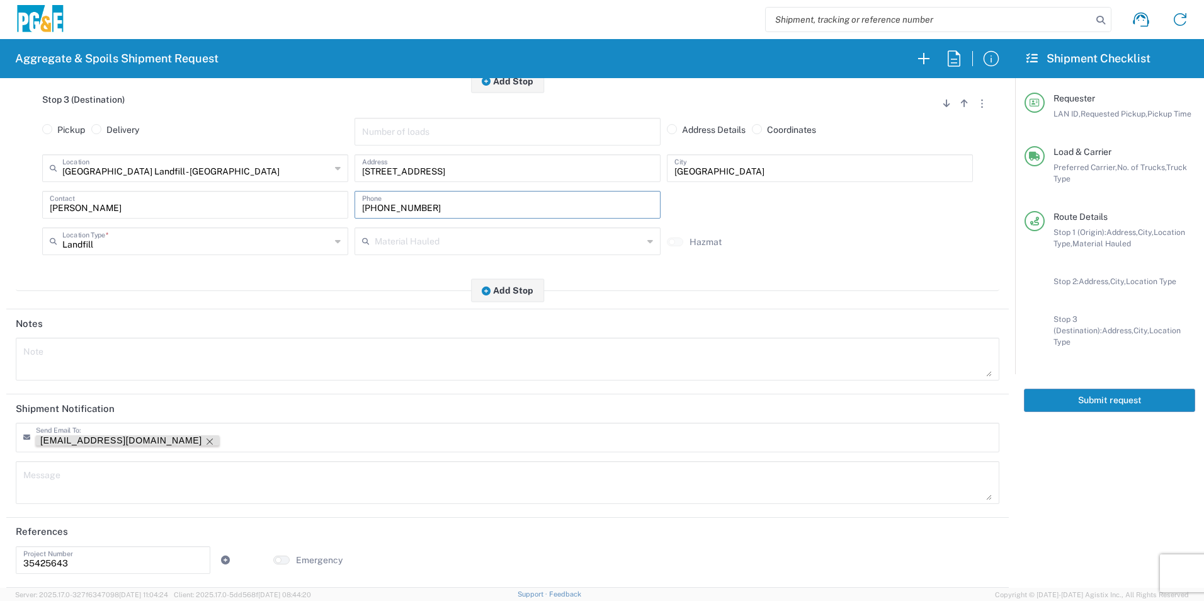
type input "916-588-0988"
click at [205, 441] on icon "Remove tag" at bounding box center [210, 441] width 10 height 10
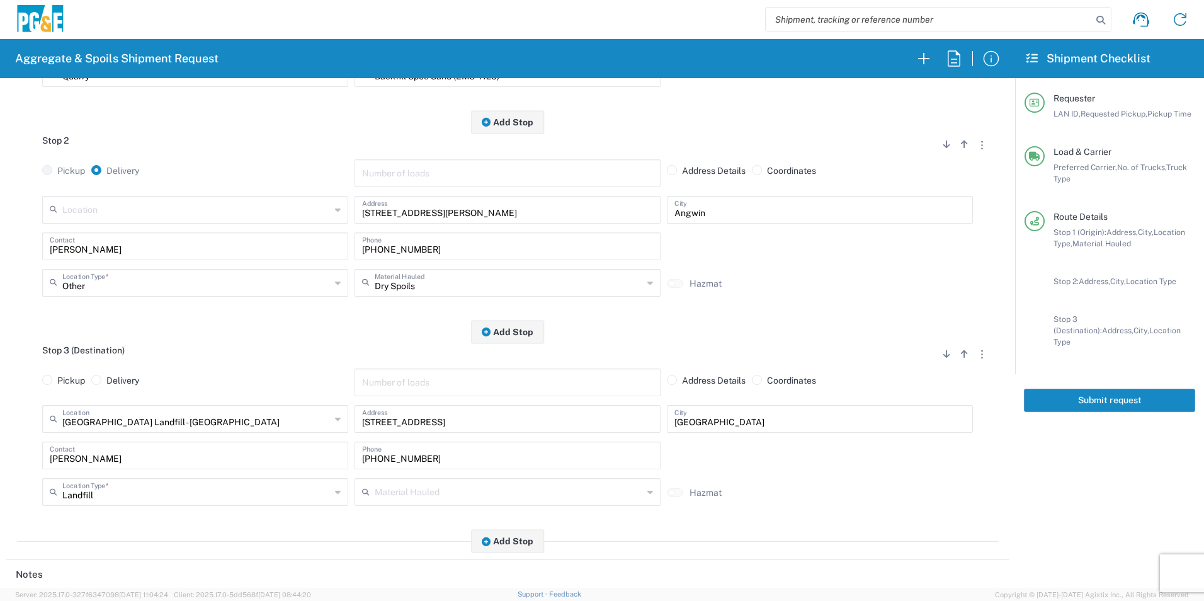
scroll to position [0, 0]
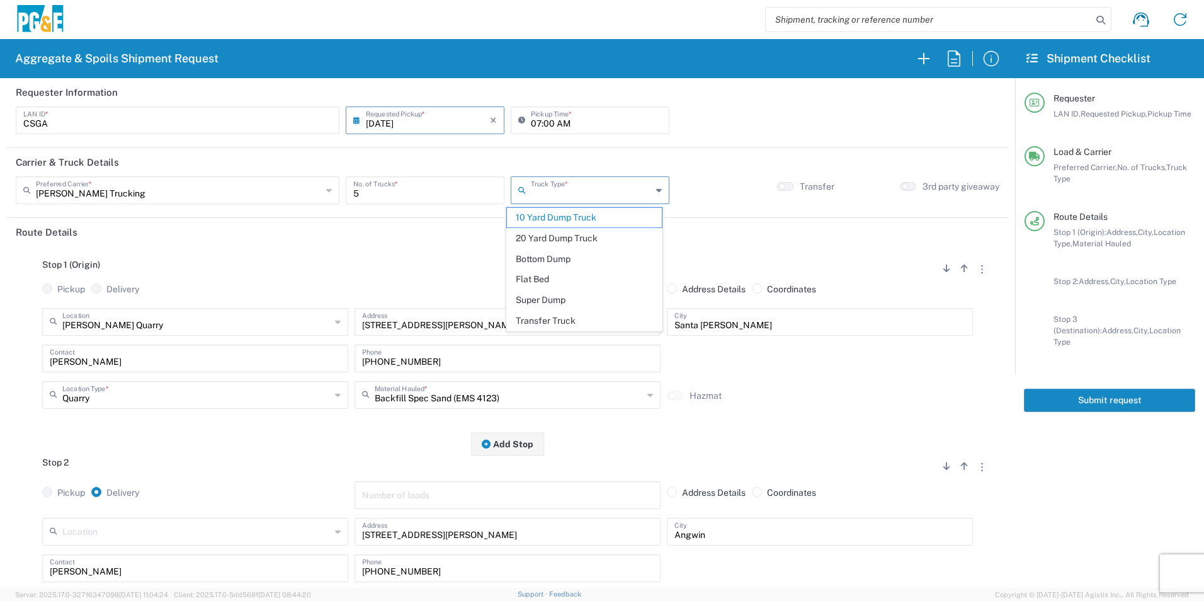
click at [551, 189] on input "text" at bounding box center [591, 189] width 121 height 22
click at [548, 296] on span "Super Dump" at bounding box center [584, 300] width 154 height 20
type input "Super Dump"
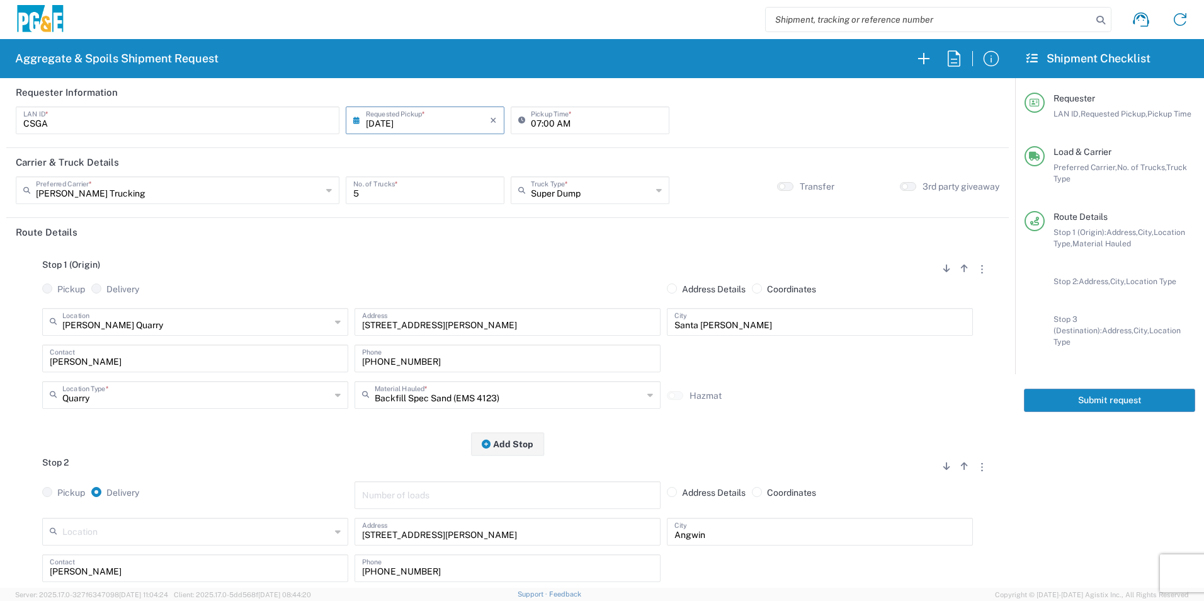
click at [1141, 390] on button "Submit request" at bounding box center [1109, 399] width 171 height 23
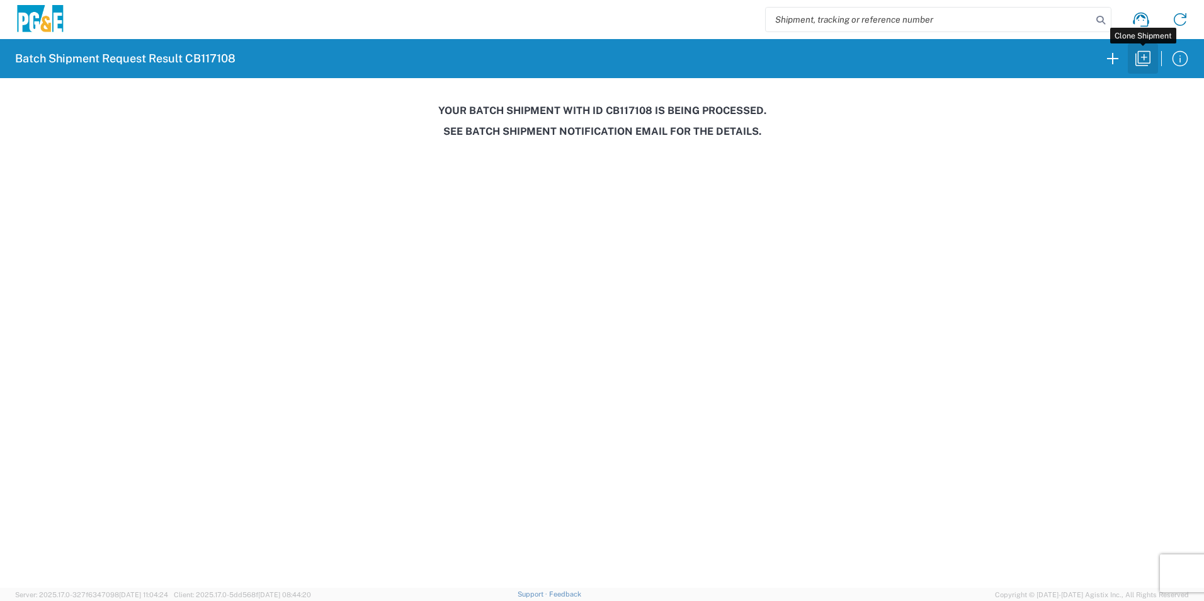
click at [1143, 59] on icon "button" at bounding box center [1143, 58] width 20 height 20
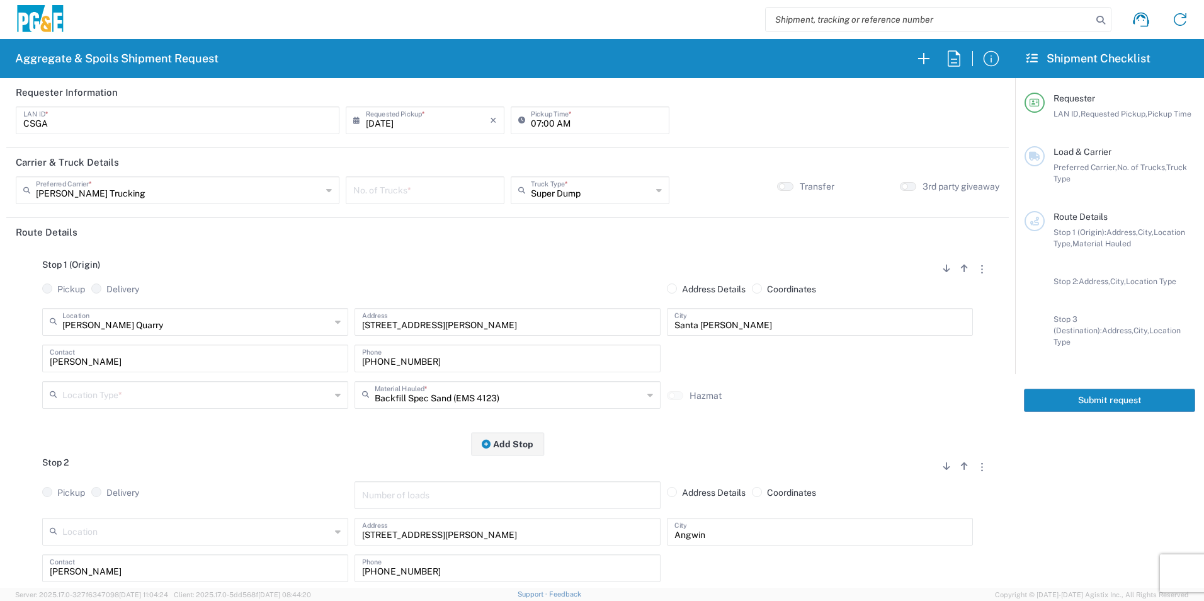
click at [441, 188] on input "number" at bounding box center [425, 189] width 144 height 22
type input "1"
click at [111, 399] on input "text" at bounding box center [196, 394] width 268 height 22
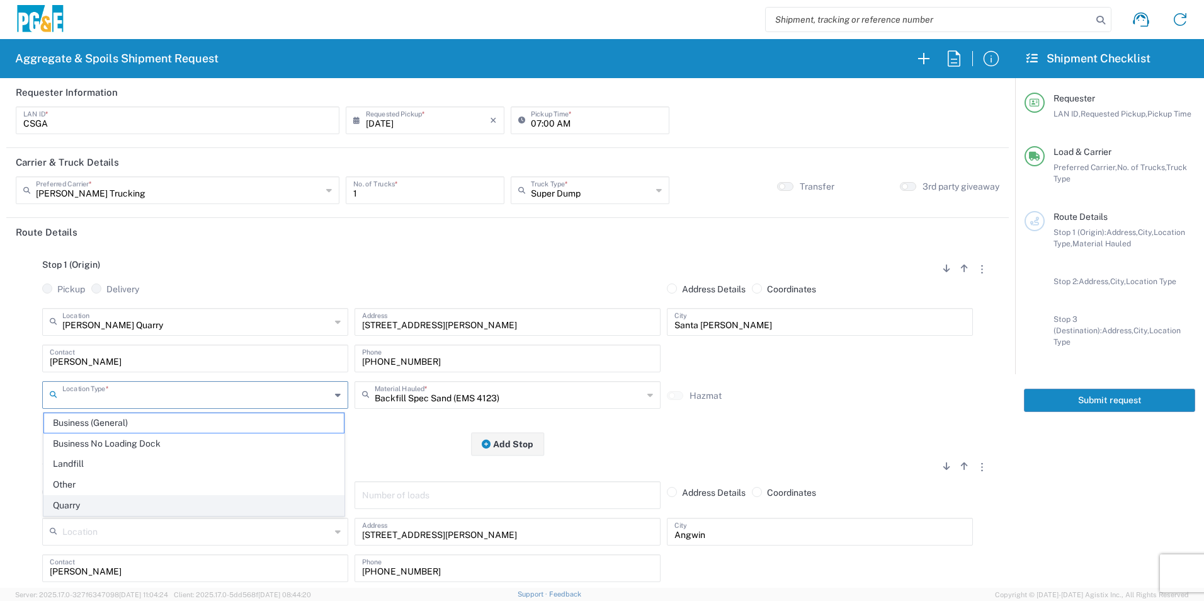
click at [75, 501] on span "Quarry" at bounding box center [194, 506] width 300 height 20
type input "Quarry"
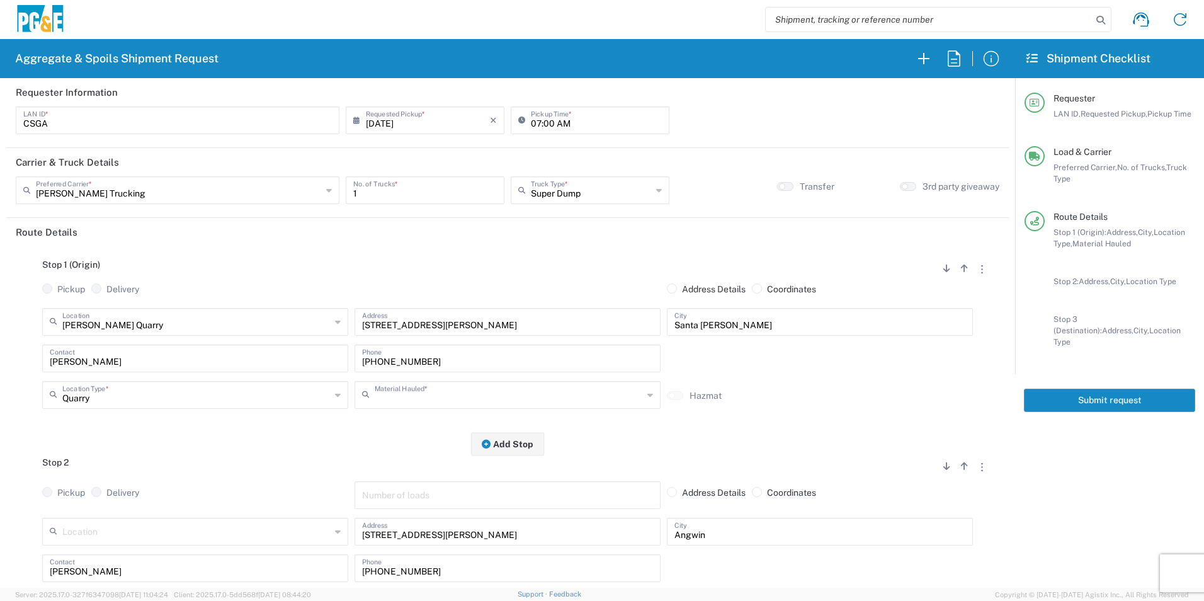
click at [448, 392] on input "text" at bounding box center [509, 394] width 268 height 22
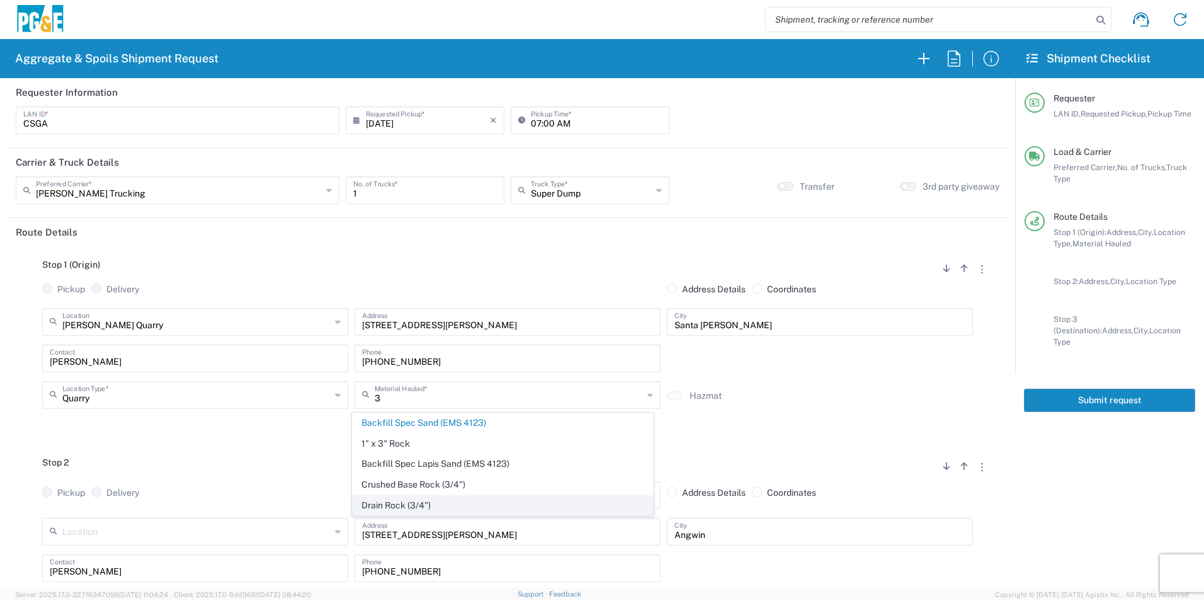
click at [410, 501] on span "Drain Rock (3/4")" at bounding box center [503, 506] width 300 height 20
type input "Drain Rock (3/4")"
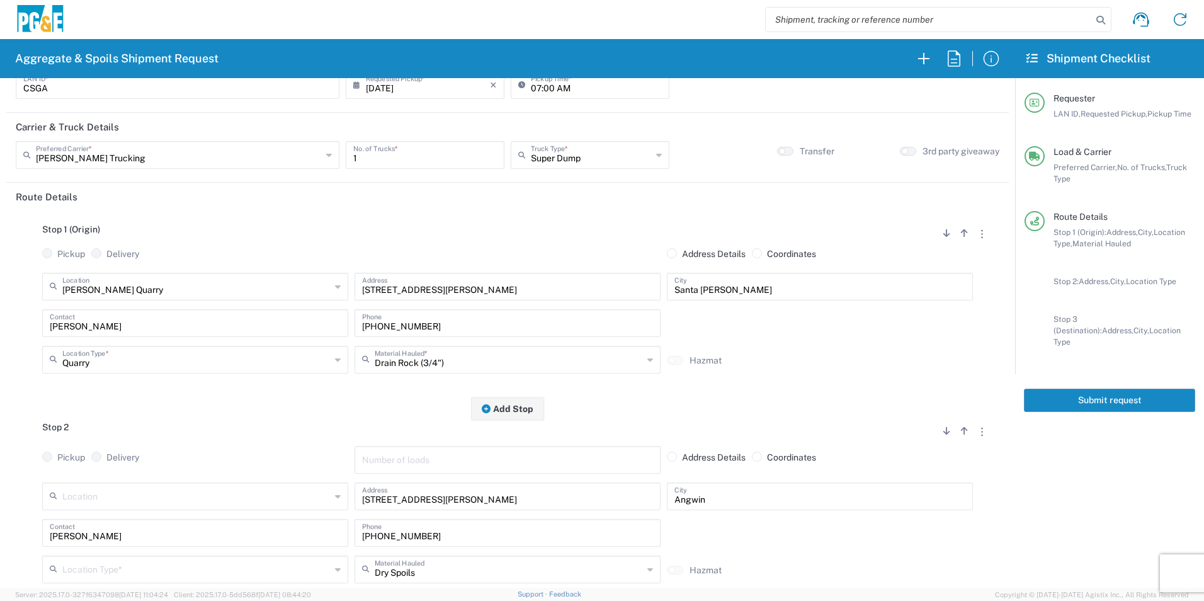
scroll to position [126, 0]
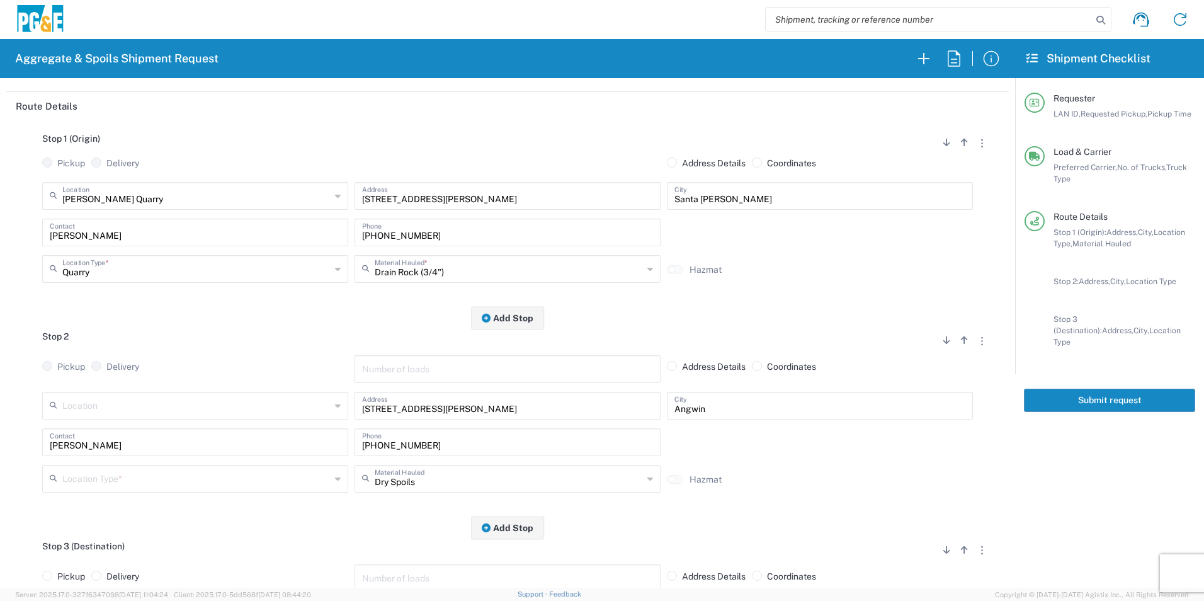
click at [123, 473] on input "text" at bounding box center [196, 478] width 268 height 22
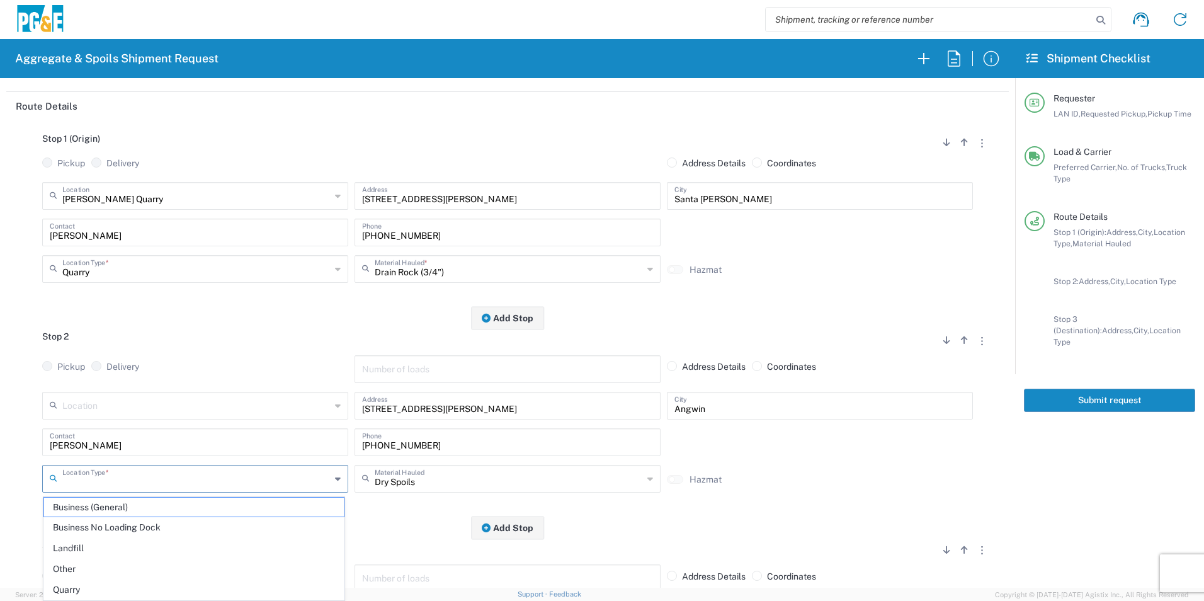
drag, startPoint x: 71, startPoint y: 568, endPoint x: 77, endPoint y: 562, distance: 8.9
click at [71, 568] on span "Other" at bounding box center [194, 569] width 300 height 20
type input "Other"
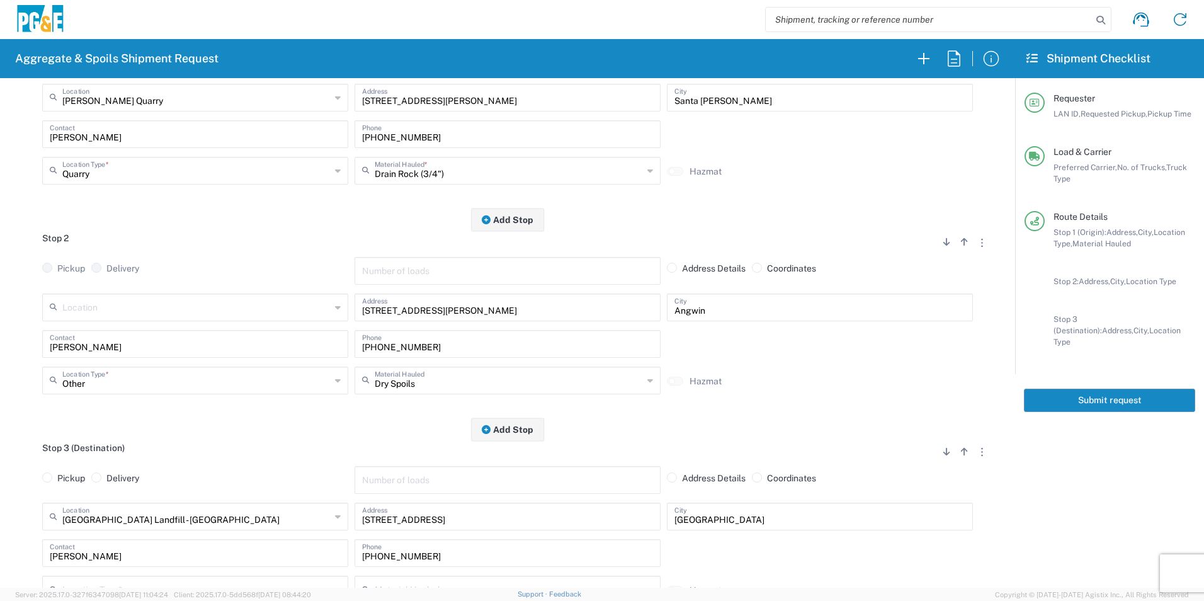
scroll to position [315, 0]
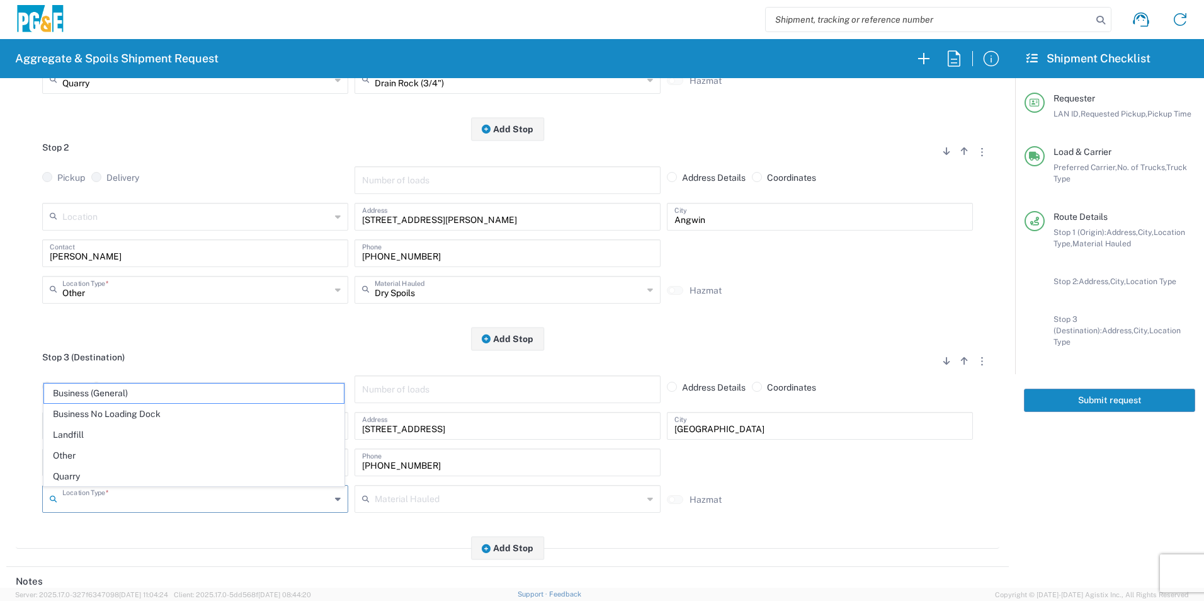
click at [91, 506] on input "text" at bounding box center [196, 498] width 268 height 22
click at [99, 438] on span "Landfill" at bounding box center [194, 435] width 300 height 20
type input "Landfill"
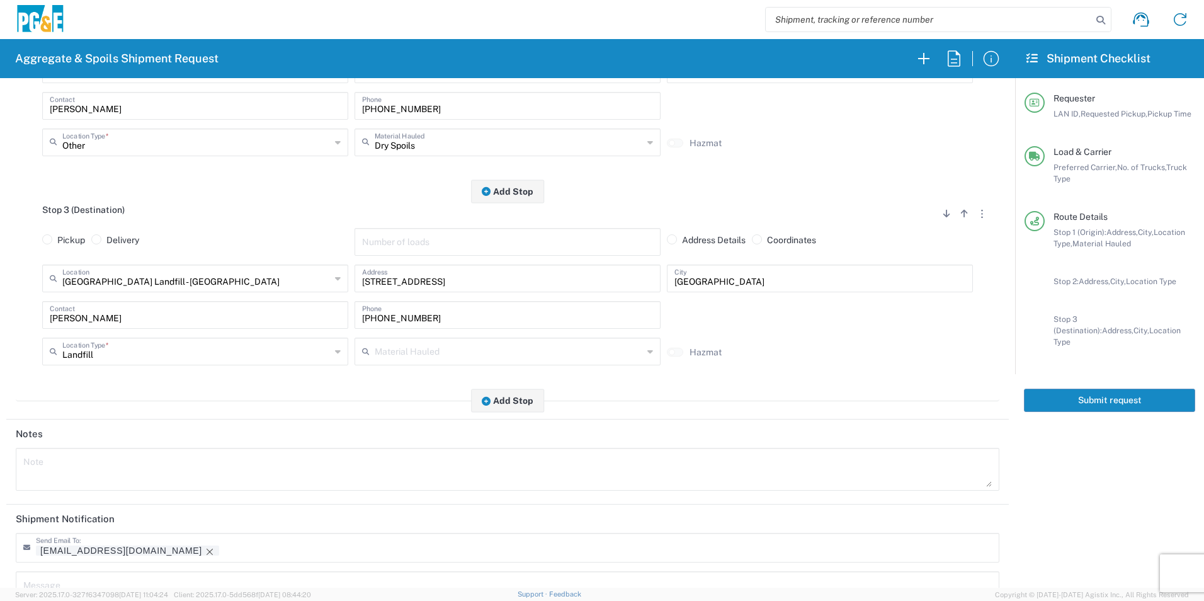
scroll to position [567, 0]
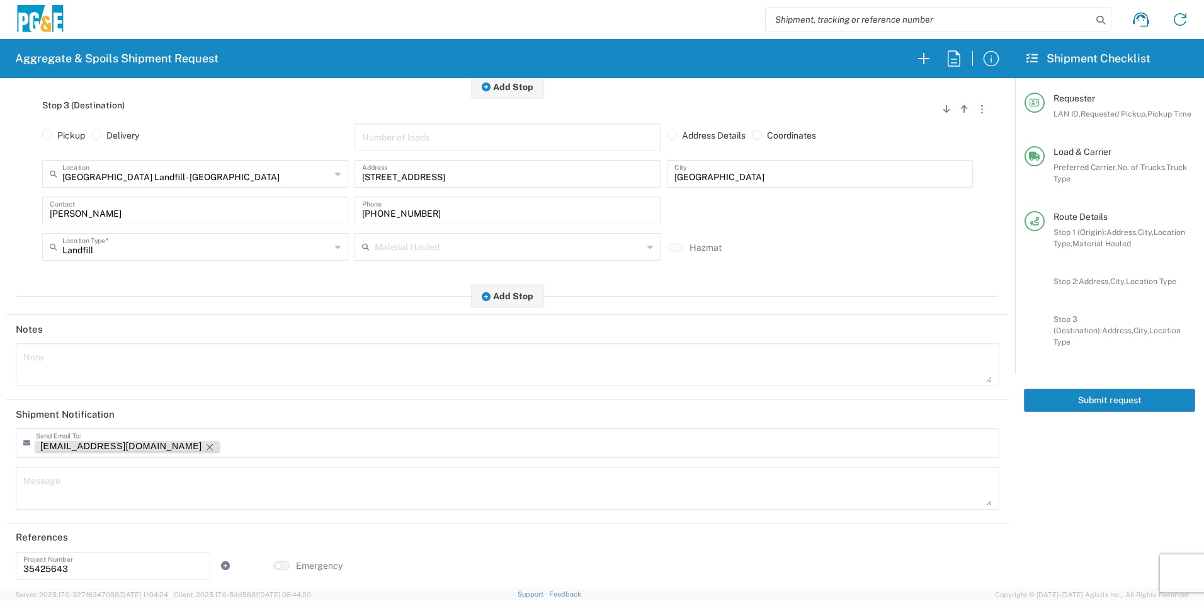
click at [207, 449] on icon "Remove tag" at bounding box center [210, 447] width 6 height 6
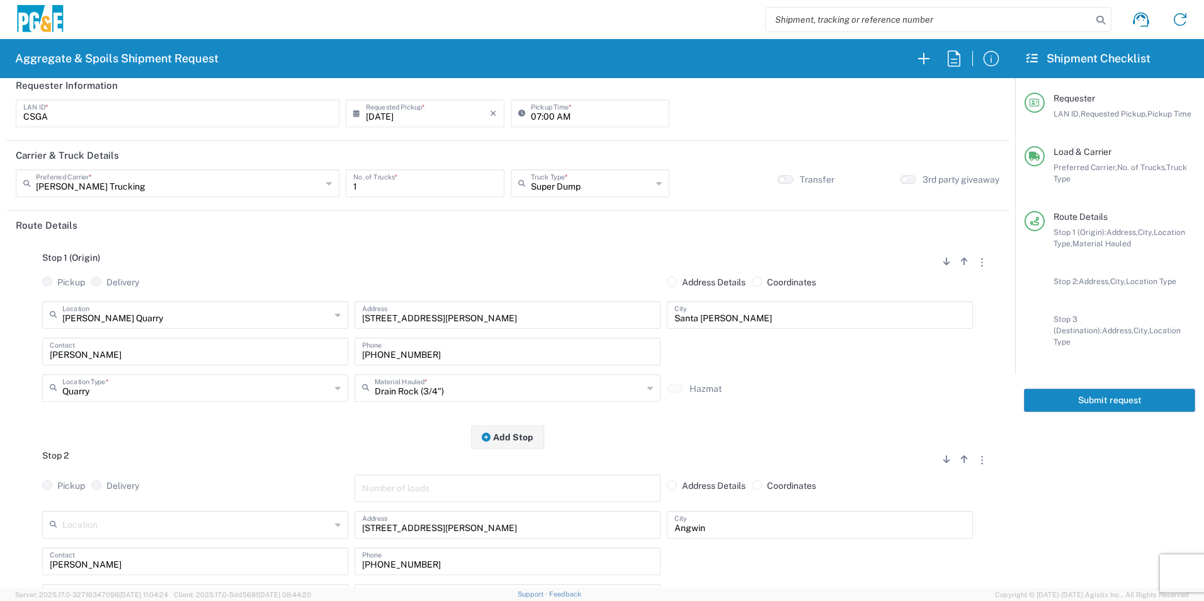
scroll to position [0, 0]
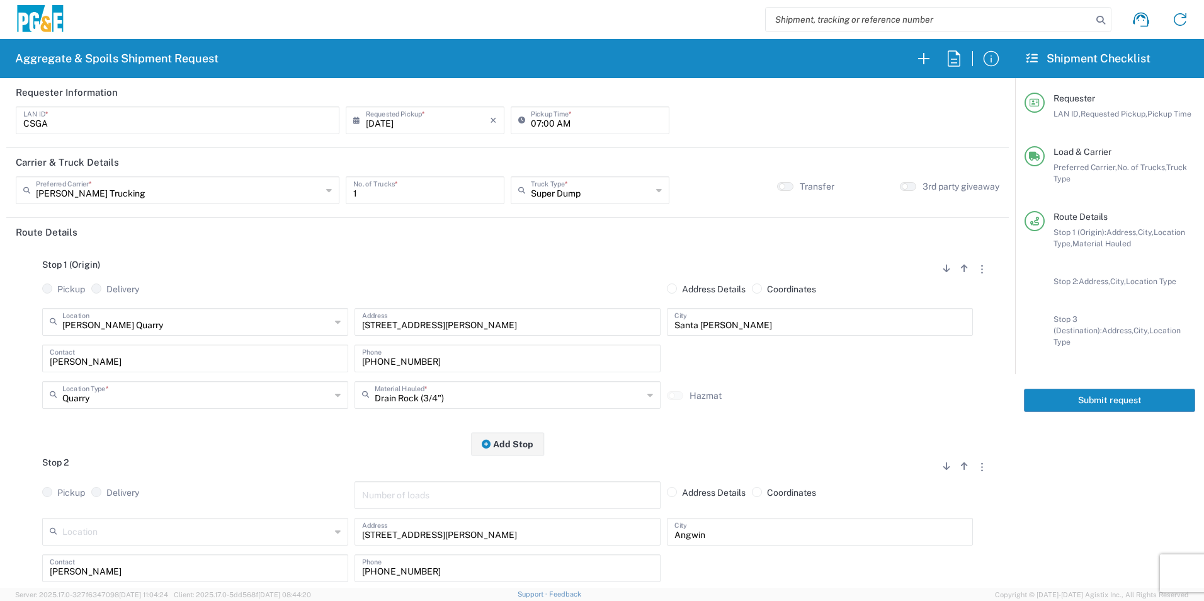
click at [1099, 388] on button "Submit request" at bounding box center [1109, 399] width 171 height 23
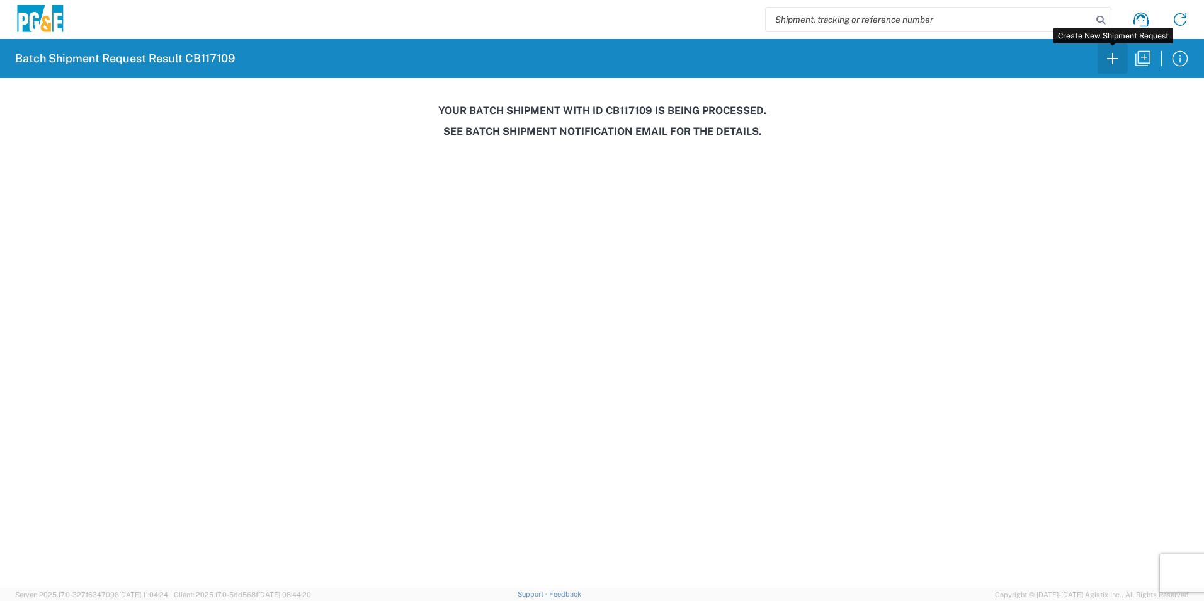
click at [1115, 60] on icon "button" at bounding box center [1112, 58] width 20 height 20
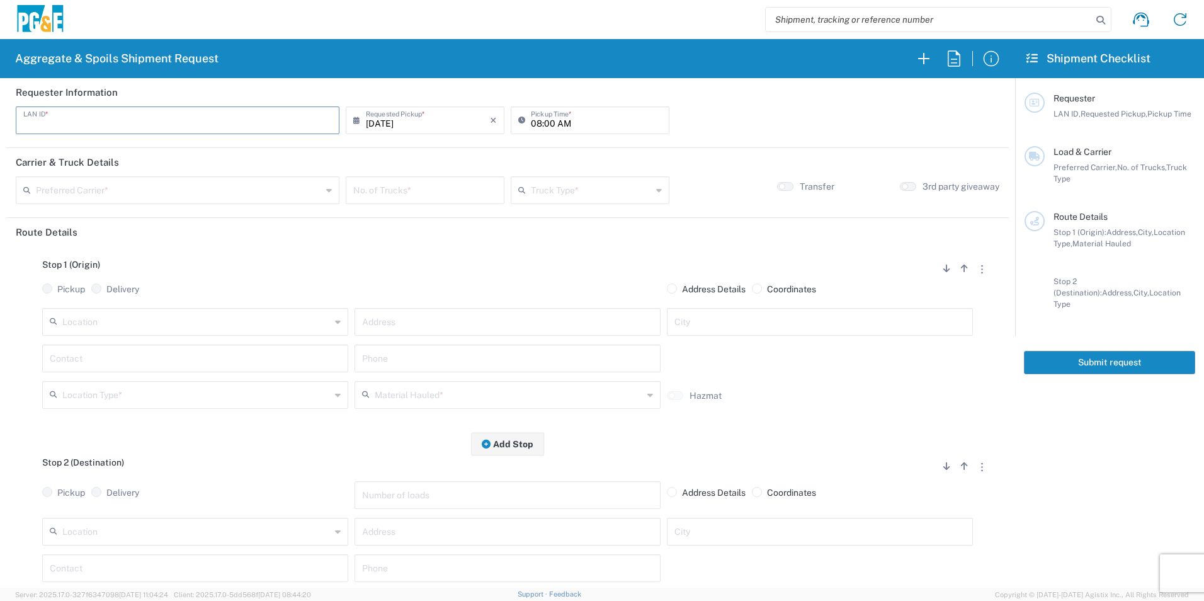
click at [236, 122] on input "text" at bounding box center [177, 119] width 309 height 22
type input "C6WI"
click at [533, 125] on input "08:00 AM" at bounding box center [596, 119] width 131 height 22
click at [544, 121] on input "06:00 AM" at bounding box center [596, 119] width 131 height 22
type input "06:3 AM"
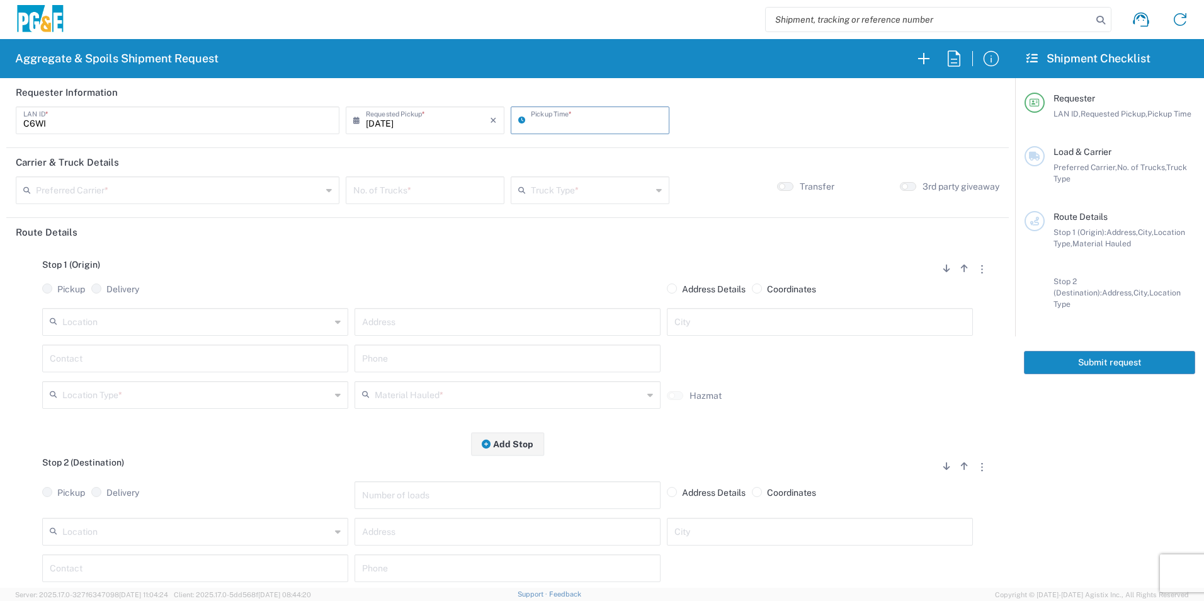
click at [177, 193] on input "text" at bounding box center [179, 189] width 286 height 22
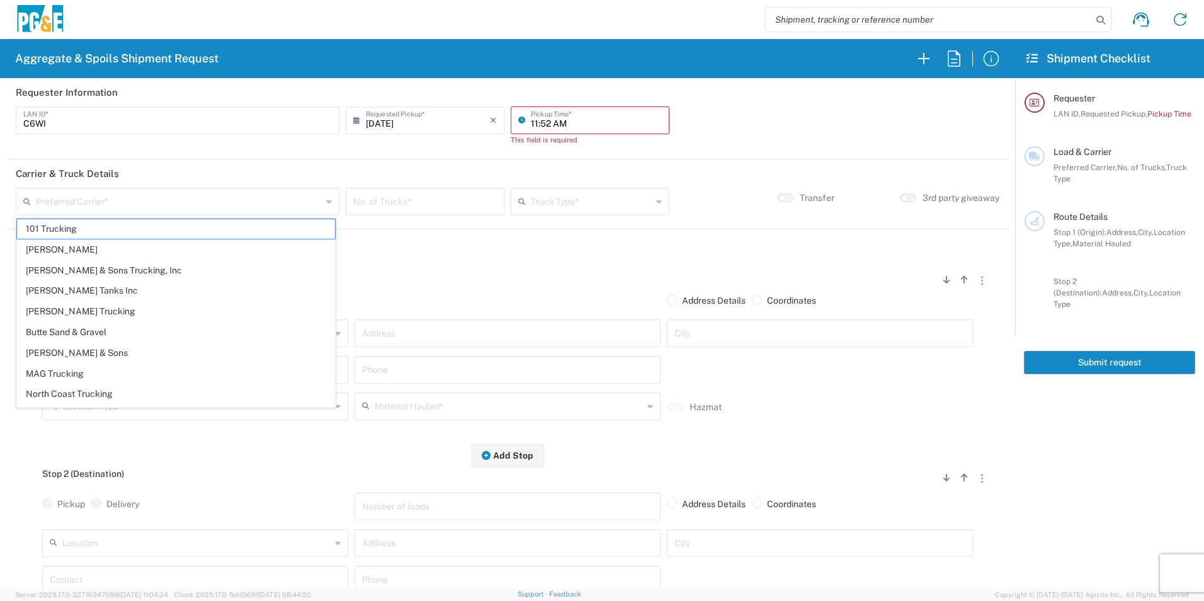
click at [550, 117] on input "11:52 AM" at bounding box center [596, 119] width 131 height 22
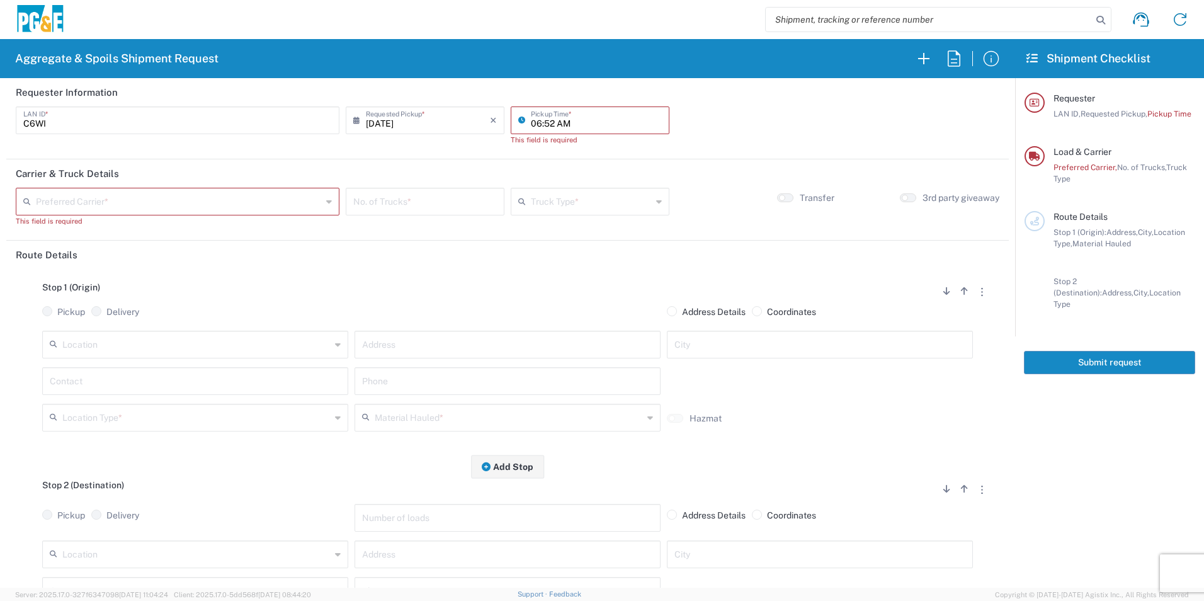
click at [548, 122] on input "06:52 AM" at bounding box center [596, 119] width 131 height 22
type input "06:30 AM"
click at [247, 200] on div "Preferred Carrier *" at bounding box center [178, 202] width 324 height 28
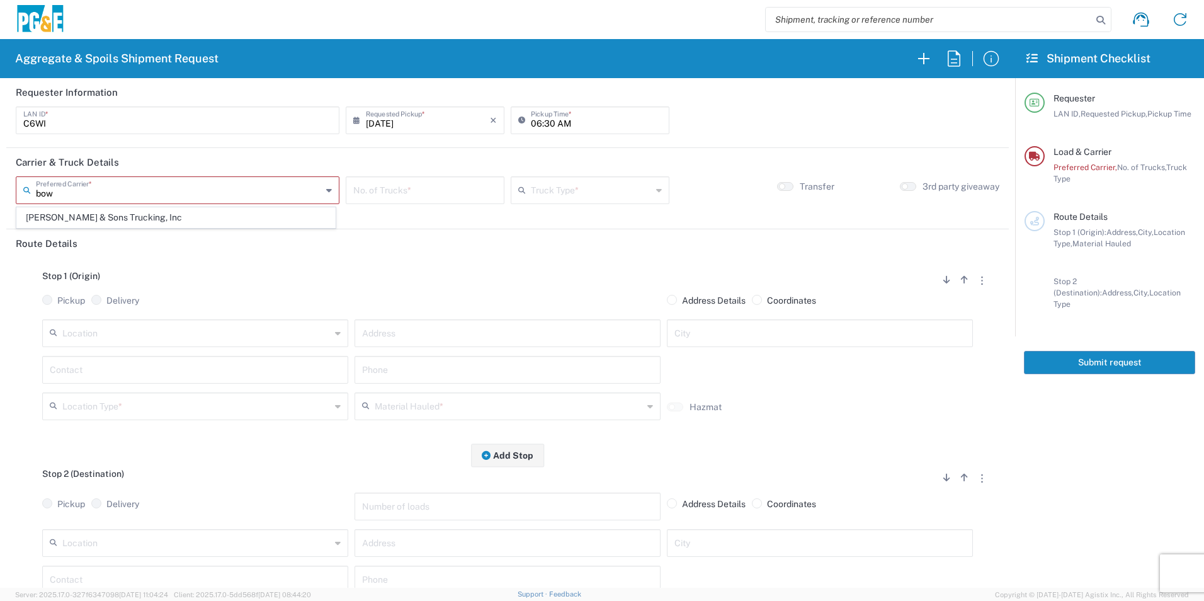
click at [196, 215] on span "[PERSON_NAME] & Sons Trucking, Inc" at bounding box center [176, 218] width 318 height 20
type input "[PERSON_NAME] & Sons Trucking, Inc"
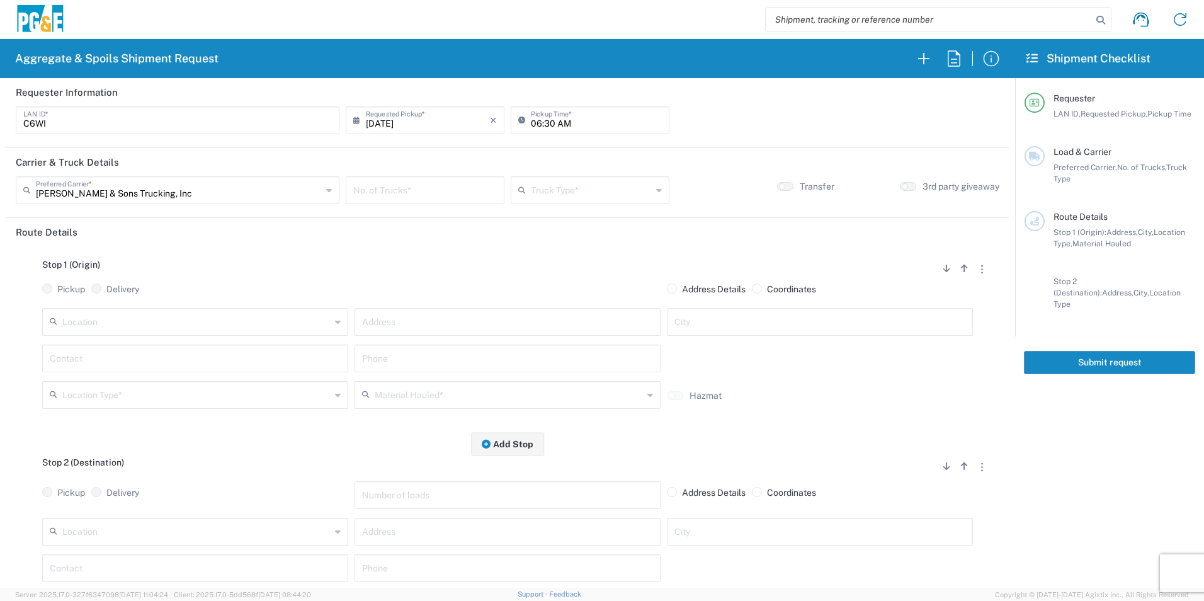
click at [399, 188] on input "number" at bounding box center [425, 189] width 144 height 22
type input "5"
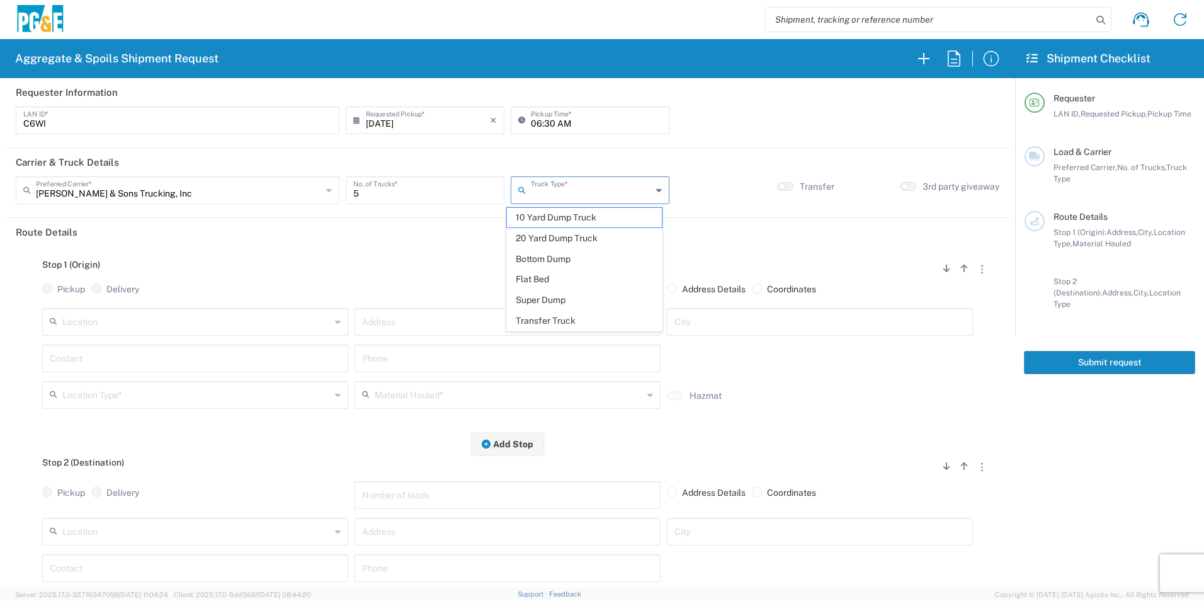
click at [557, 190] on input "text" at bounding box center [591, 189] width 121 height 22
click at [546, 295] on span "Super Dump" at bounding box center [584, 300] width 154 height 20
type input "Super Dump"
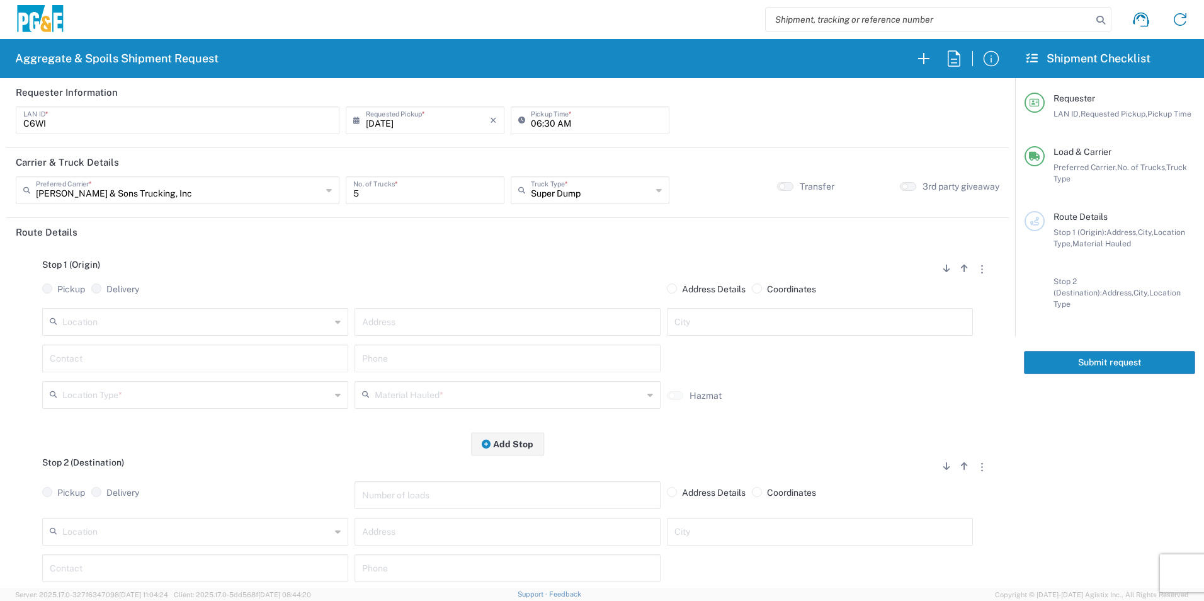
click at [232, 328] on input "text" at bounding box center [196, 321] width 268 height 22
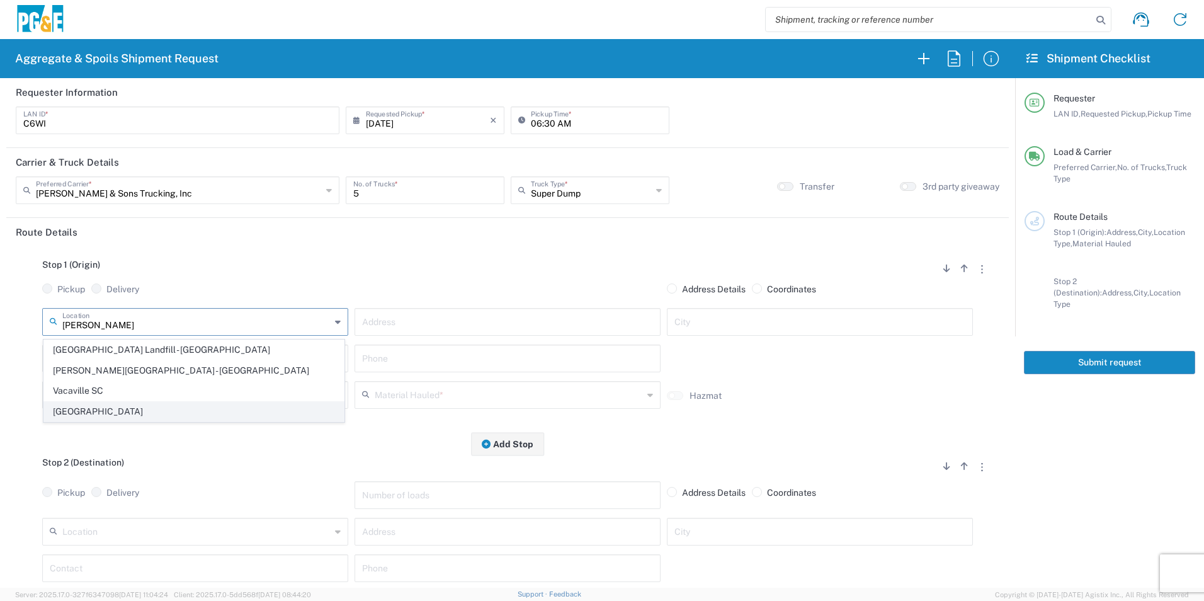
click at [144, 410] on span "[GEOGRAPHIC_DATA]" at bounding box center [194, 412] width 300 height 20
type input "[GEOGRAPHIC_DATA]"
type input "7150 Meridian Rd"
type input "[GEOGRAPHIC_DATA]"
type input "Business No Loading Dock"
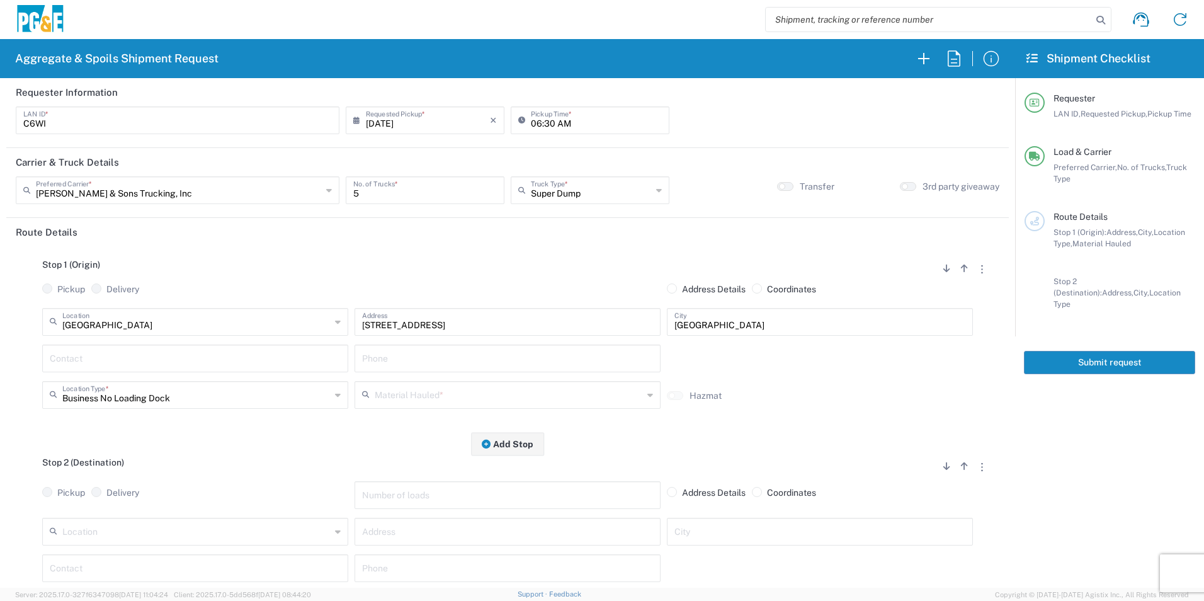
click at [134, 353] on input "text" at bounding box center [195, 357] width 291 height 22
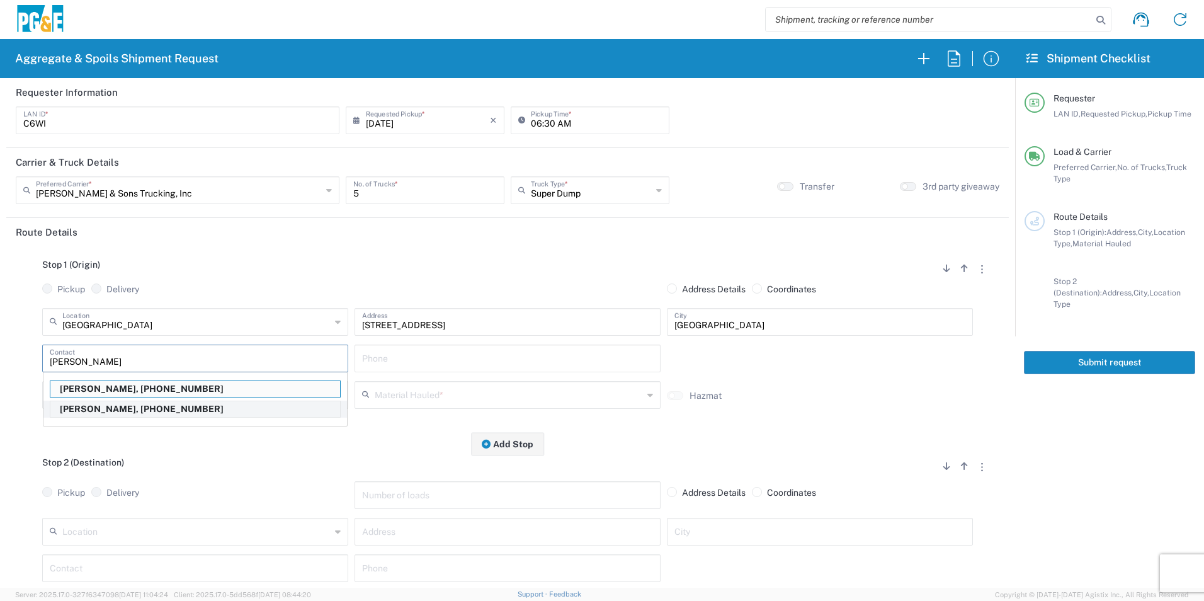
click at [93, 404] on p "Cody Whedbee, 916-531-3435" at bounding box center [195, 409] width 290 height 16
type input "Cody Whedbee"
type input "916-531-3435"
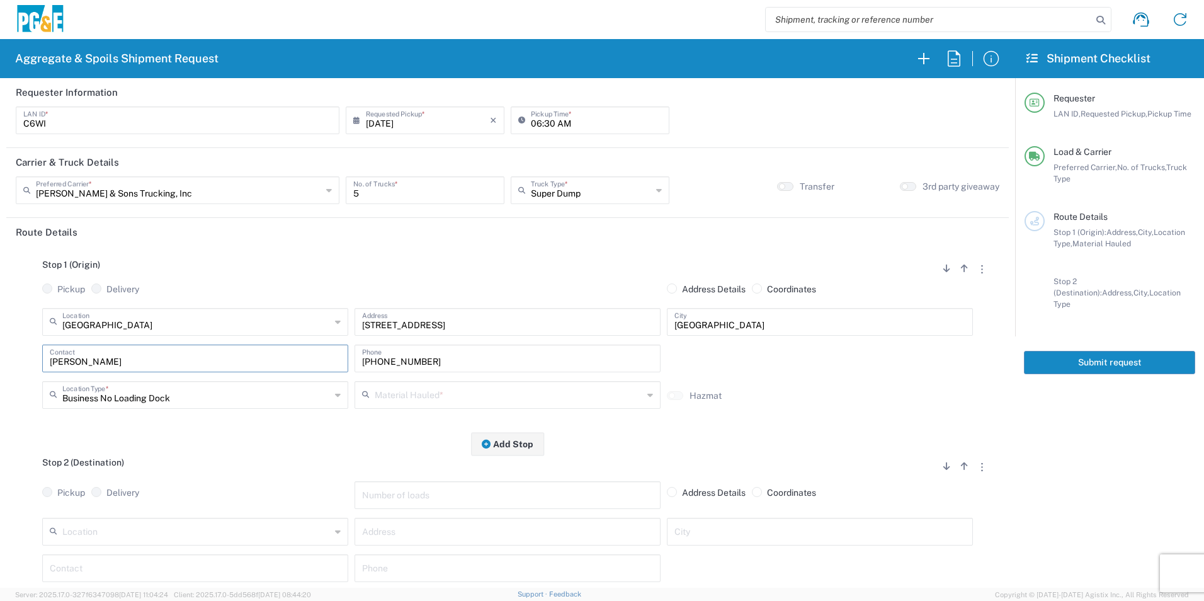
click at [416, 397] on input "text" at bounding box center [509, 394] width 268 height 22
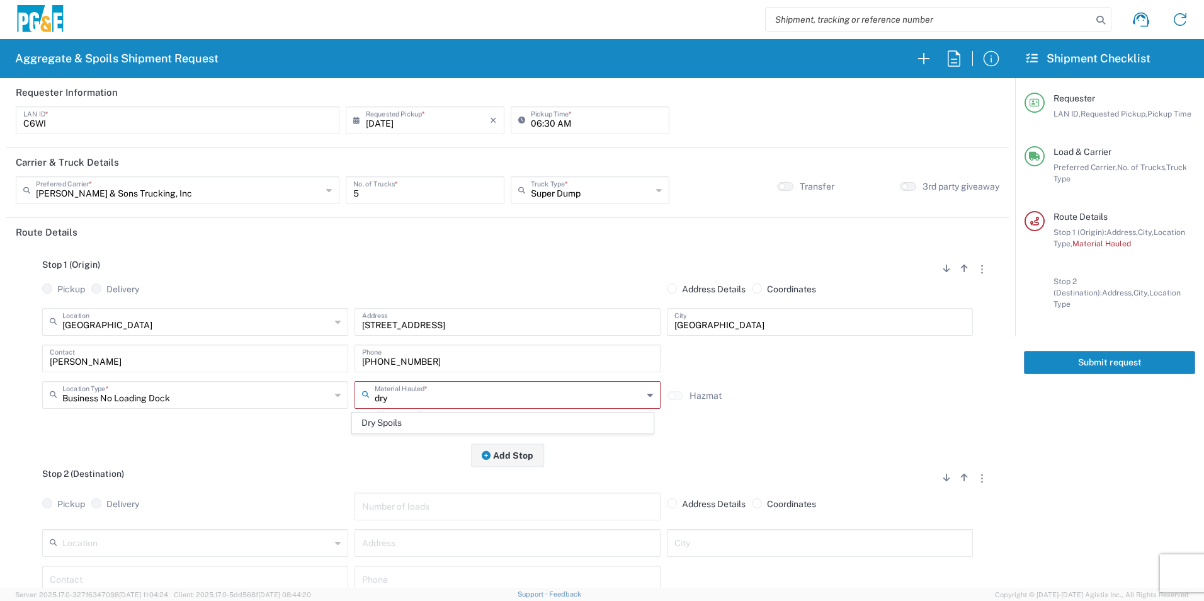
drag, startPoint x: 409, startPoint y: 419, endPoint x: 392, endPoint y: 440, distance: 27.3
click at [409, 419] on span "Dry Spoils" at bounding box center [503, 423] width 300 height 20
type input "Dry Spoils"
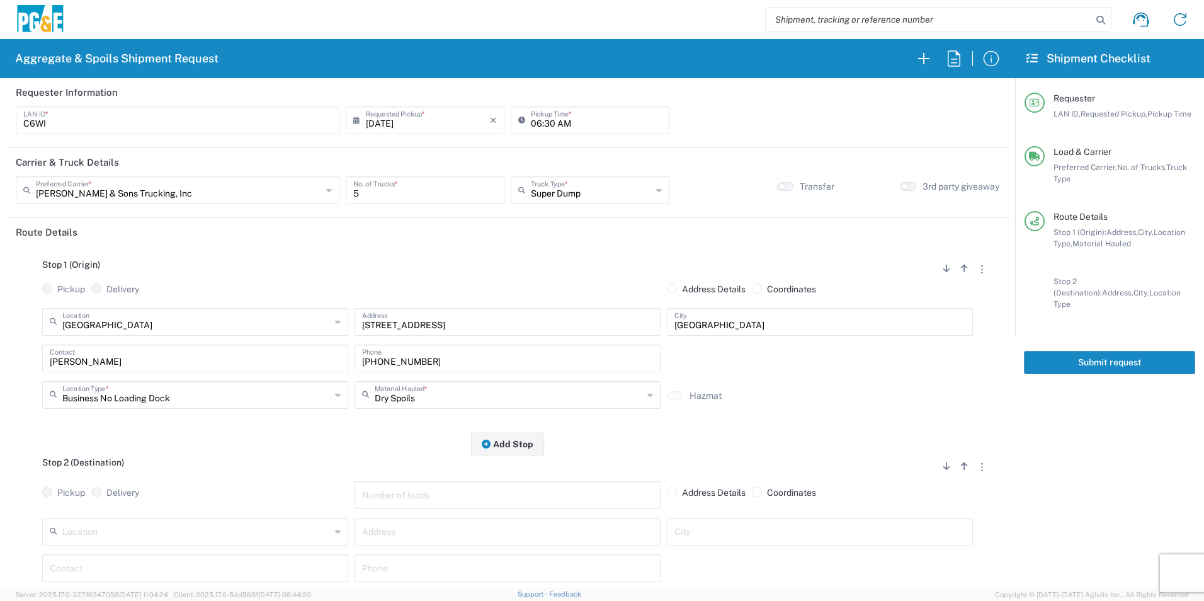
click at [275, 531] on input "text" at bounding box center [196, 530] width 268 height 22
click at [89, 508] on span "Potrero - Landfill" at bounding box center [194, 508] width 300 height 20
type input "Potrero - Landfill"
type input "3675 Potrero Hills Ln"
type input "Suisun City"
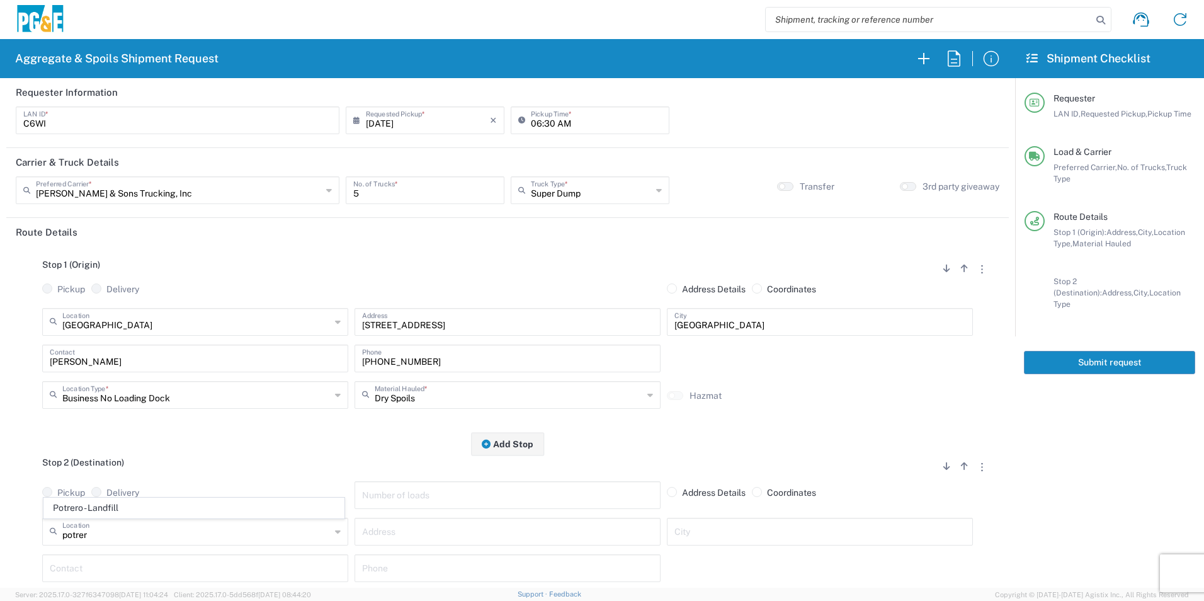
type input "Landfill"
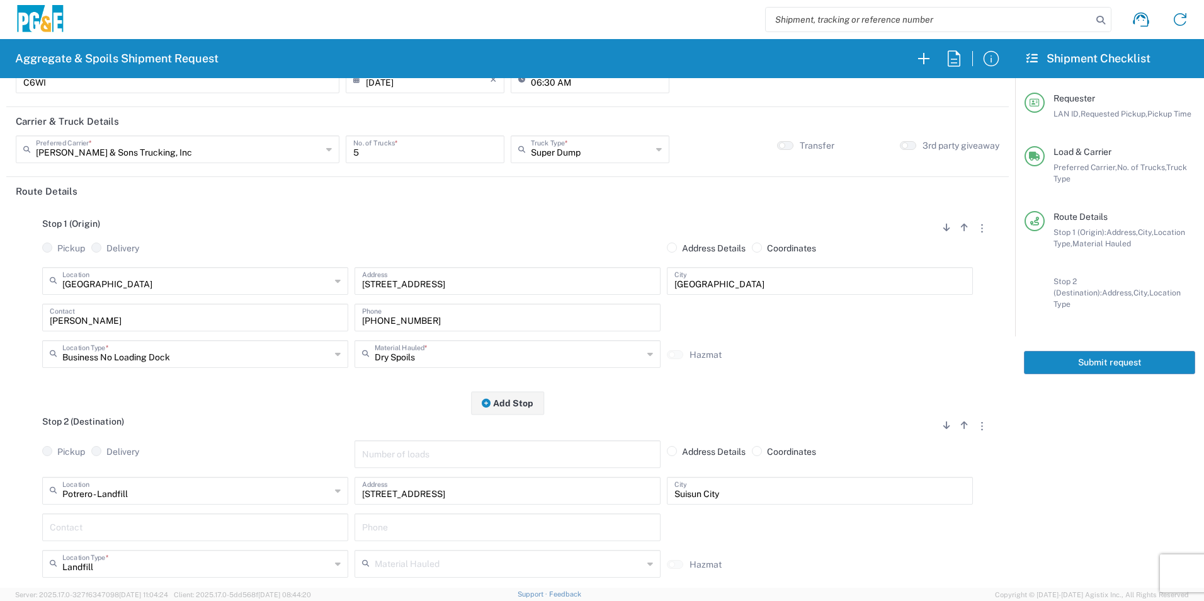
scroll to position [63, 0]
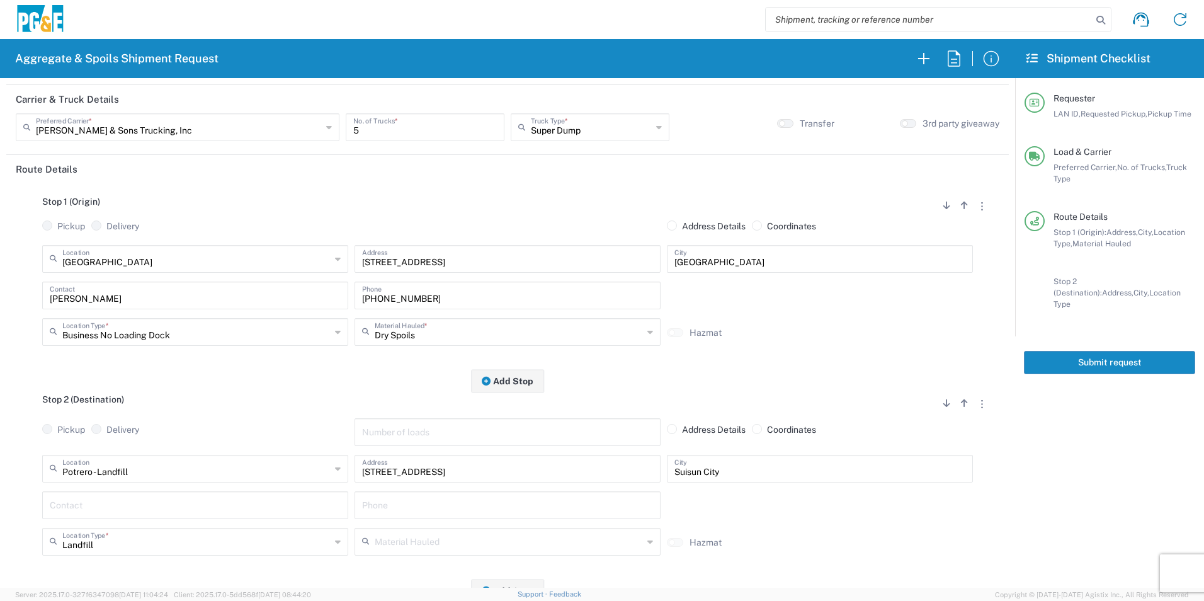
click at [138, 502] on input "text" at bounding box center [195, 504] width 291 height 22
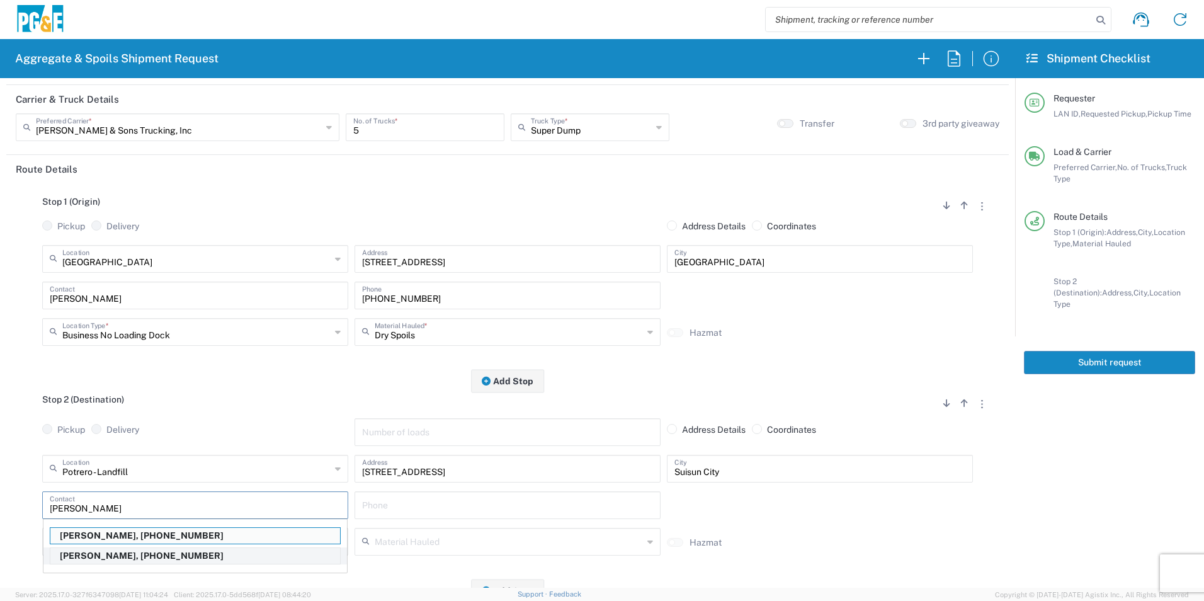
click at [113, 557] on p "Cody Whedbee, 916-531-3435" at bounding box center [195, 556] width 290 height 16
type input "Cody Whedbee"
type input "916-531-3435"
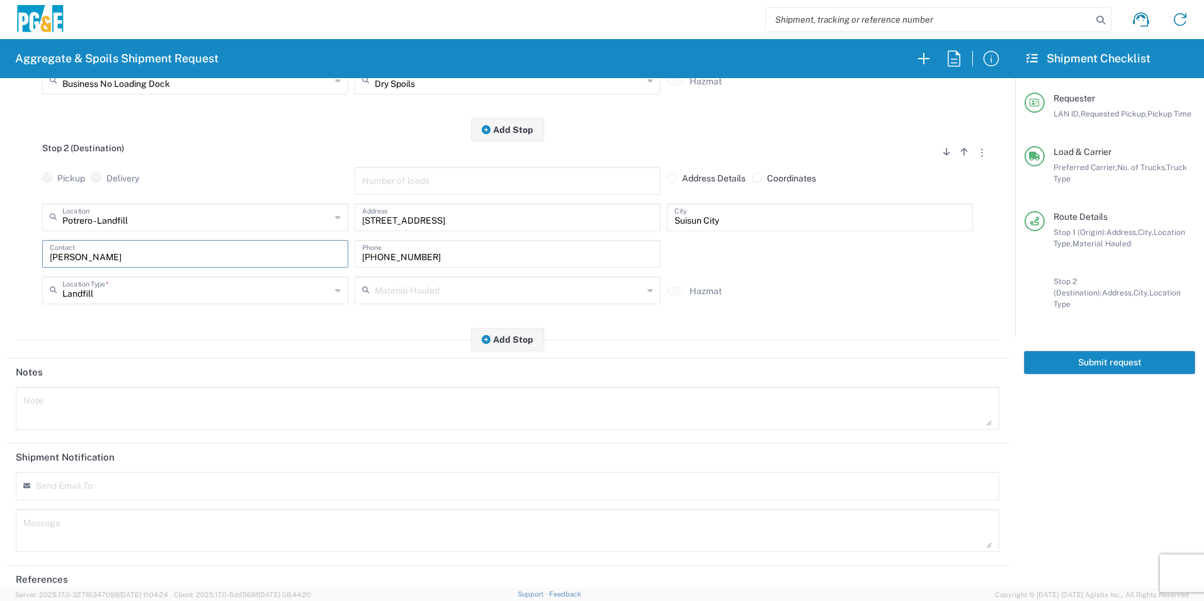
scroll to position [315, 0]
click at [145, 410] on textarea at bounding box center [507, 407] width 968 height 35
paste textarea "Driver Please Note: All loads MUST be tarped going into Potrero landfill. Charg…"
type textarea "Driver Please Note: All loads MUST be tarped going into Potrero landfill. Charg…"
click at [86, 529] on textarea at bounding box center [507, 529] width 968 height 35
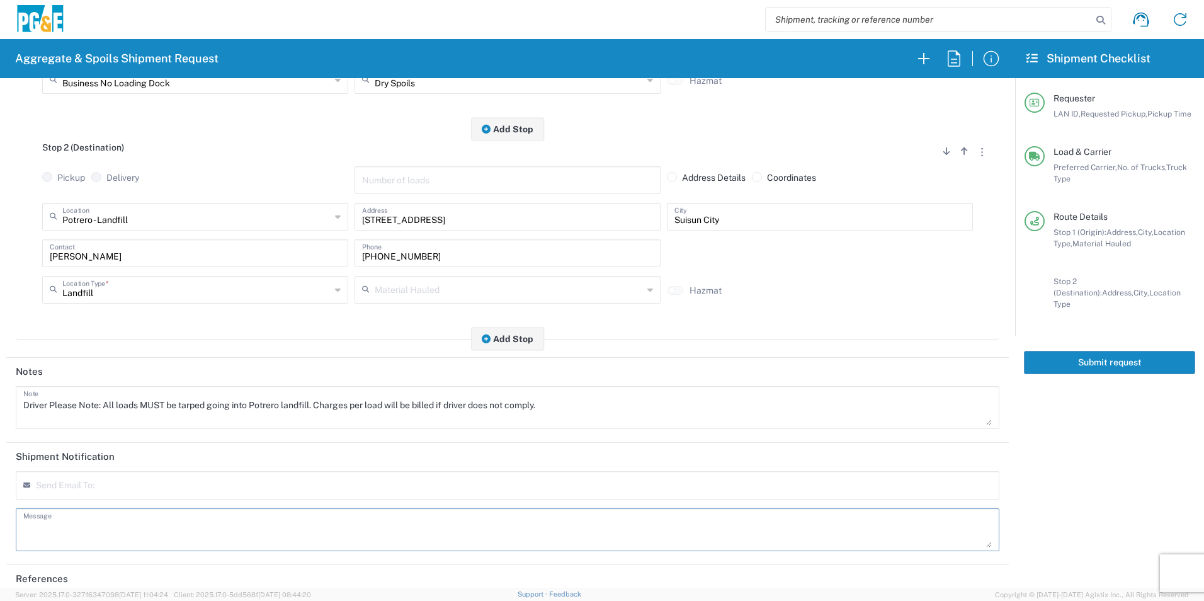
paste textarea "Driver Please Note: All loads MUST be tarped going into Potrero landfill. Charg…"
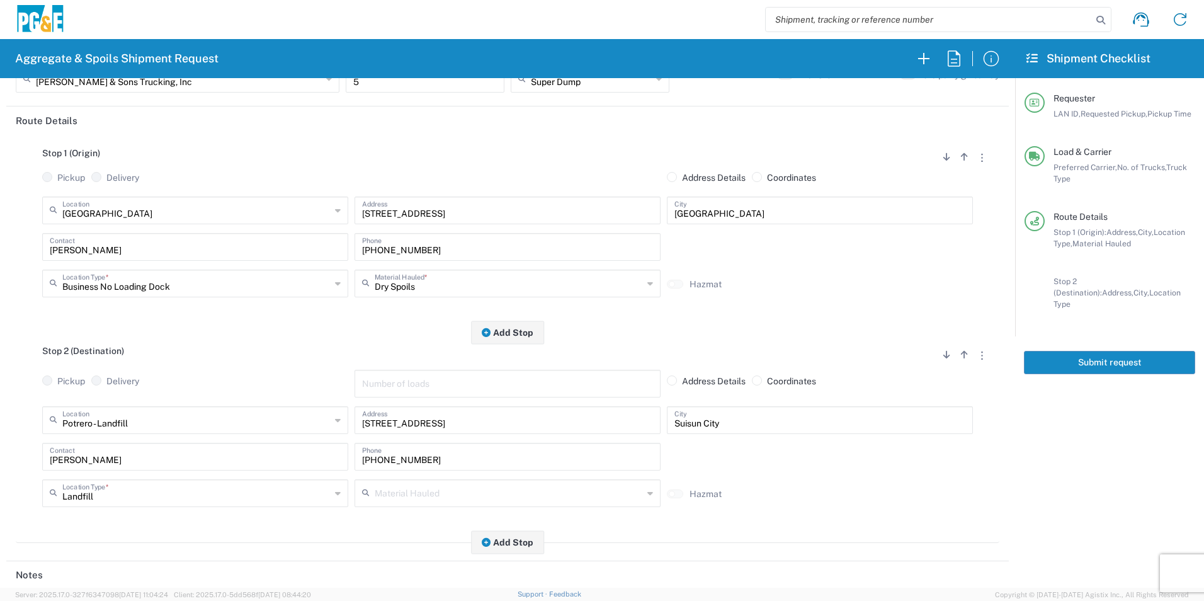
scroll to position [0, 0]
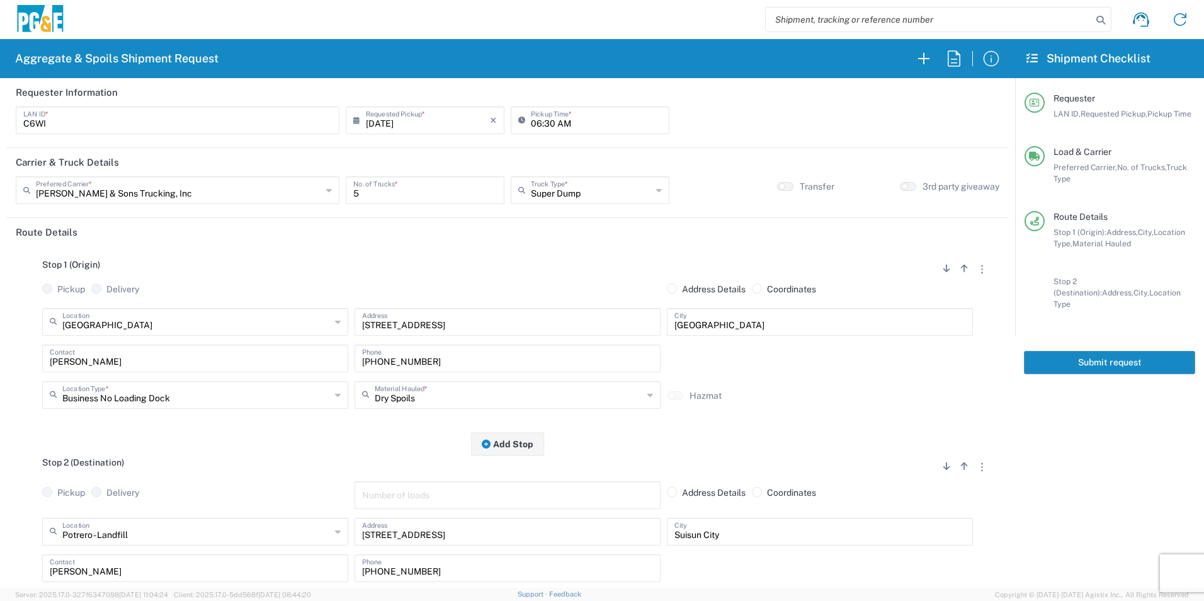
type textarea "Driver Please Note: All loads MUST be tarped going into Potrero landfill. Charg…"
click at [1065, 351] on button "Submit request" at bounding box center [1109, 362] width 171 height 23
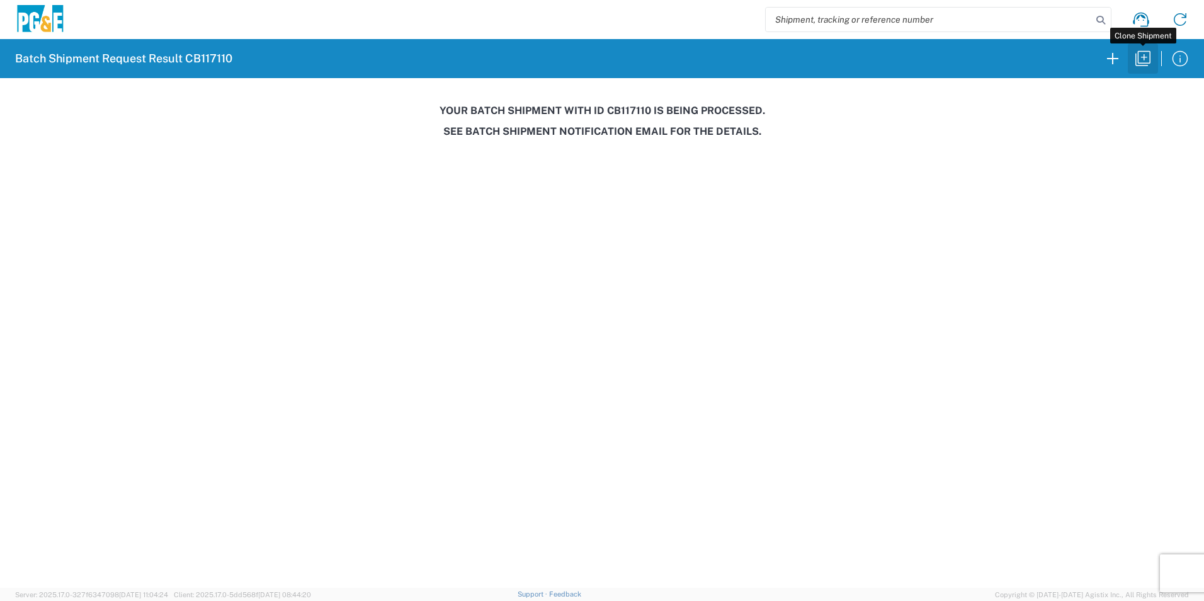
click at [1147, 53] on icon "button" at bounding box center [1143, 58] width 20 height 20
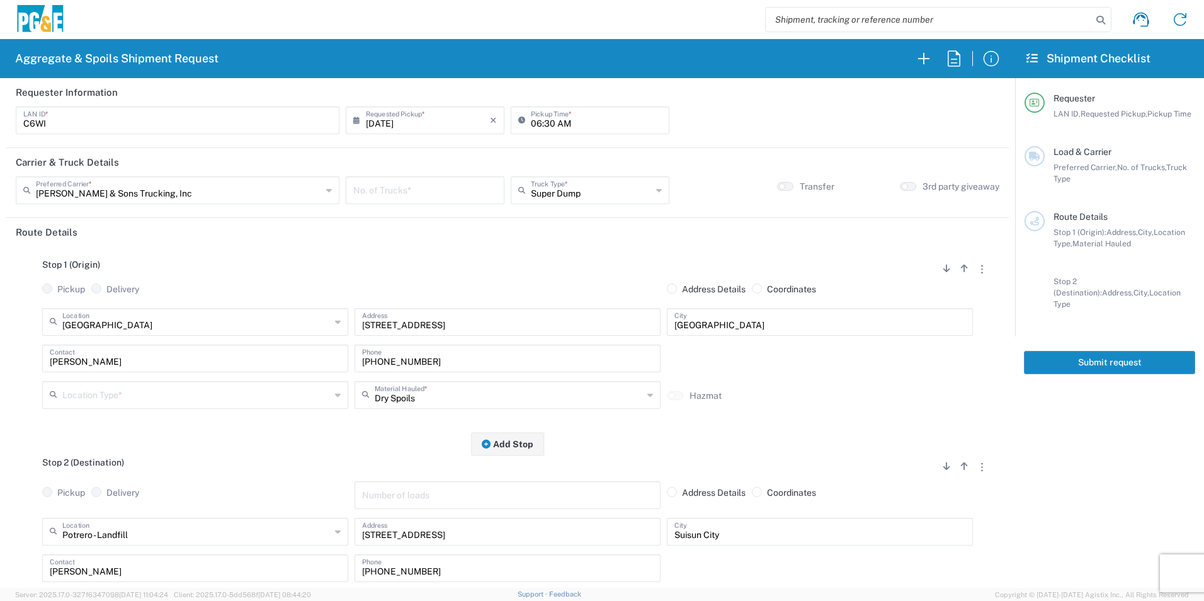
click at [434, 184] on input "number" at bounding box center [425, 189] width 144 height 22
type input "5"
click at [531, 122] on input "06:30 AM" at bounding box center [596, 119] width 131 height 22
click at [547, 122] on input "07:30 AM" at bounding box center [596, 119] width 131 height 22
type input "07:00 AM"
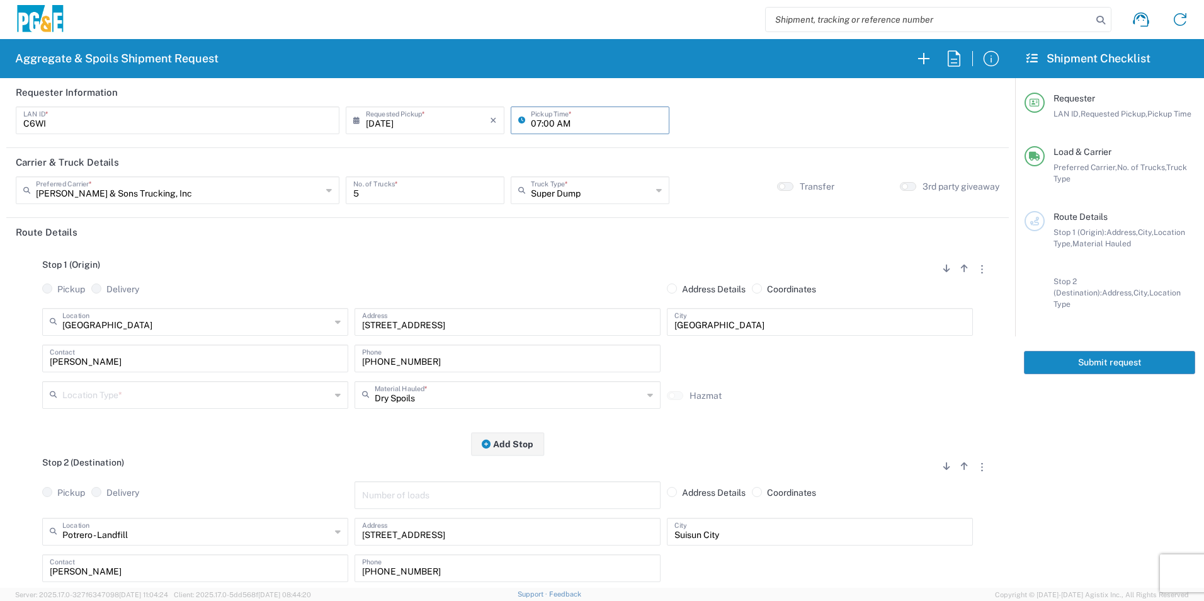
click at [113, 404] on input "text" at bounding box center [196, 394] width 268 height 22
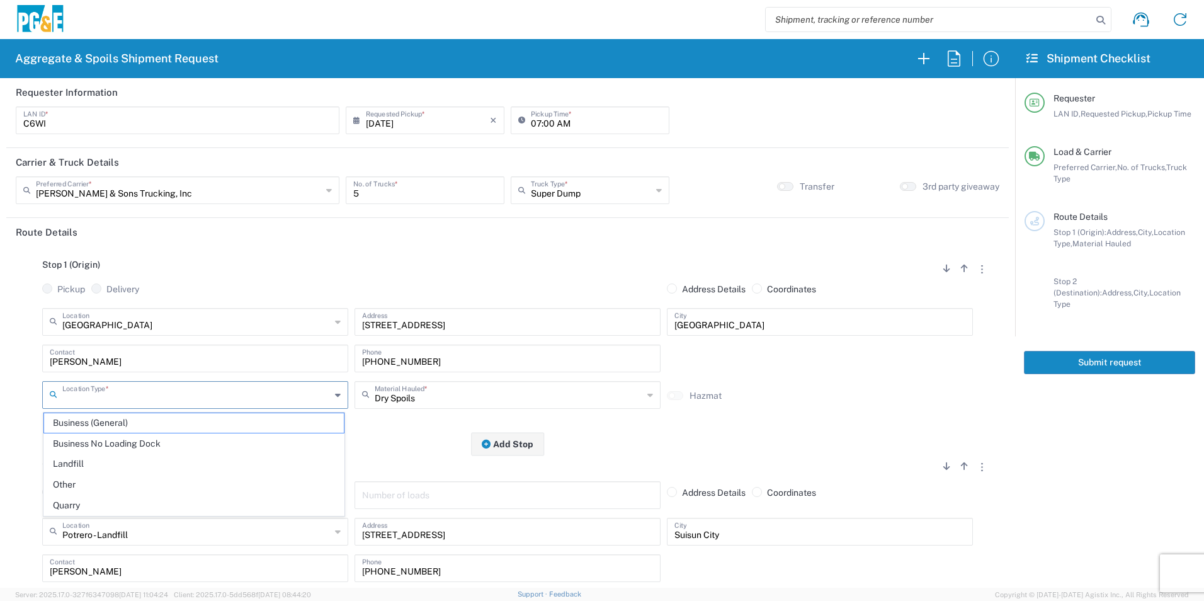
click at [101, 444] on span "Business No Loading Dock" at bounding box center [194, 444] width 300 height 20
type input "Business No Loading Dock"
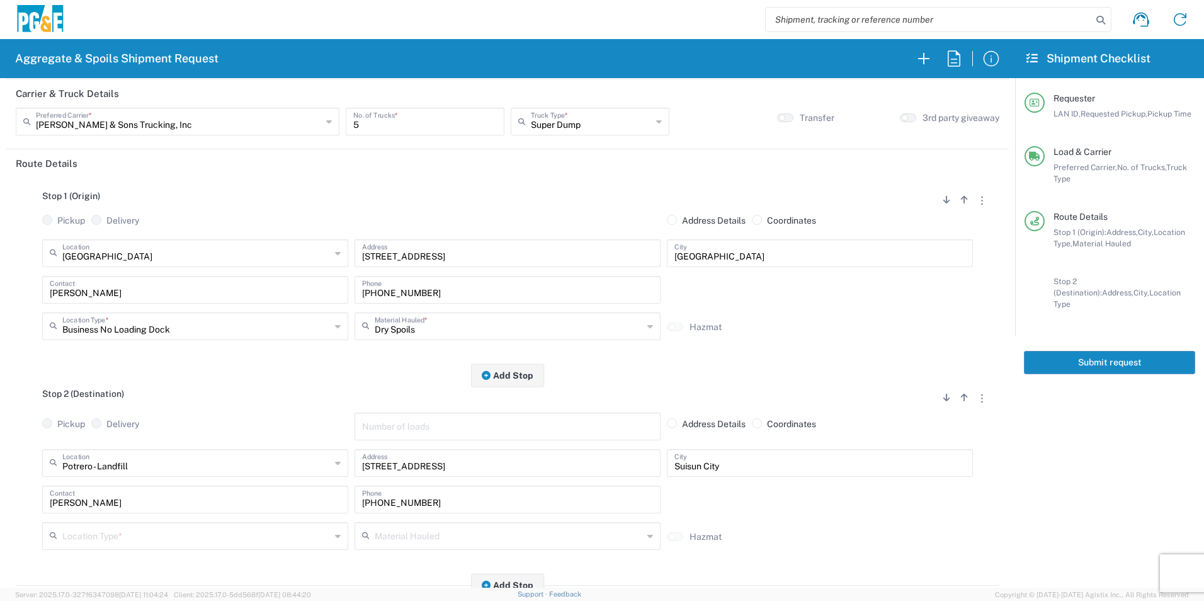
scroll to position [189, 0]
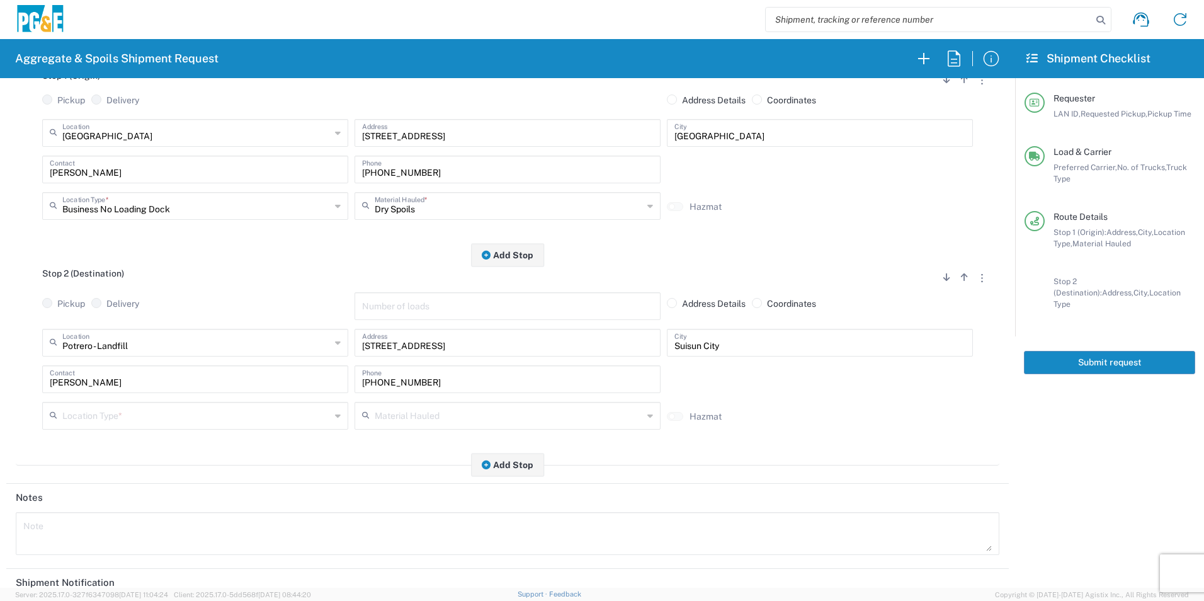
click at [95, 418] on input "text" at bounding box center [196, 415] width 268 height 22
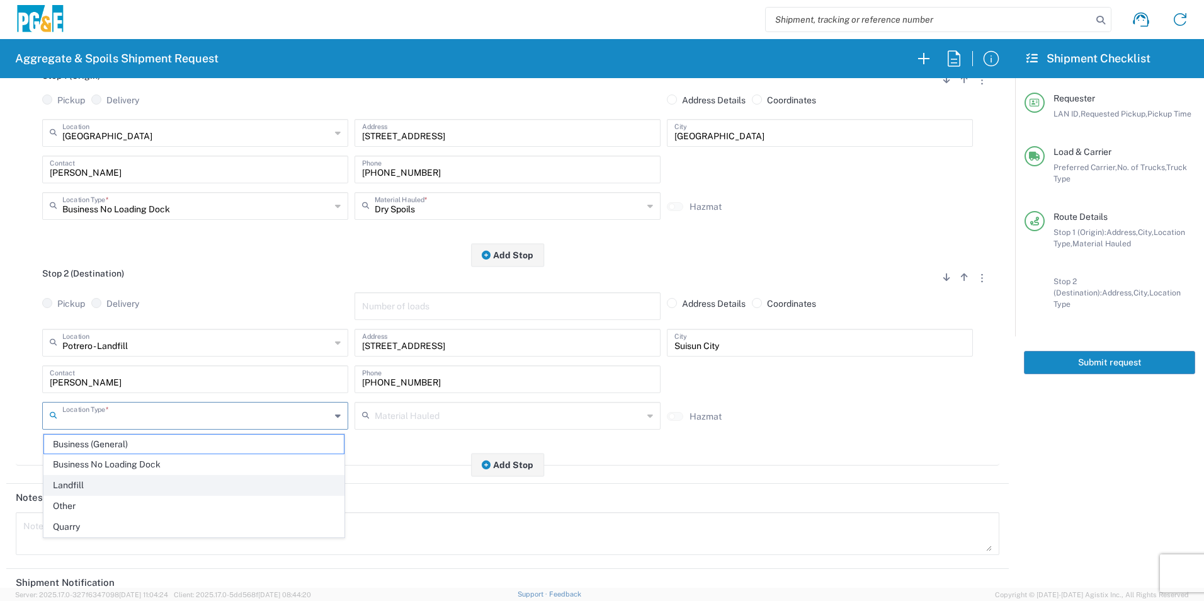
click at [84, 480] on span "Landfill" at bounding box center [194, 485] width 300 height 20
type input "Landfill"
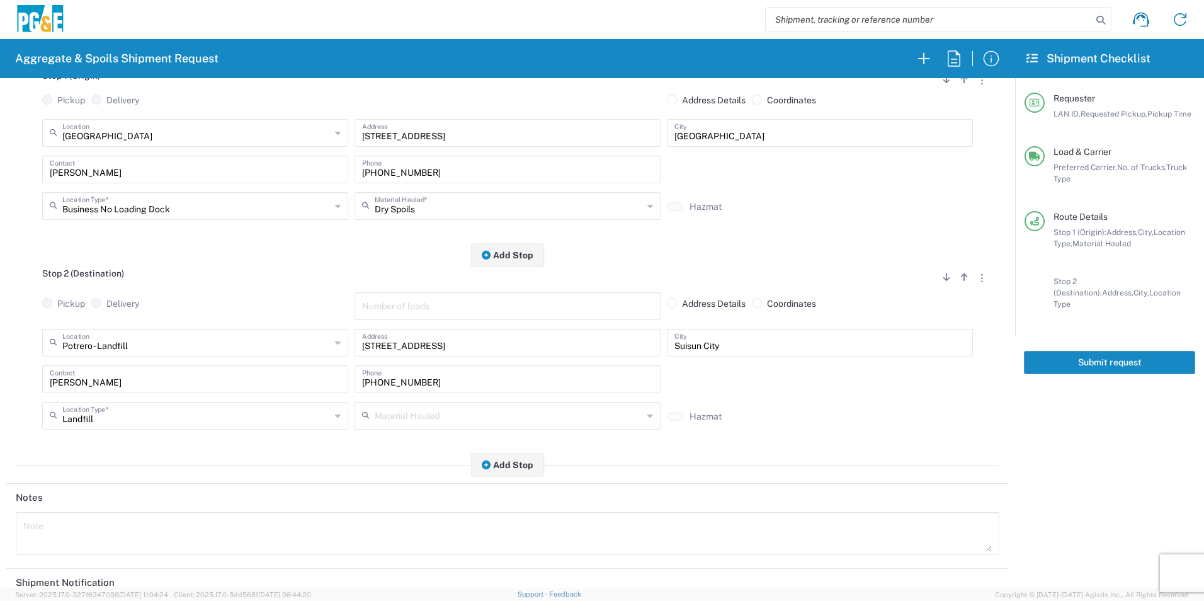
scroll to position [364, 0]
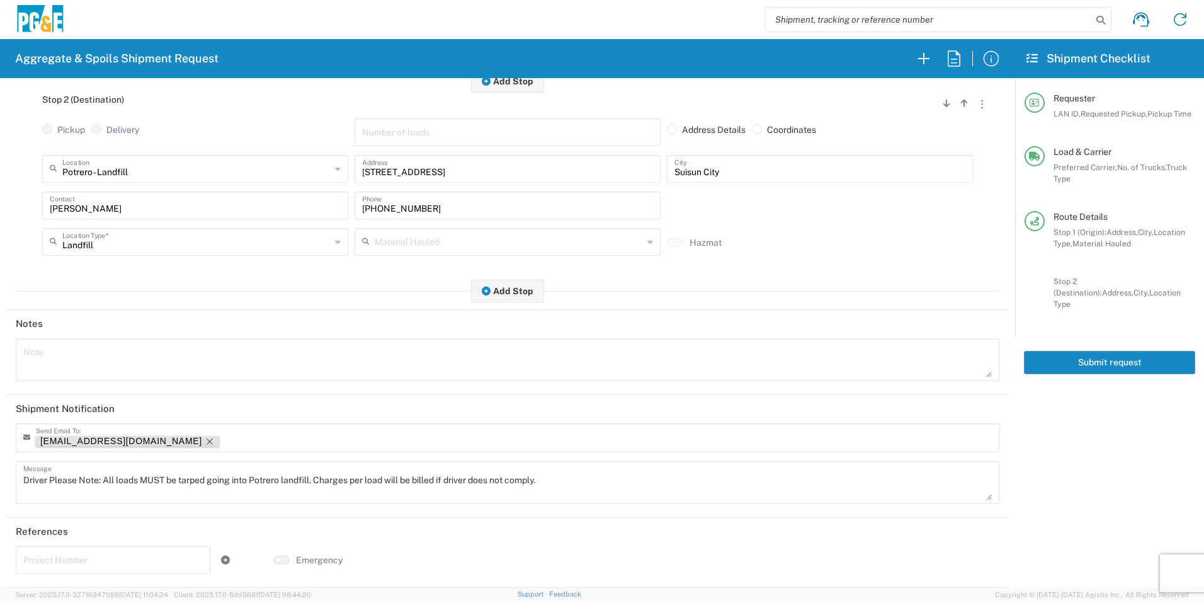
click at [205, 439] on icon "Remove tag" at bounding box center [210, 441] width 10 height 10
click at [212, 349] on textarea at bounding box center [507, 360] width 968 height 35
paste textarea "Driver Please Note: All loads MUST be tarped going into Potrero landfill. Charg…"
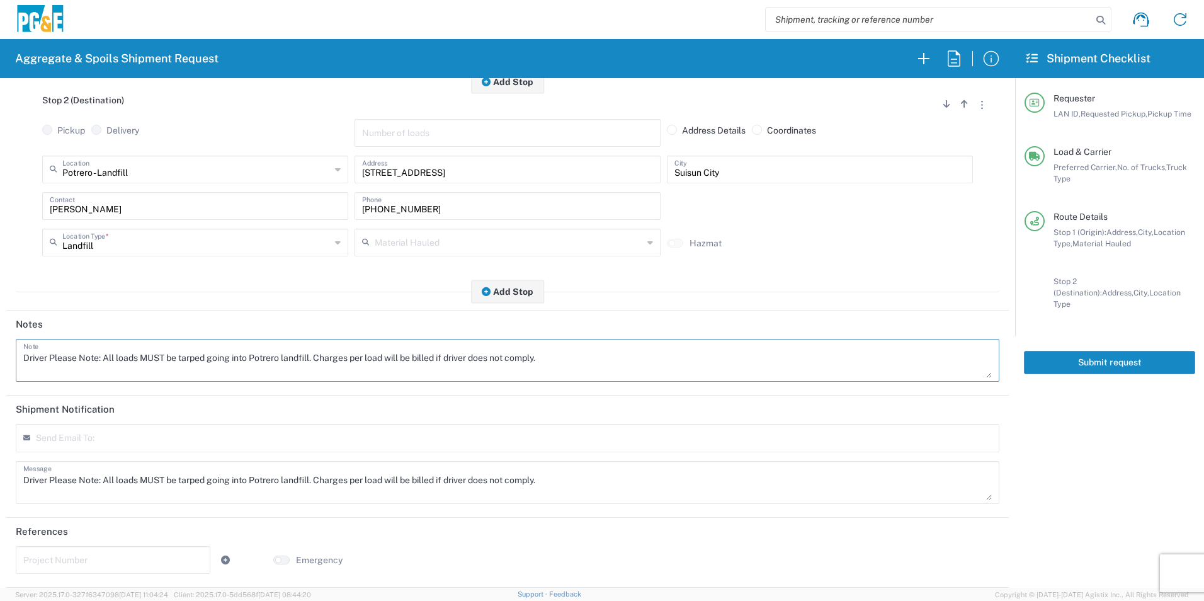
scroll to position [0, 0]
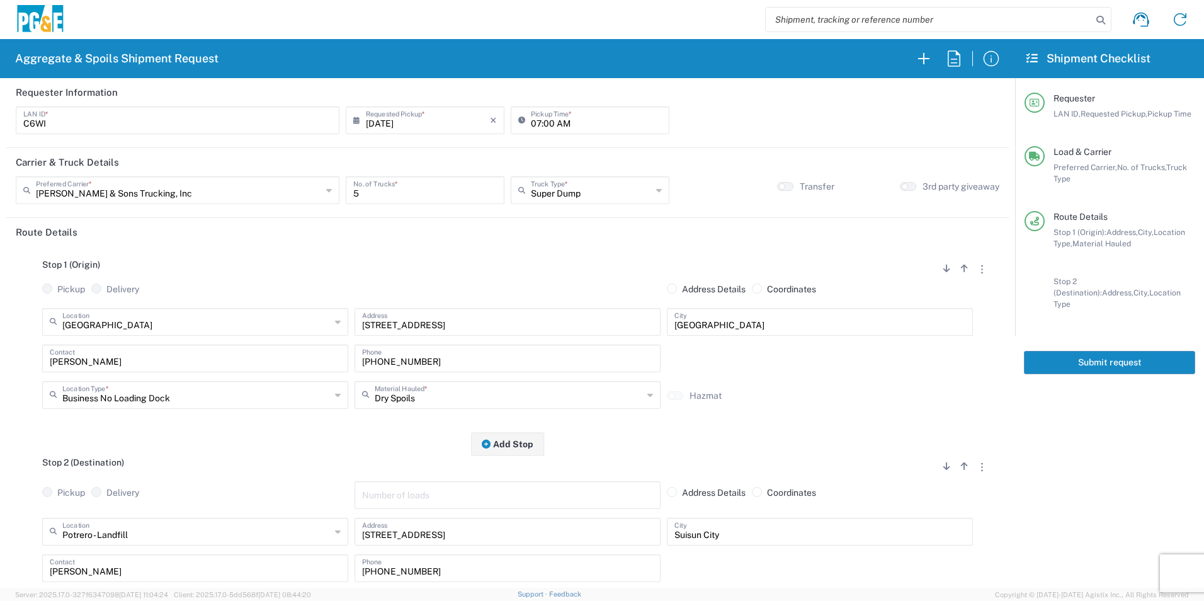
type textarea "Driver Please Note: All loads MUST be tarped going into Potrero landfill. Charg…"
click at [1134, 353] on button "Submit request" at bounding box center [1109, 362] width 171 height 23
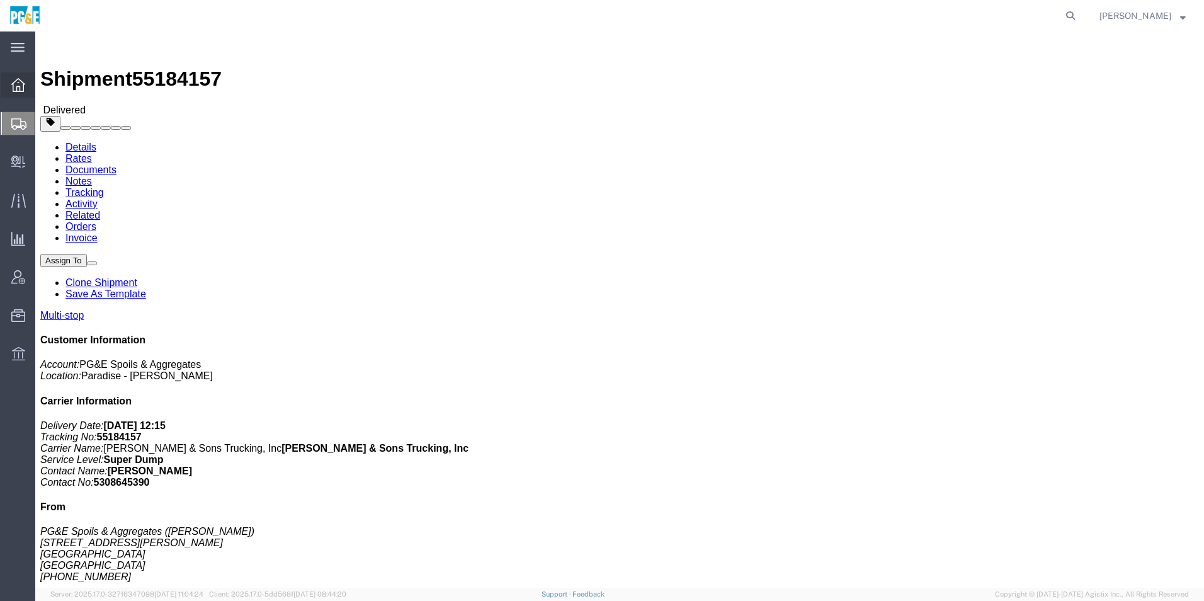
click at [21, 84] on icon at bounding box center [18, 85] width 14 height 14
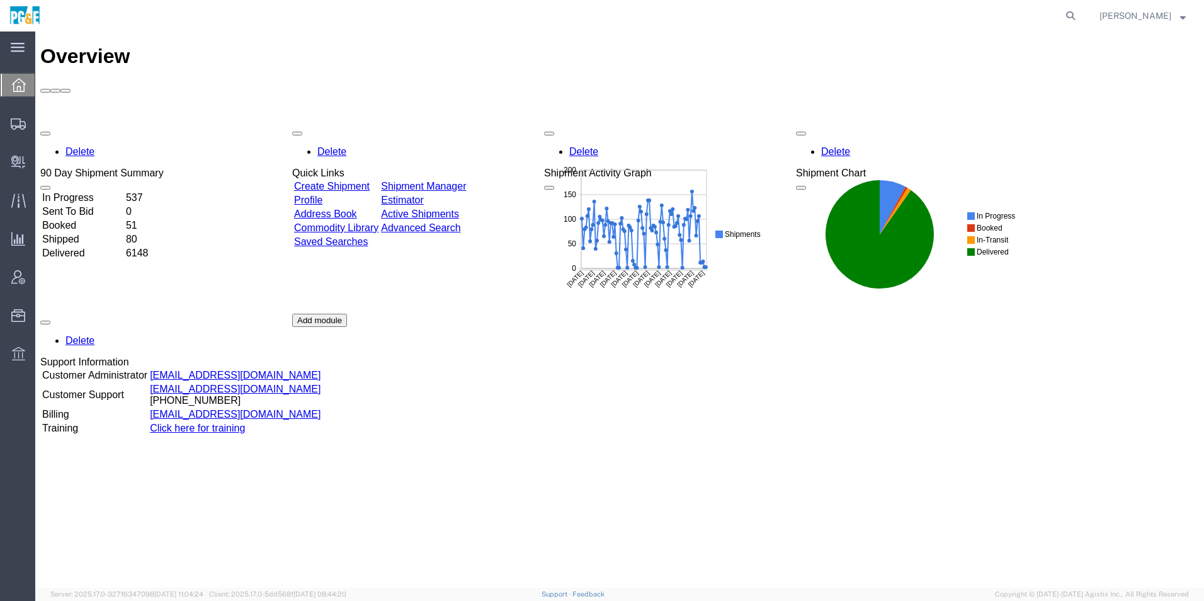
click at [447, 181] on link "Shipment Manager" at bounding box center [423, 186] width 85 height 11
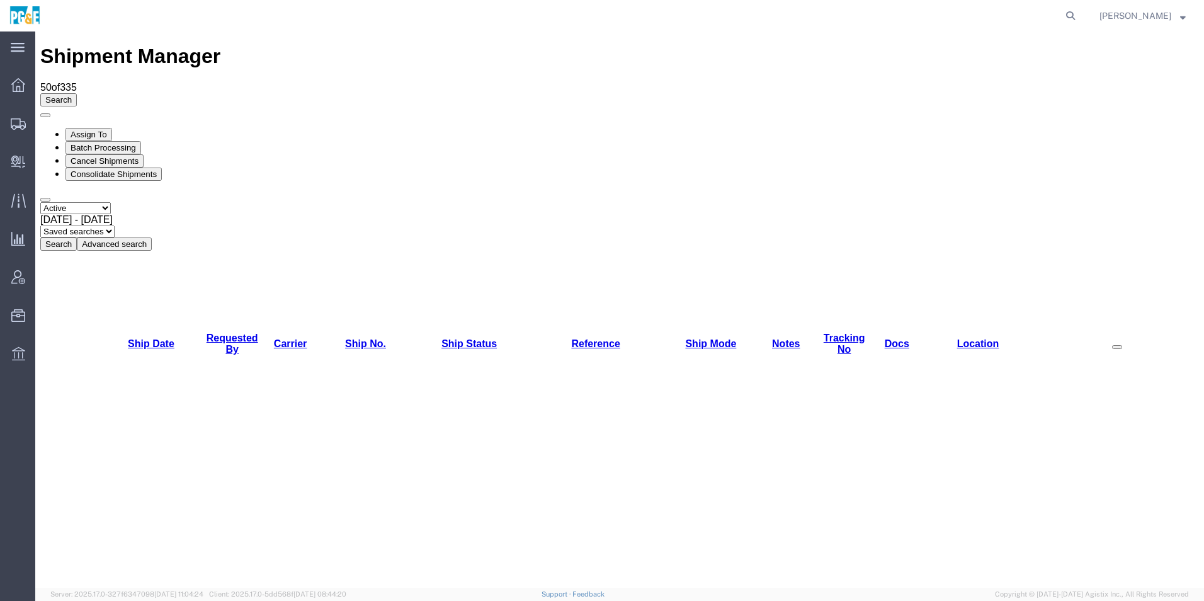
click at [60, 202] on select "Select status Active All Shipments Approved Booked Canceled Delivered Denied Ne…" at bounding box center [75, 208] width 71 height 12
select select "ALL"
click at [40, 202] on select "Select status Active All Shipments Approved Booked Canceled Delivered Denied Ne…" at bounding box center [75, 208] width 71 height 12
click at [113, 214] on span "[DATE] - [DATE]" at bounding box center [76, 219] width 72 height 11
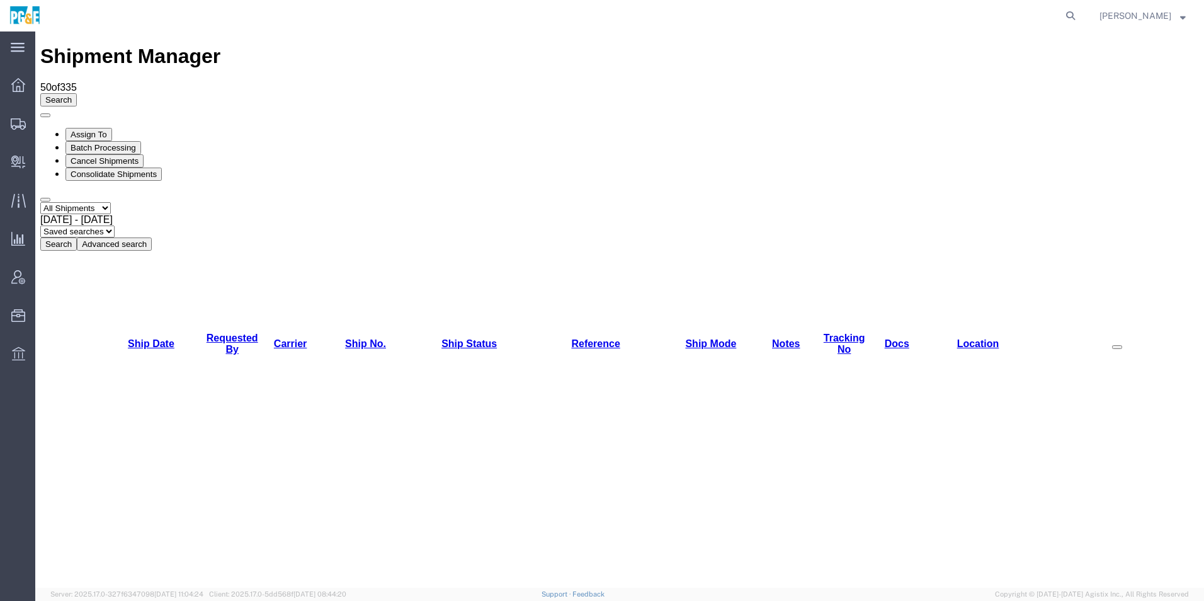
click at [77, 237] on button "Search" at bounding box center [58, 243] width 37 height 13
click at [222, 332] on link "Requested By" at bounding box center [233, 343] width 52 height 22
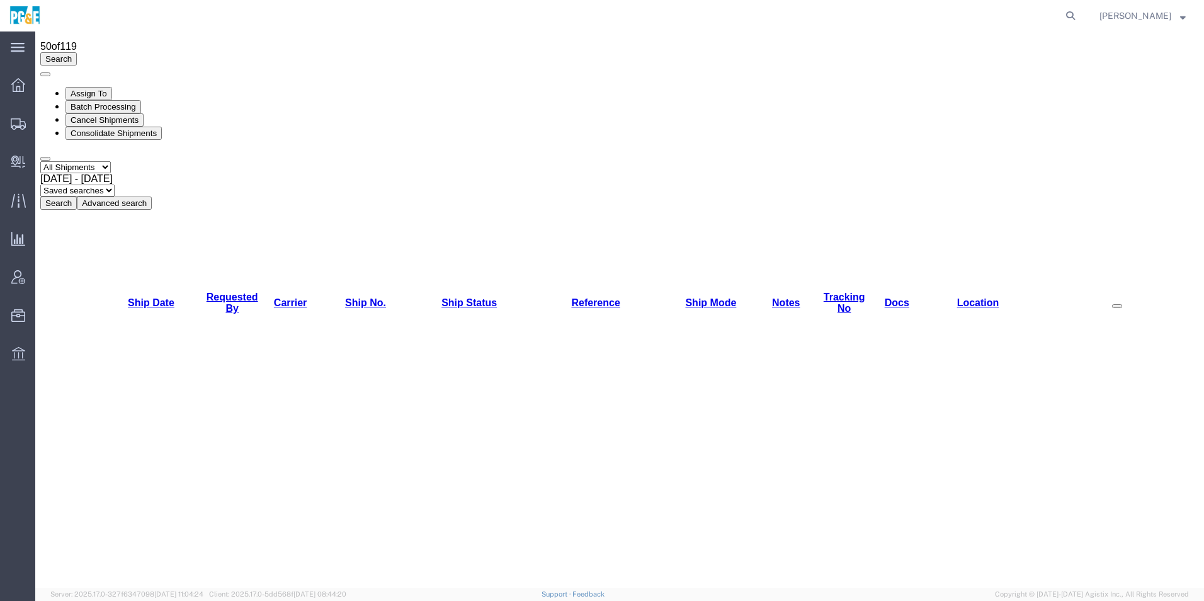
scroll to position [126, 0]
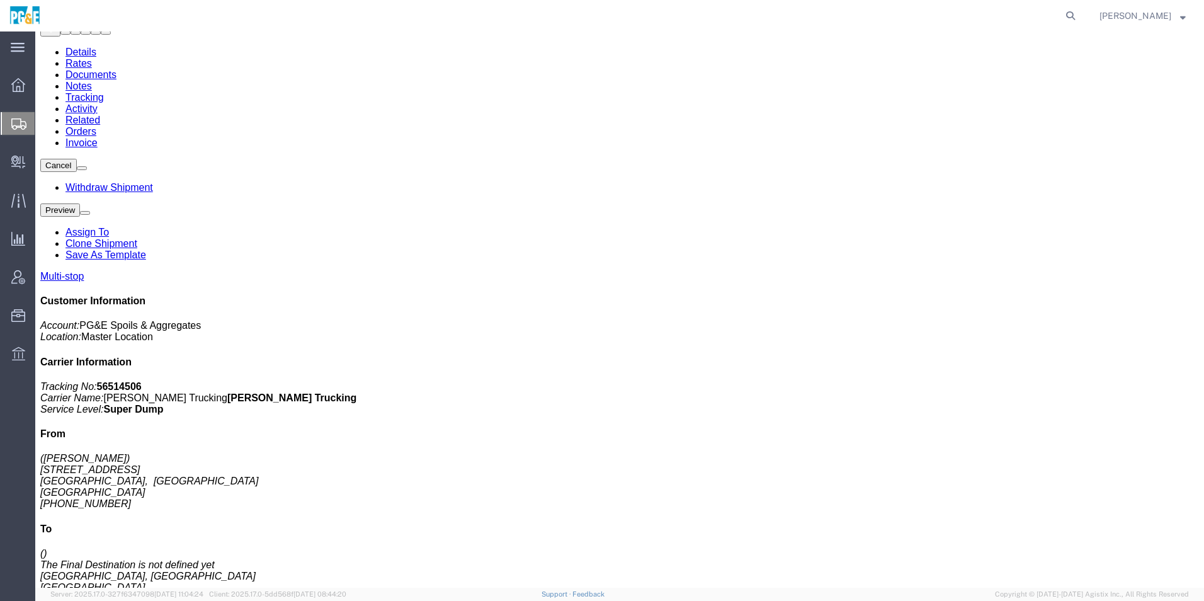
scroll to position [252, 0]
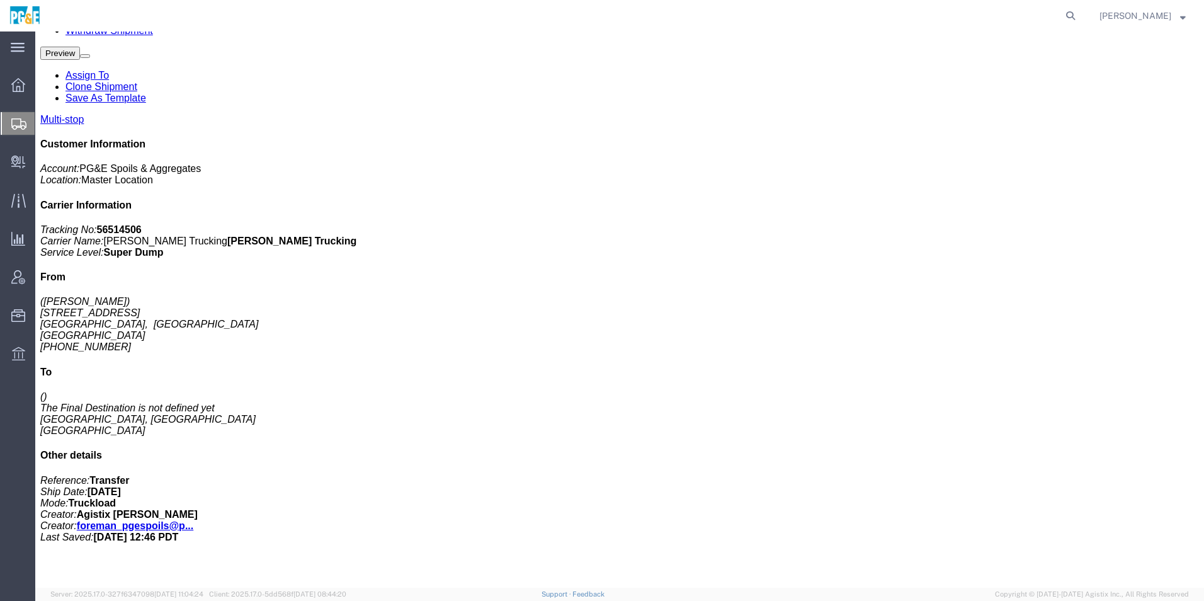
click link "Add Content"
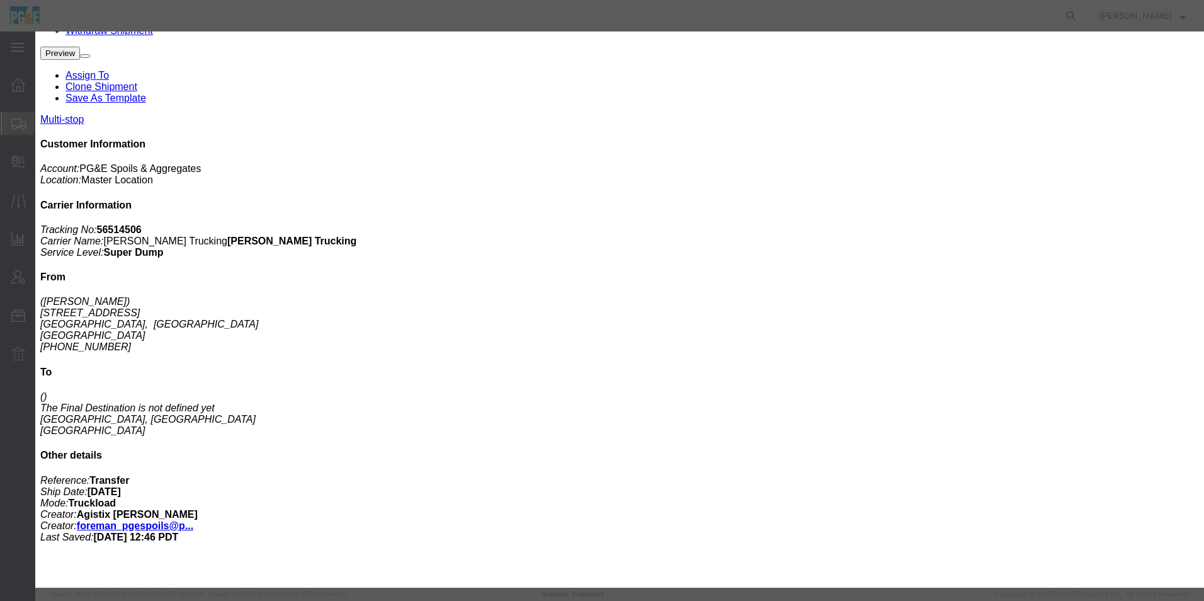
click input "text"
type input "3/4"
click td "Name: Drain Rock ( 3/4 ")"
type input "1"
select select "TON"
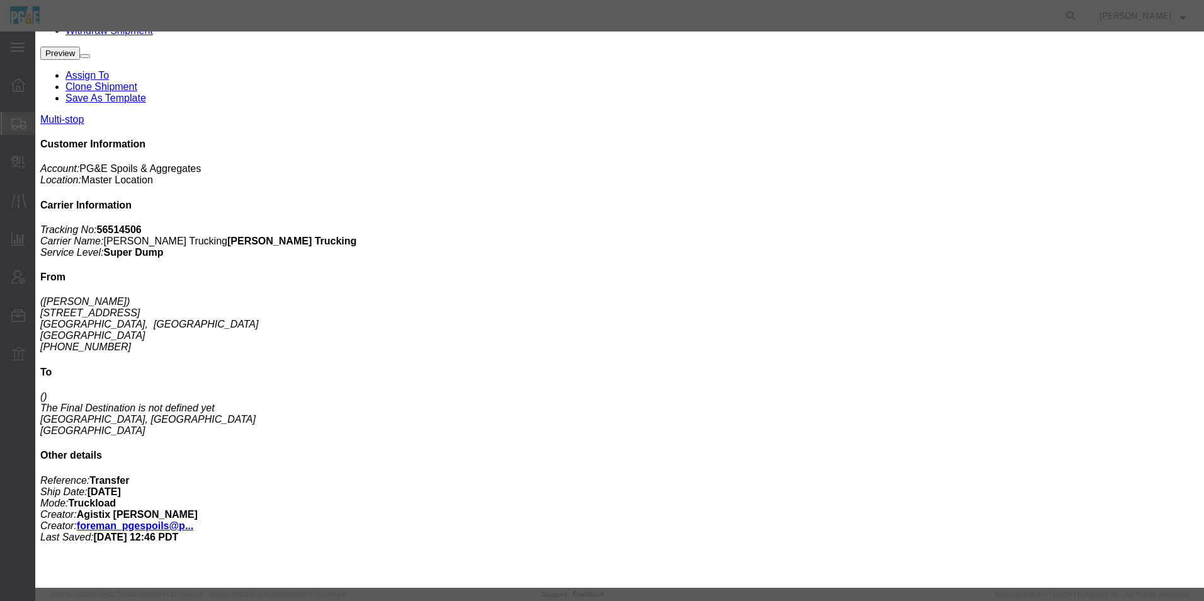
type input "1"
select select "USD"
type input "Drain Rock (3/4")"
type textarea "Drain Rock (3/4")"
type input "Drain Rock (3/4")"
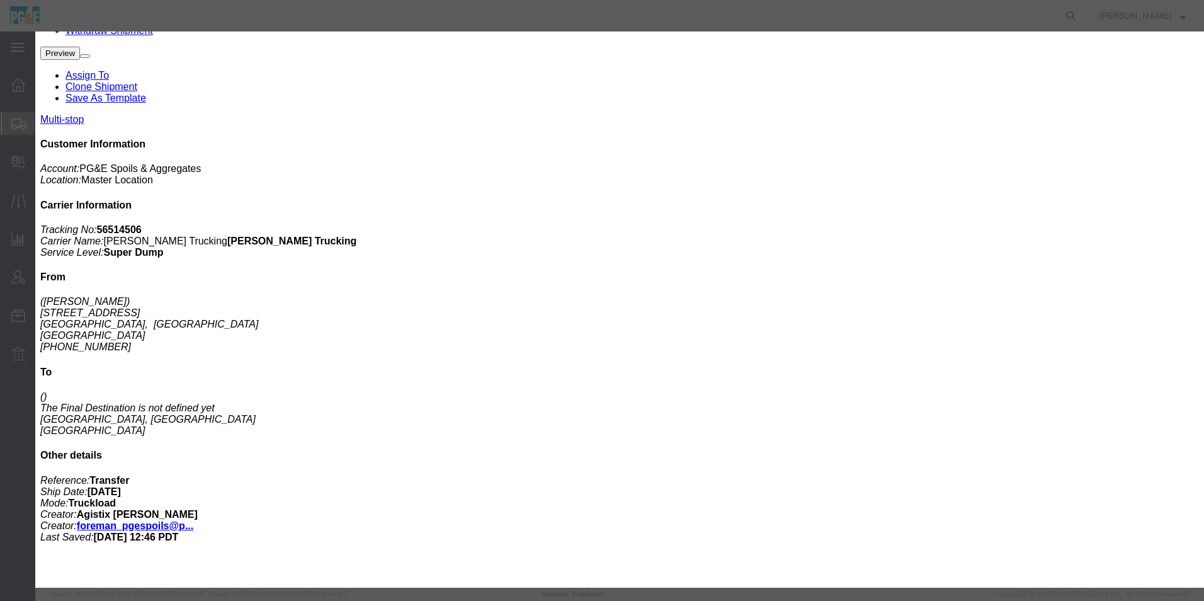
click button "Save & Close"
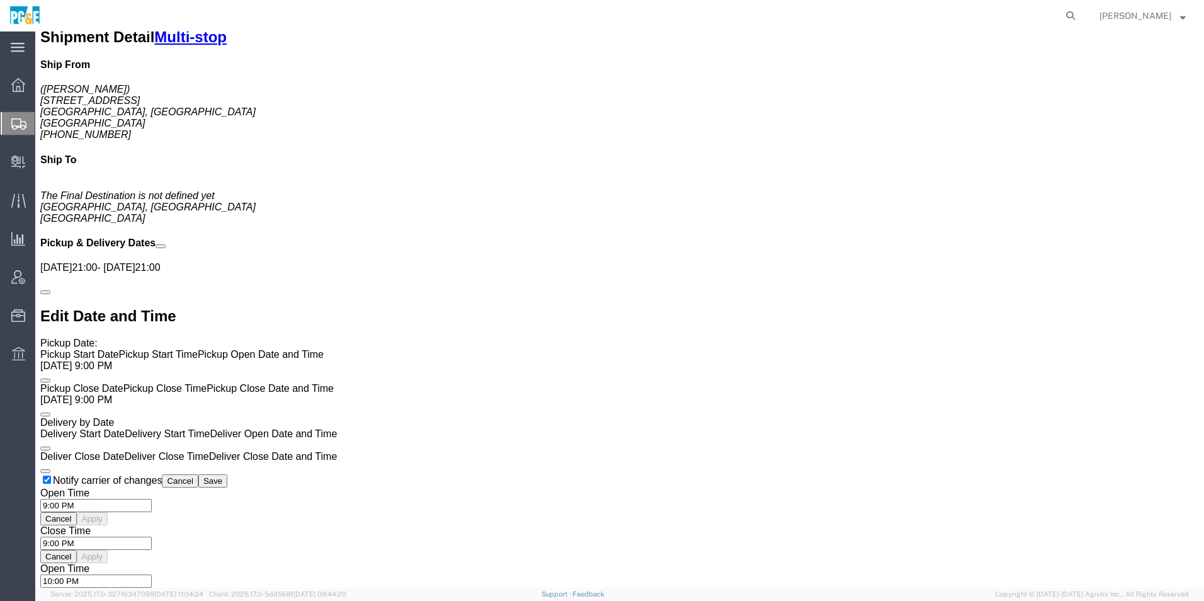
scroll to position [818, 0]
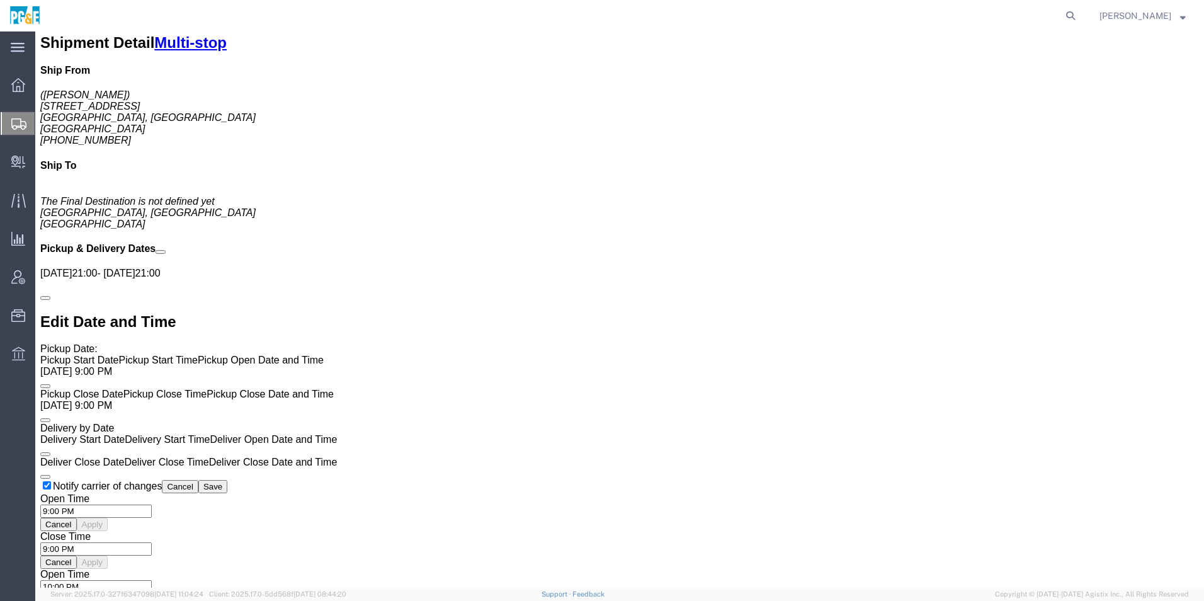
click link "+ Add Stop"
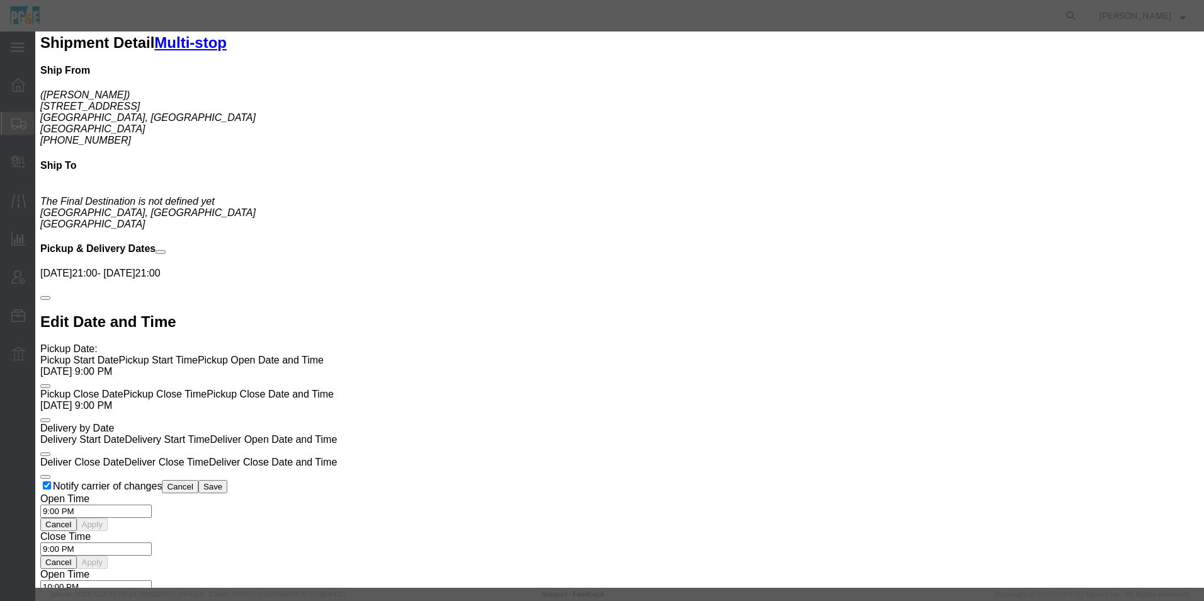
select select
type input "sunol"
select select "41178"
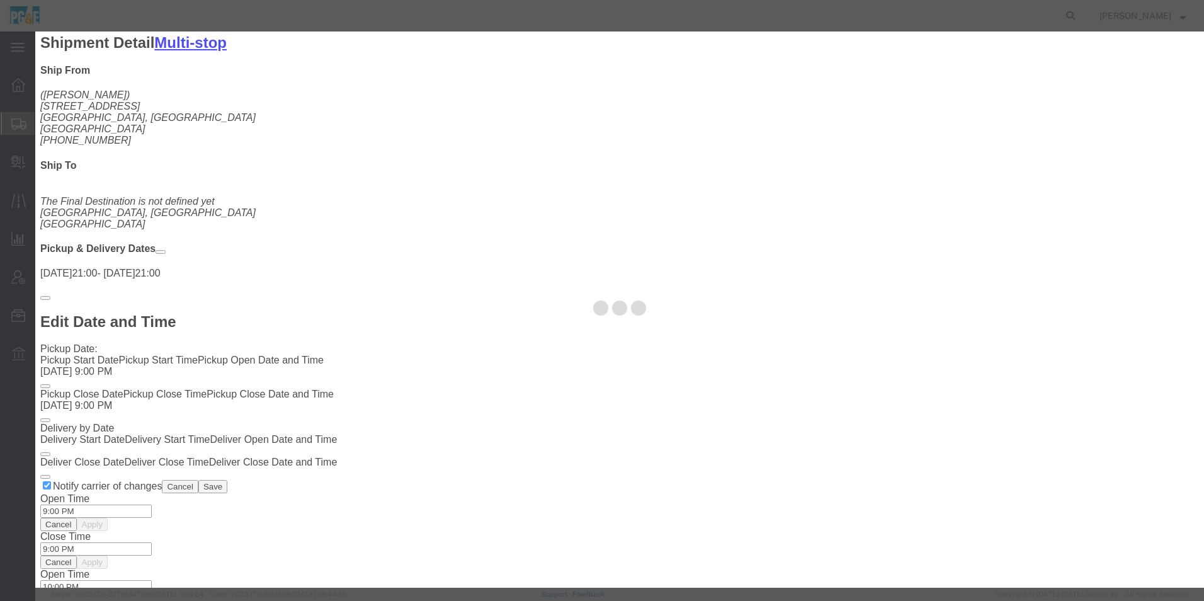
type input "[PERSON_NAME]"
type input "[STREET_ADDRESS]"
type input "Sunol"
type input "94586"
type input "[PHONE_NUMBER]"
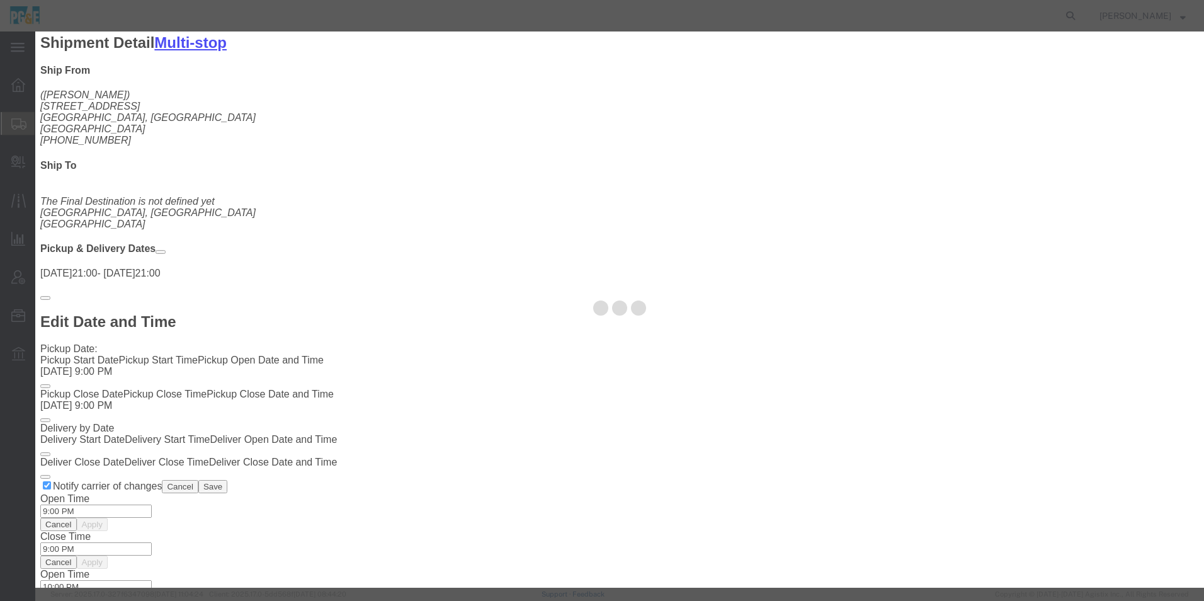
select select "QRRY"
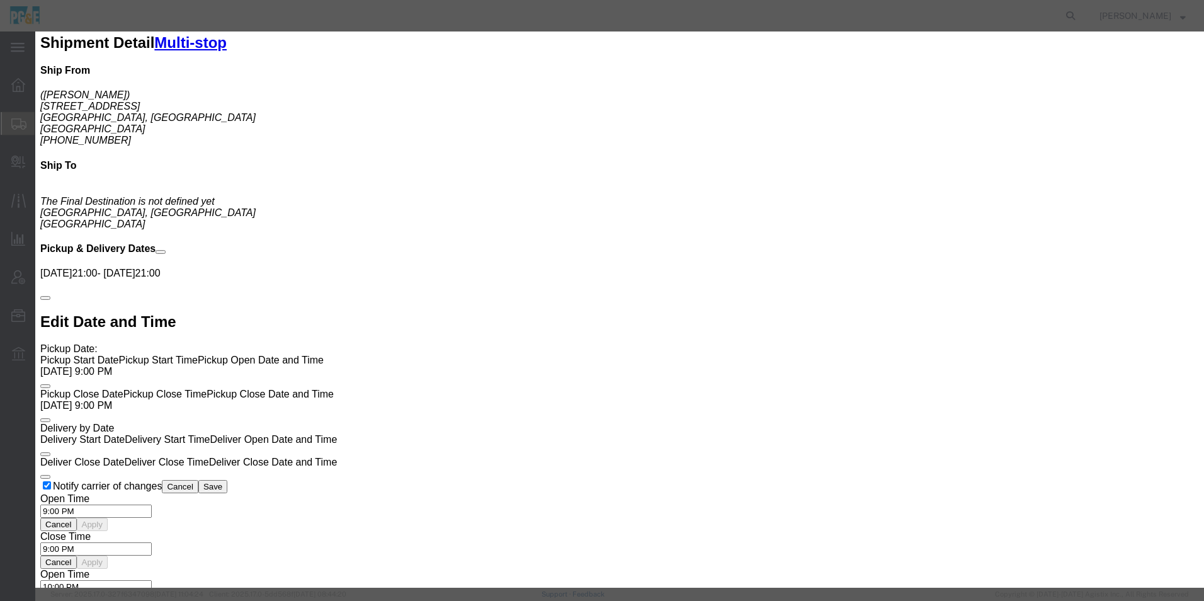
select select "CA"
click button "Save"
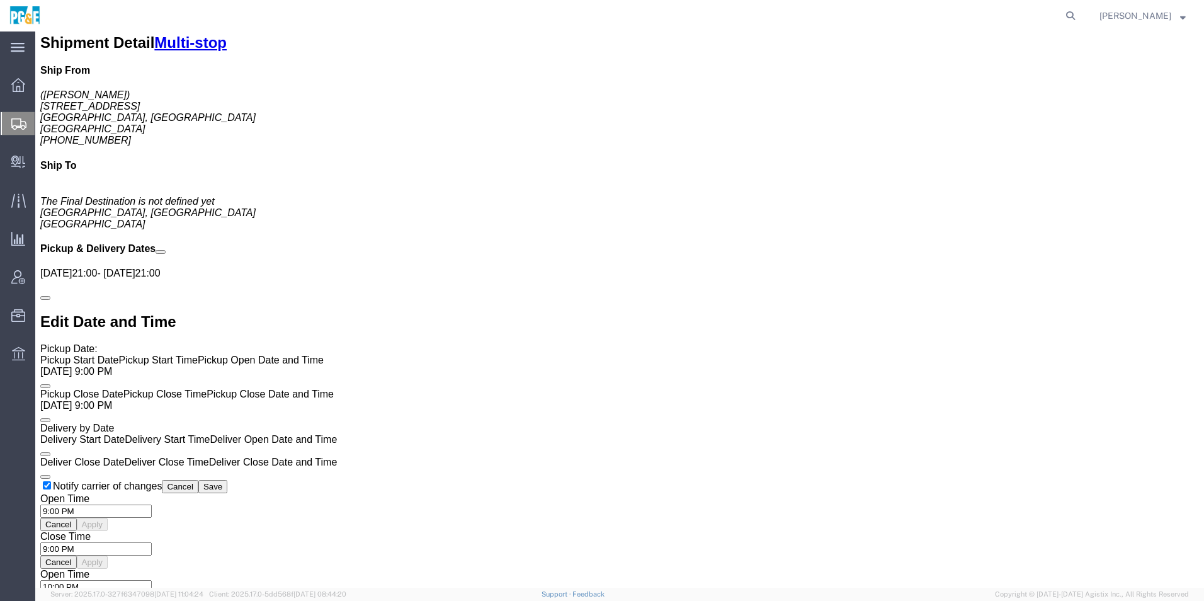
click link "Move to top"
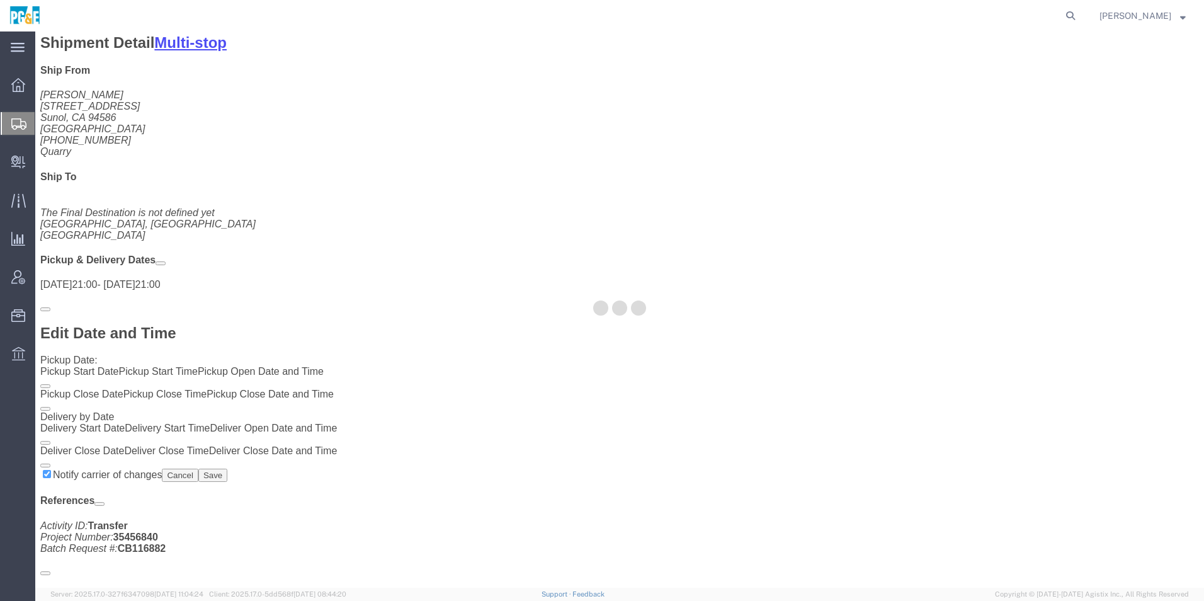
scroll to position [856, 0]
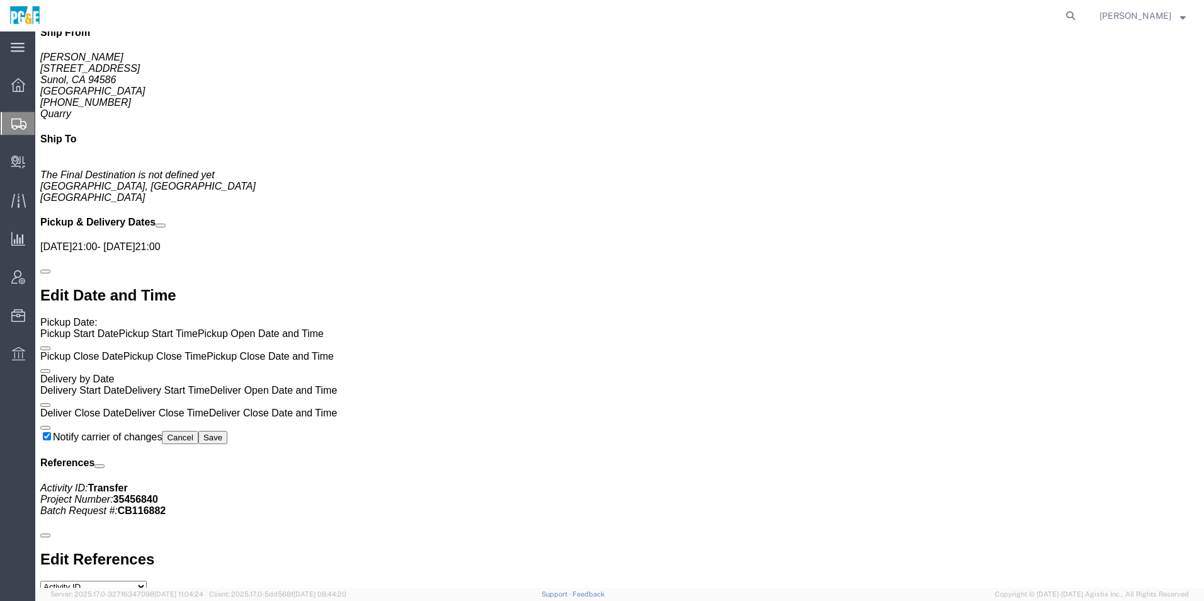
click link "Move to bottom"
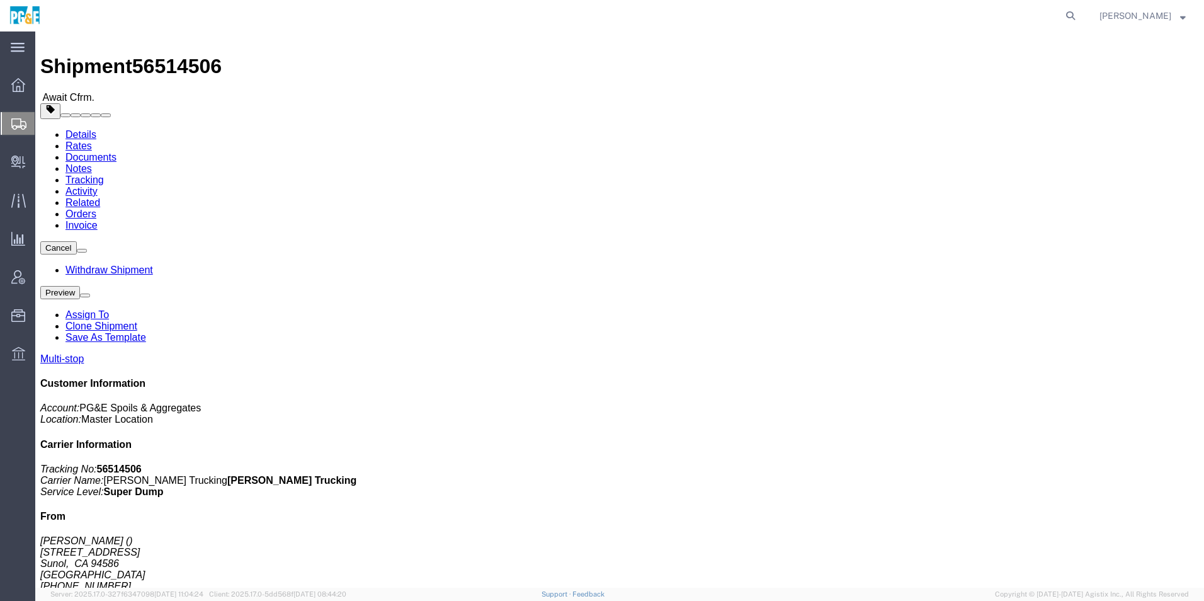
scroll to position [0, 0]
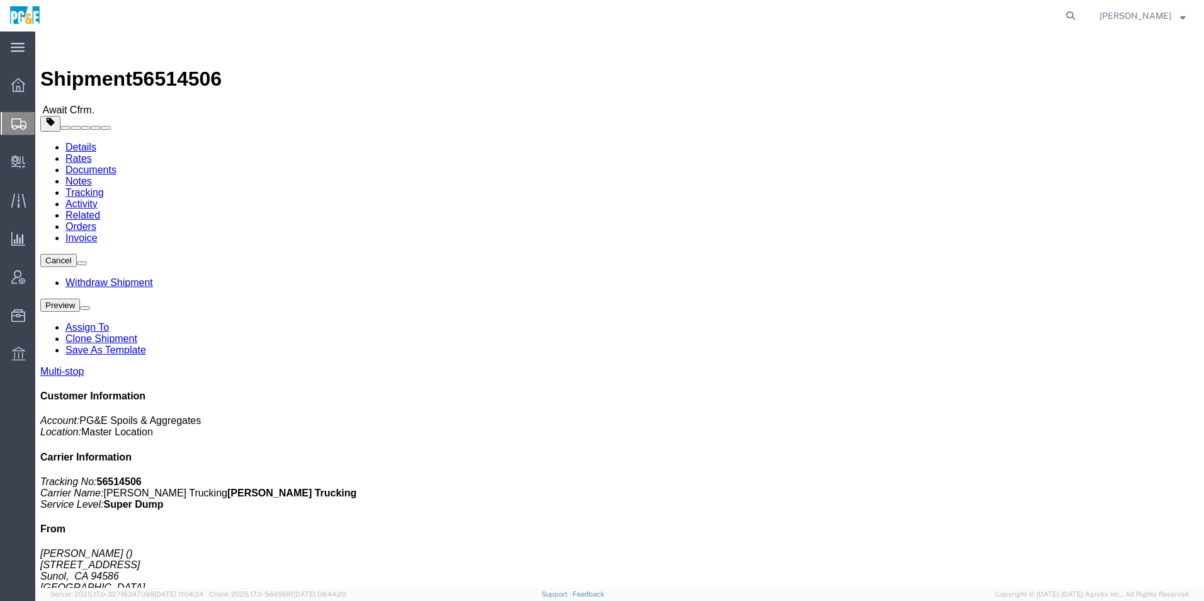
click button "button"
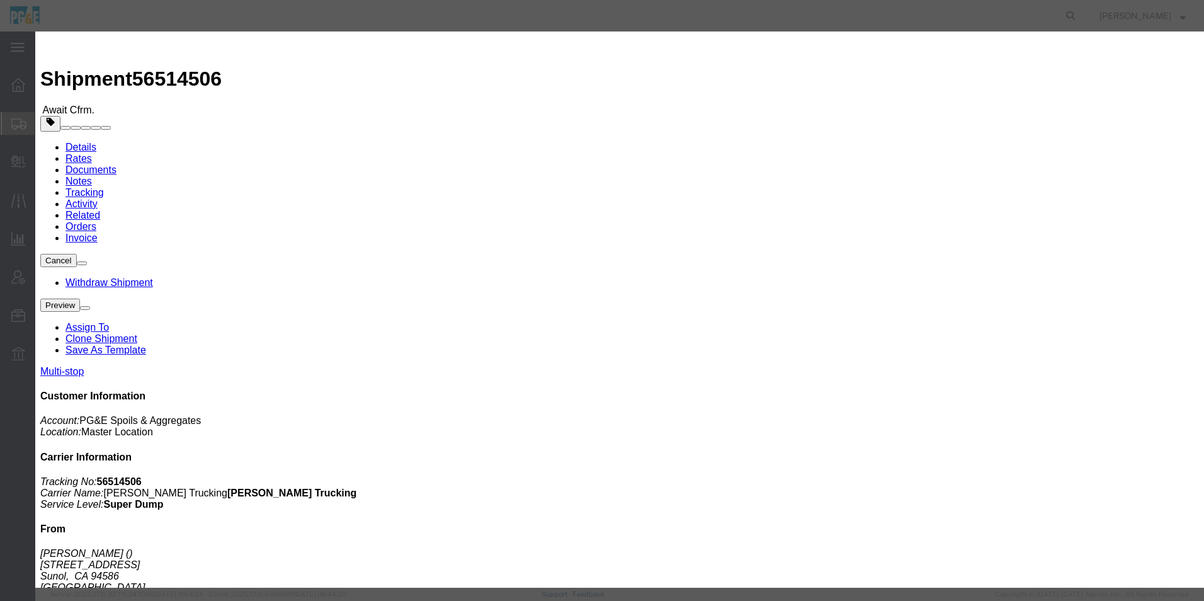
click button "Save"
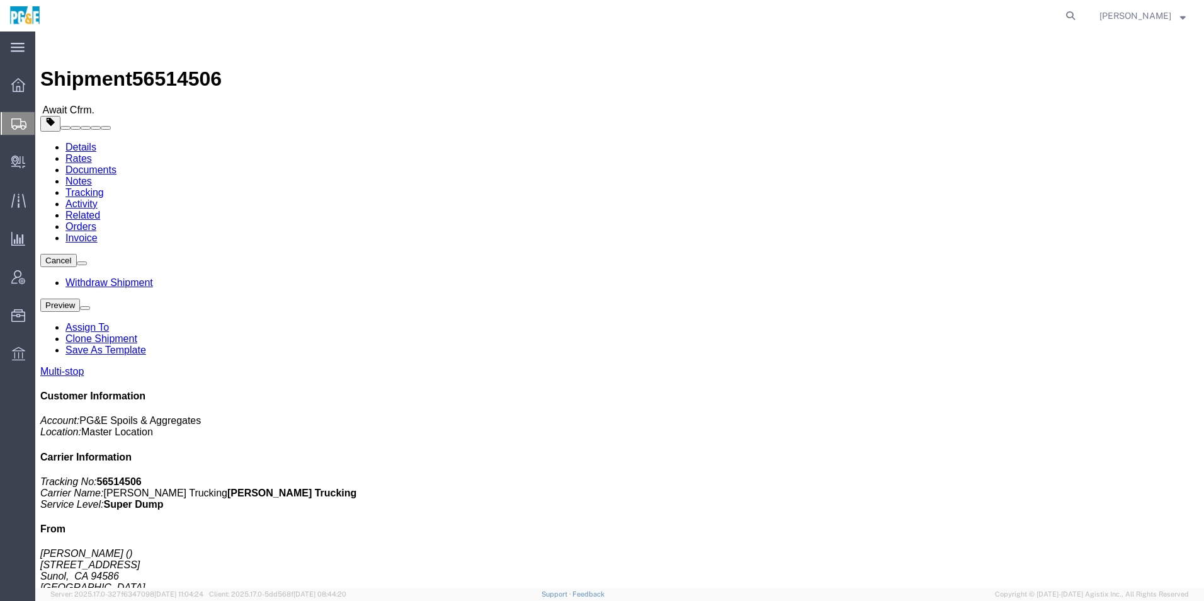
click button "Close"
click button "button"
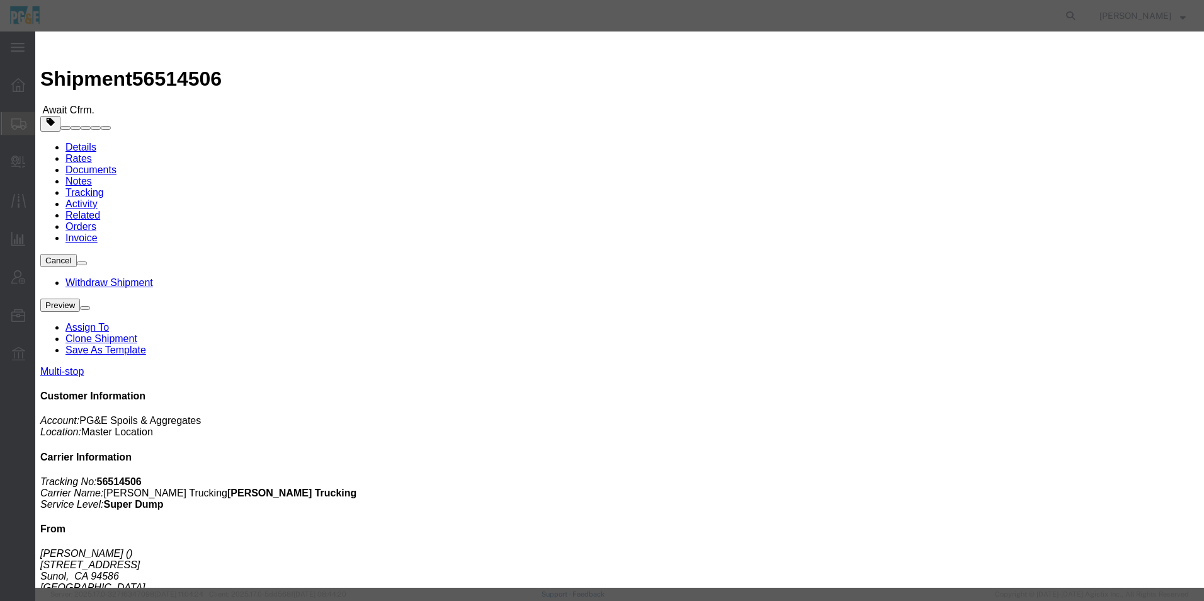
click div "[DATE] 9:00 PM"
click input "2:00 PM"
type input "2:30 PM"
click button "Apply"
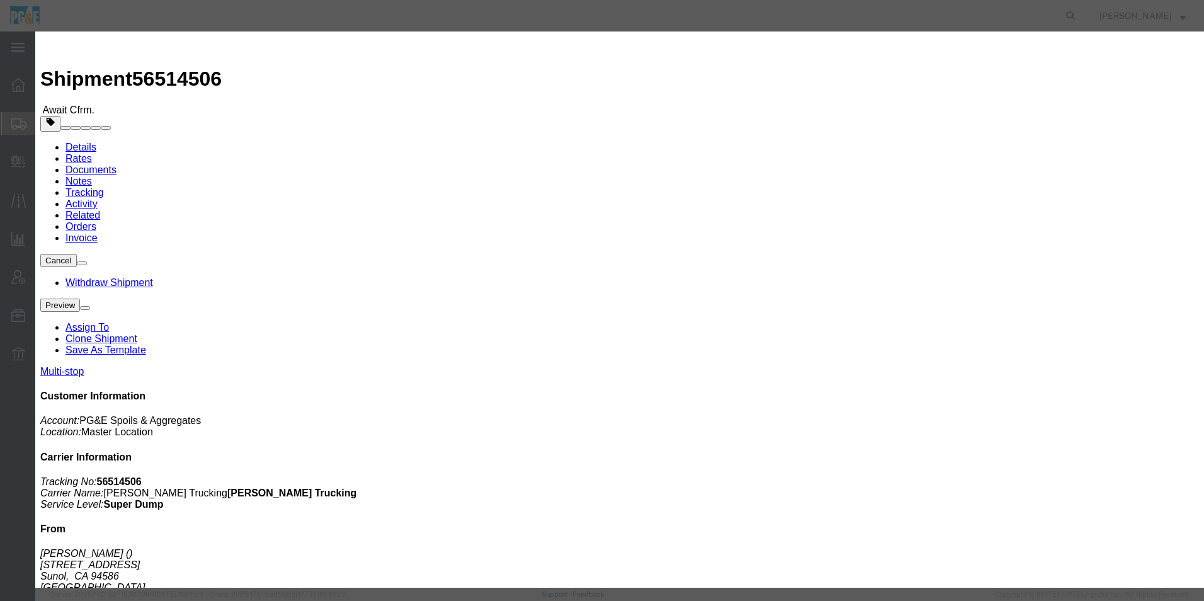
click button "Save"
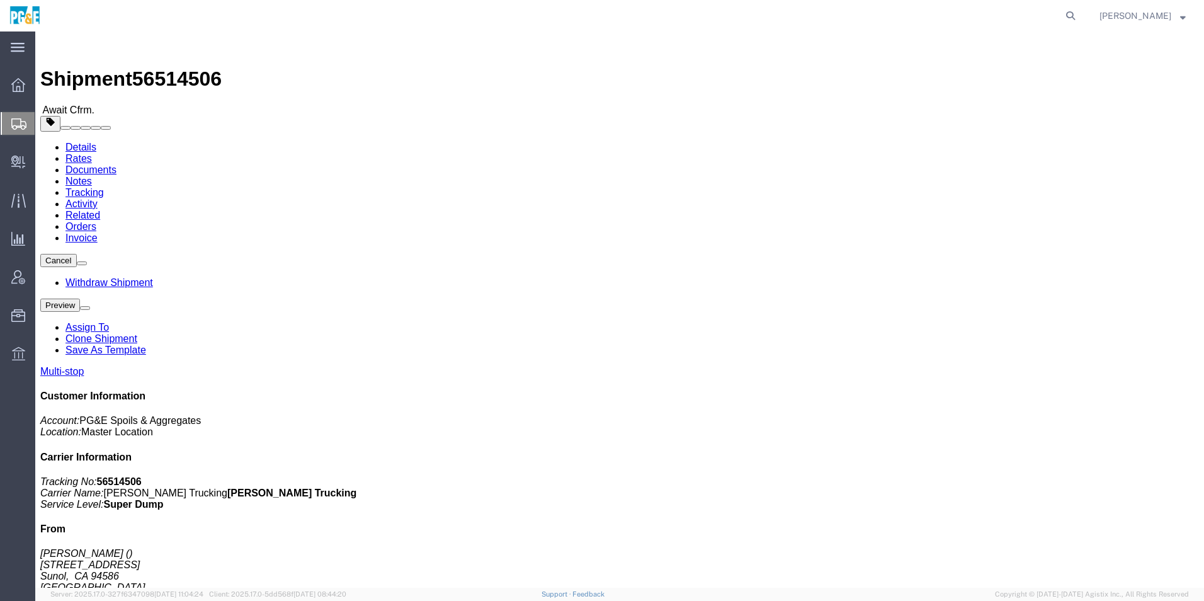
click button "Close"
click link "Notes"
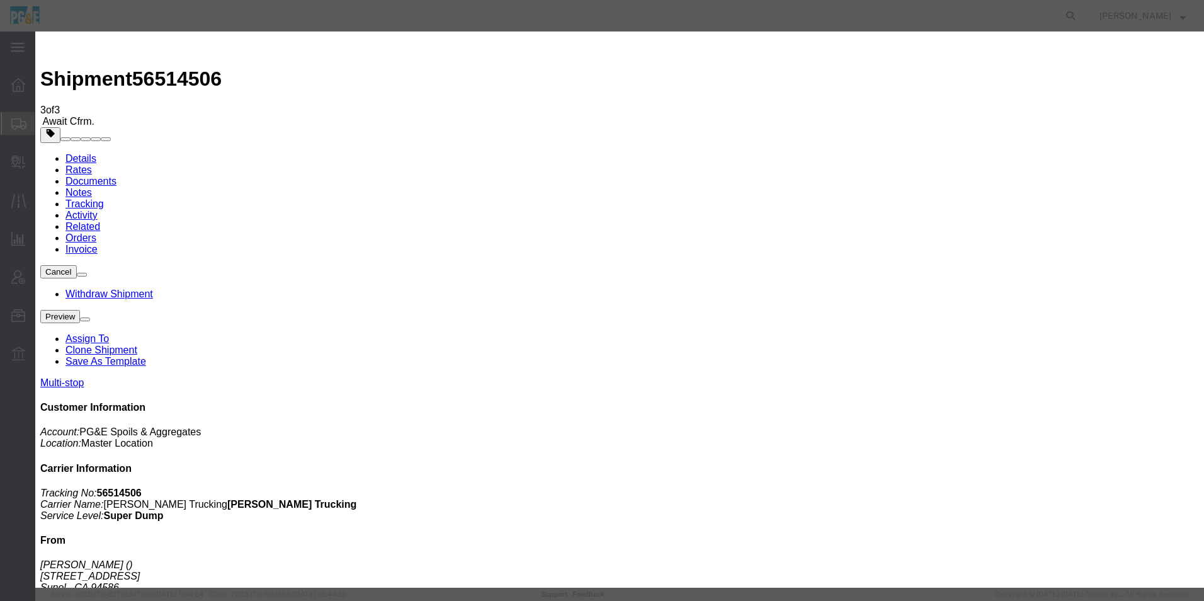
select select "SHIPMENT_NOTIFICATION_NOTES"
select select "PUBLIC"
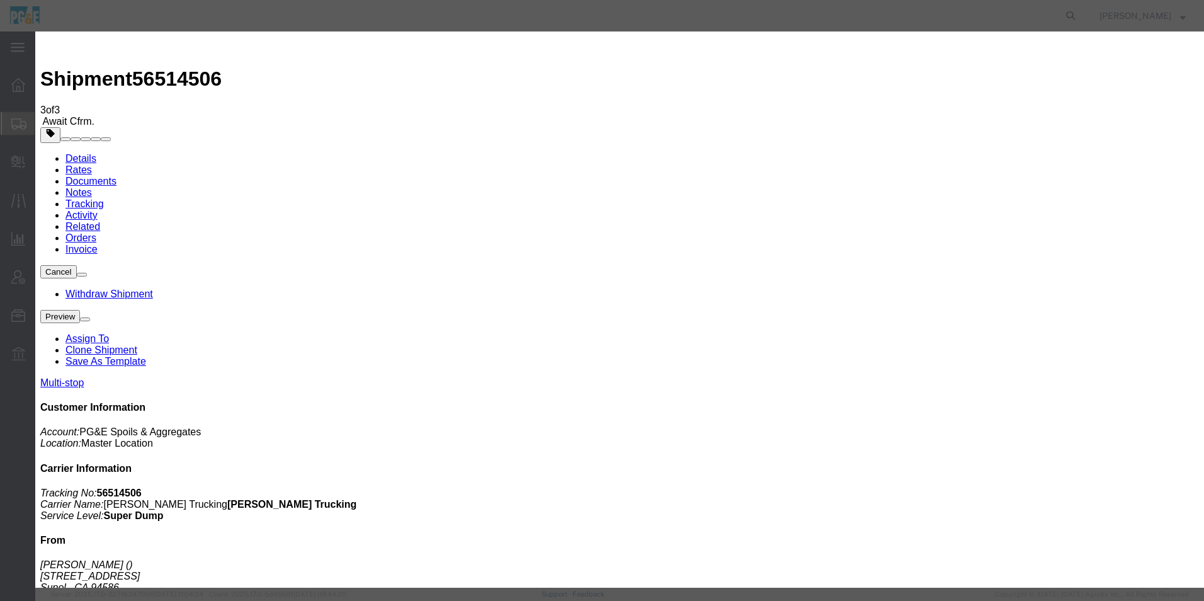
drag, startPoint x: 686, startPoint y: 208, endPoint x: 263, endPoint y: 179, distance: 424.7
type textarea "Please pre-load with 1/2 Load of 3/4" Drain Rock"
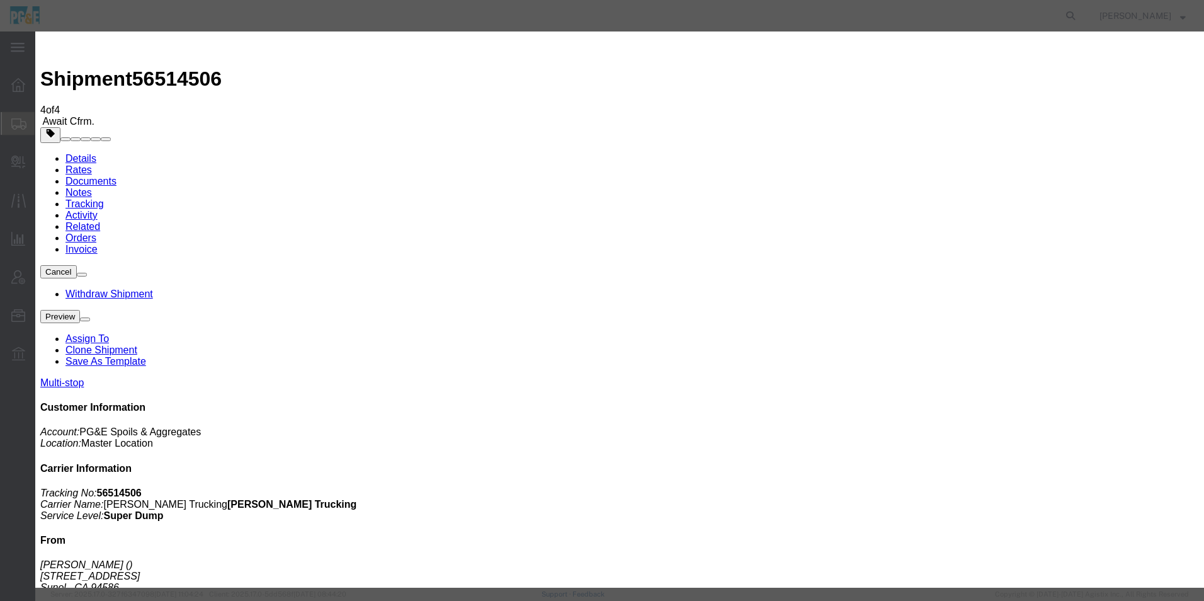
drag, startPoint x: 479, startPoint y: 118, endPoint x: 499, endPoint y: 125, distance: 21.3
select select "PICK_UP_NOTES"
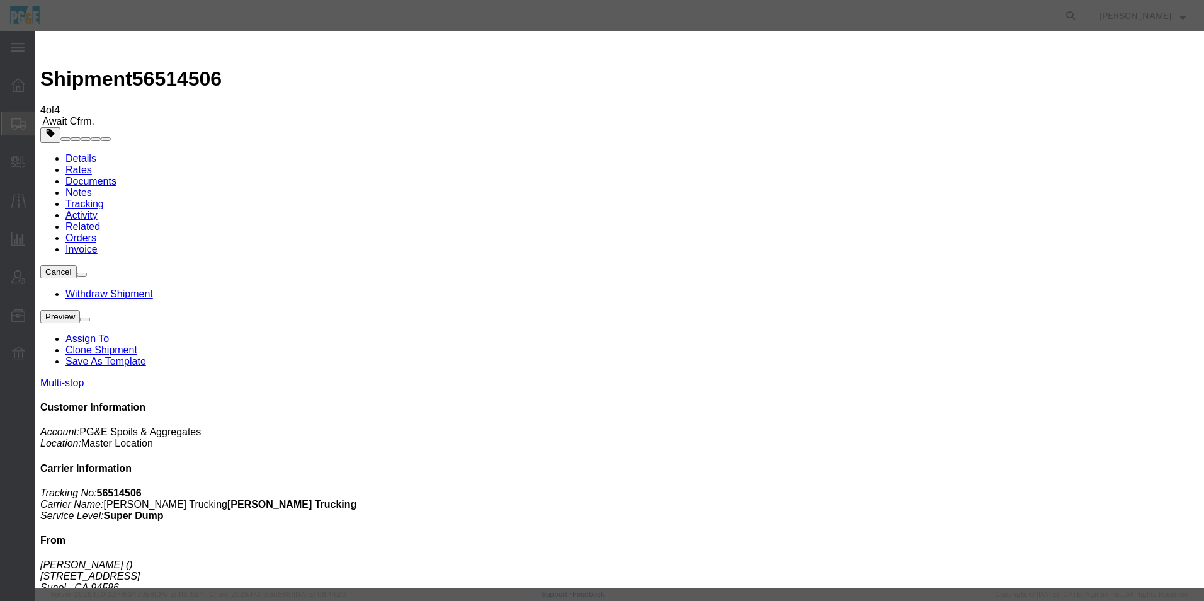
select select "PUBLIC"
paste textarea "Please pre-load with 1/2 Load of 3/4" Drain Rock"
type textarea "Please pre-load with 1/2 Load of 3/4" Drain Rock"
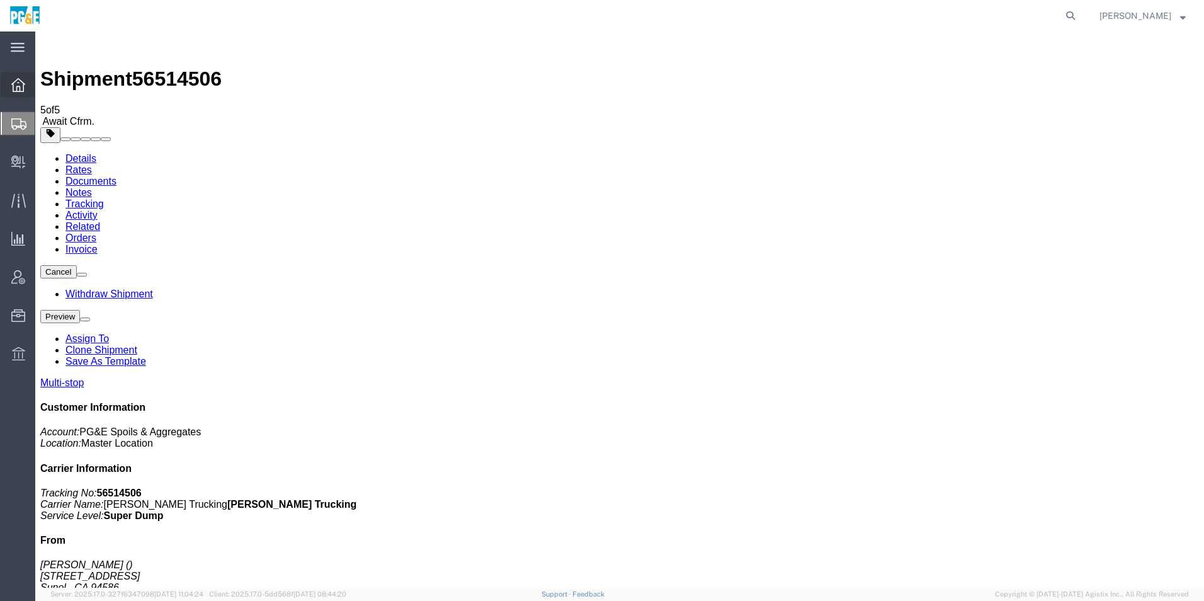
click at [19, 82] on icon at bounding box center [18, 85] width 14 height 14
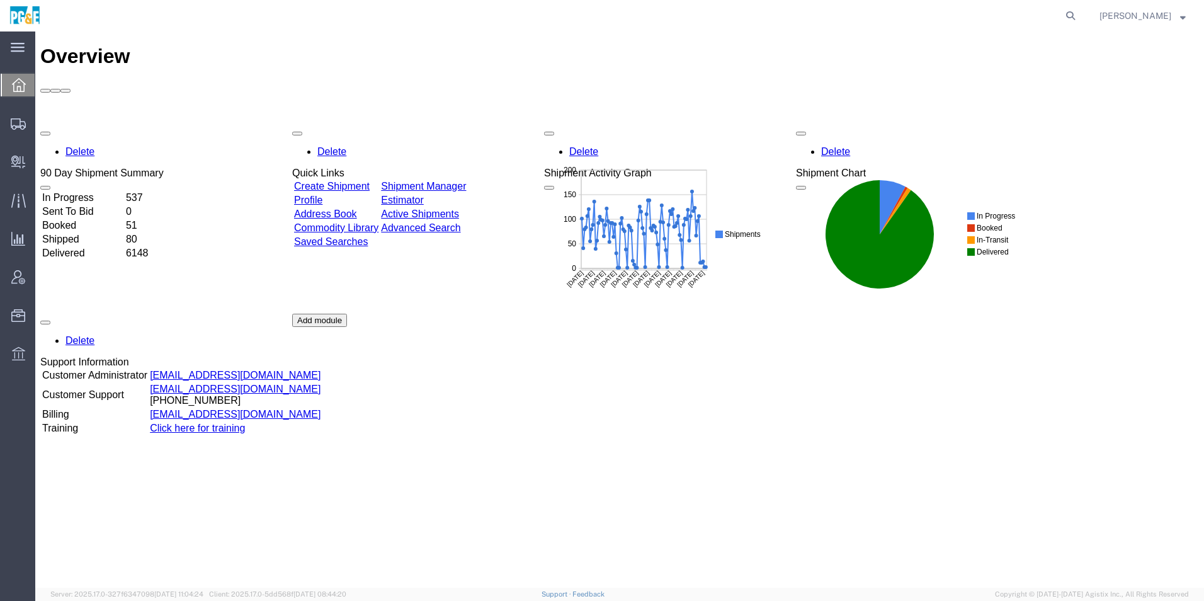
click at [466, 181] on link "Shipment Manager" at bounding box center [423, 186] width 85 height 11
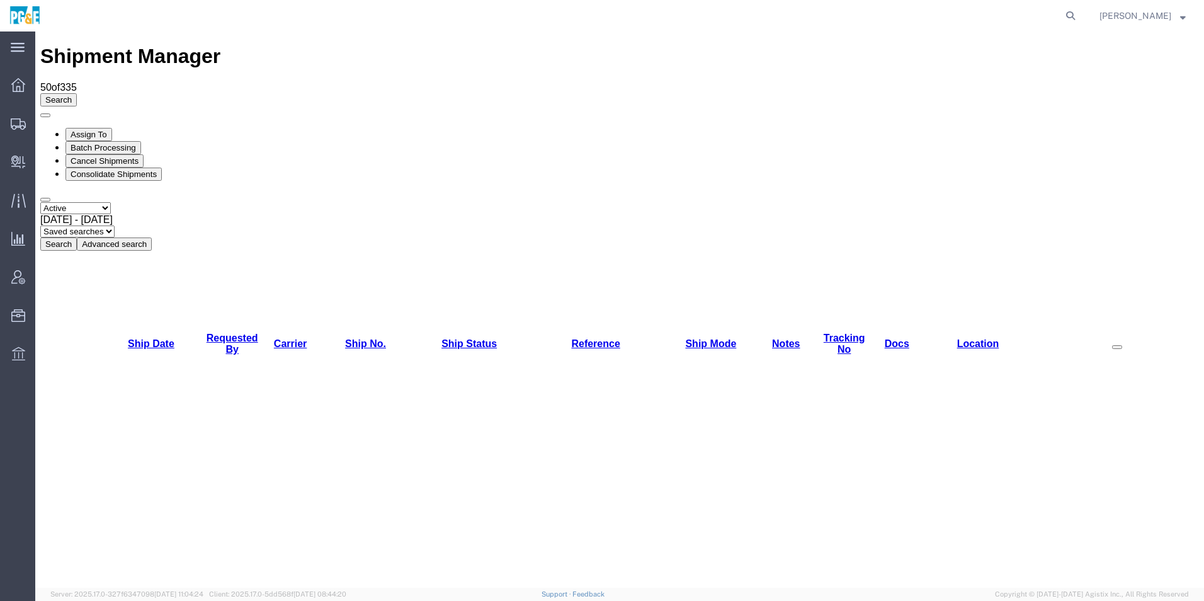
click at [87, 202] on select "Select status Active All Shipments Approved Booked Canceled Delivered Denied Ne…" at bounding box center [75, 208] width 71 height 12
select select "ALL"
click at [40, 202] on select "Select status Active All Shipments Approved Booked Canceled Delivered Denied Ne…" at bounding box center [75, 208] width 71 height 12
drag, startPoint x: 212, startPoint y: 91, endPoint x: 205, endPoint y: 91, distance: 6.9
click at [212, 214] on div "[DATE] - [DATE]" at bounding box center [619, 219] width 1158 height 11
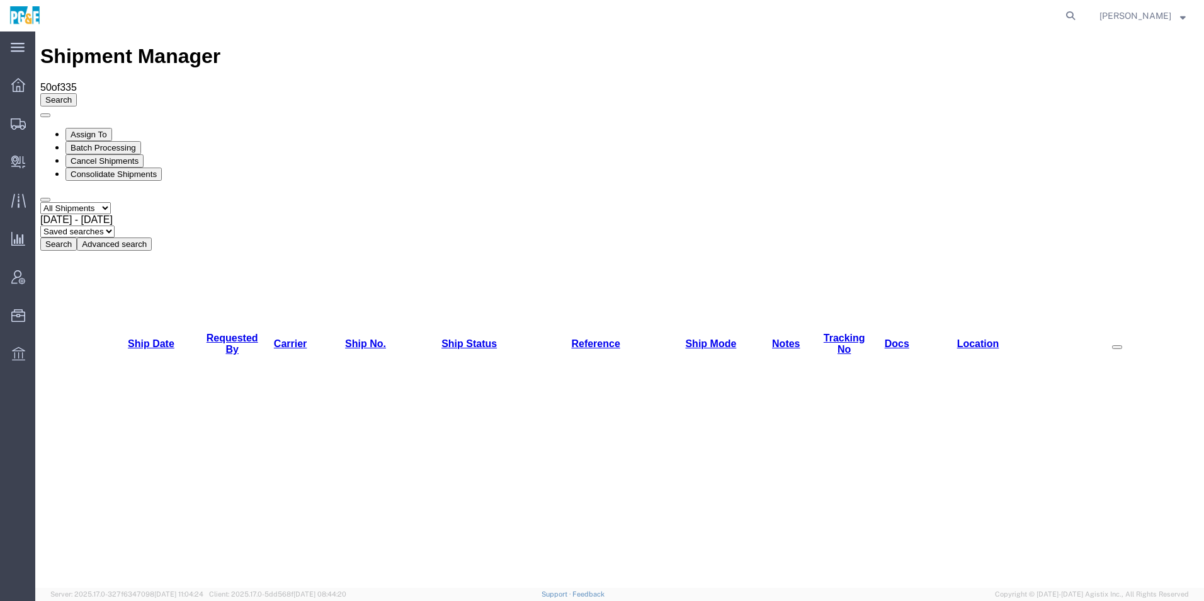
click at [77, 237] on button "Search" at bounding box center [58, 243] width 37 height 13
click at [215, 332] on link "Requested By" at bounding box center [233, 343] width 52 height 22
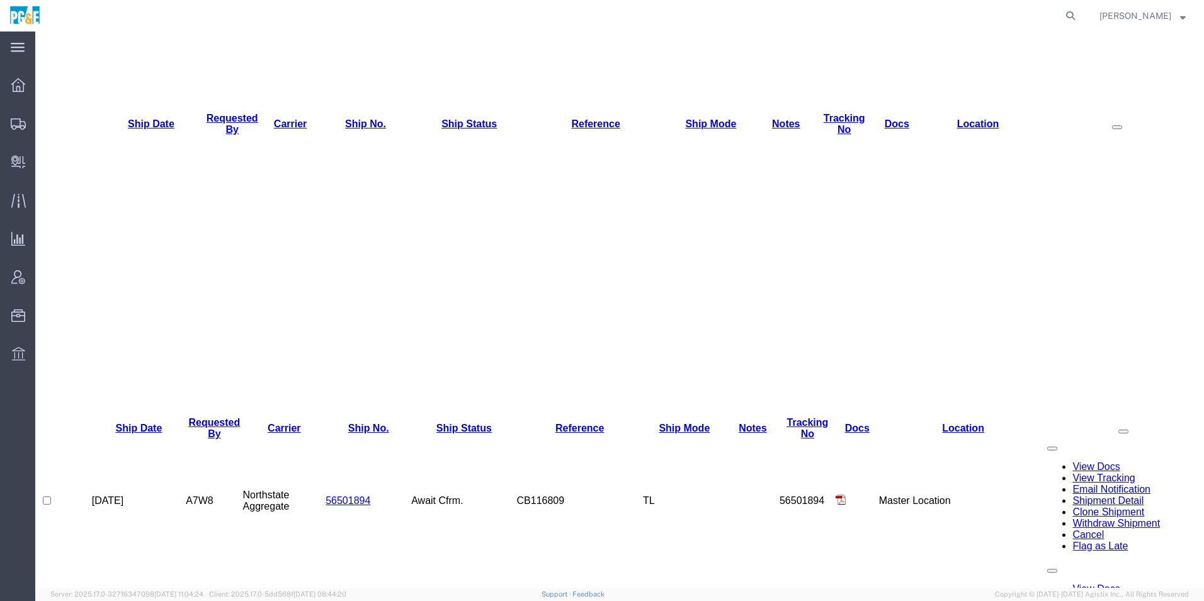
scroll to position [246, 0]
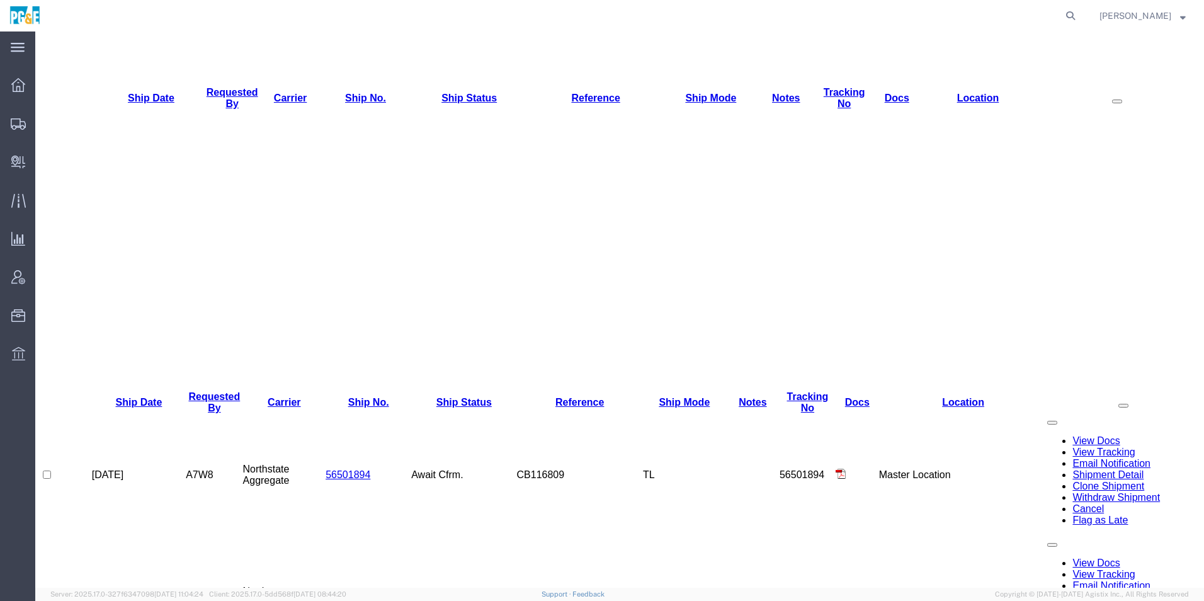
drag, startPoint x: 52, startPoint y: 522, endPoint x: 64, endPoint y: 522, distance: 12.0
checkbox input "true"
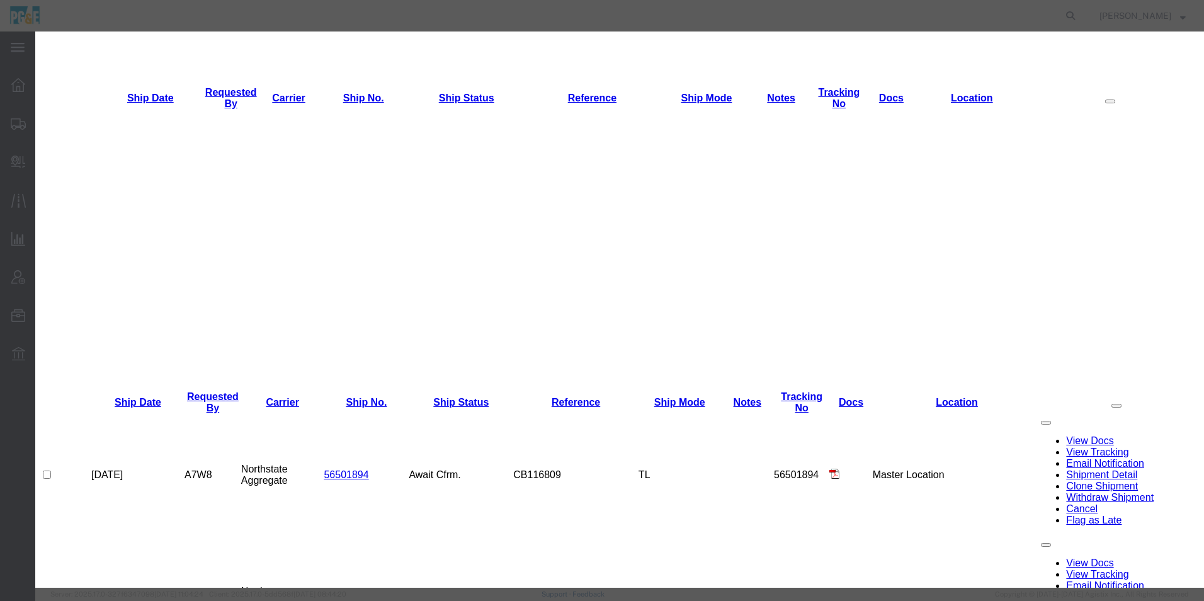
drag, startPoint x: 767, startPoint y: 157, endPoint x: 793, endPoint y: 181, distance: 35.2
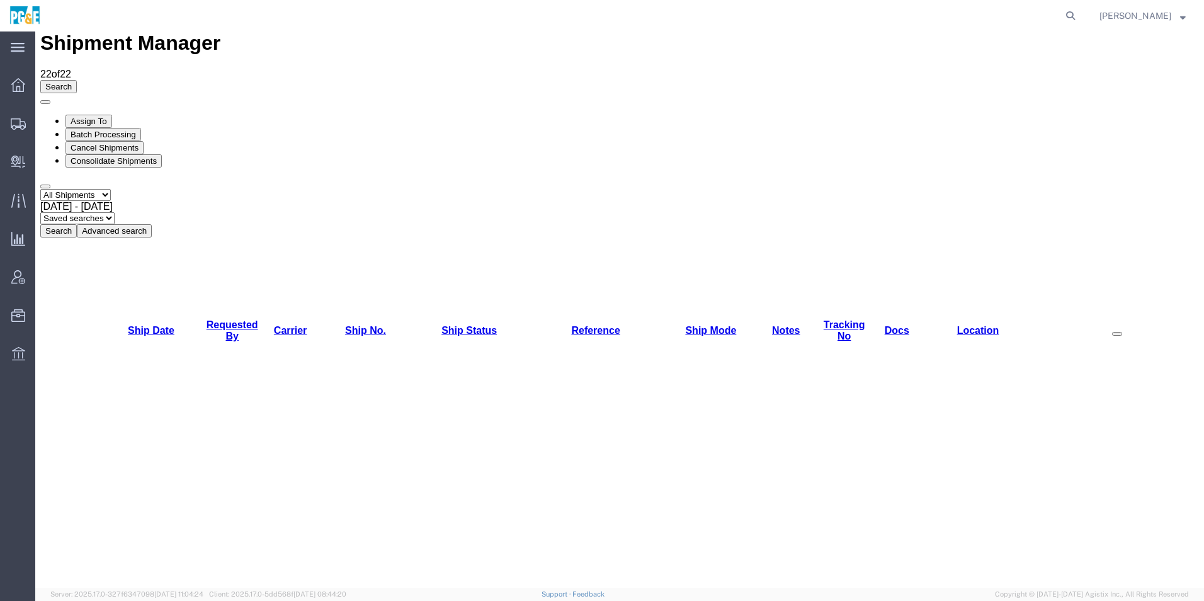
scroll to position [17, 0]
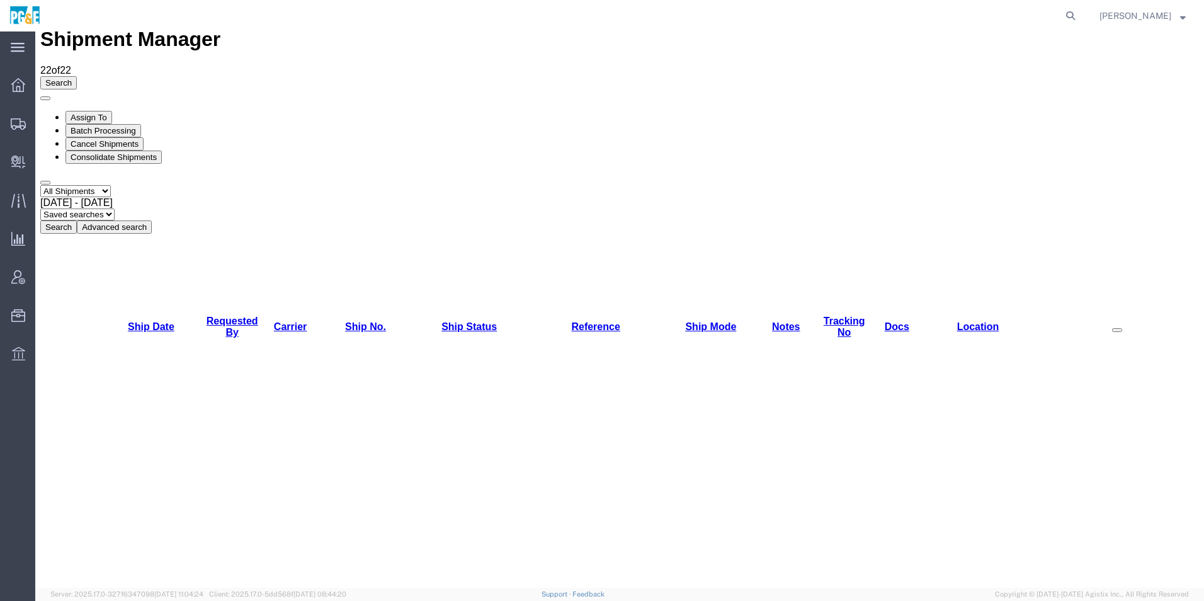
checkbox input "true"
click at [144, 150] on button "Cancel Shipments" at bounding box center [104, 143] width 78 height 13
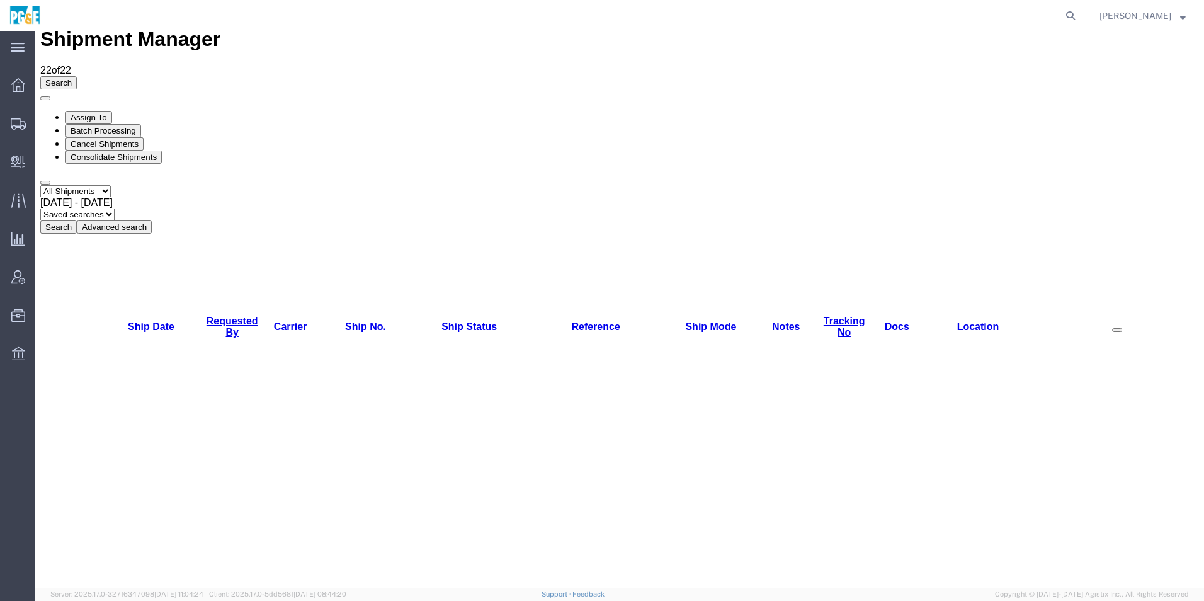
scroll to position [0, 0]
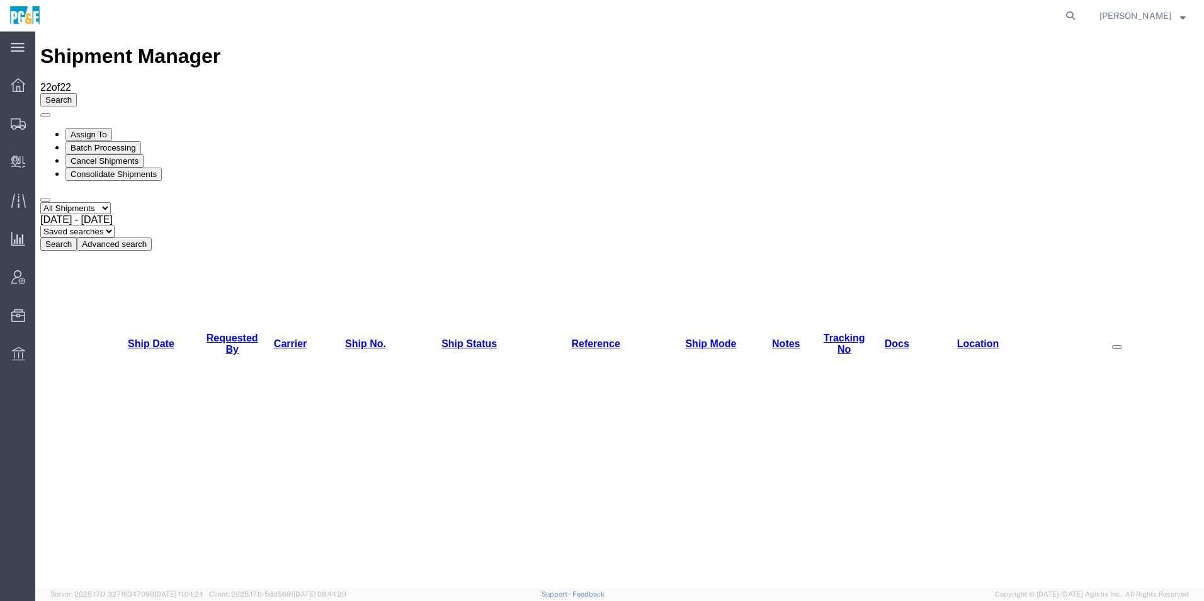
drag, startPoint x: 228, startPoint y: 82, endPoint x: 247, endPoint y: 81, distance: 18.9
click at [113, 214] on span "[DATE] - [DATE]" at bounding box center [76, 219] width 72 height 11
click at [77, 237] on button "Search" at bounding box center [58, 243] width 37 height 13
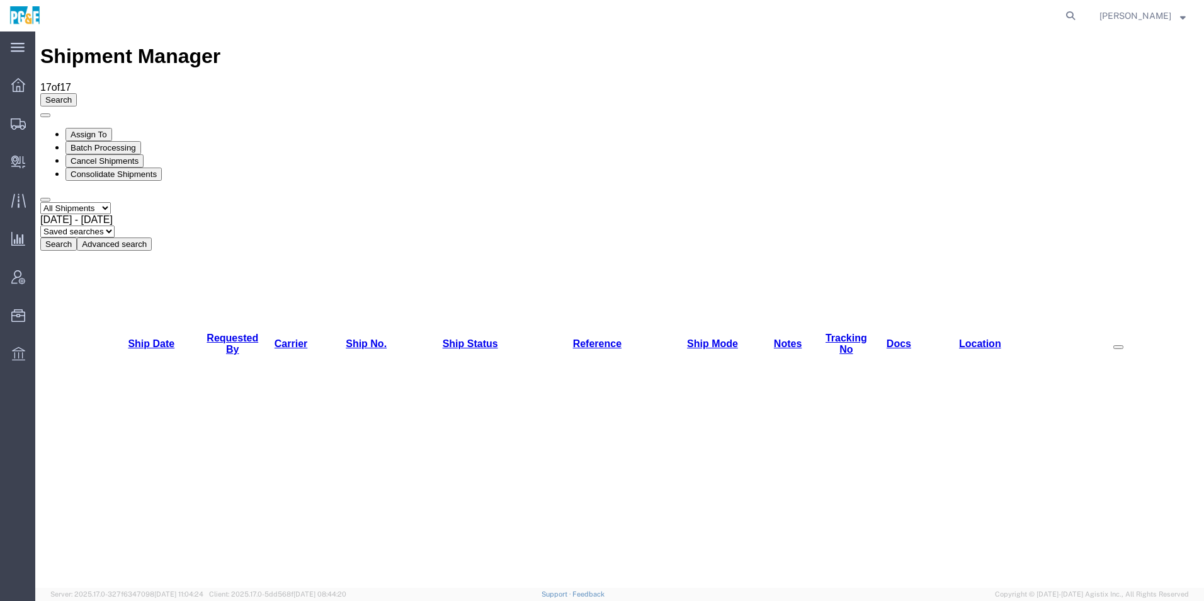
checkbox input "true"
click at [144, 154] on button "Cancel Shipments" at bounding box center [104, 160] width 78 height 13
